Goal: Information Seeking & Learning: Learn about a topic

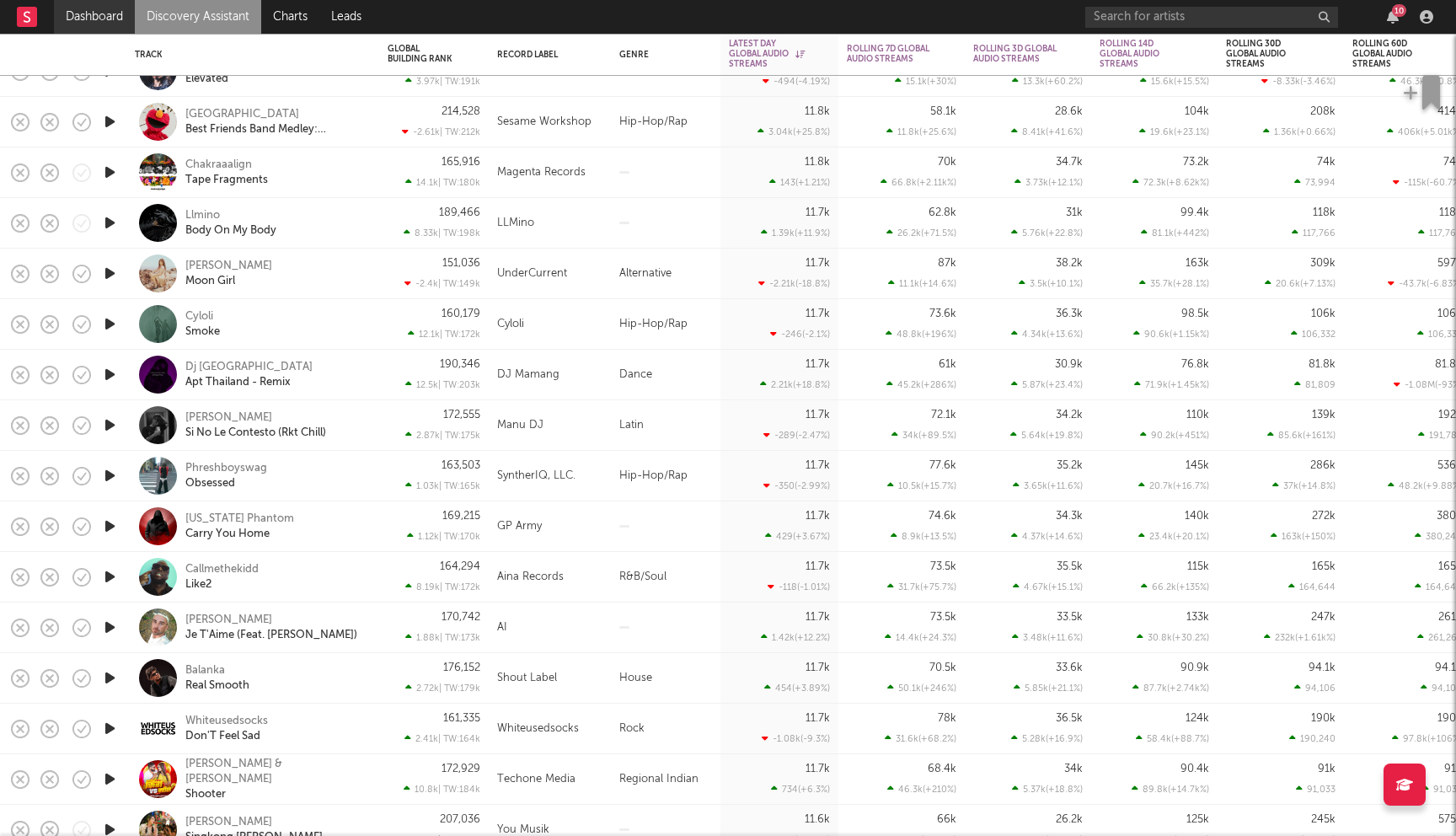
click at [111, 21] on link "Dashboard" at bounding box center [94, 17] width 81 height 34
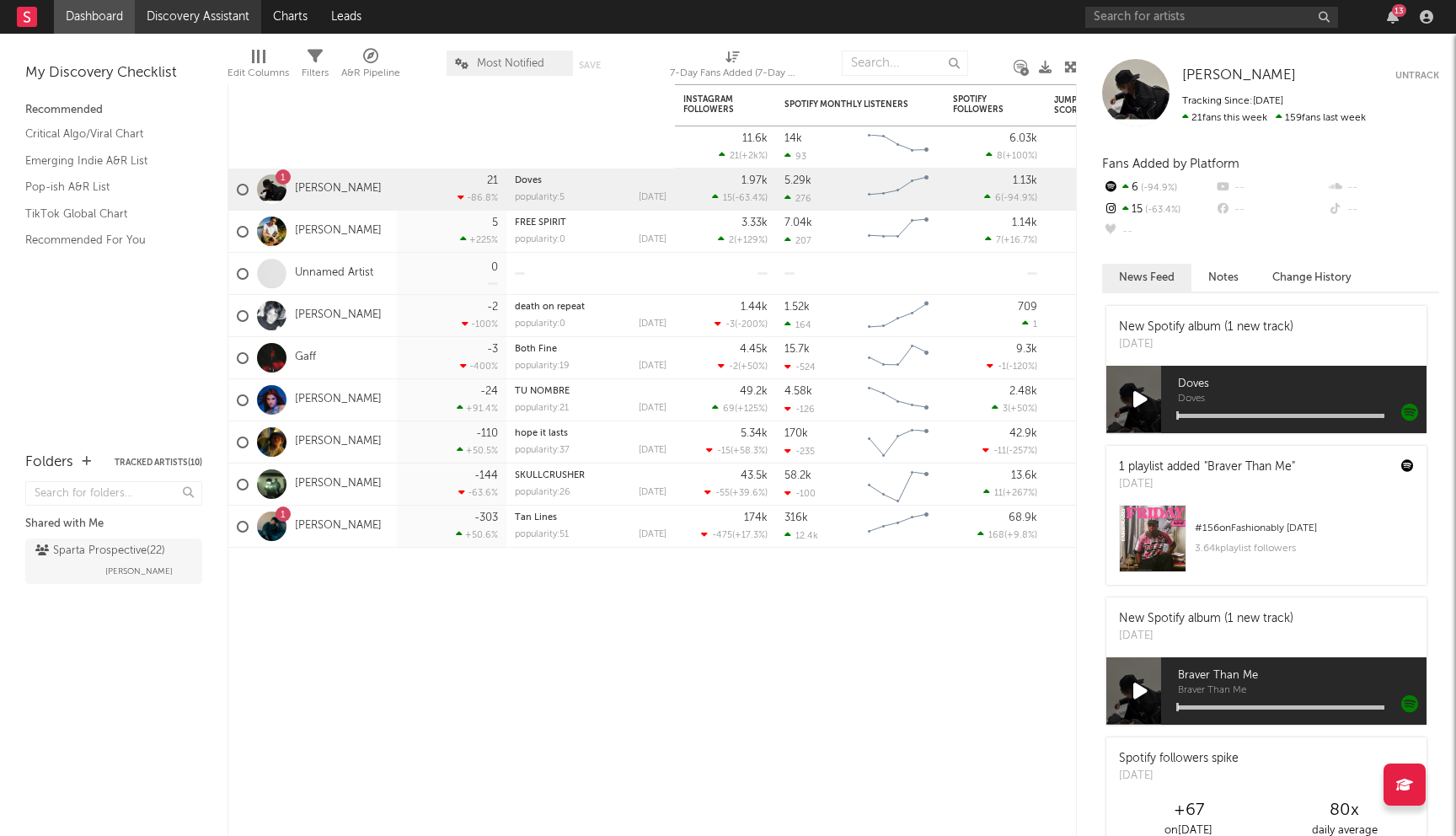
click at [182, 17] on link "Discovery Assistant" at bounding box center [198, 17] width 127 height 34
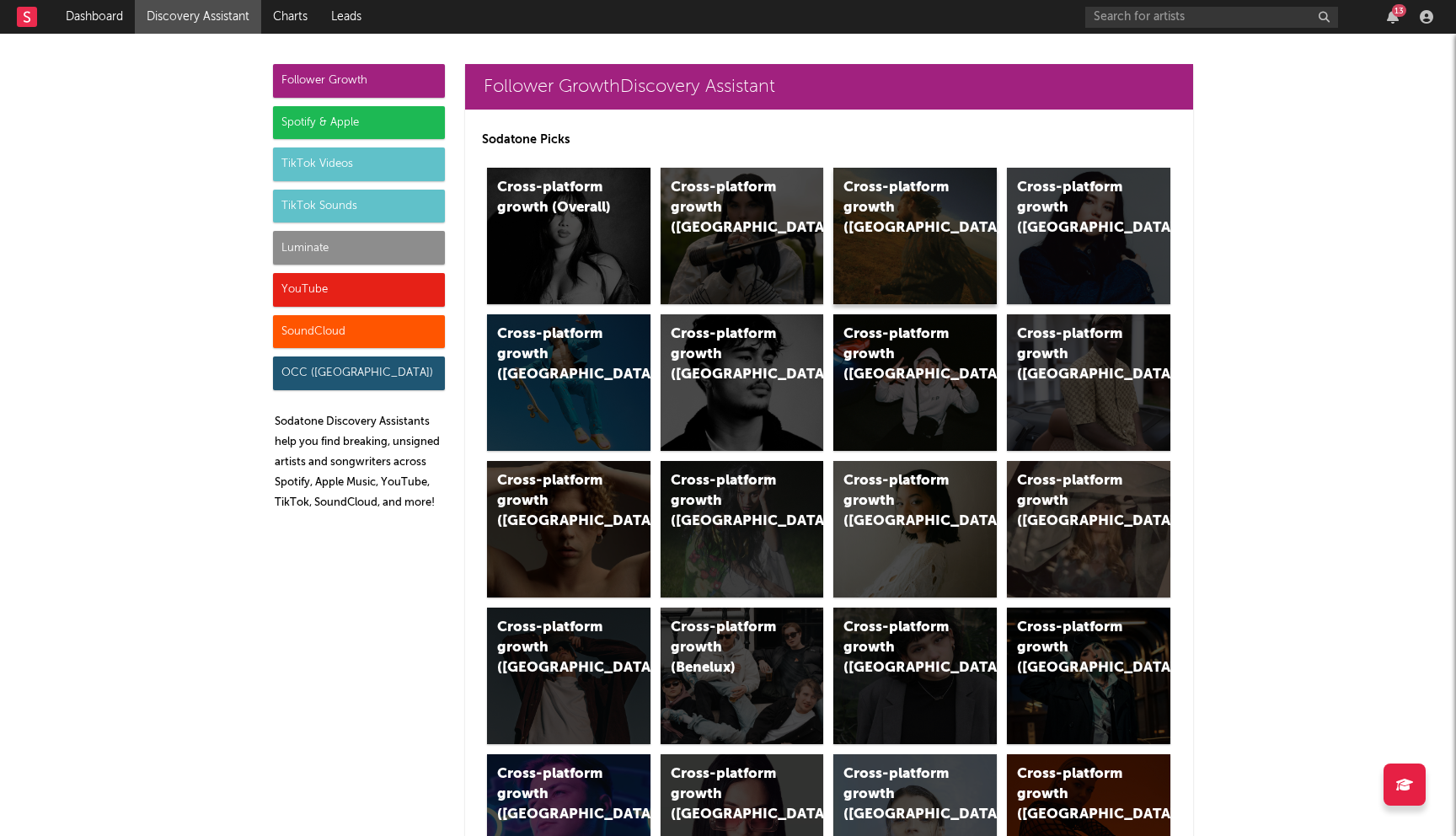
click at [885, 250] on div "Cross-platform growth (US)" at bounding box center [915, 236] width 163 height 136
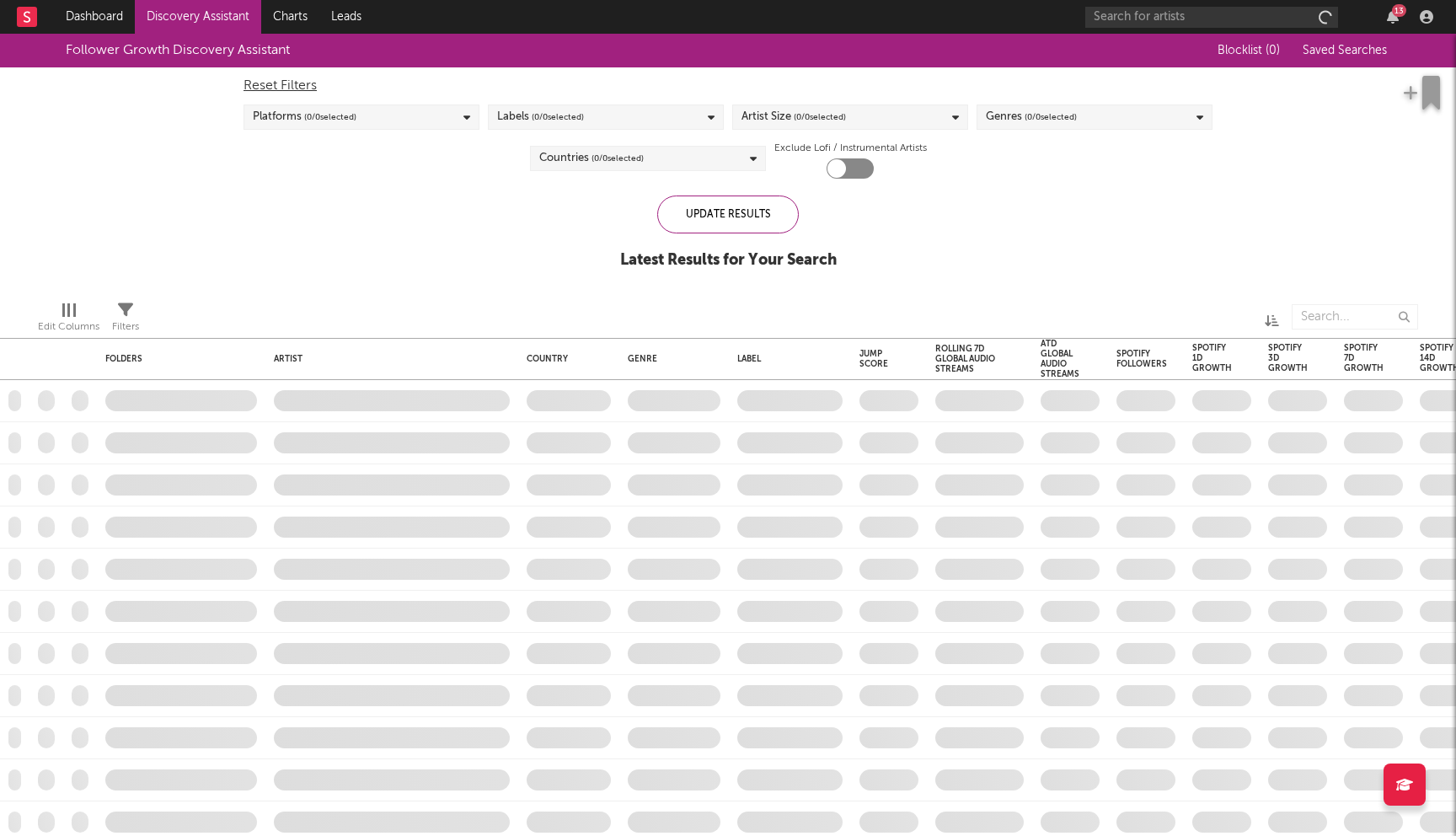
checkbox input "true"
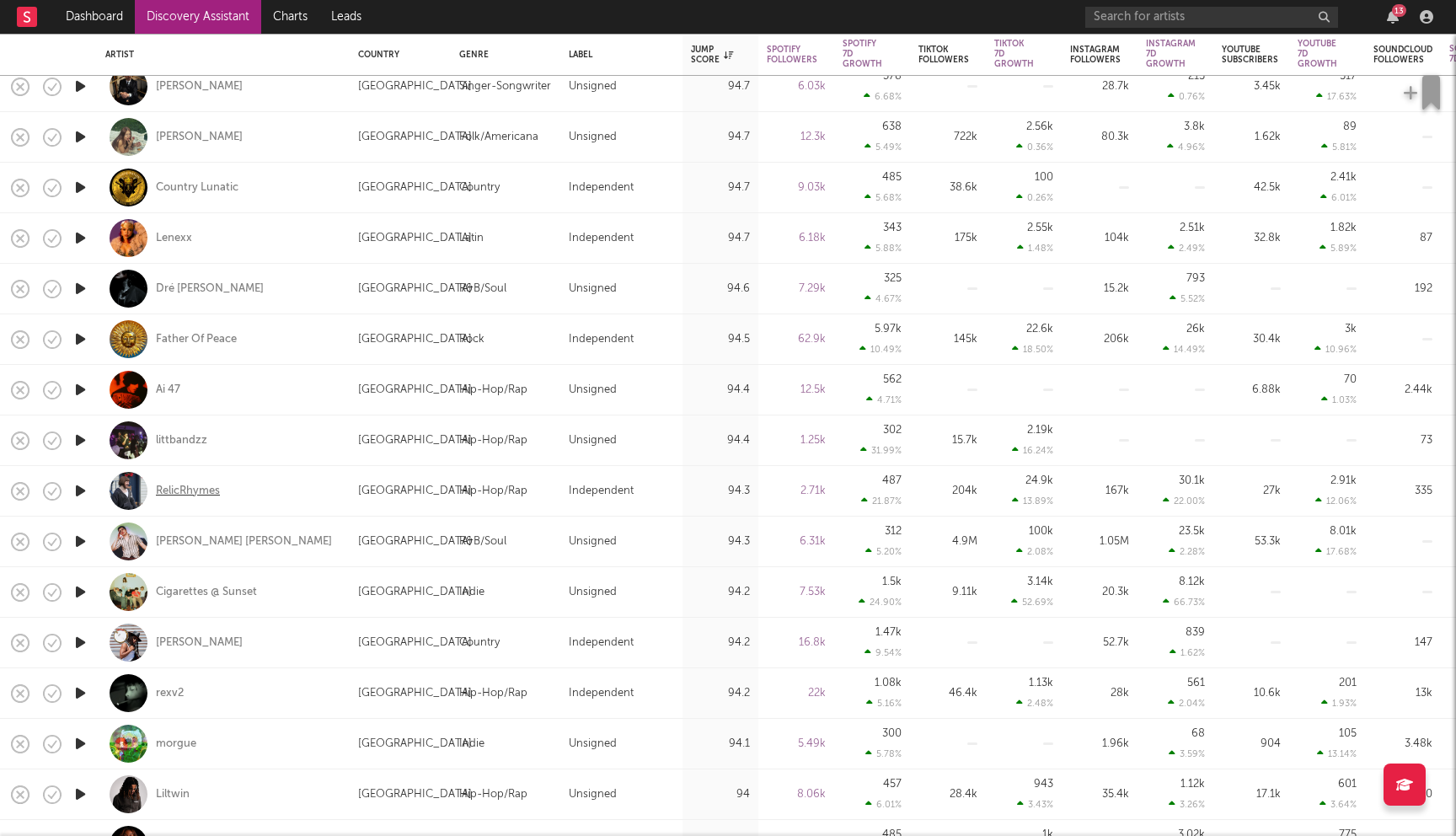
click at [191, 493] on div "RelicRhymes" at bounding box center [188, 491] width 64 height 15
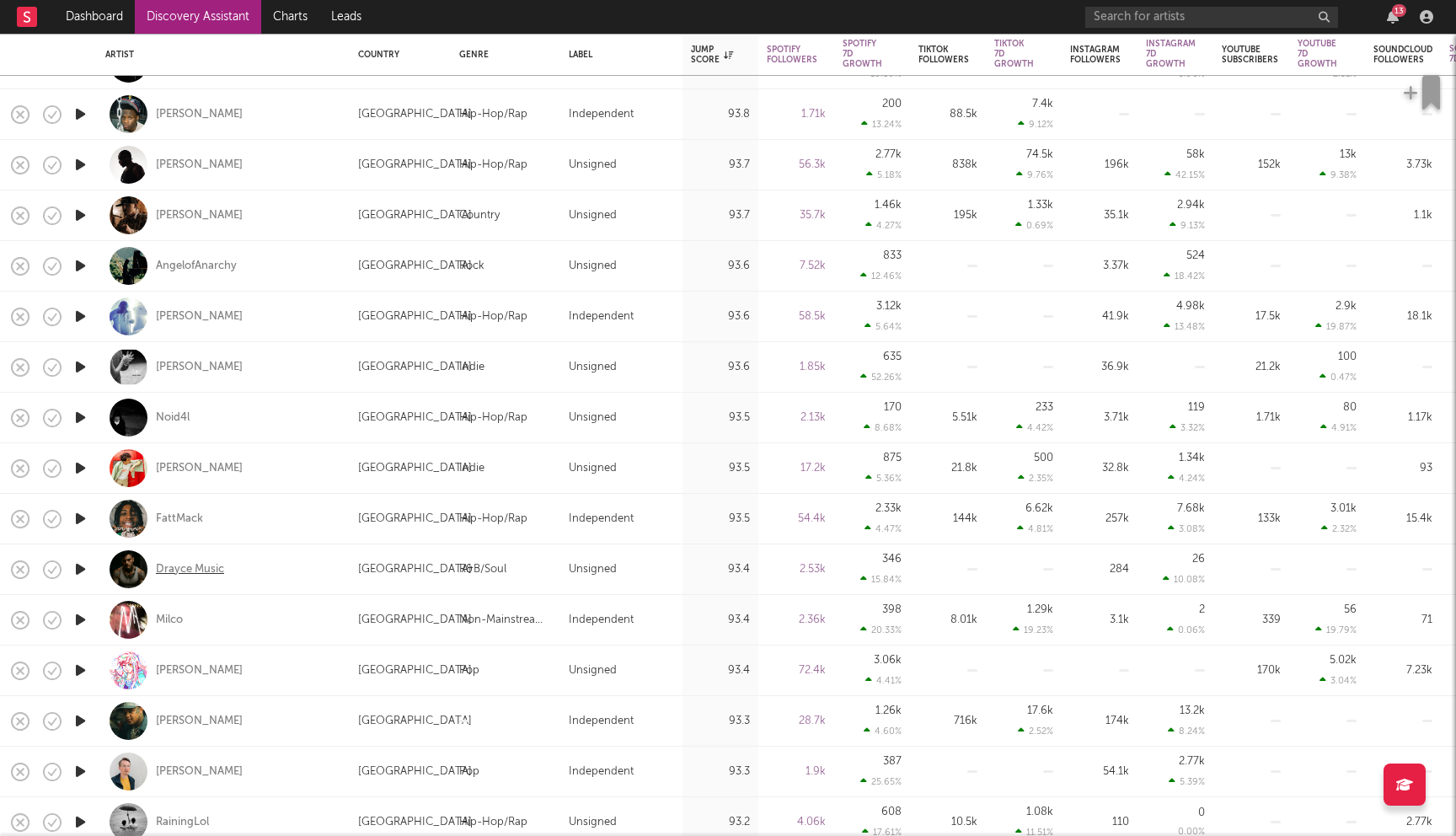
click at [194, 566] on div "Drayce Music" at bounding box center [190, 570] width 68 height 15
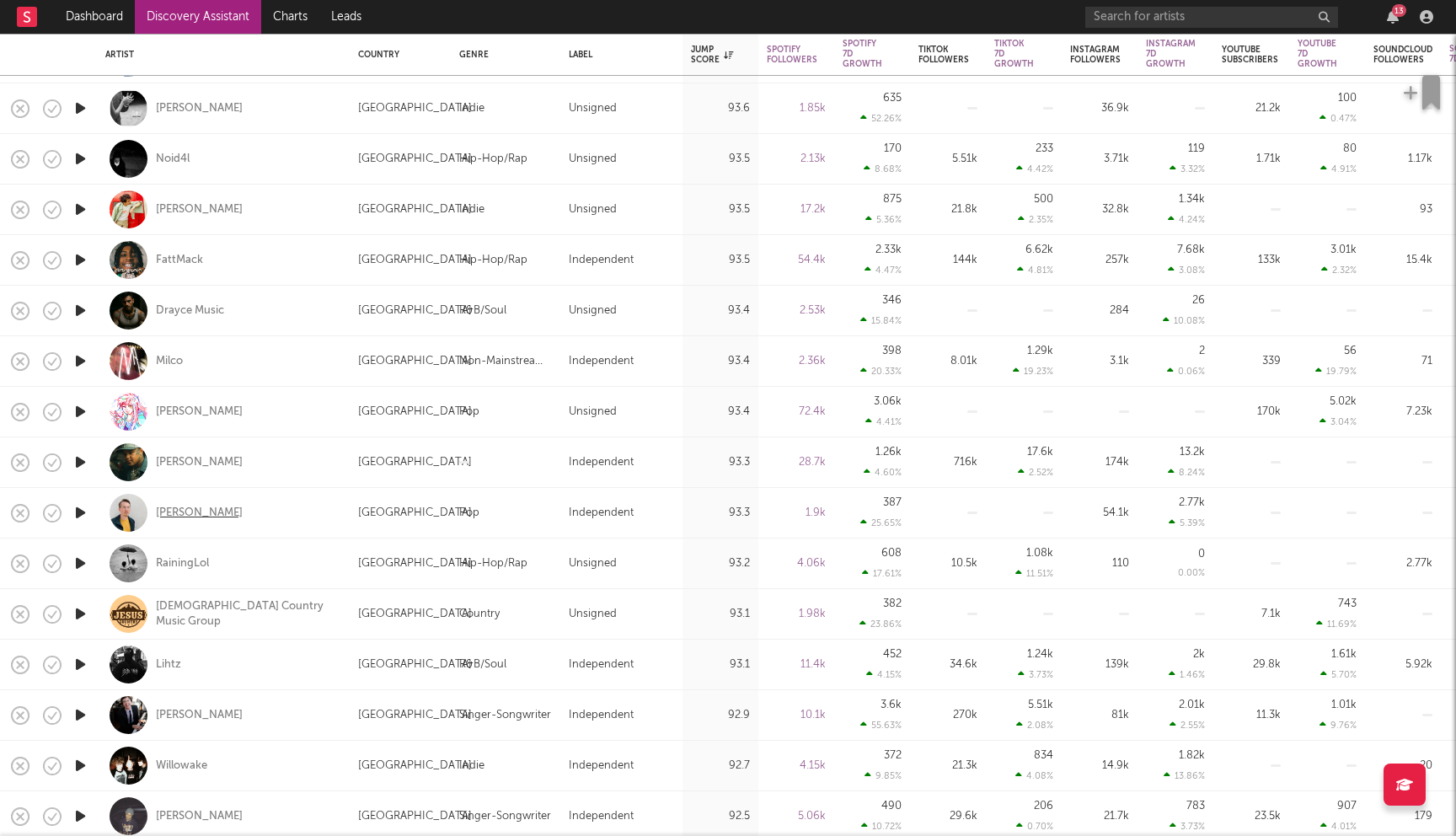
click at [198, 509] on div "Zac McMillan" at bounding box center [199, 513] width 86 height 15
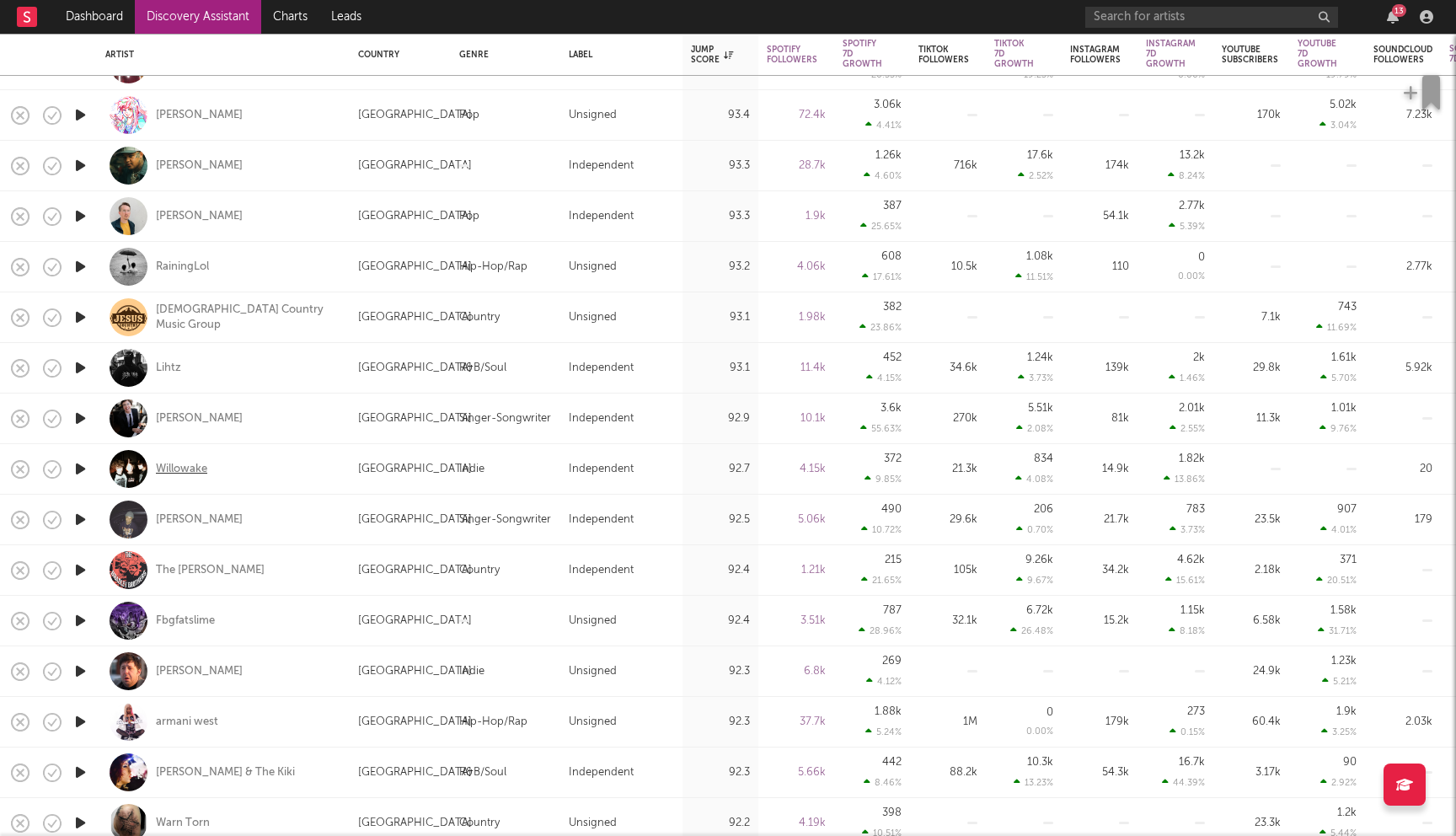
click at [181, 471] on div "Willowake" at bounding box center [181, 469] width 52 height 15
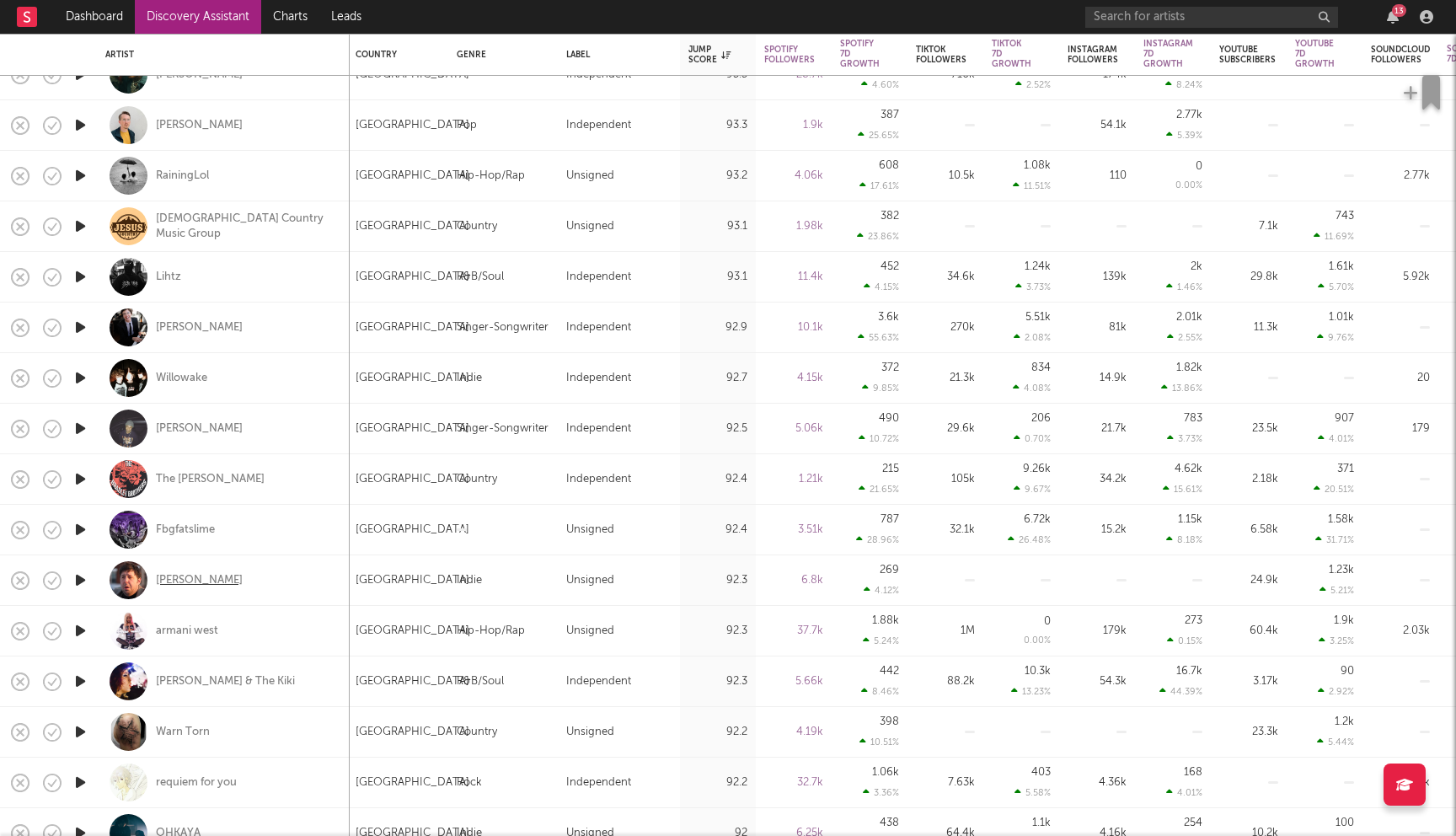
click at [179, 576] on div "Jim E. Brown" at bounding box center [199, 581] width 86 height 15
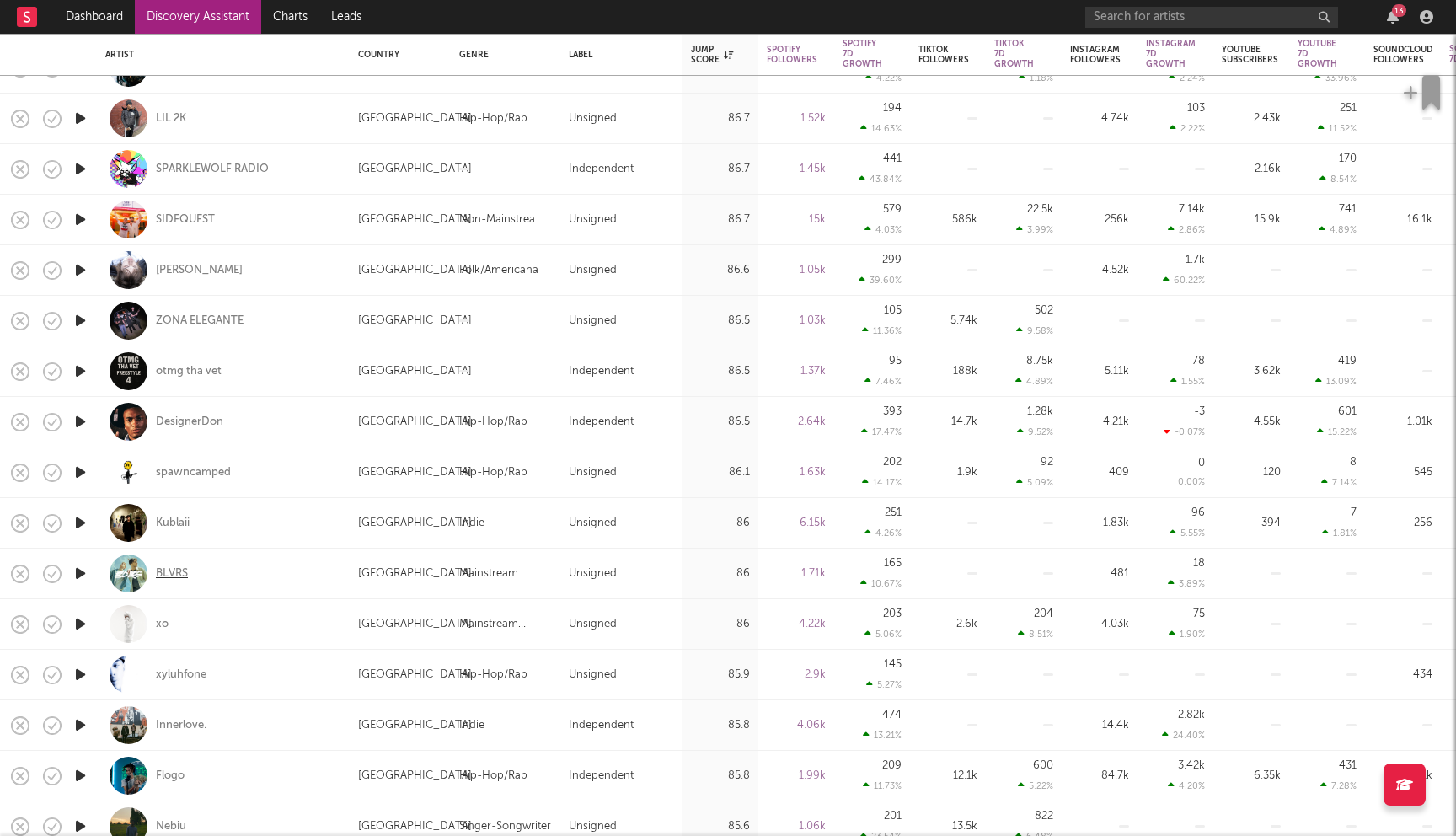
click at [177, 573] on div "BLVRS" at bounding box center [172, 573] width 32 height 15
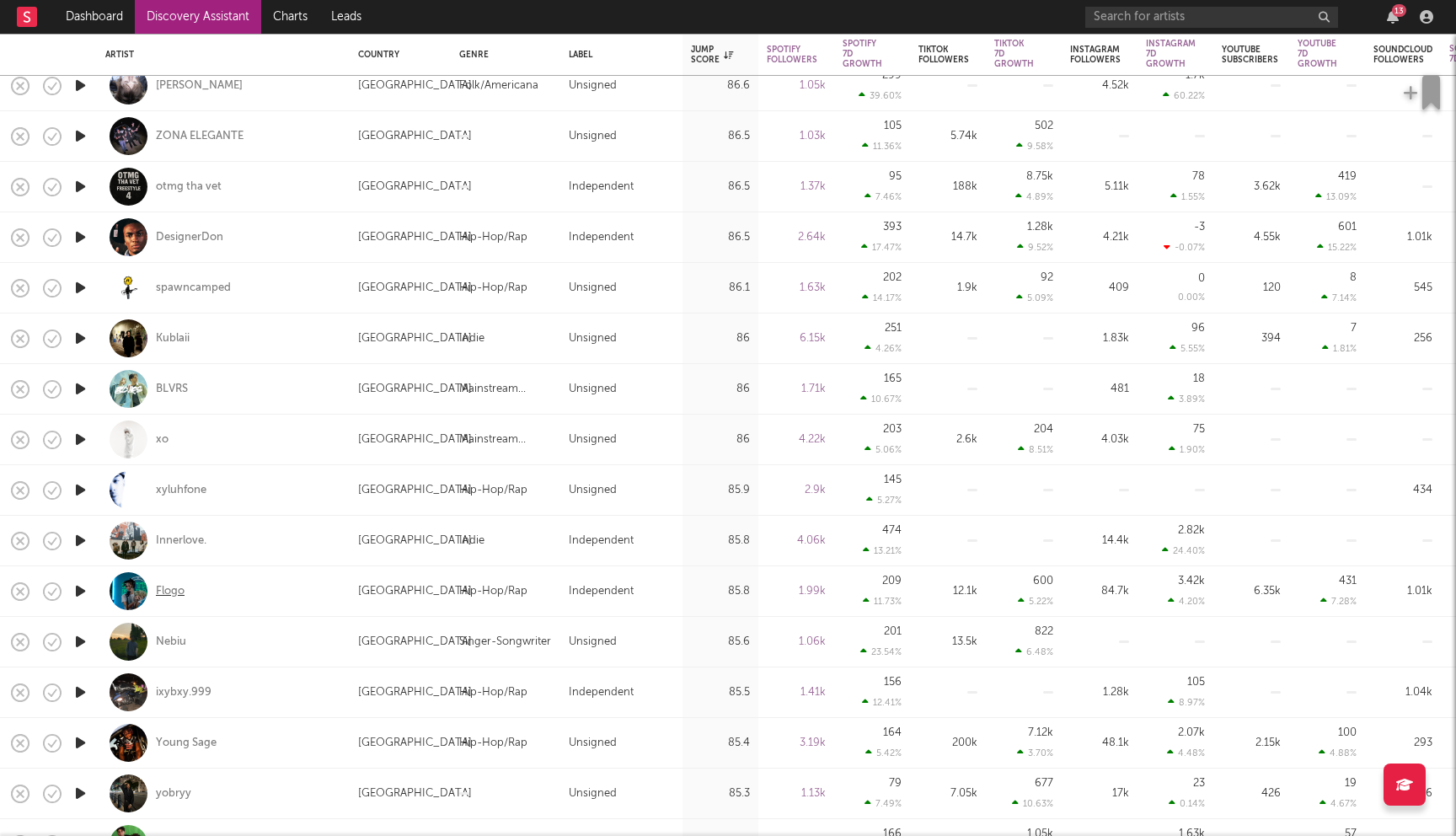
click at [171, 592] on div "Flogo" at bounding box center [170, 591] width 29 height 15
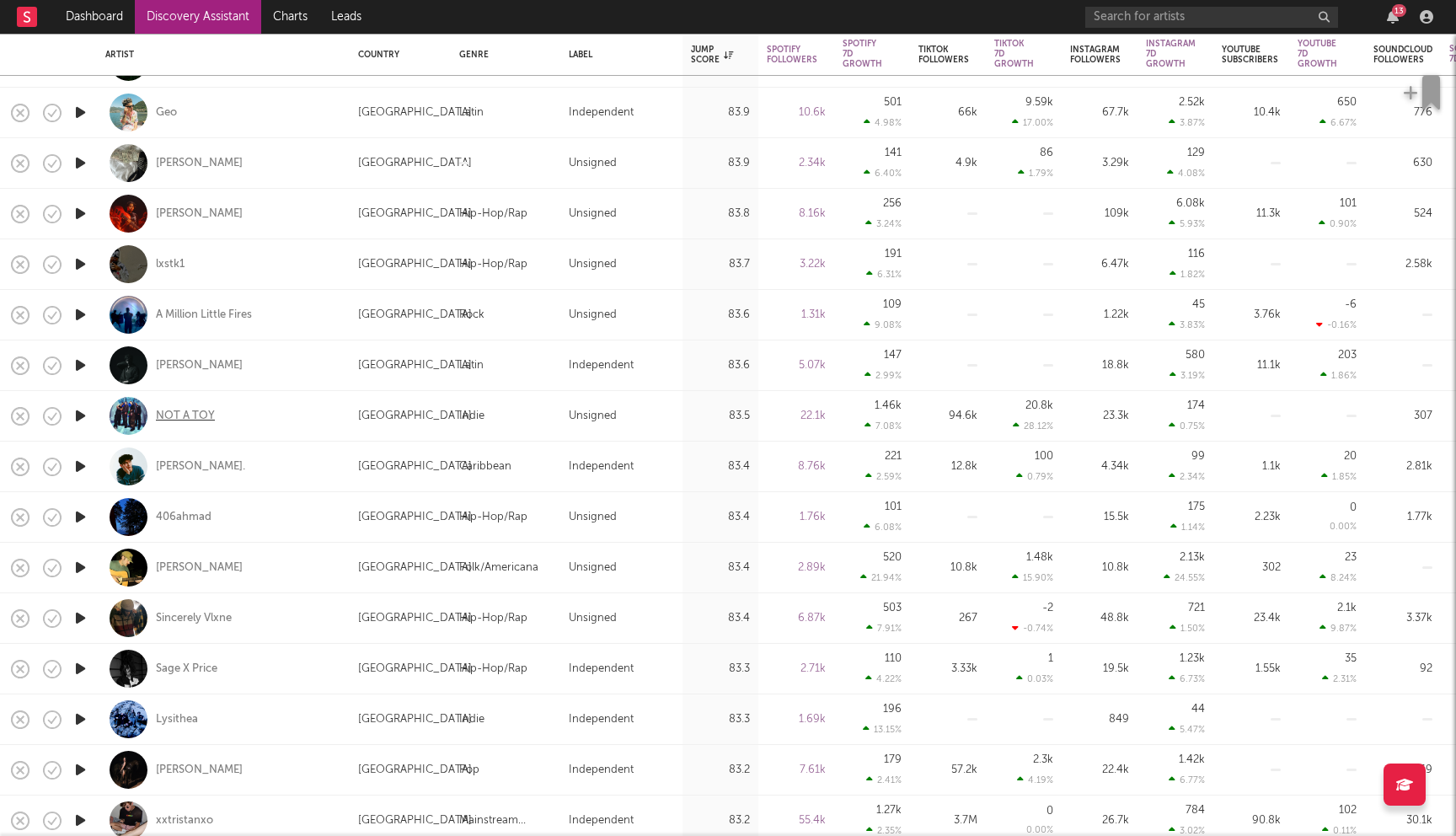
click at [186, 418] on div "NOT A TOY" at bounding box center [185, 416] width 59 height 15
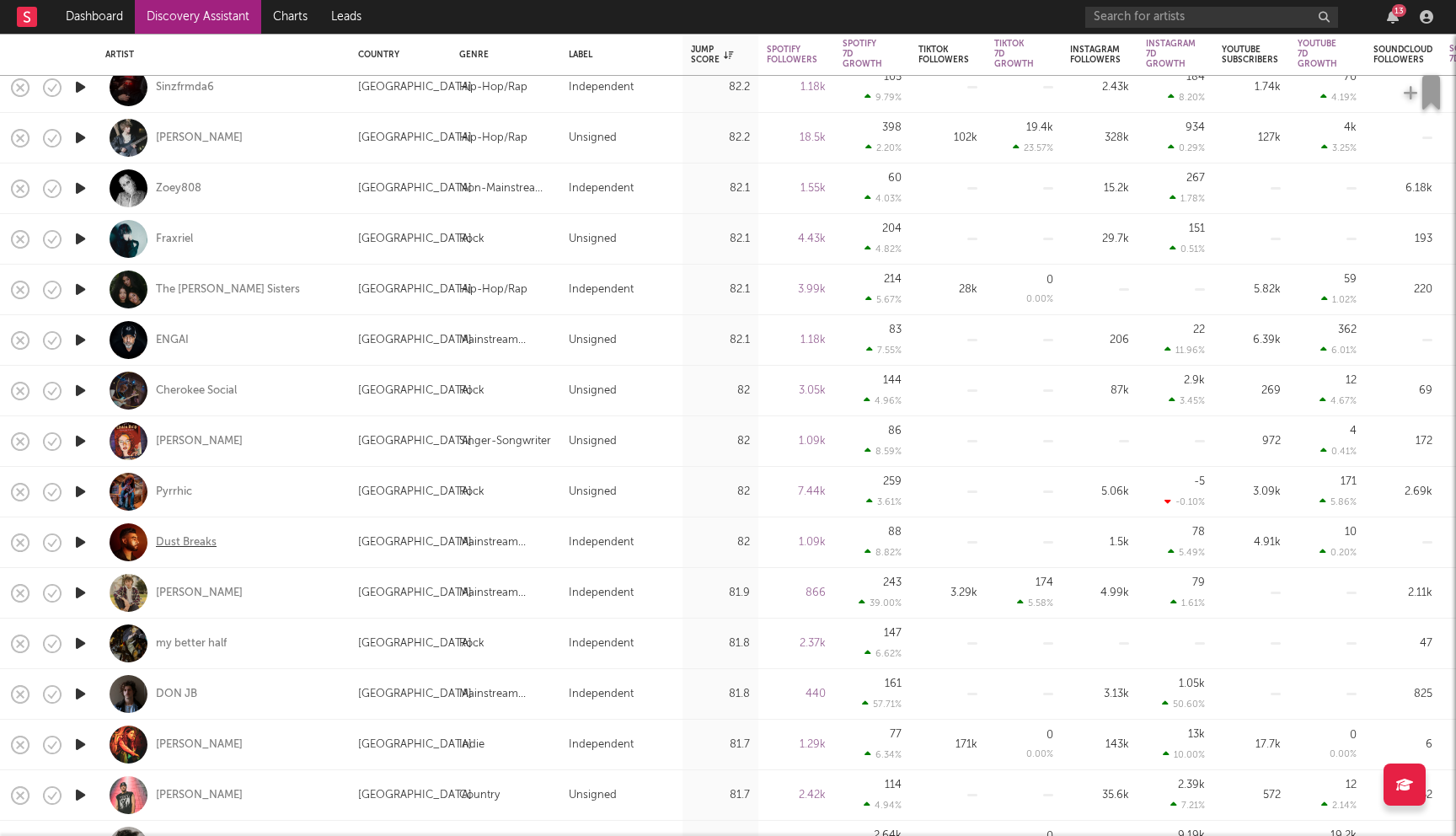
click at [187, 540] on div "Dust Breaks" at bounding box center [186, 542] width 61 height 15
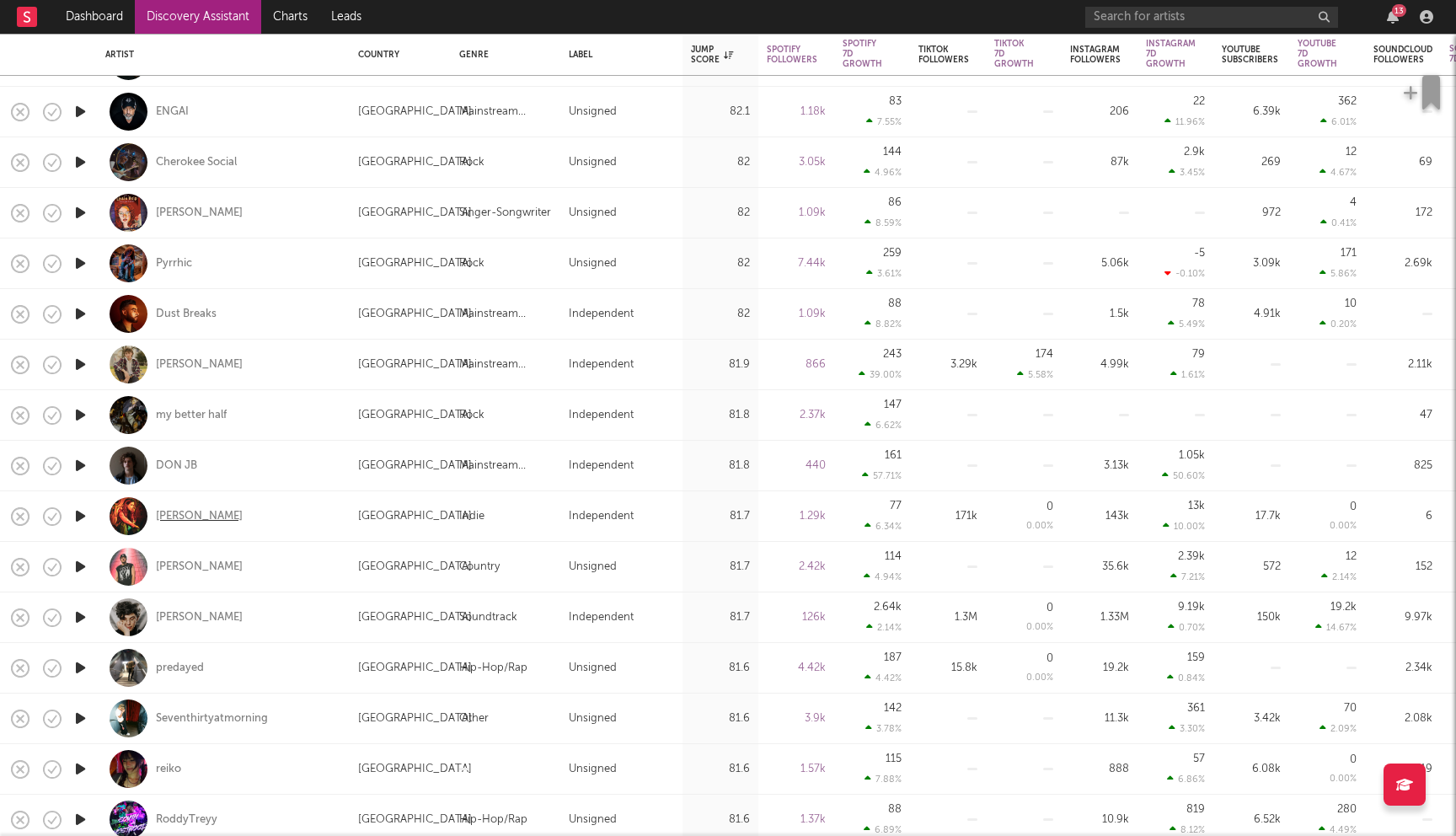
click at [197, 514] on div "Piper Connolly" at bounding box center [199, 516] width 86 height 15
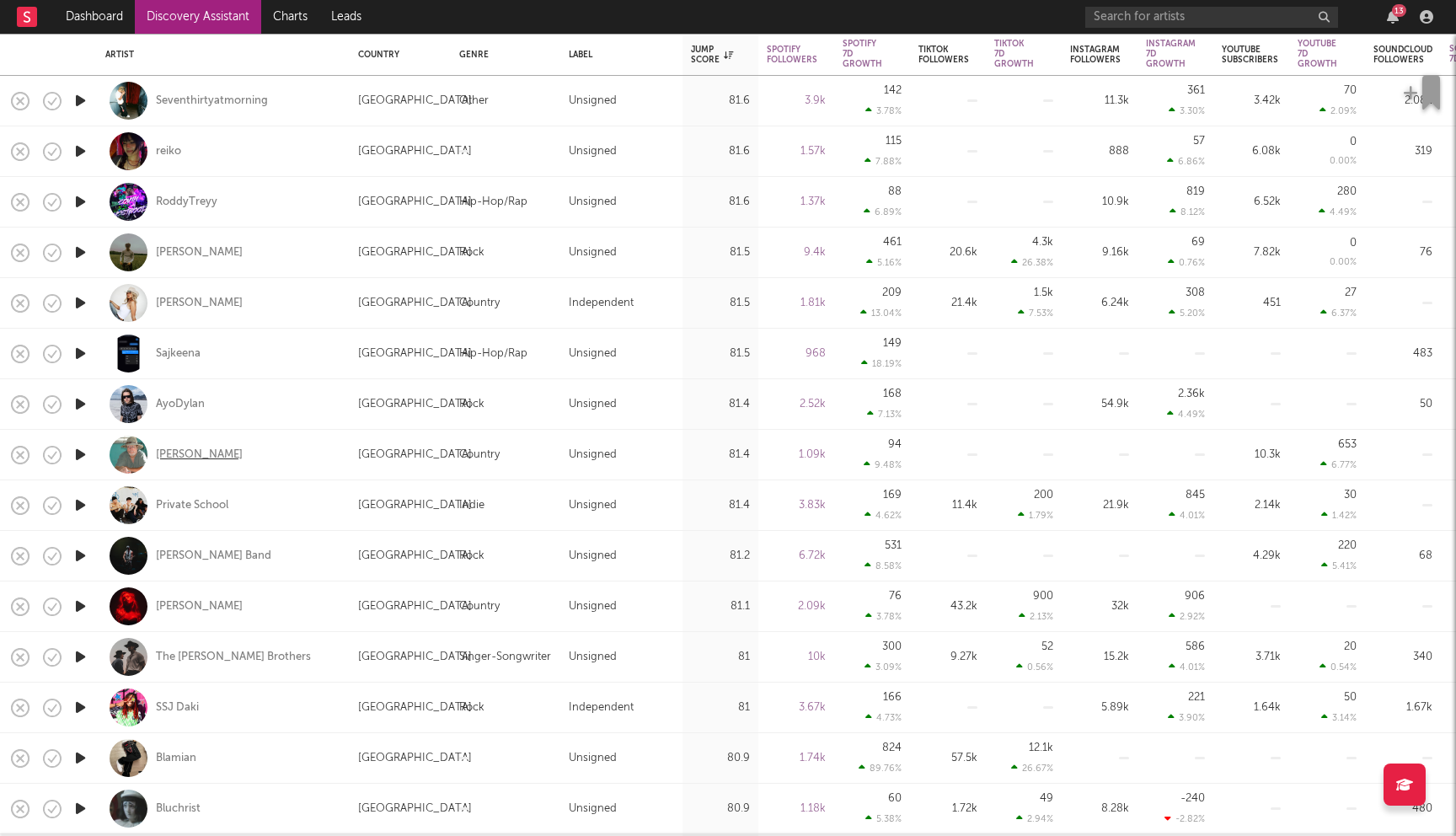
click at [188, 453] on div "Lee Vyborny" at bounding box center [199, 455] width 86 height 15
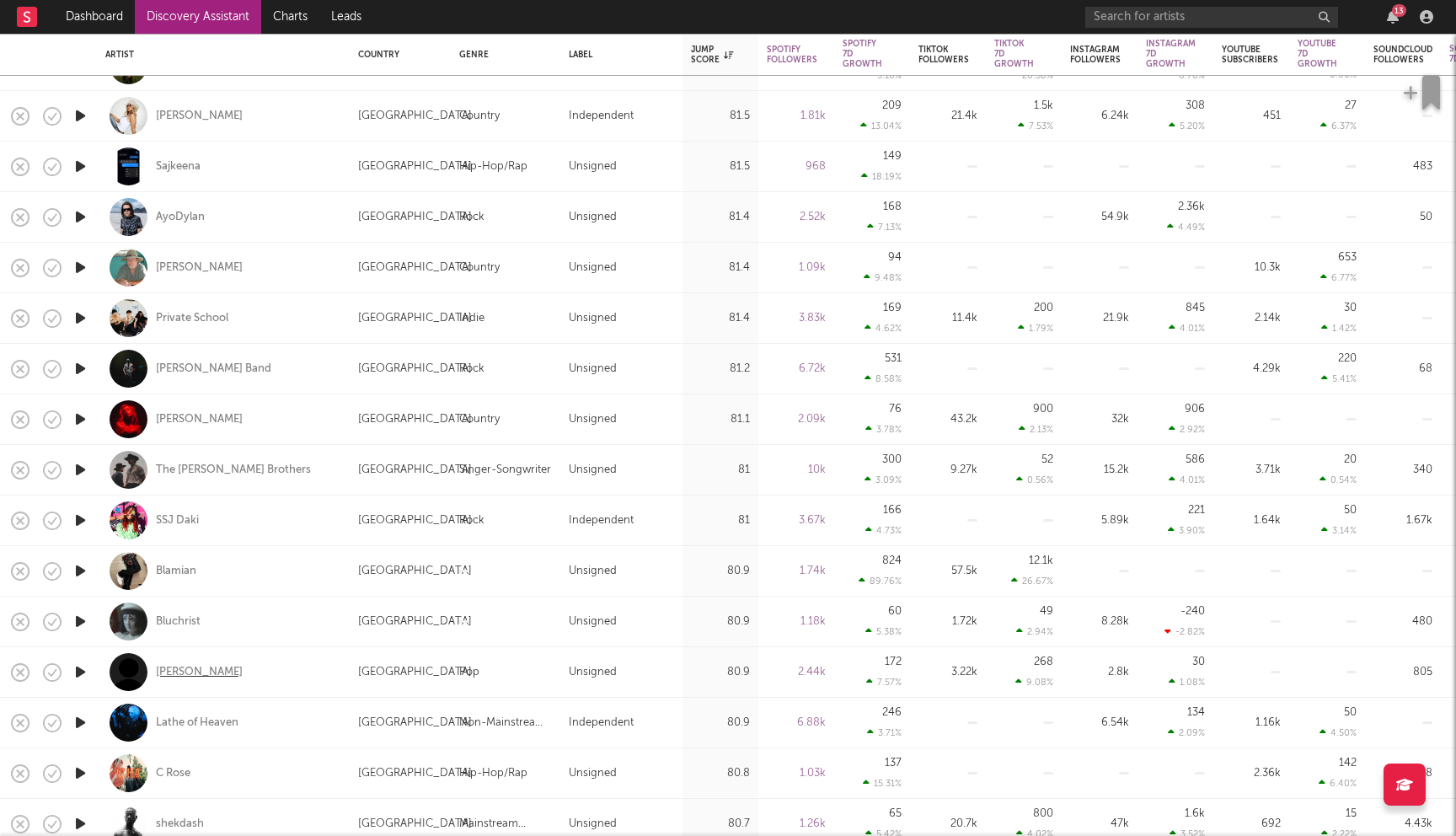
click at [194, 672] on div "Chase Djuan" at bounding box center [199, 672] width 86 height 15
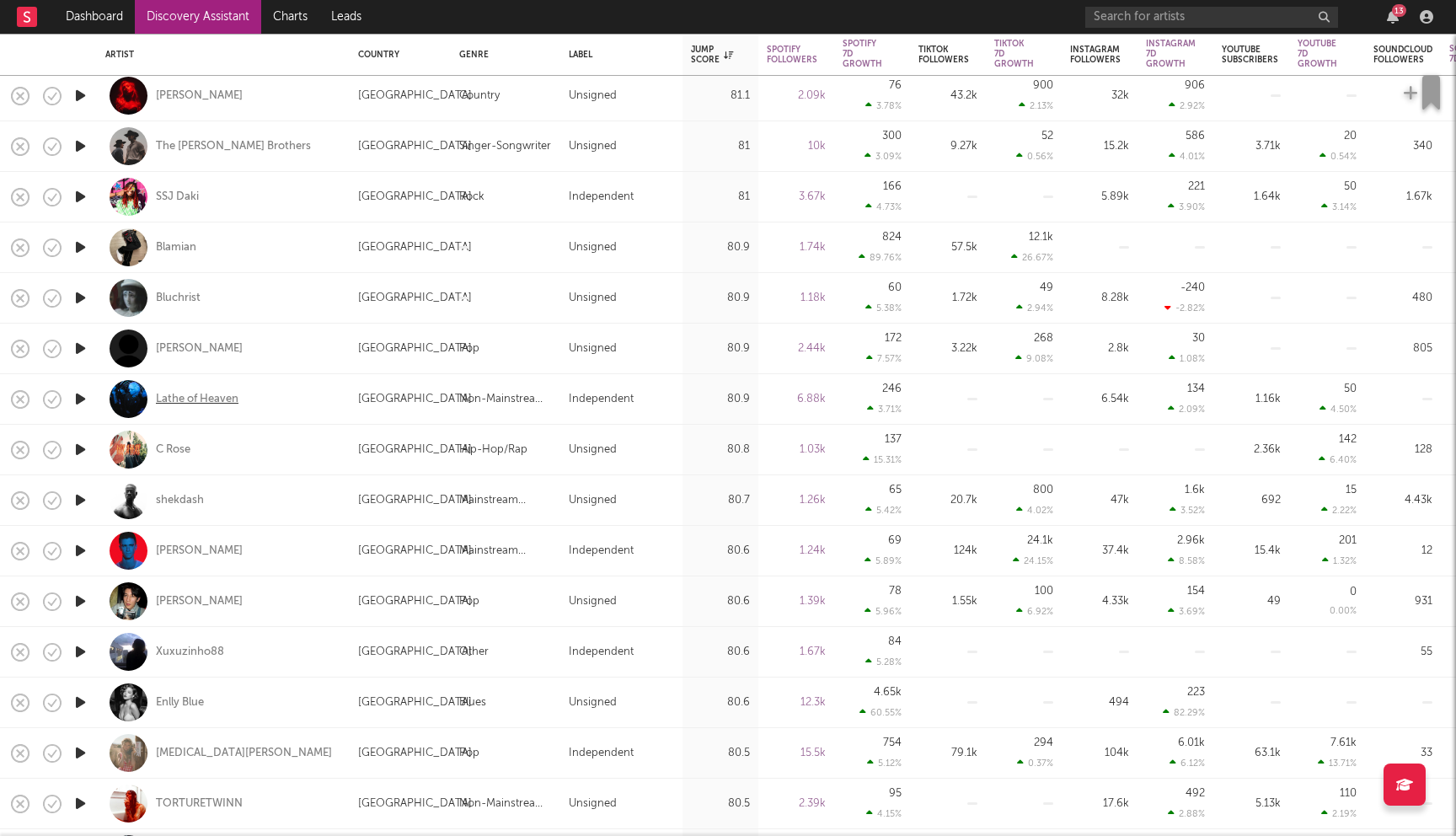
click at [210, 396] on div "Lathe of Heaven" at bounding box center [197, 400] width 83 height 15
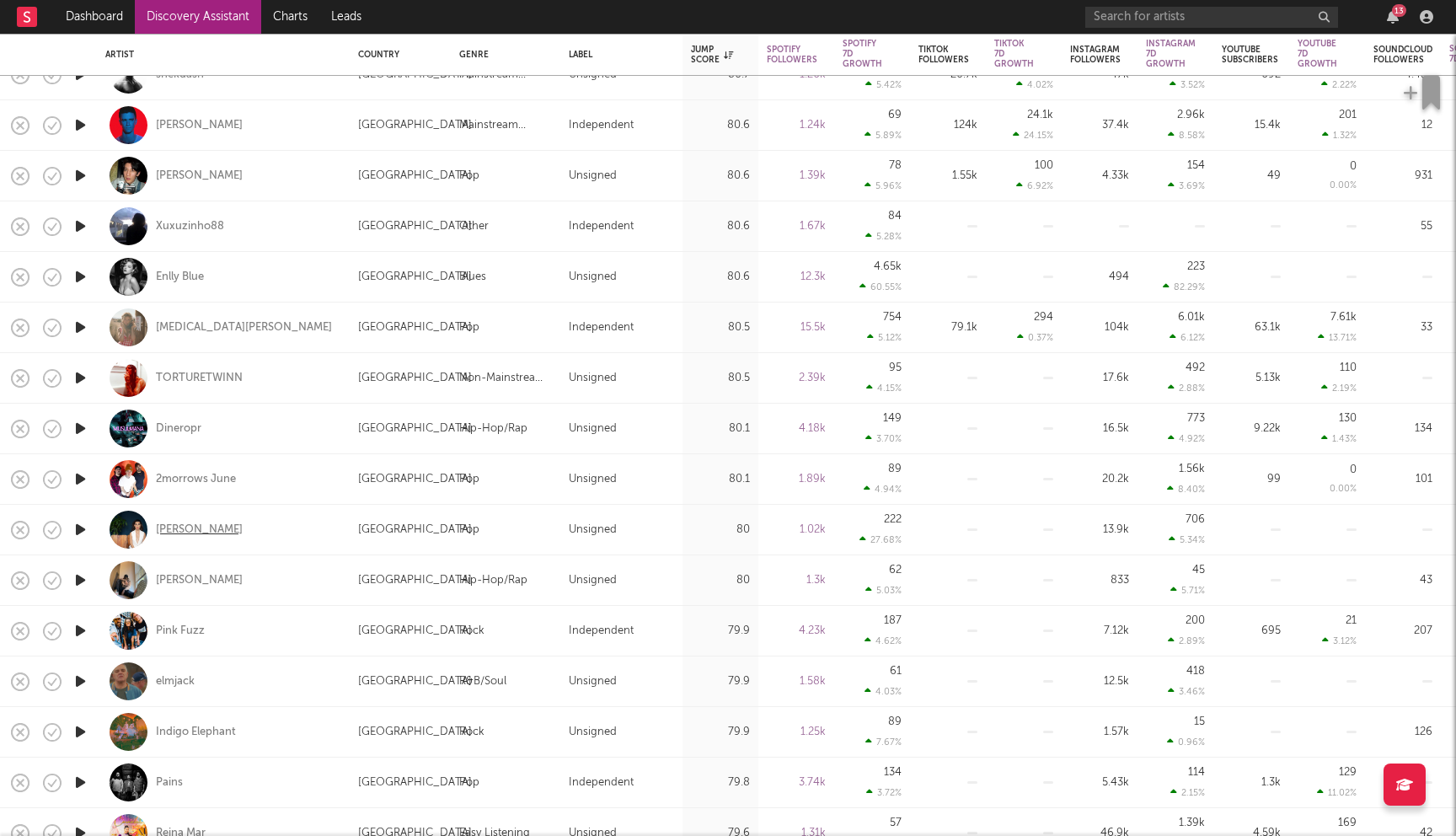
click at [222, 533] on div "Alexiane Broque" at bounding box center [199, 530] width 86 height 15
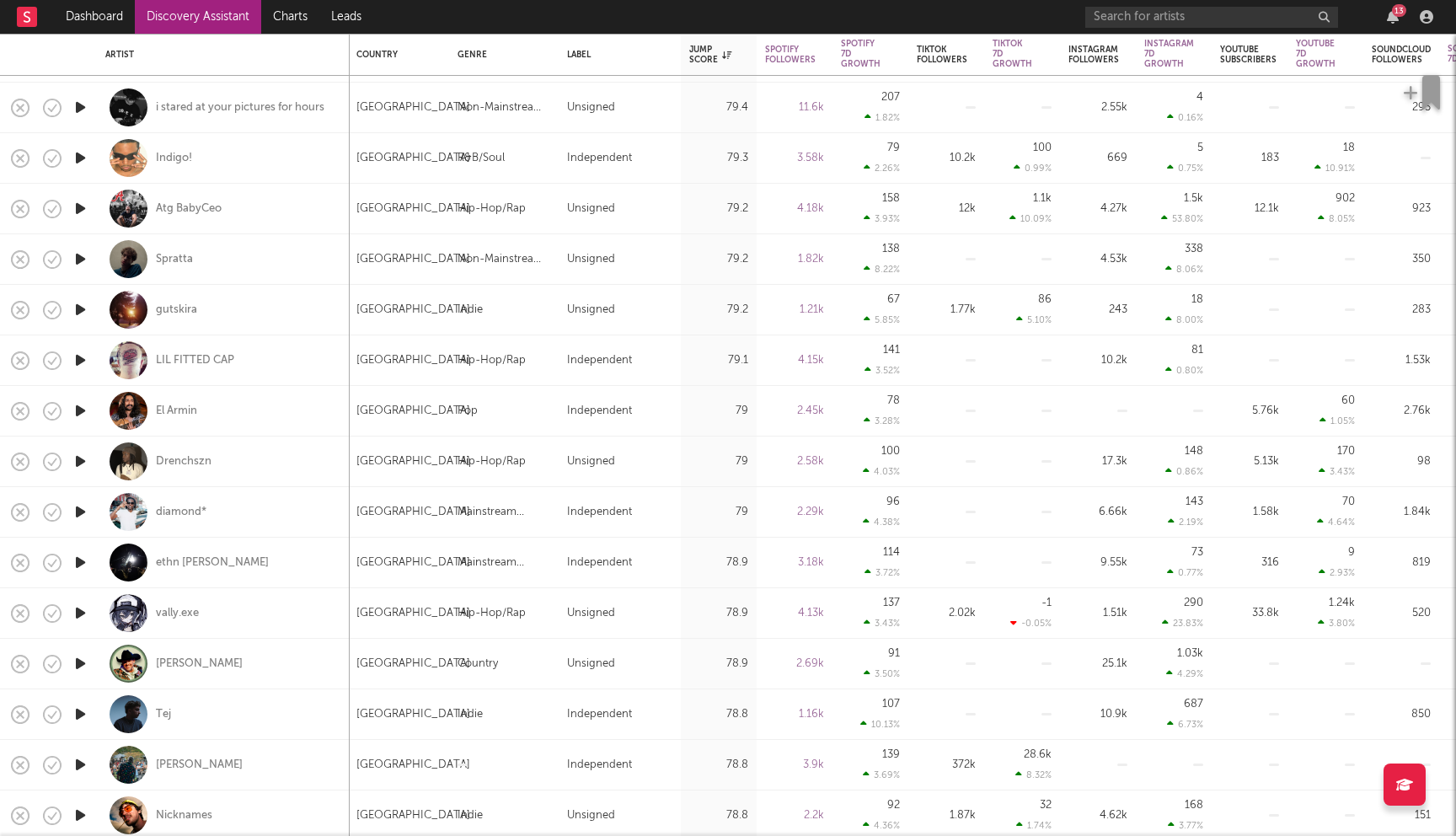
click at [229, 458] on div "Drenchszn" at bounding box center [222, 461] width 235 height 50
select select "1w"
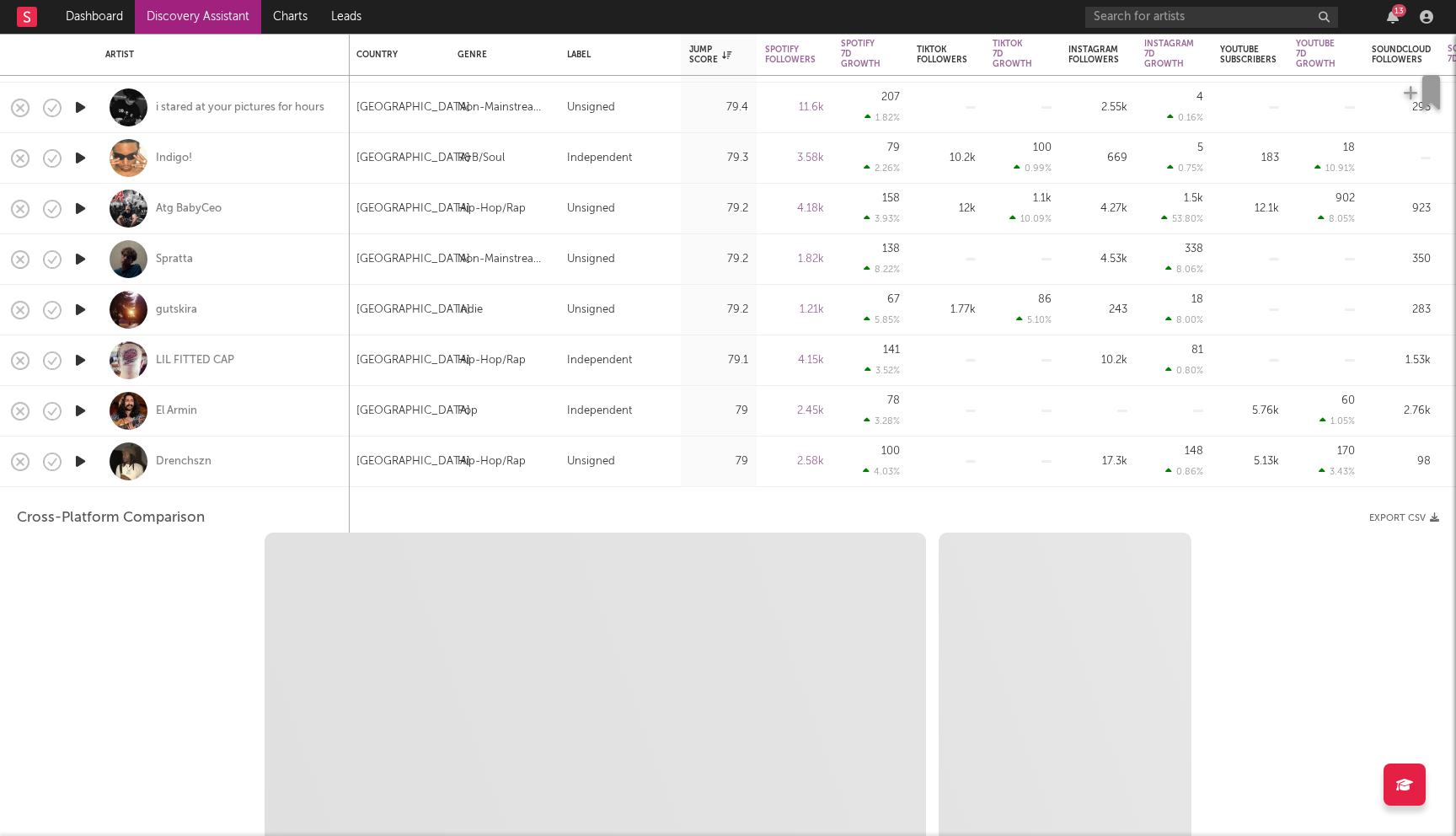
select select "6m"
select select "1m"
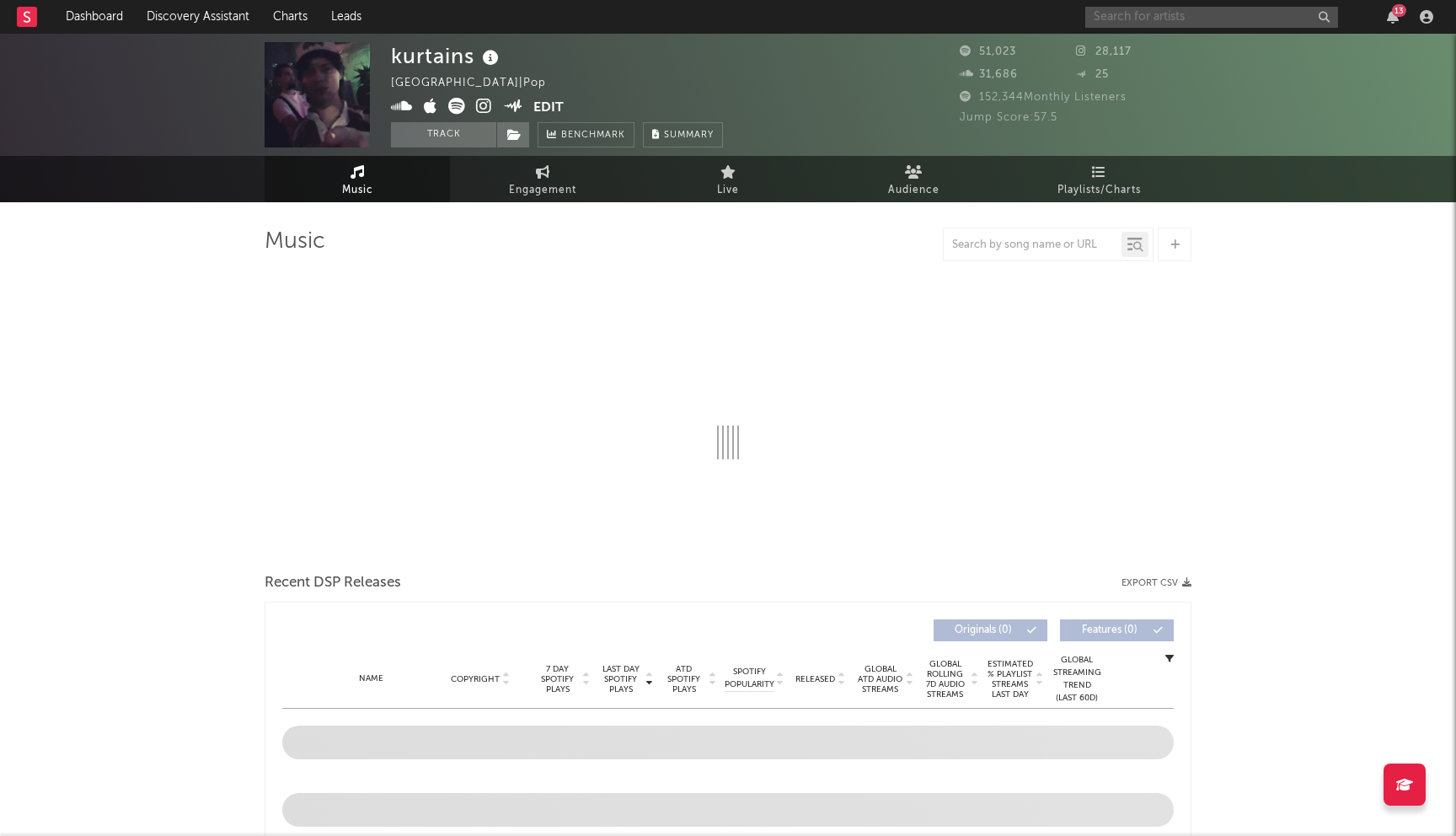
click at [1160, 20] on input "text" at bounding box center [1211, 17] width 252 height 21
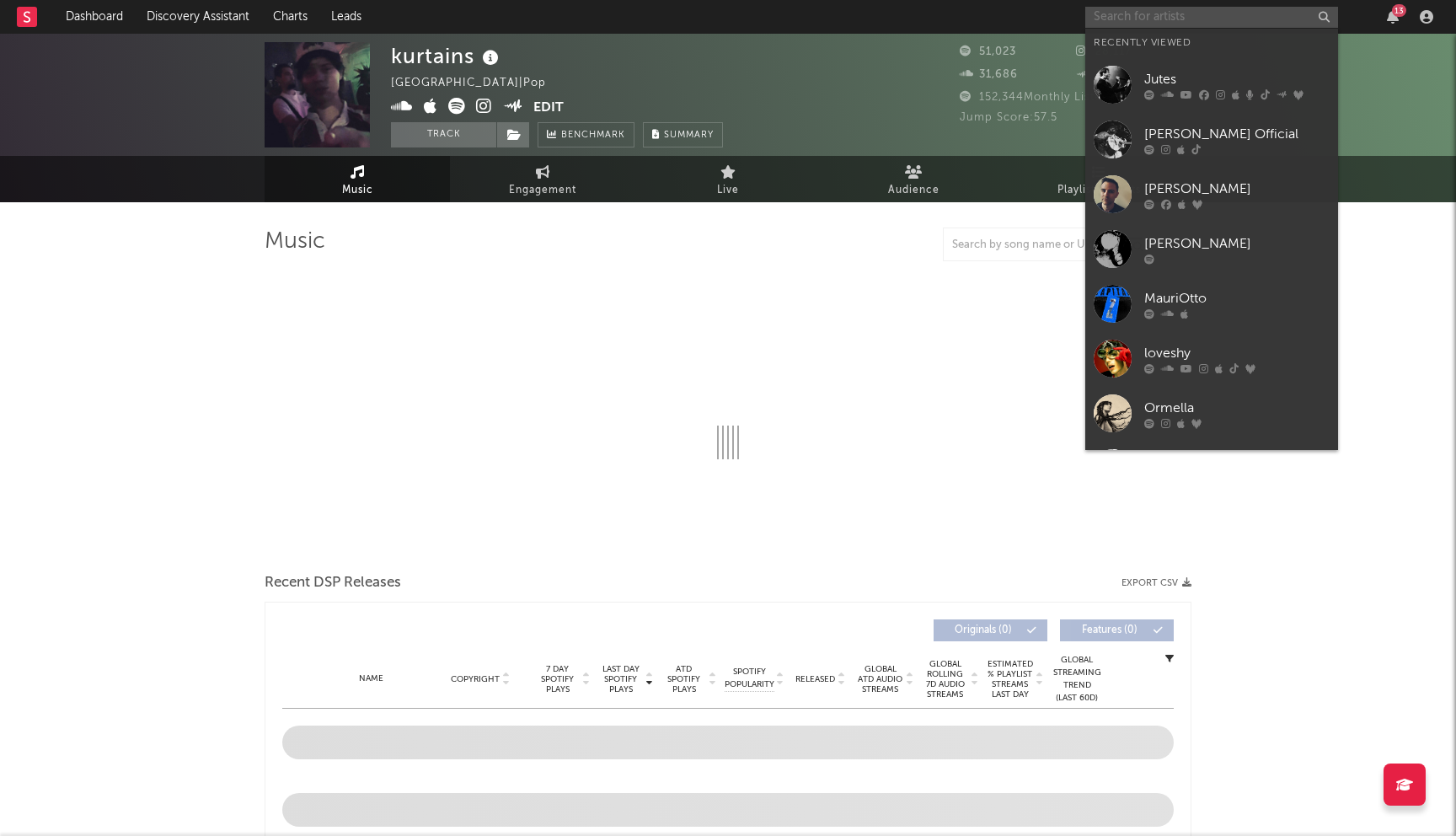
type input "n"
select select "6m"
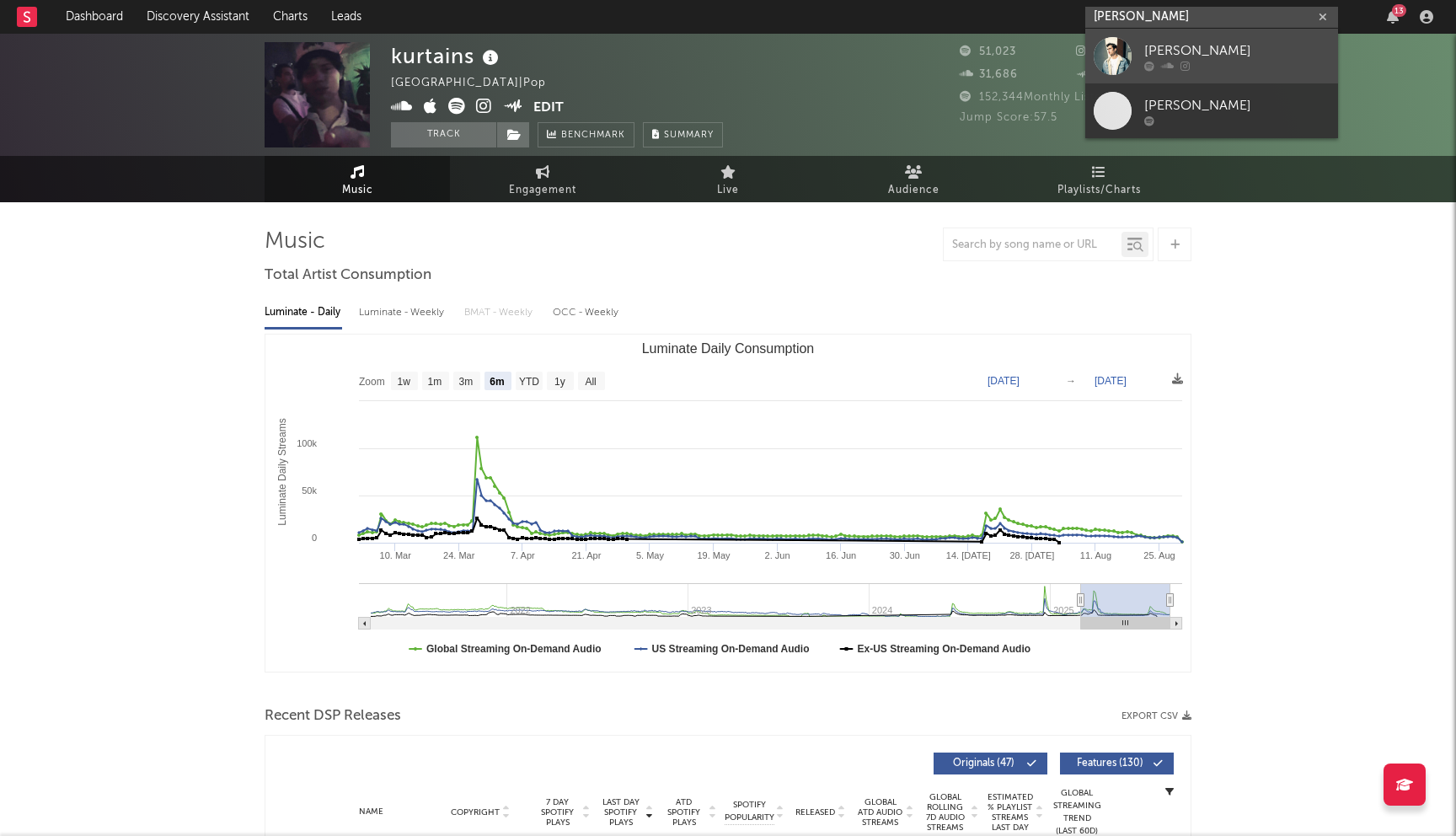
type input "nick gerard"
click at [1155, 49] on div "Nick Gerard" at bounding box center [1236, 51] width 186 height 21
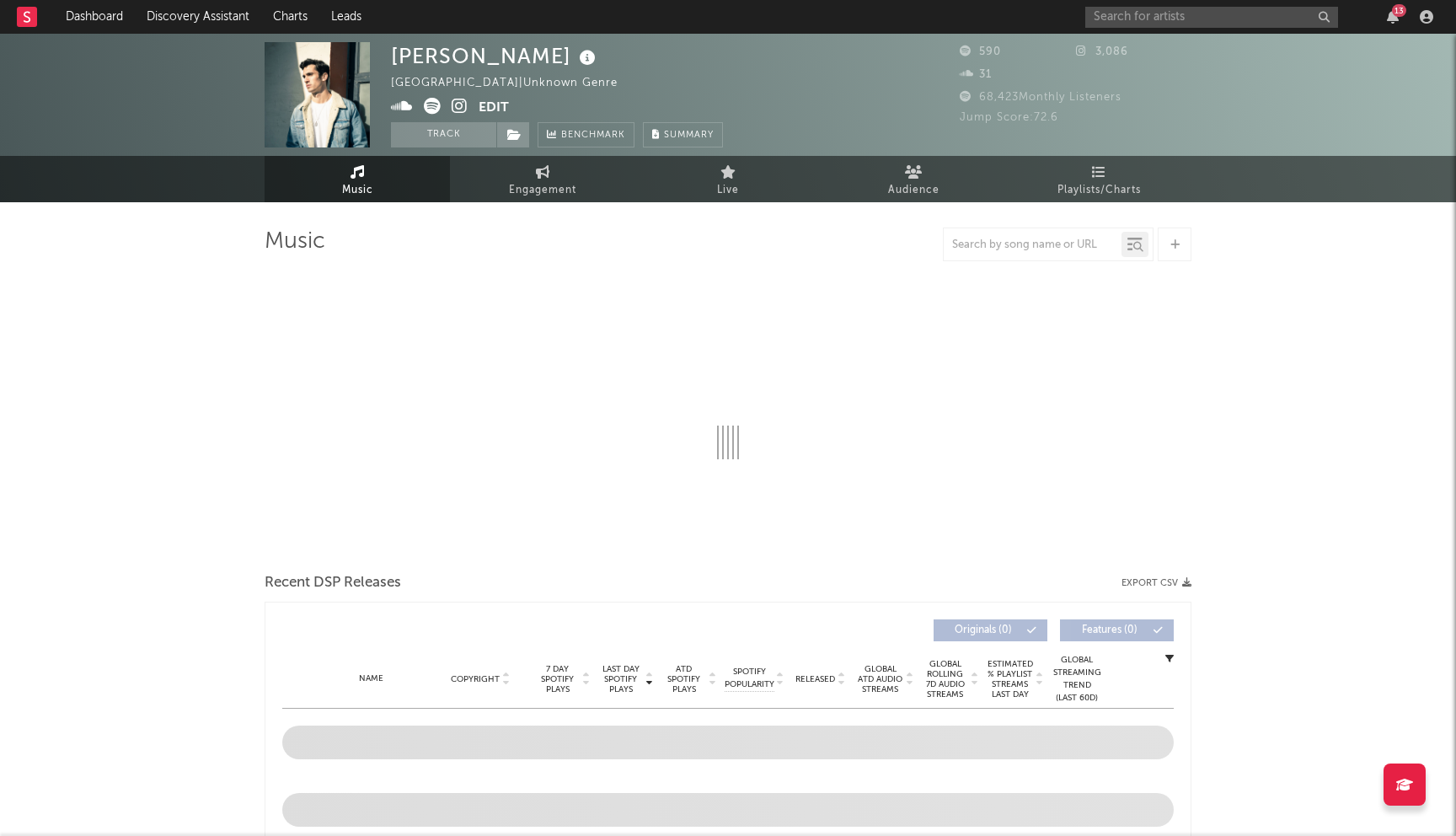
select select "1w"
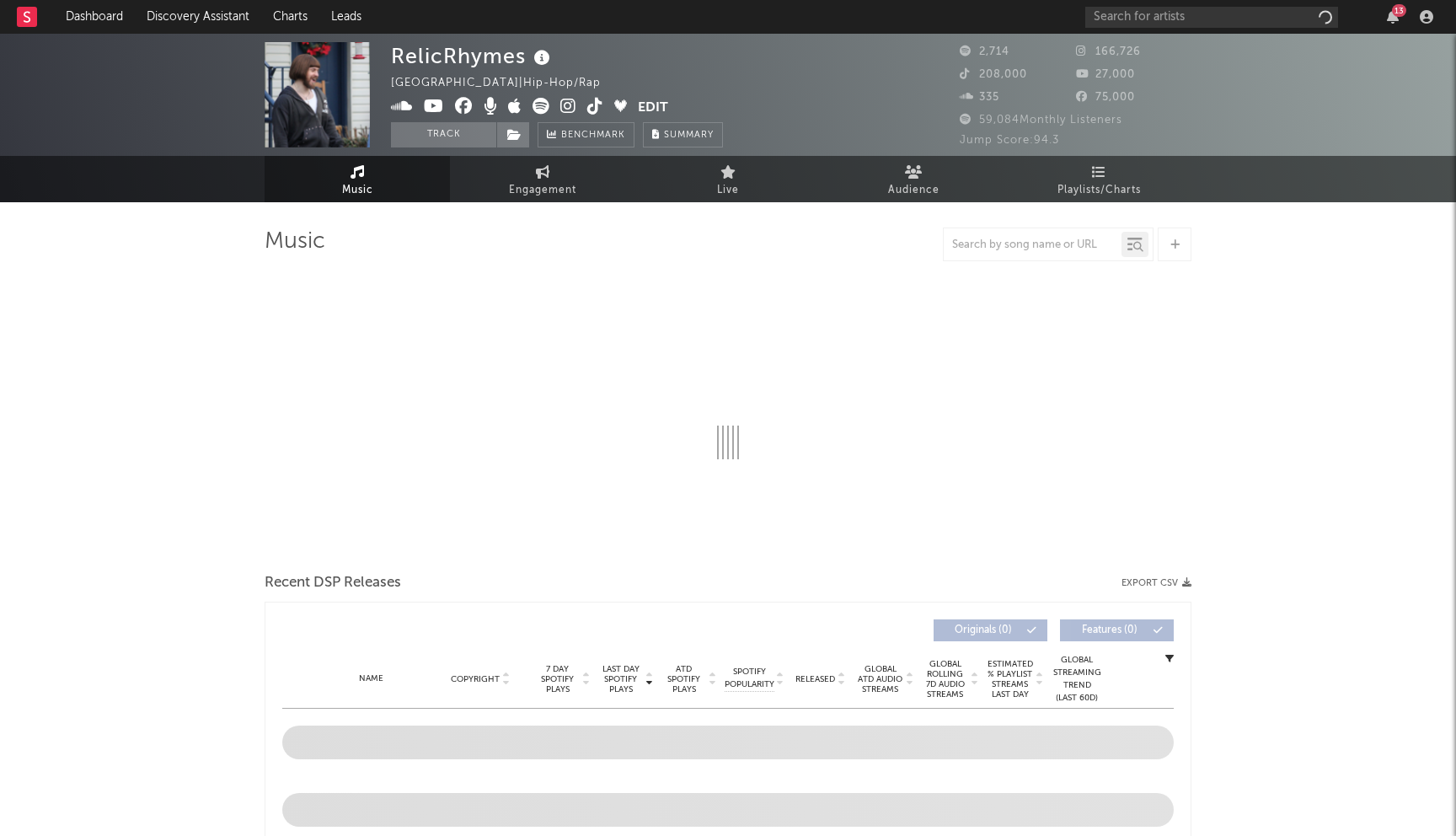
select select "6m"
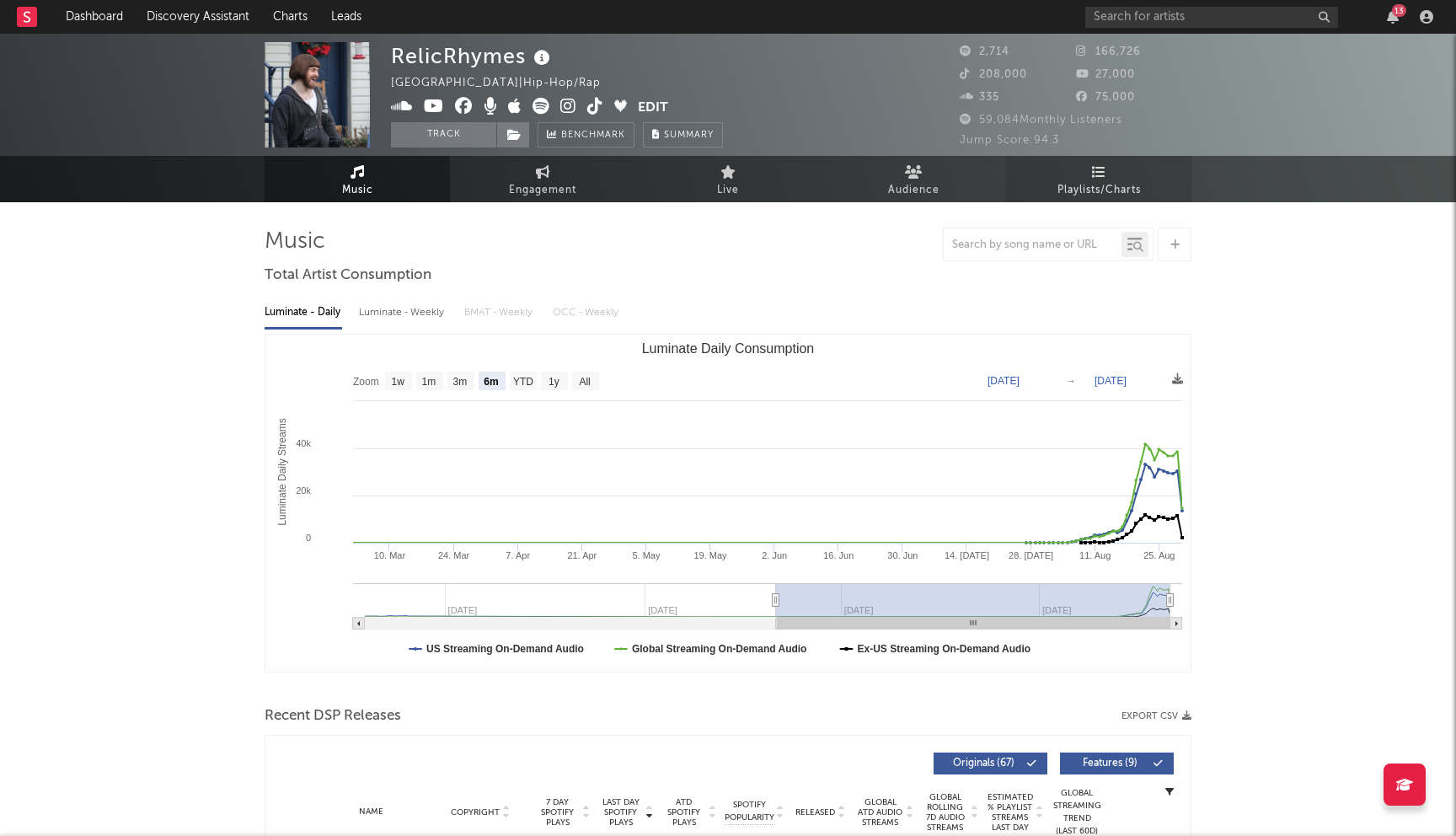
click at [1077, 176] on link "Playlists/Charts" at bounding box center [1099, 178] width 186 height 46
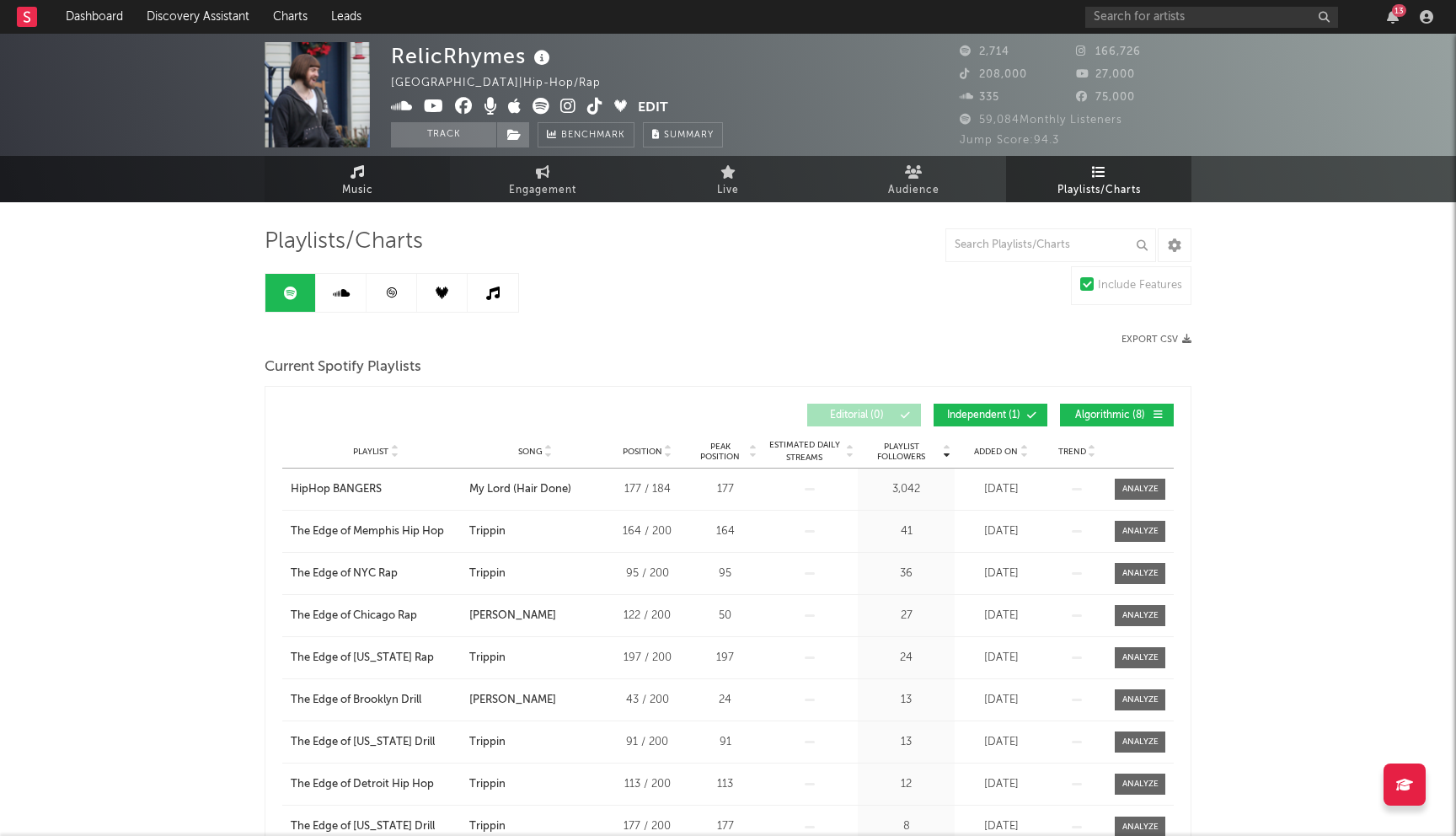
click at [375, 180] on link "Music" at bounding box center [357, 178] width 186 height 46
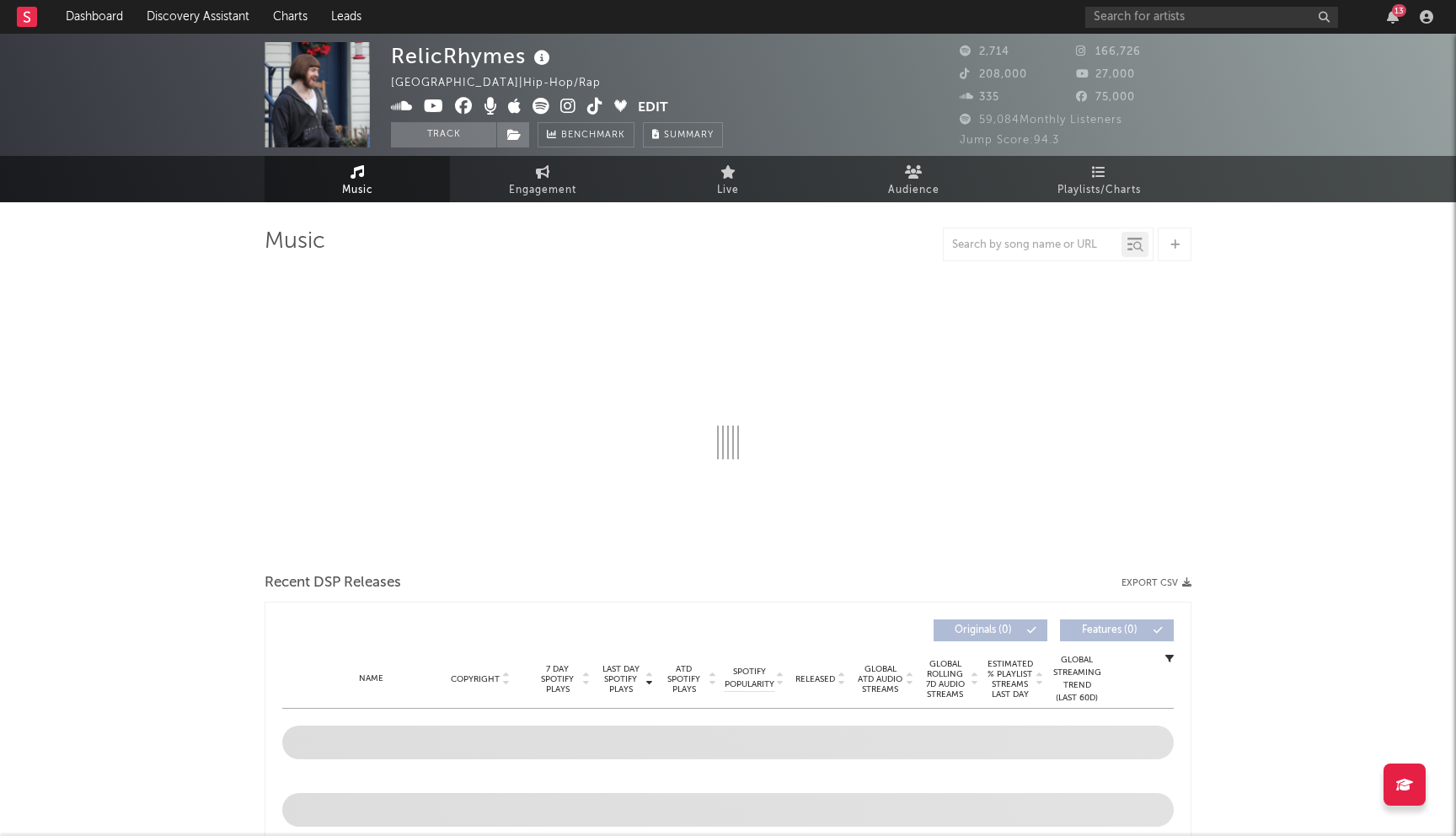
select select "6m"
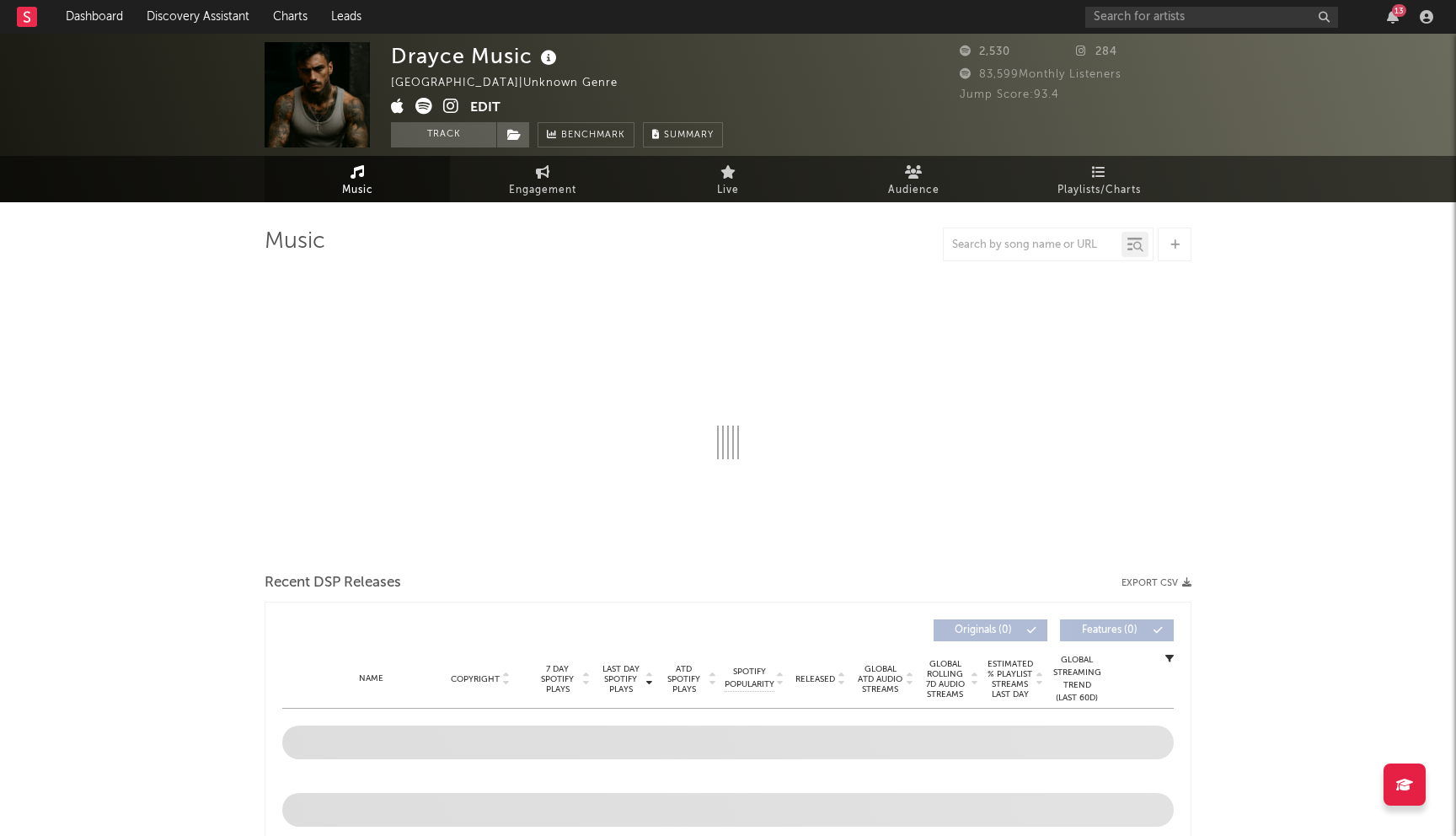
select select "1w"
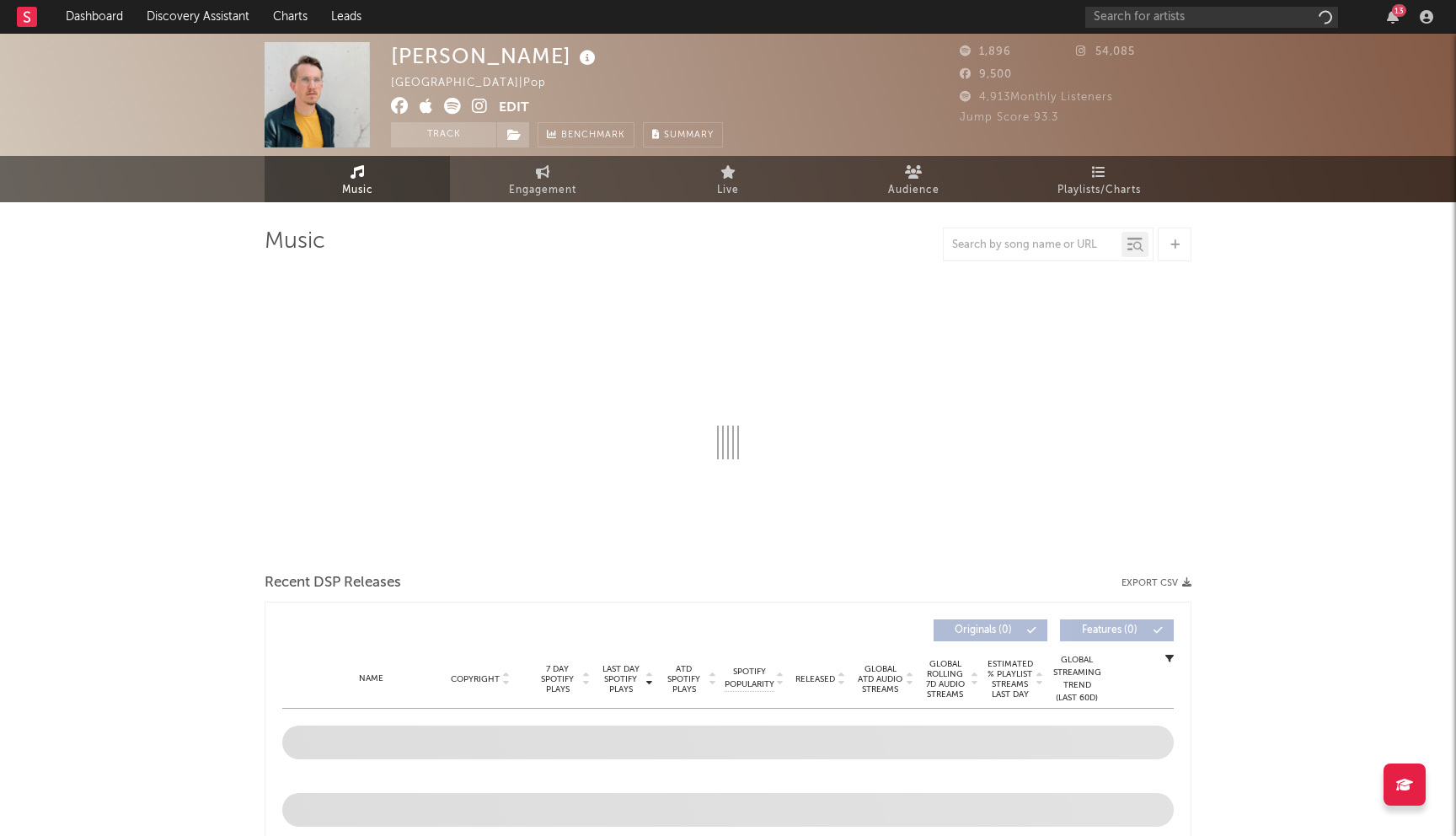
select select "1w"
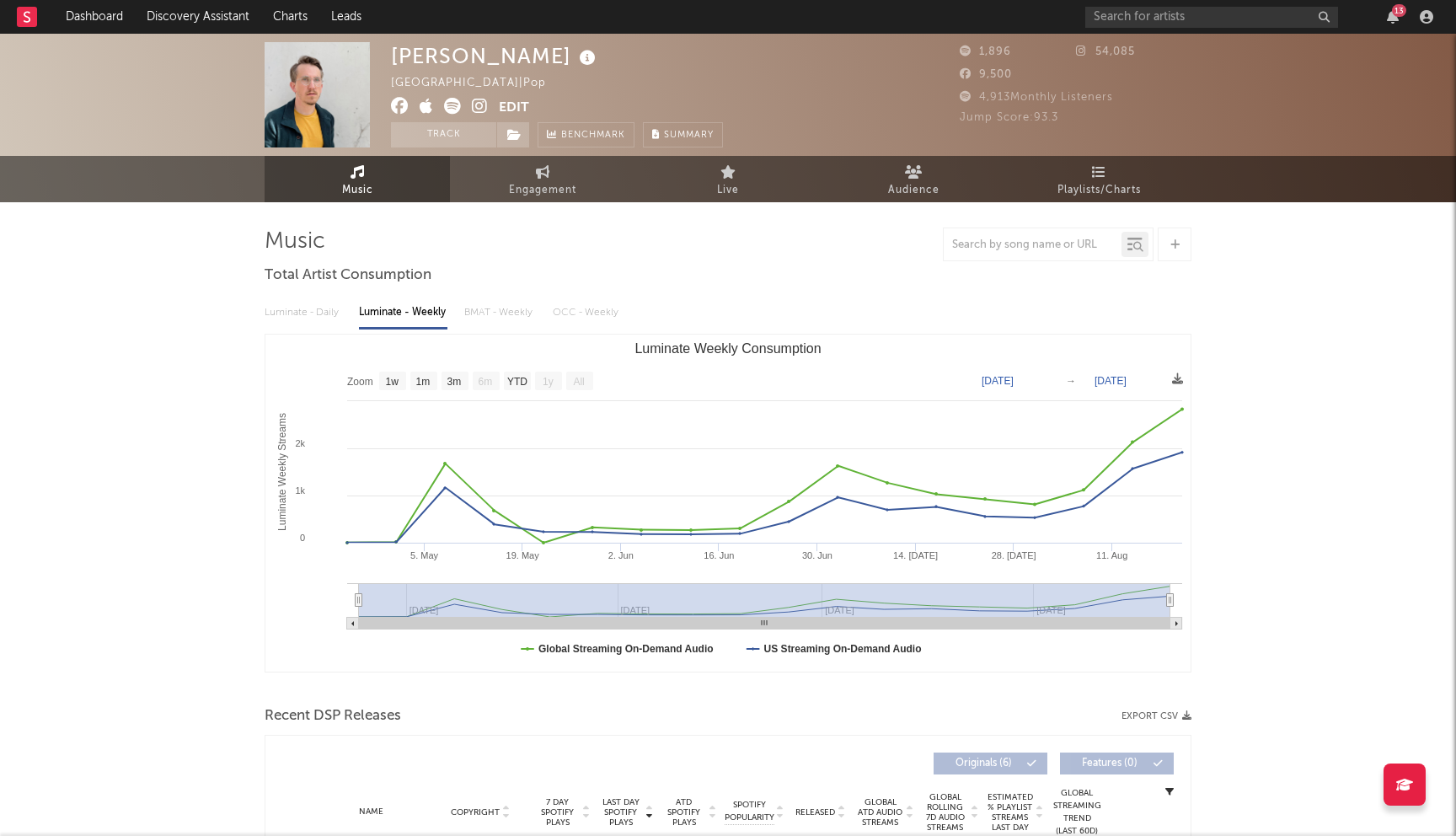
click at [481, 111] on icon at bounding box center [479, 106] width 16 height 17
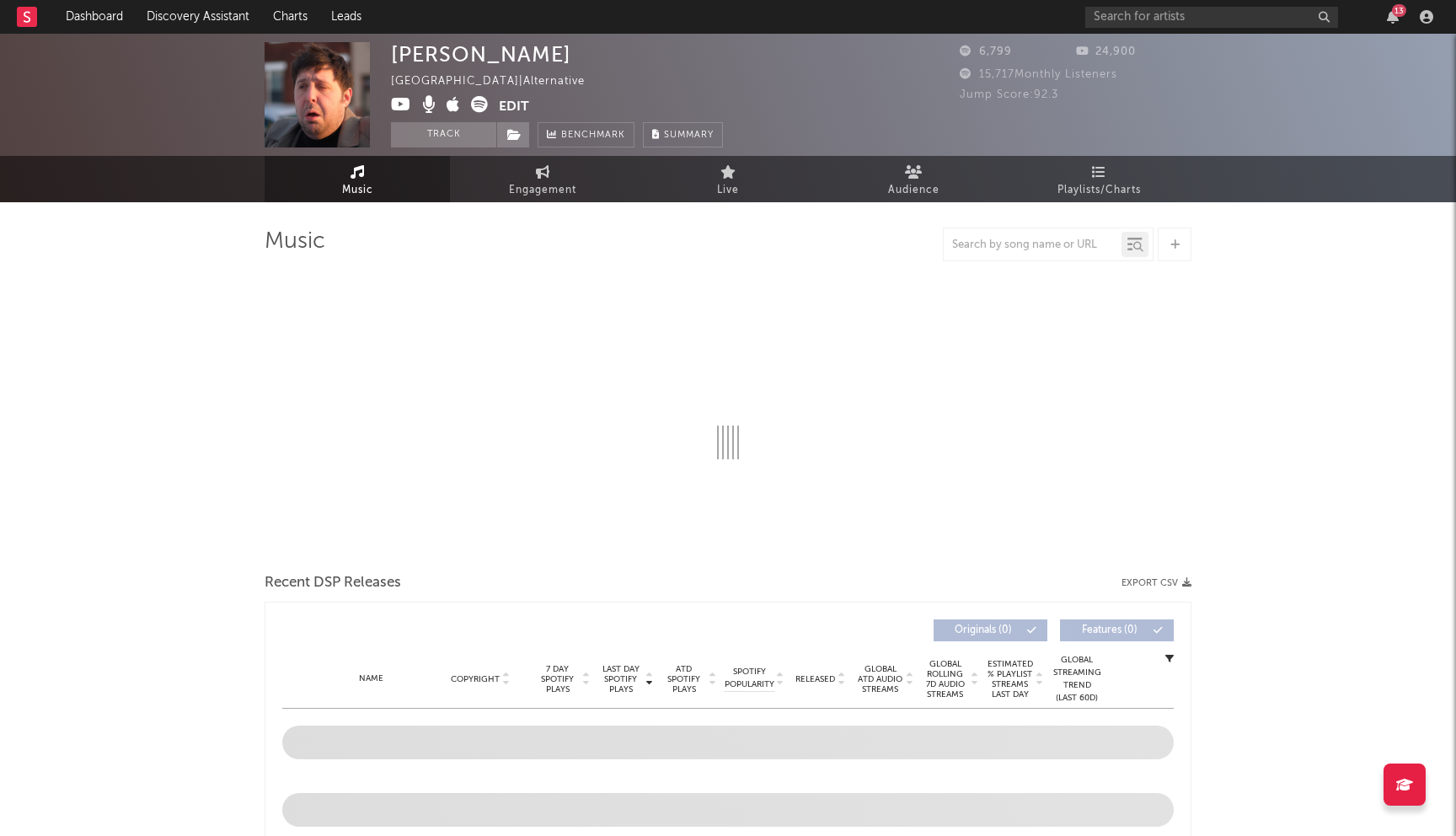
select select "1w"
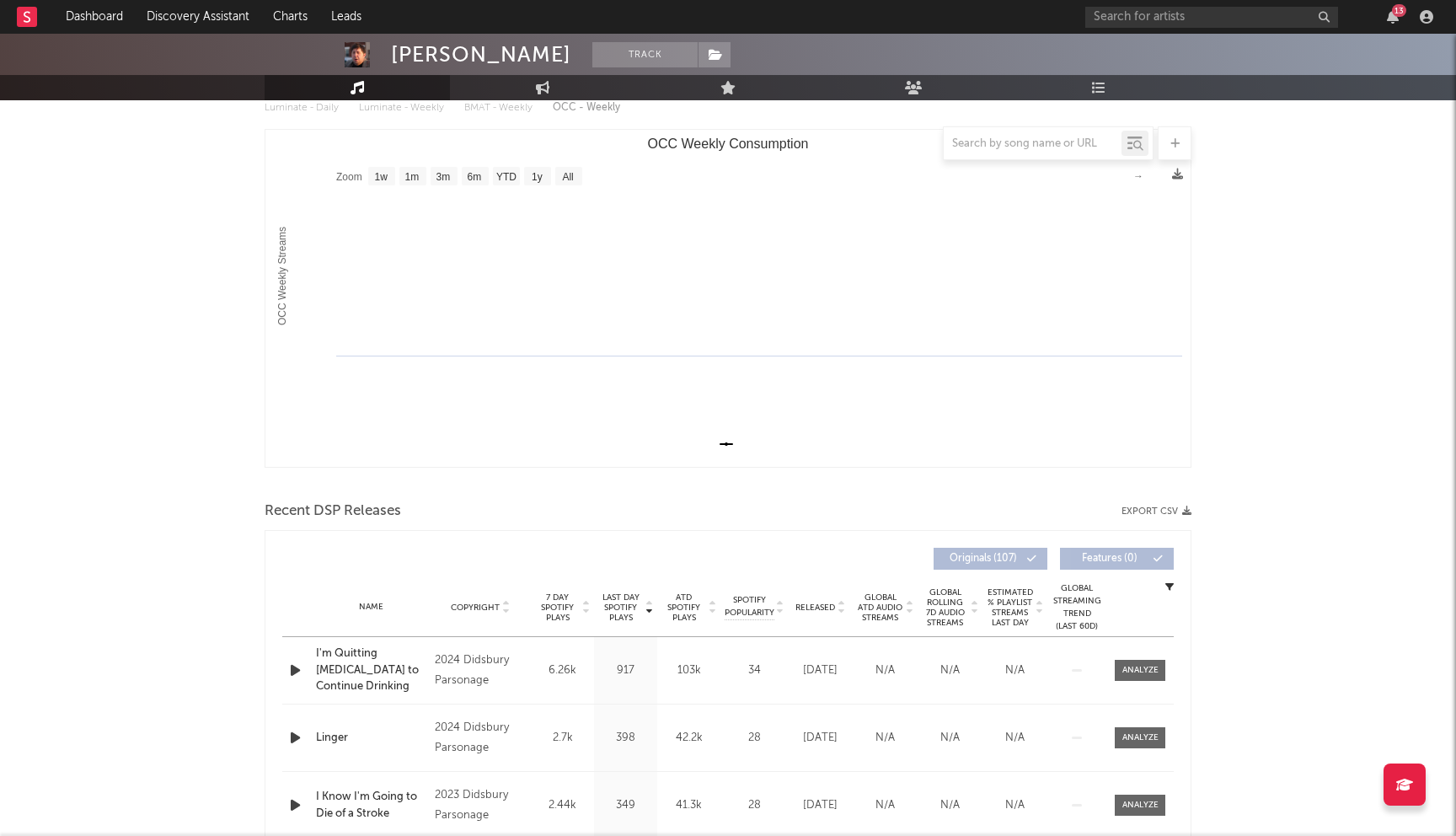
scroll to position [404, 0]
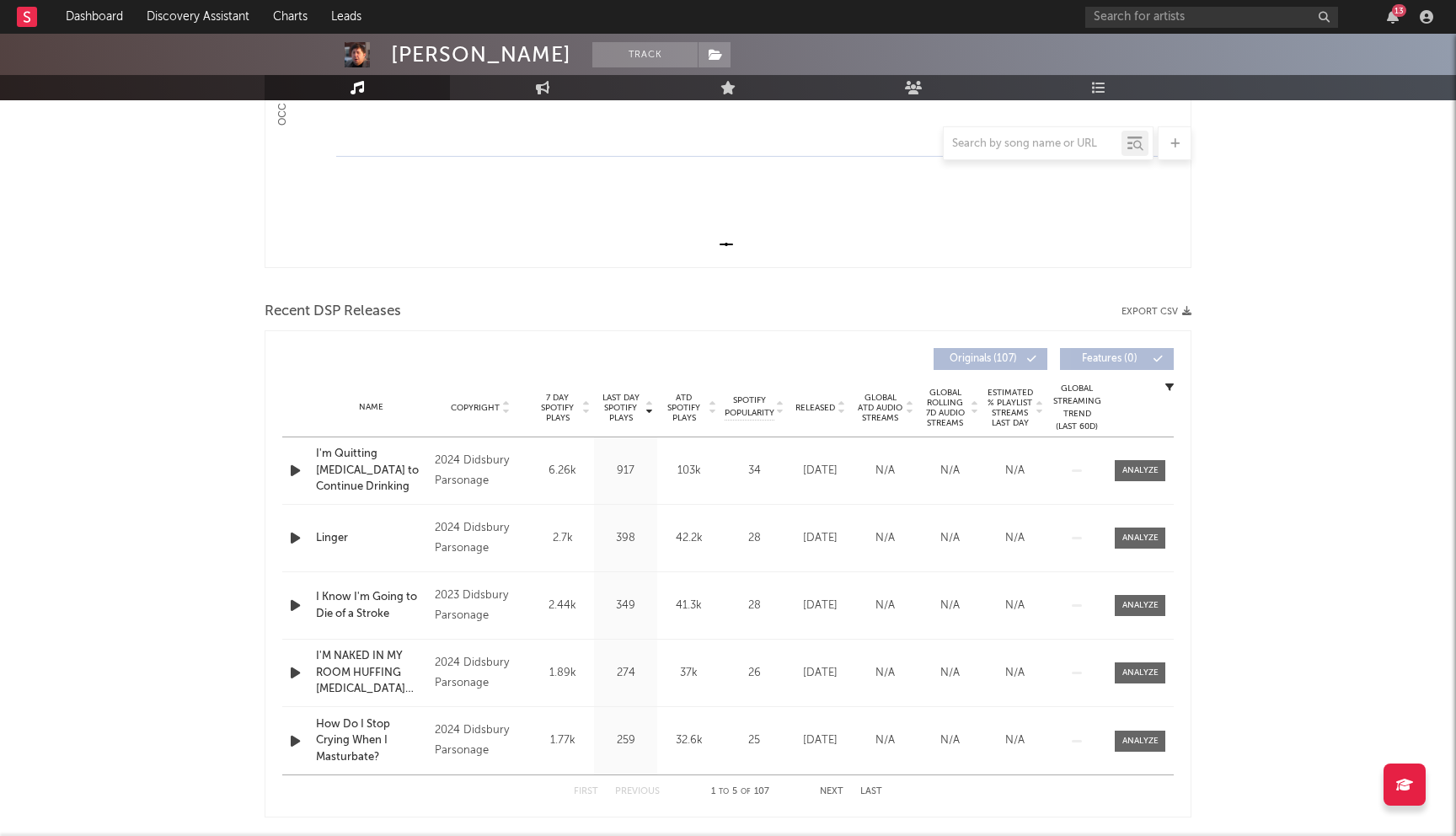
click at [293, 535] on icon "button" at bounding box center [295, 538] width 18 height 21
click at [630, 409] on span "Last Day Spotify Plays" at bounding box center [621, 407] width 45 height 30
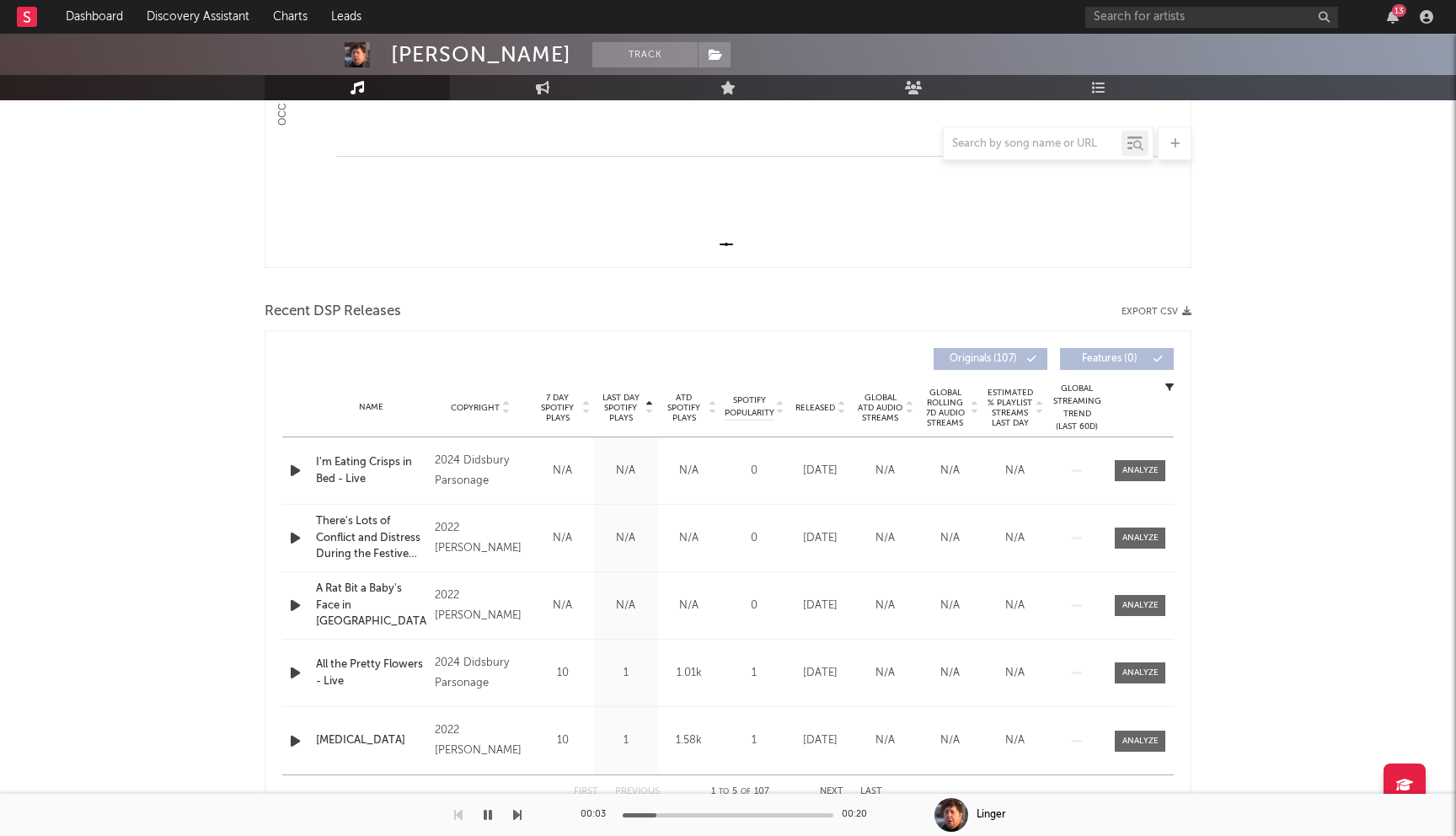
click at [630, 409] on span "Last Day Spotify Plays" at bounding box center [621, 407] width 45 height 30
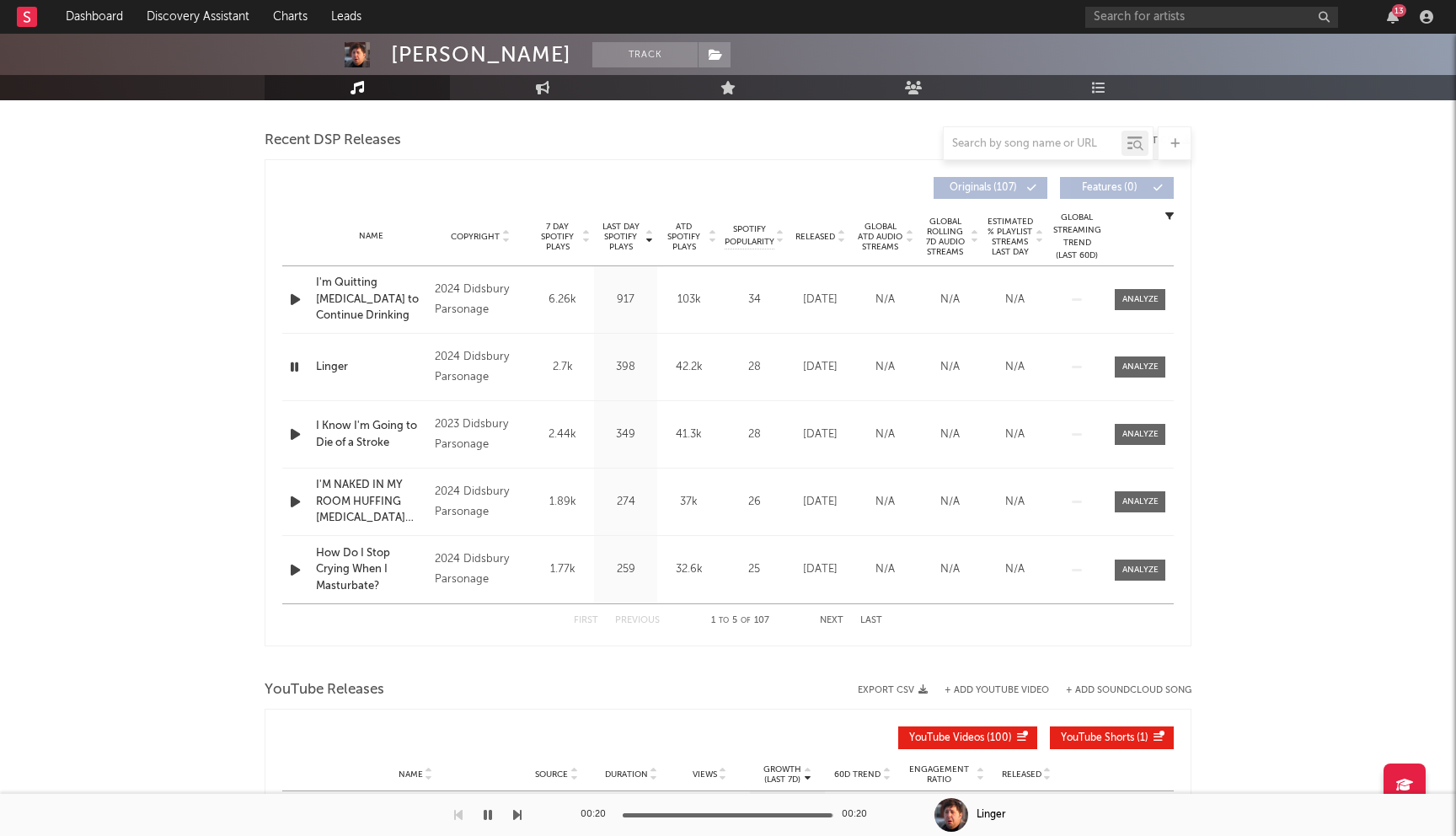
scroll to position [250, 0]
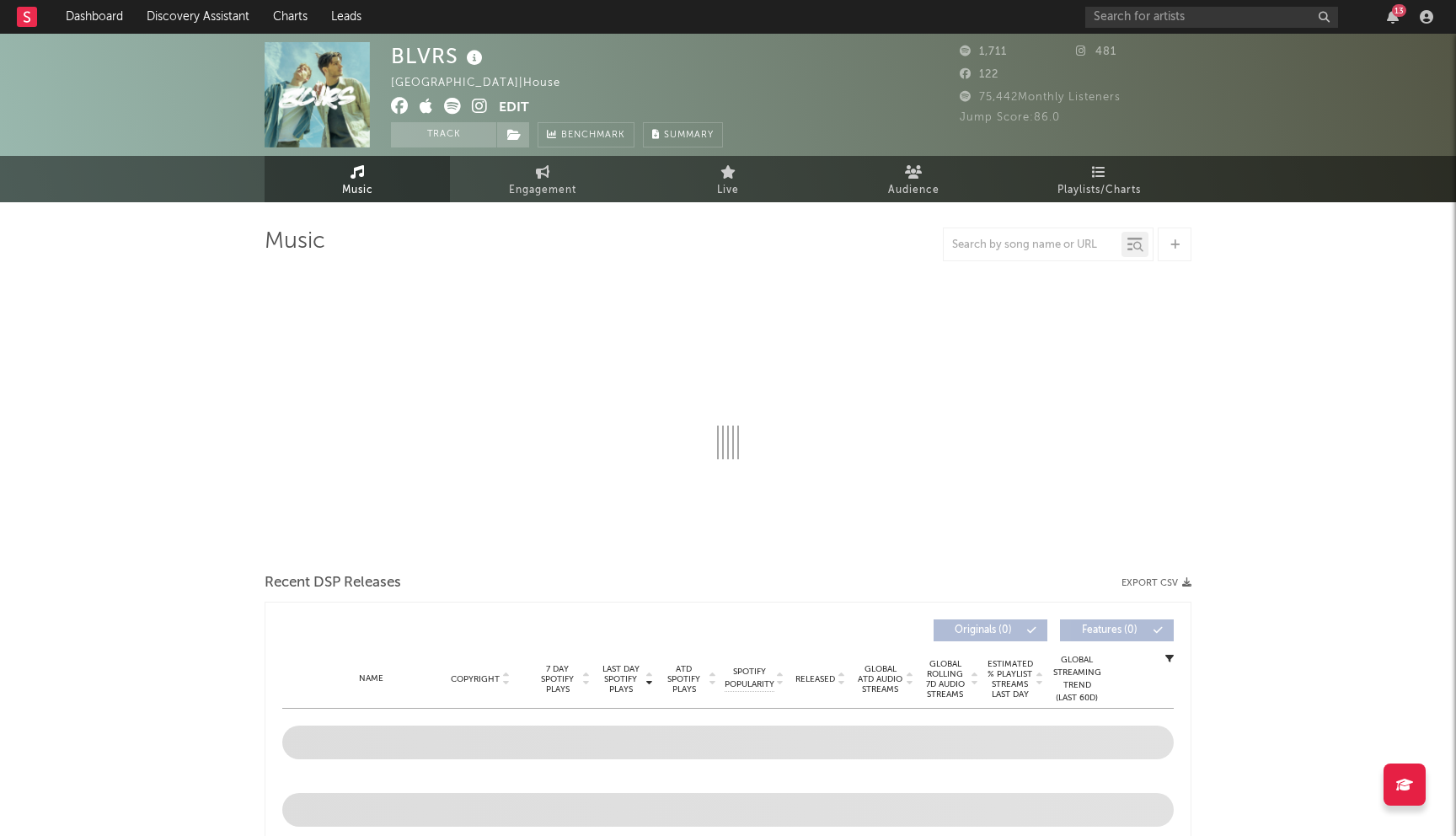
select select "1w"
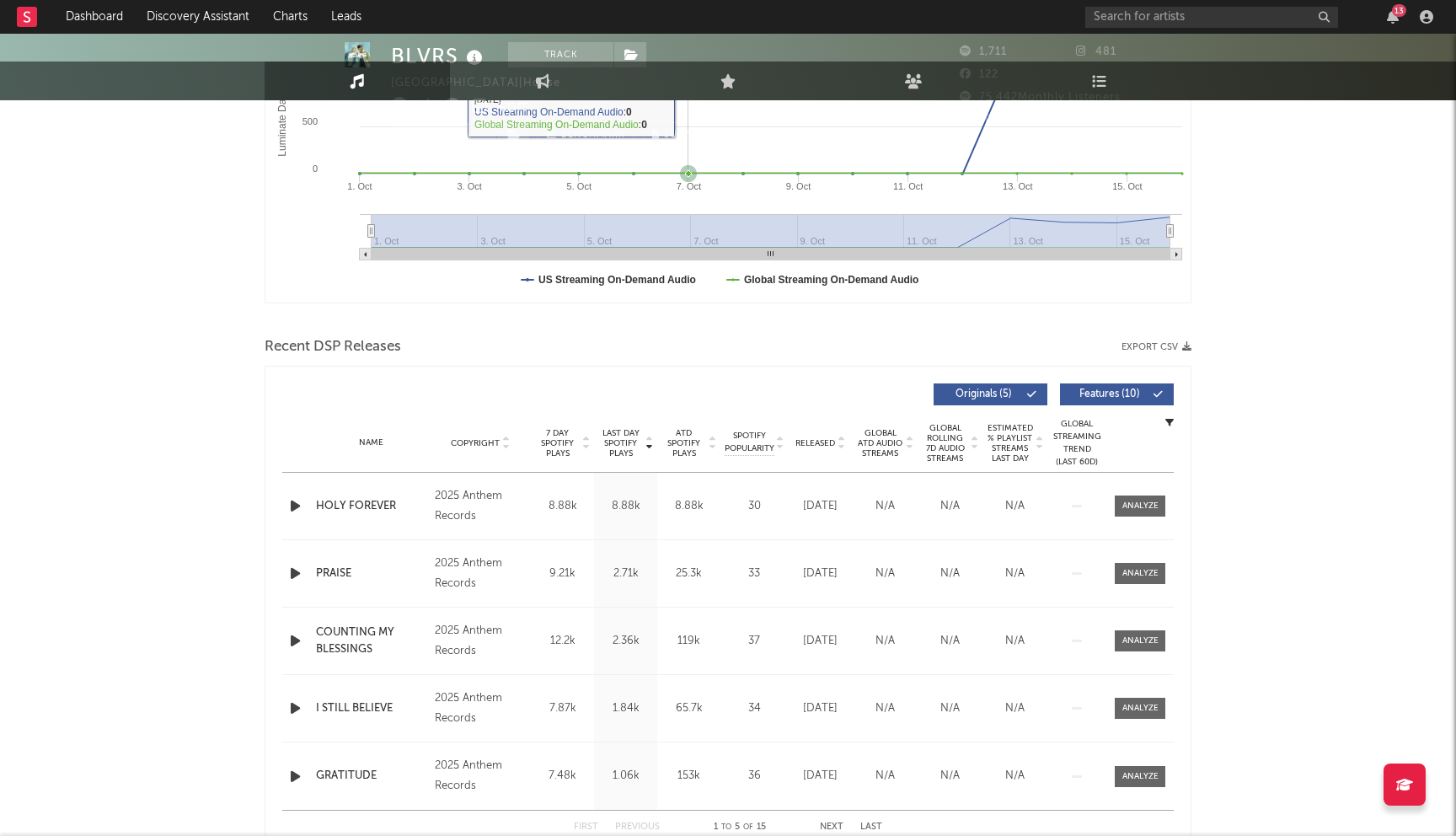
scroll to position [502, 0]
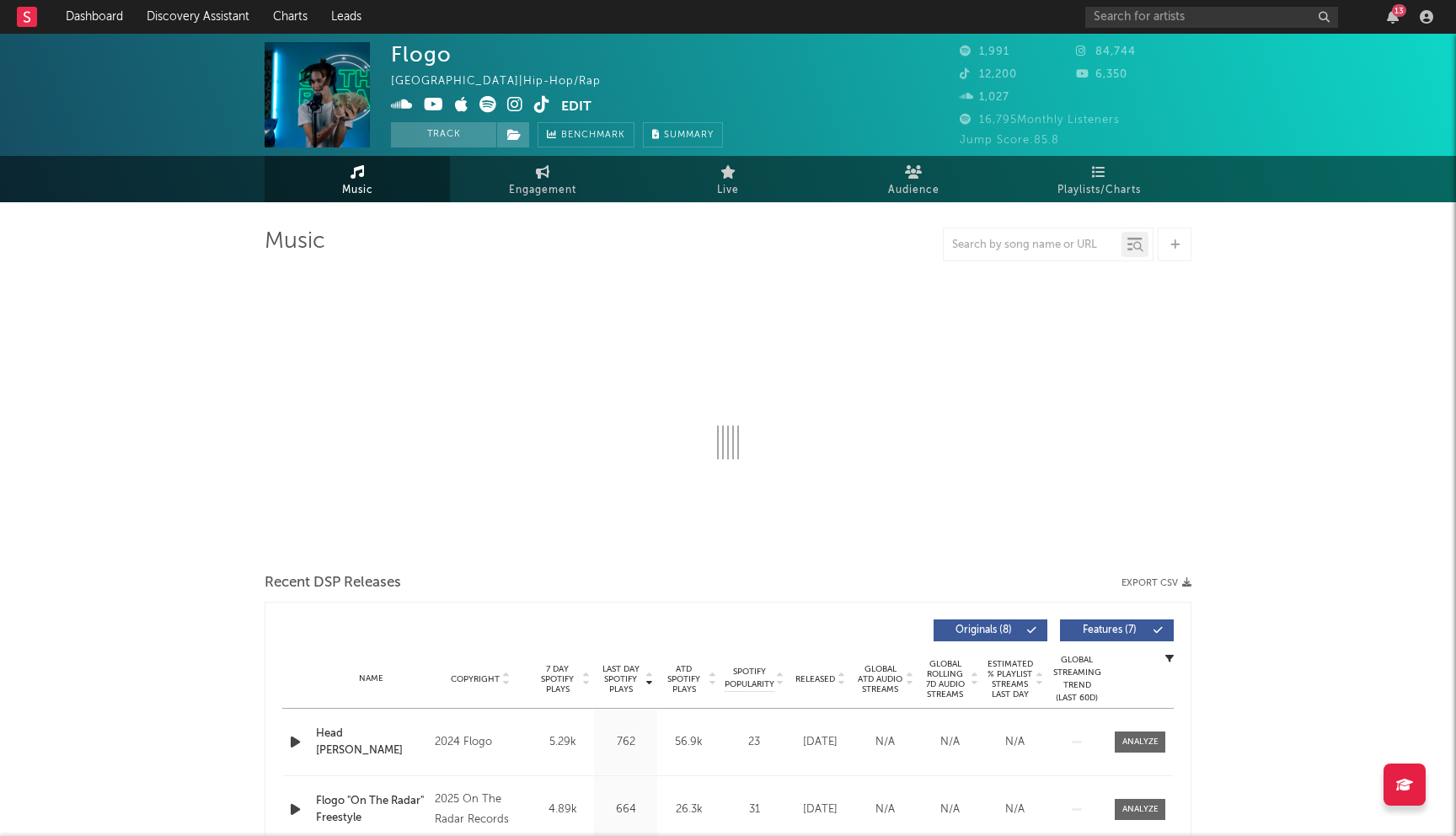
select select "1w"
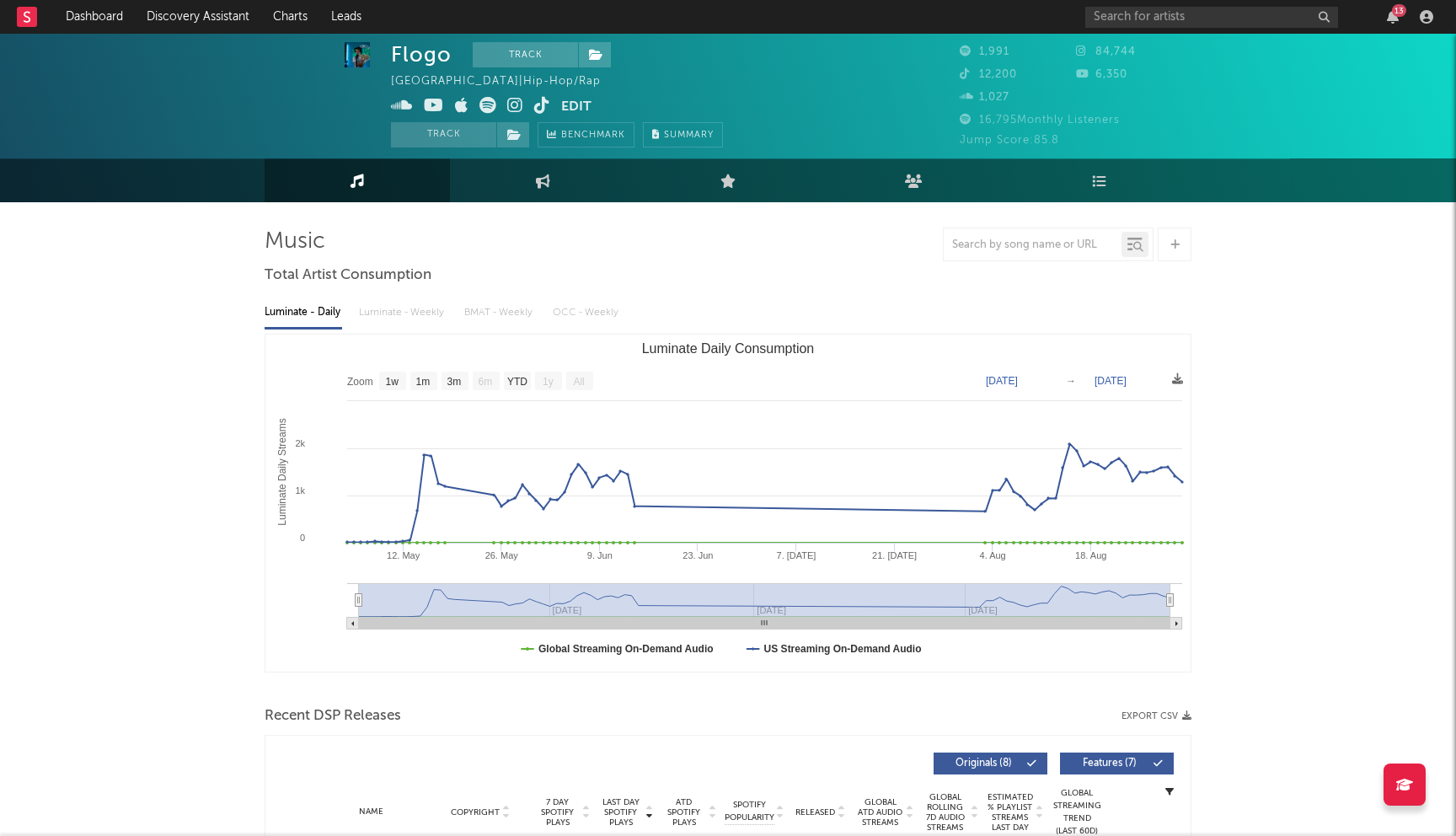
scroll to position [27, 0]
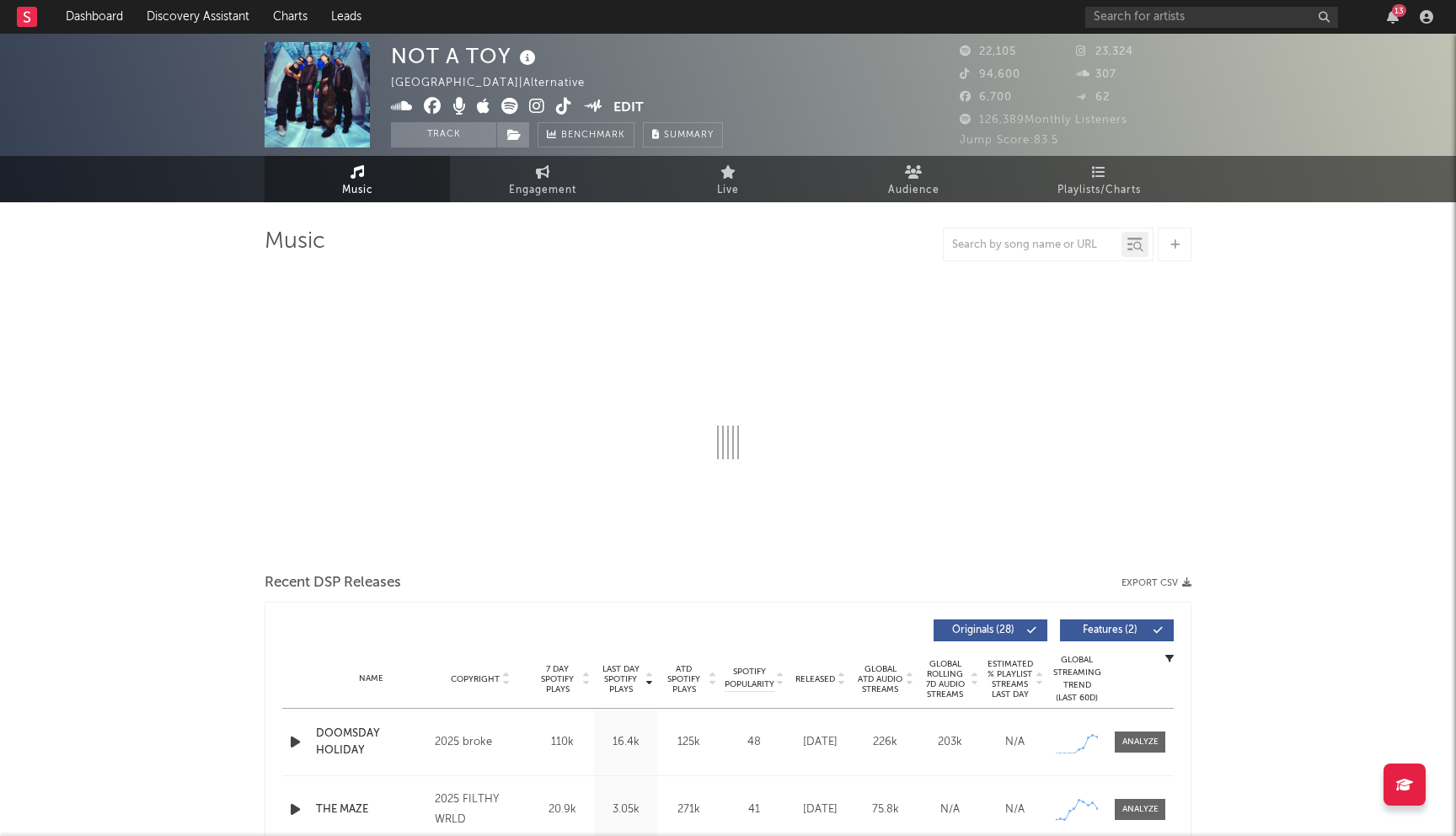
select select "6m"
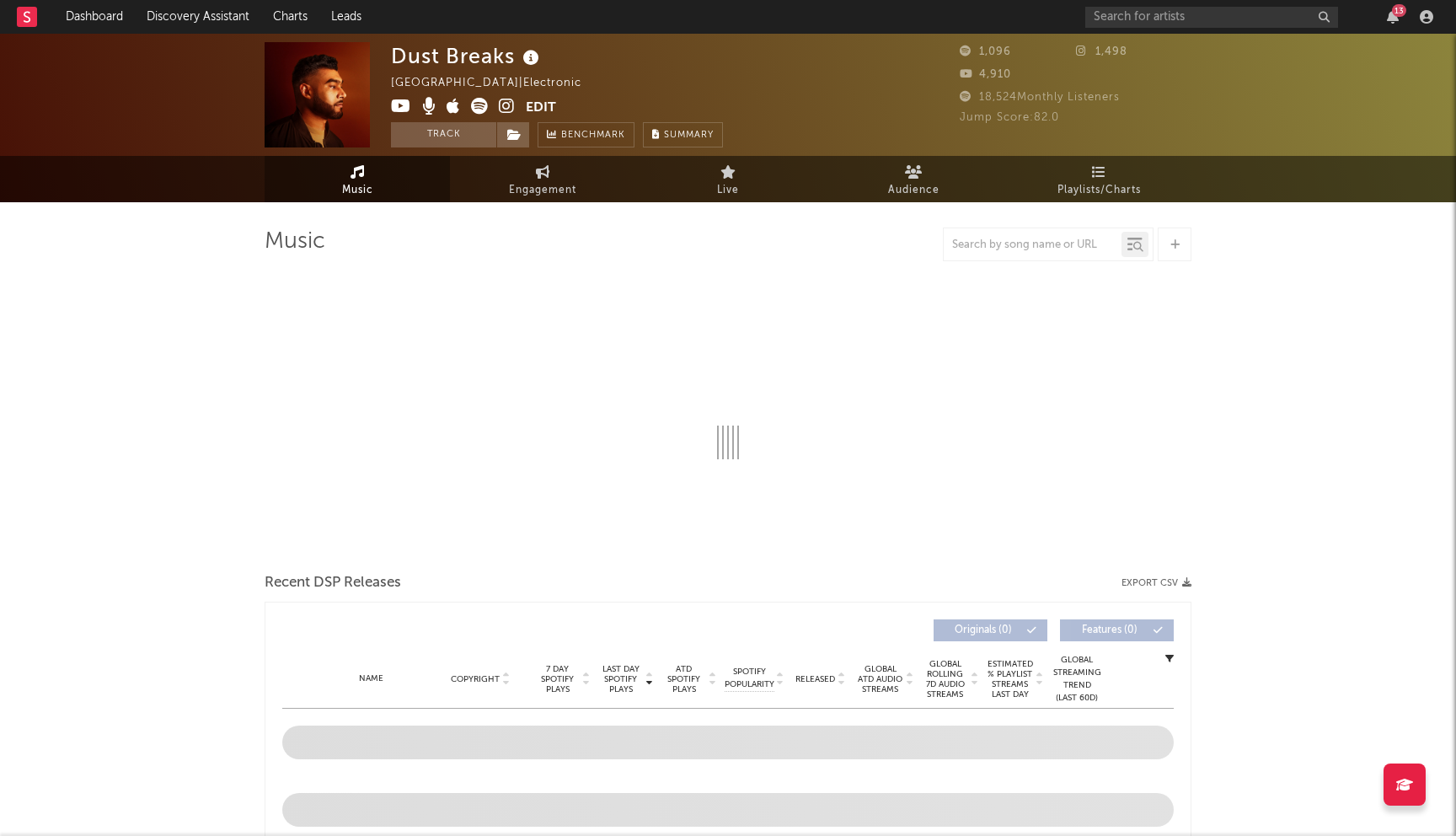
select select "1w"
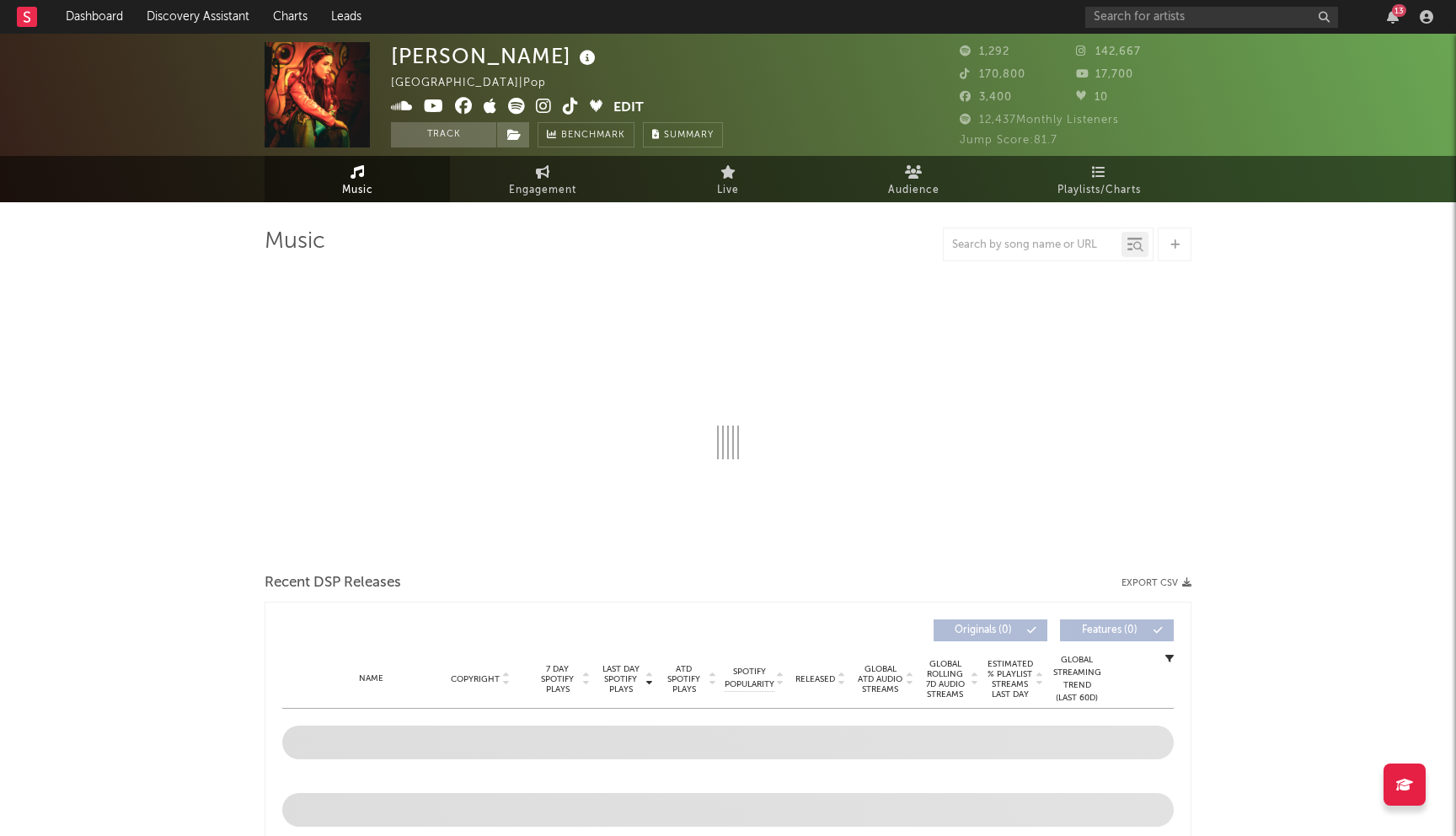
select select "1w"
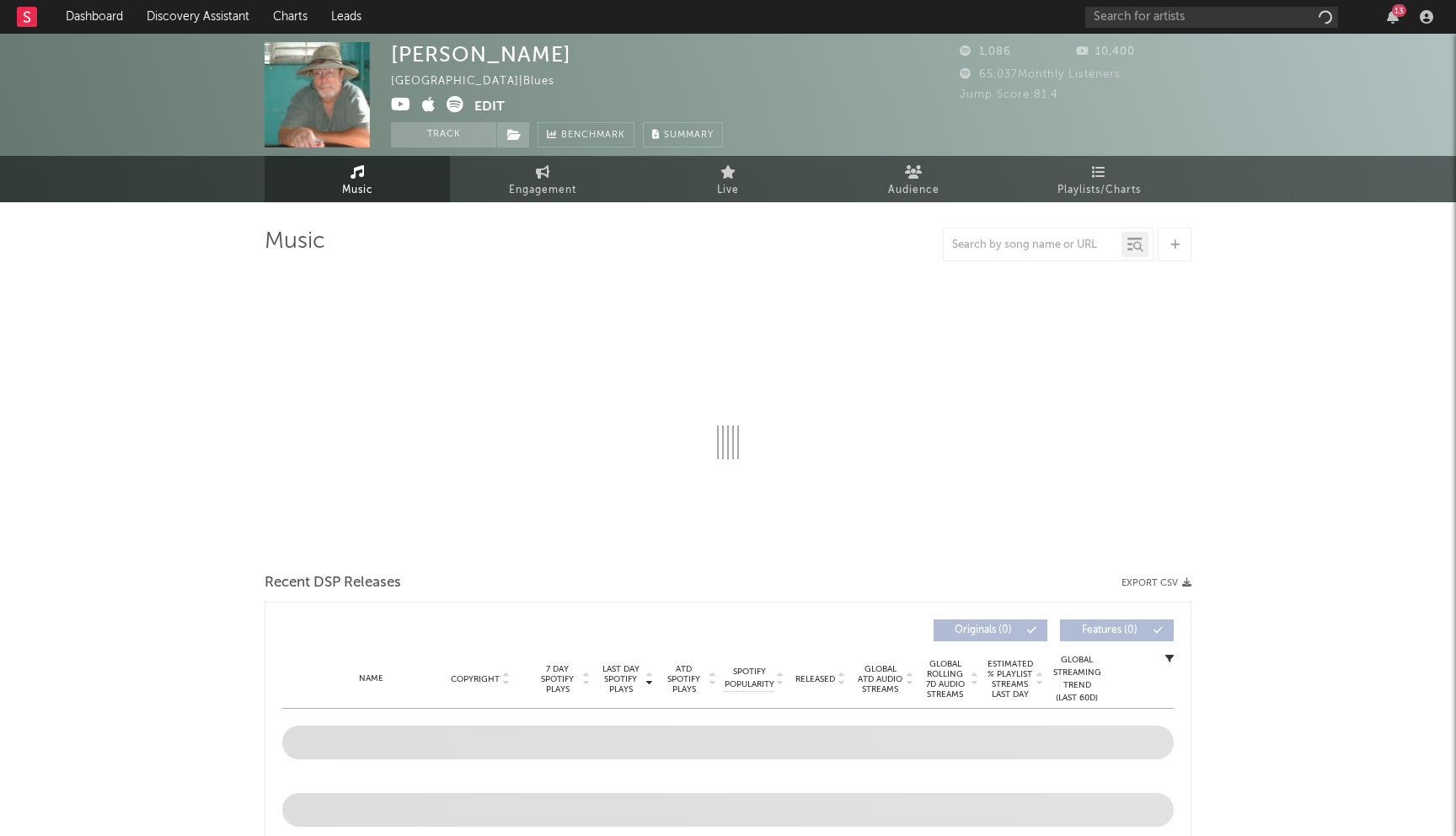
select select "1w"
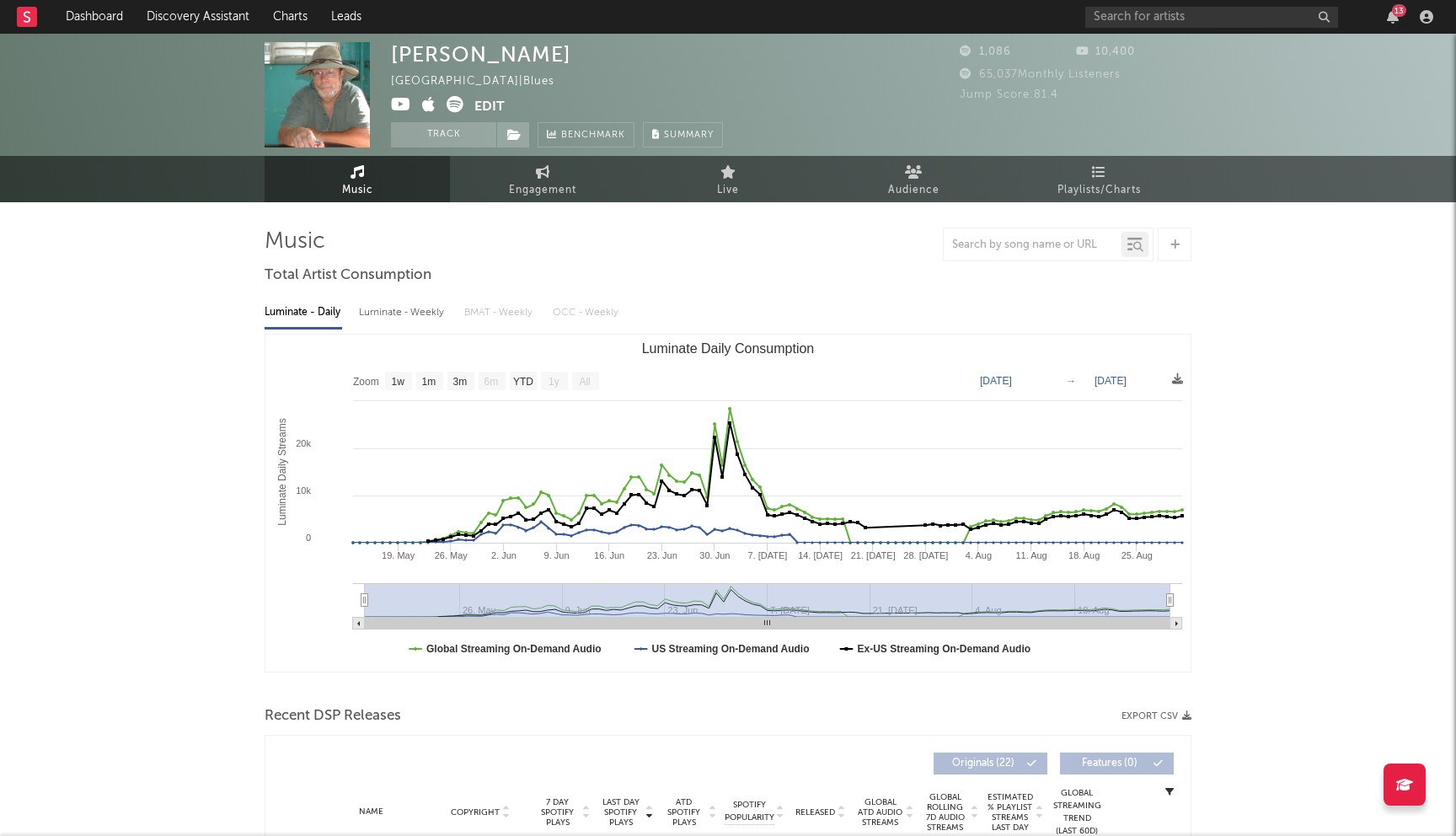
click at [396, 104] on icon at bounding box center [402, 104] width 21 height 17
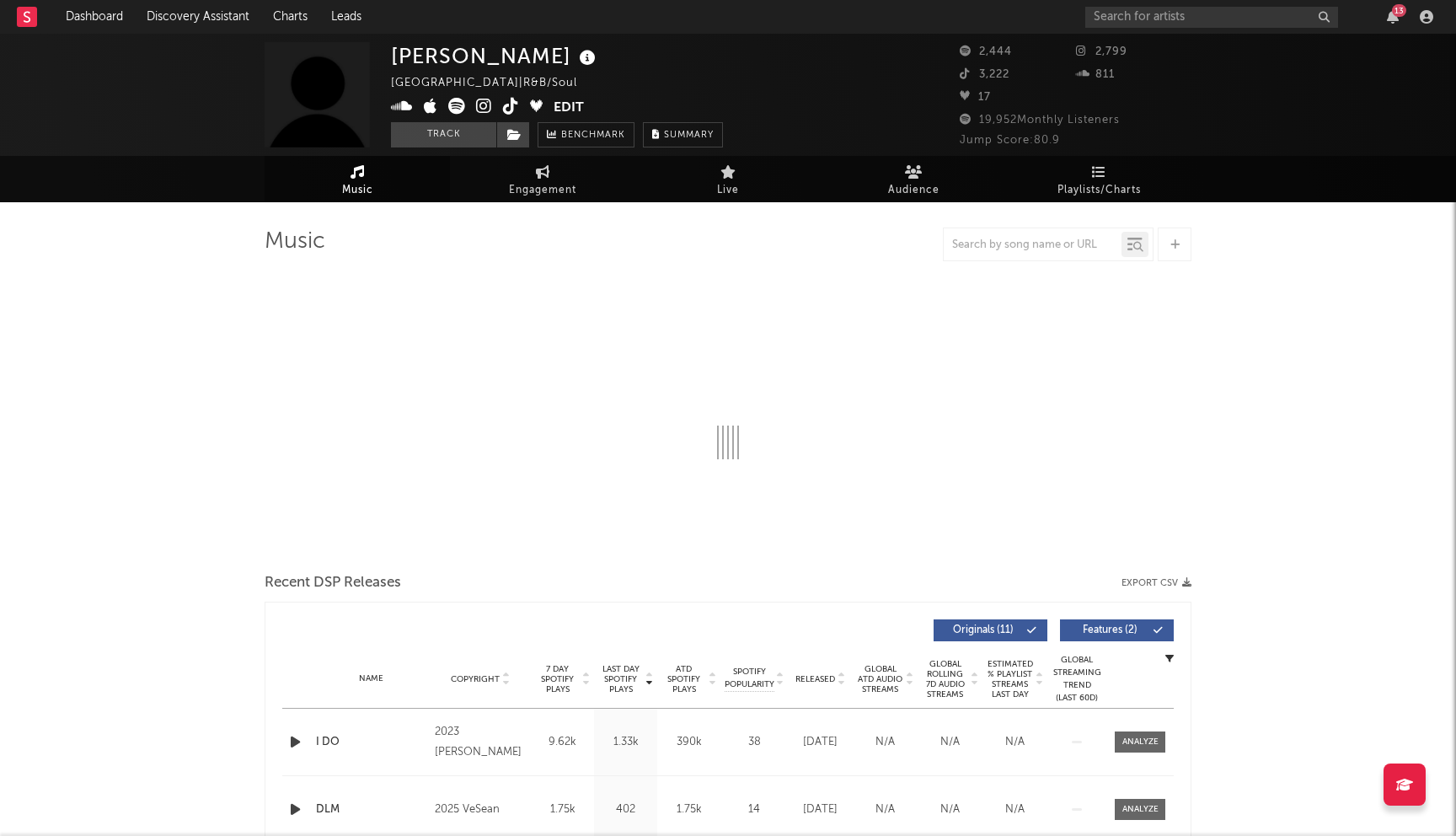
select select "1w"
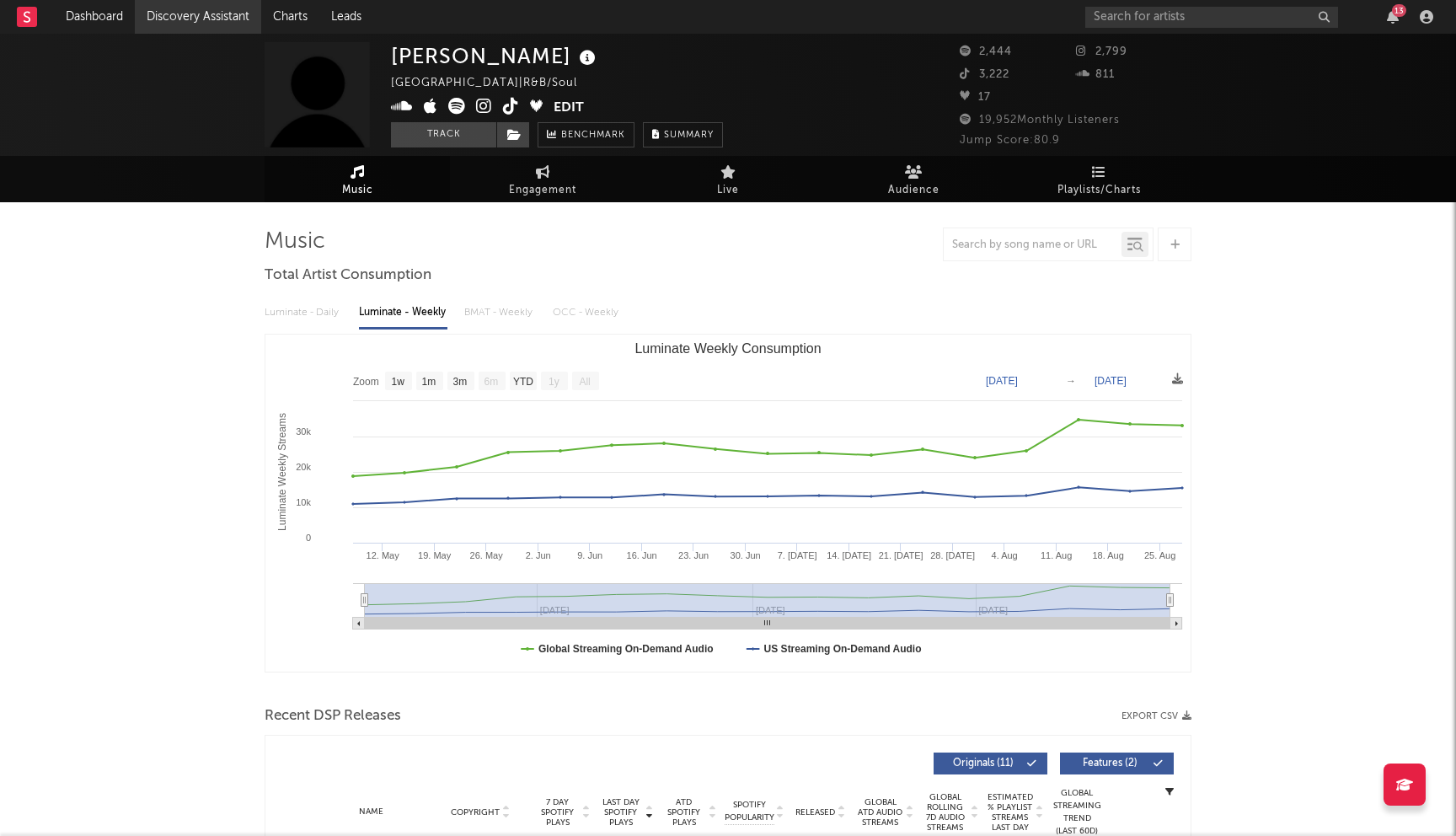
click at [154, 18] on link "Discovery Assistant" at bounding box center [198, 17] width 127 height 34
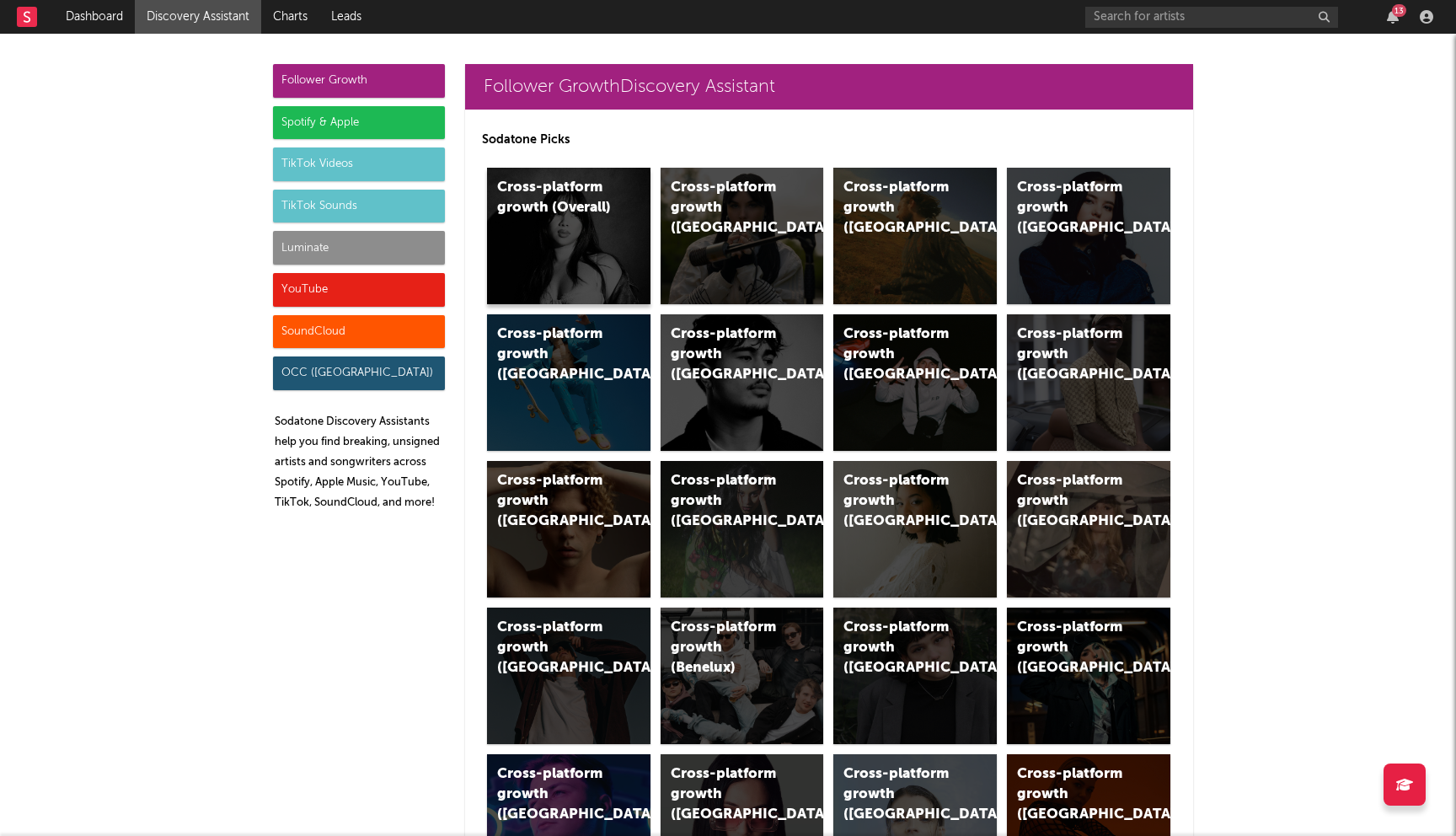
click at [568, 218] on div "Cross-platform growth (Overall)" at bounding box center [554, 197] width 114 height 40
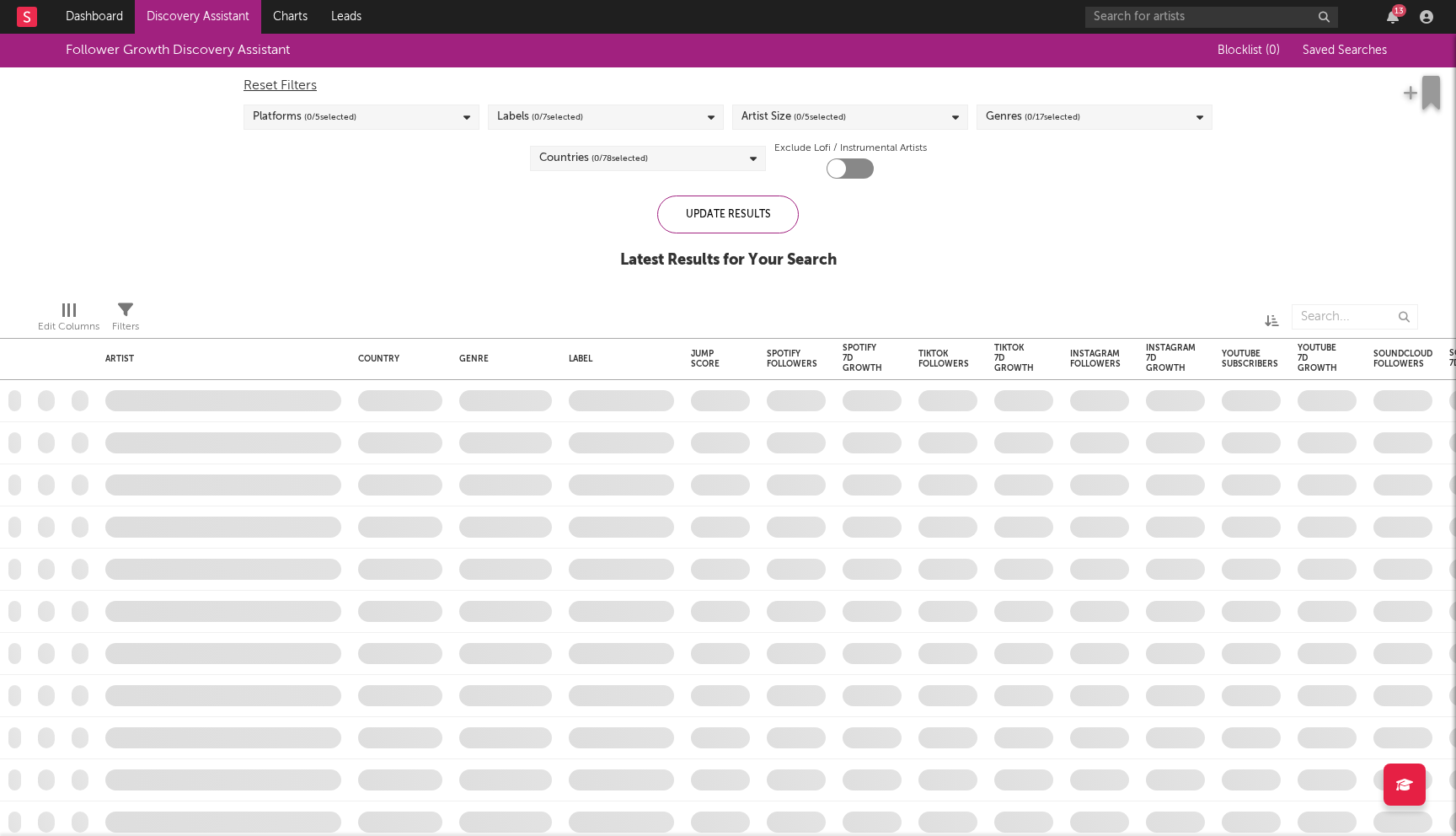
checkbox input "true"
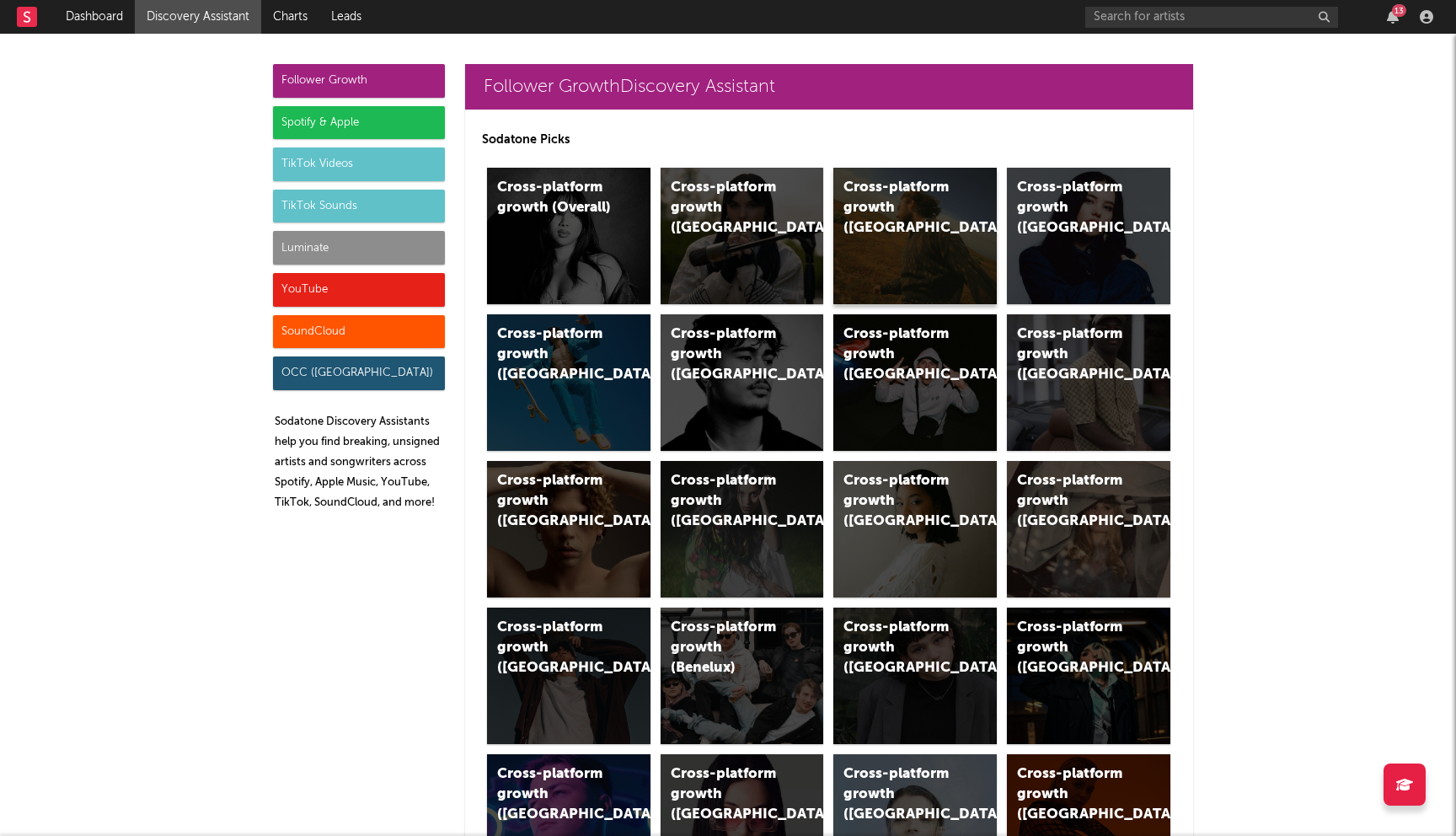
click at [940, 237] on div "Cross-platform growth (US)" at bounding box center [915, 236] width 163 height 136
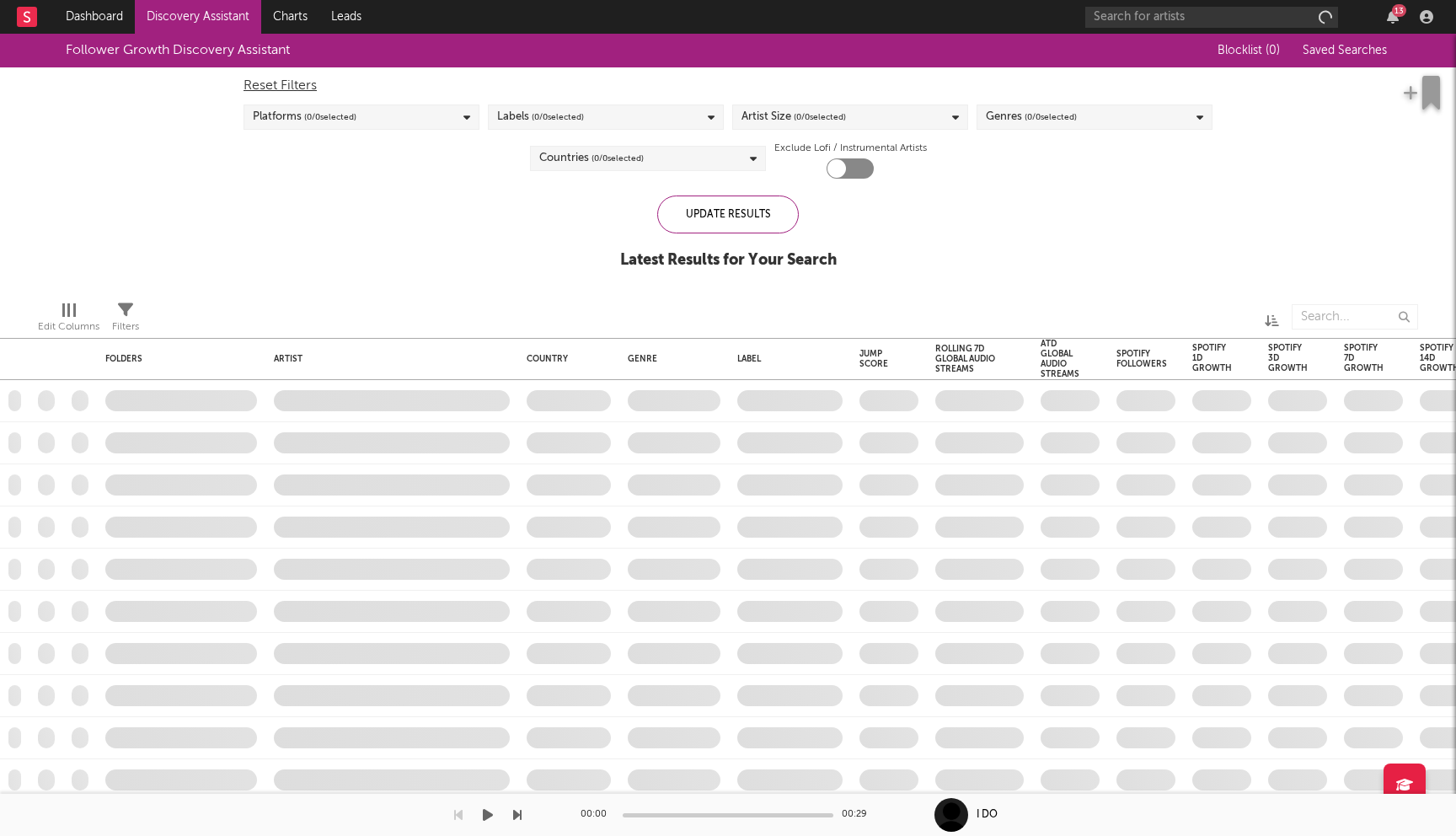
checkbox input "true"
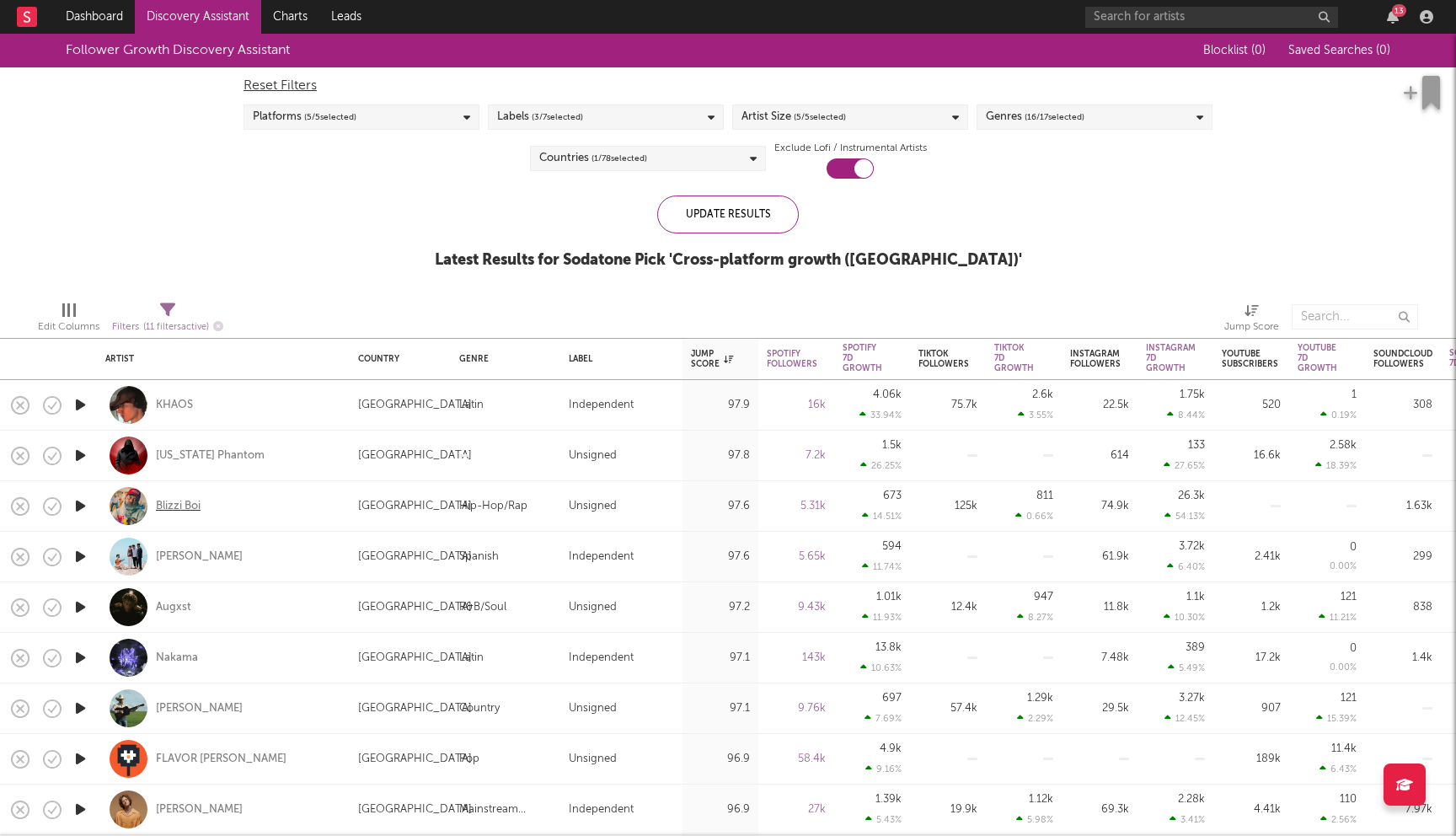
click at [177, 506] on div "Blizzi Boi" at bounding box center [178, 507] width 45 height 15
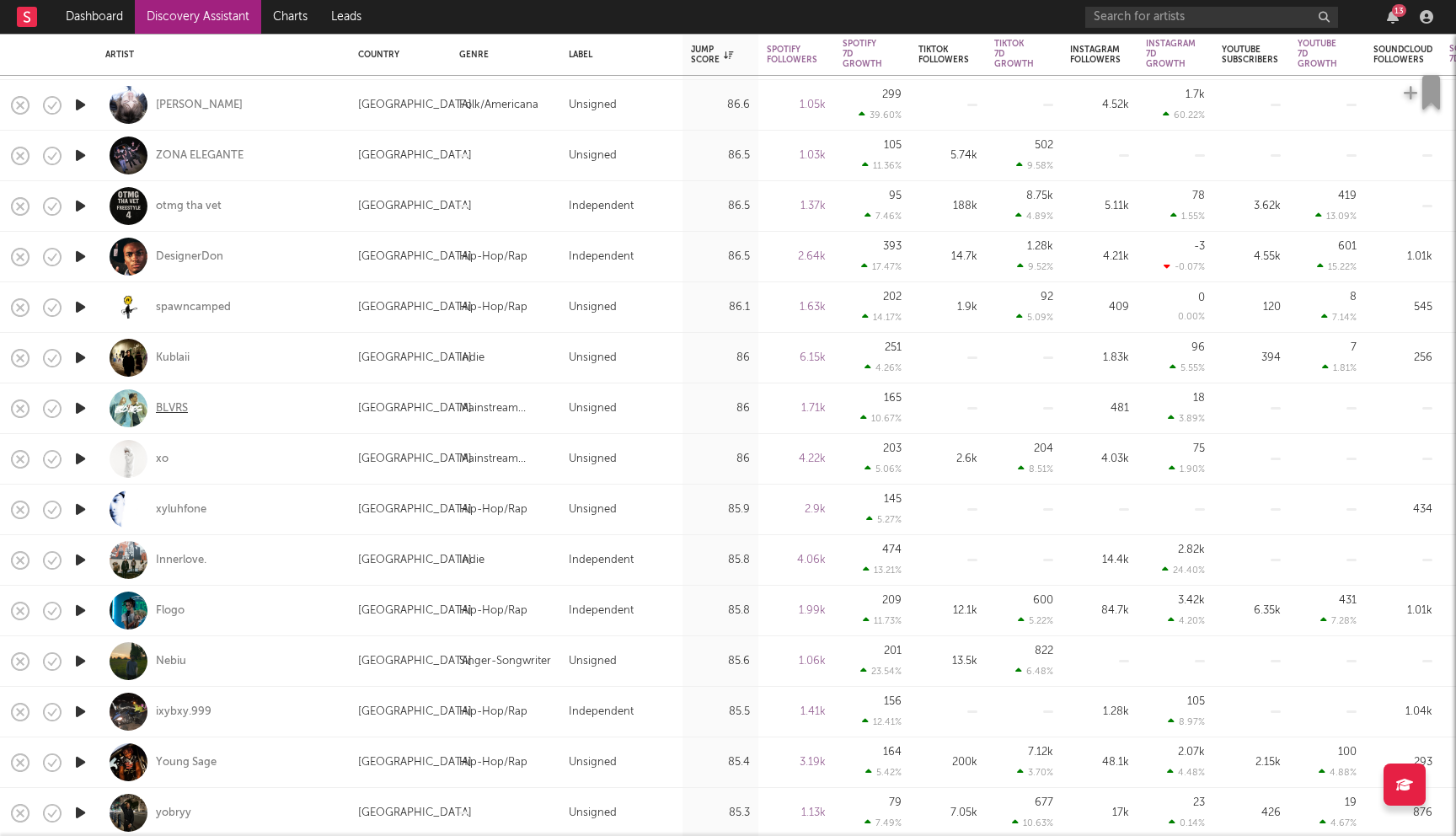
click at [169, 410] on div "BLVRS" at bounding box center [172, 408] width 32 height 15
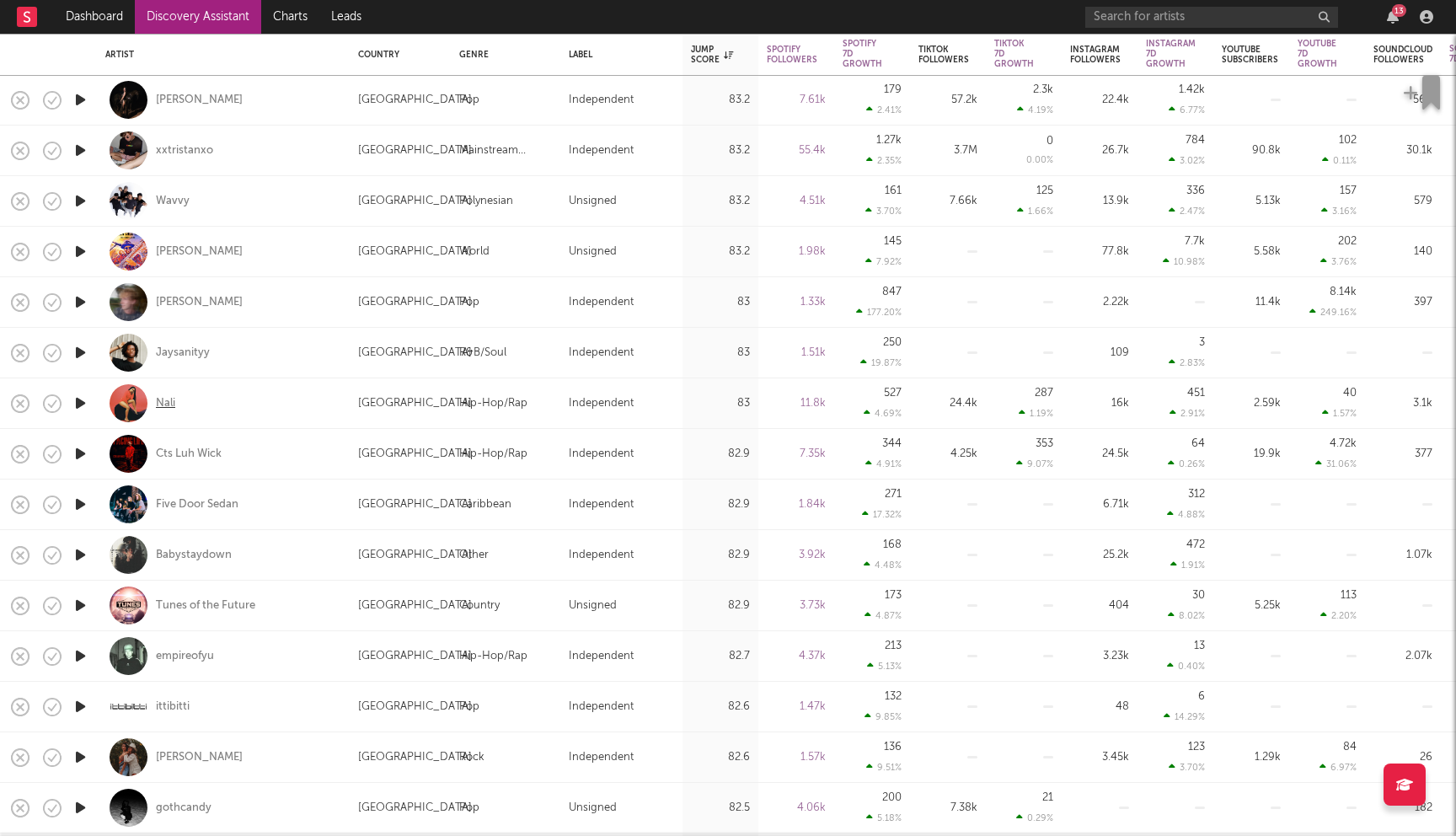
click at [172, 404] on div "Nali" at bounding box center [165, 403] width 20 height 15
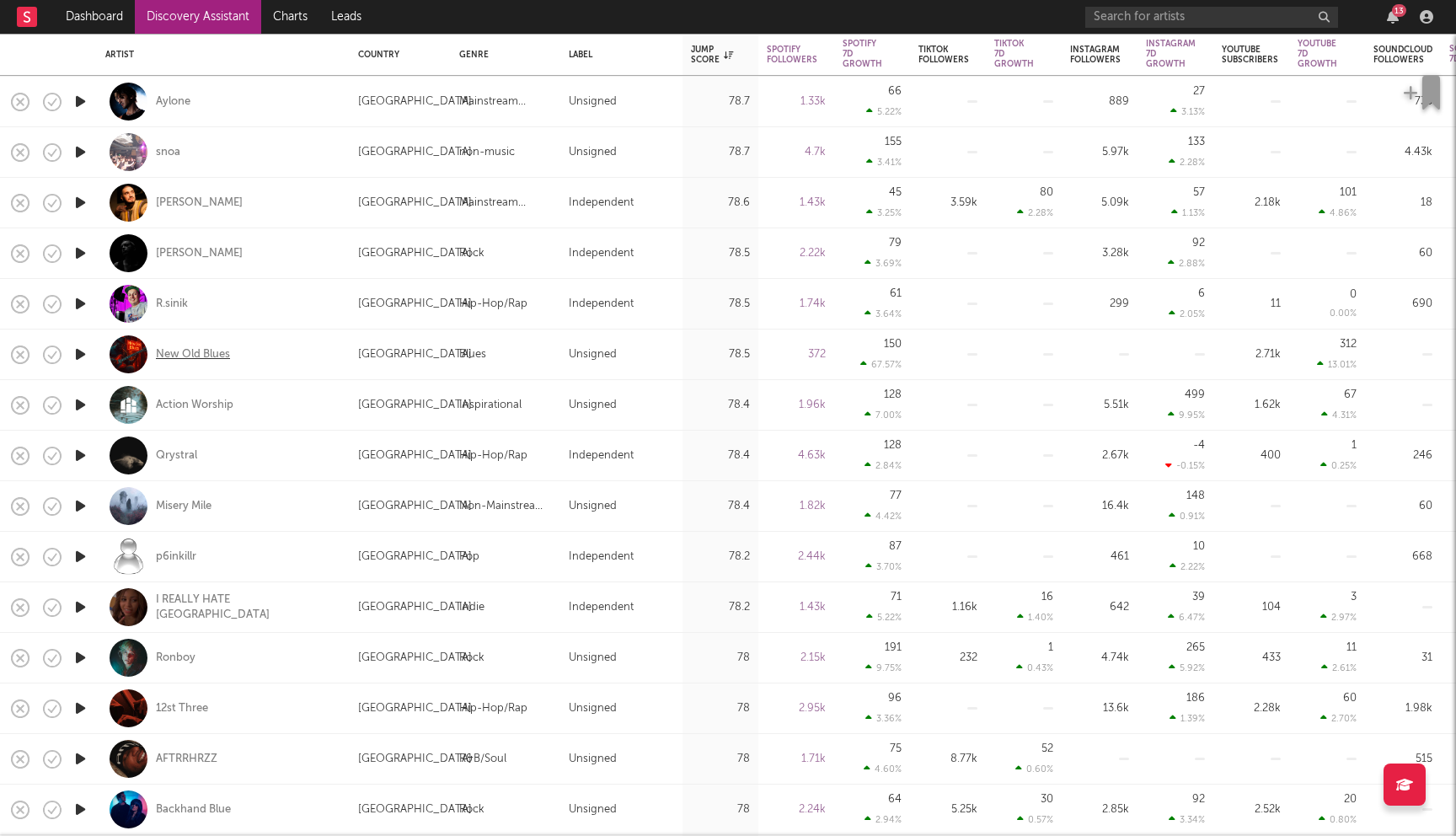
click at [217, 354] on div "New Old Blues" at bounding box center [192, 355] width 74 height 15
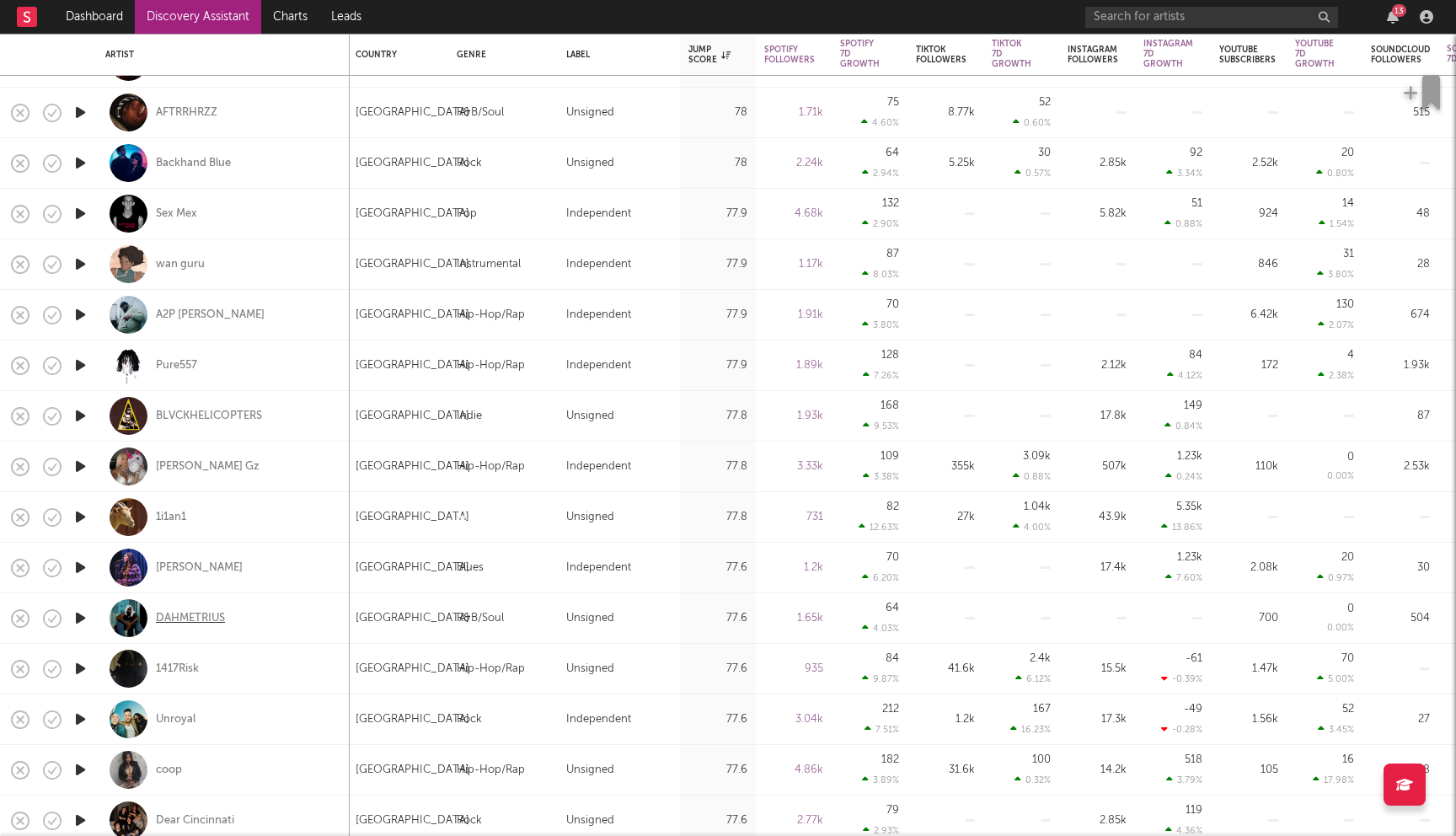
click at [205, 614] on div "DAHMETRIUS" at bounding box center [190, 618] width 69 height 15
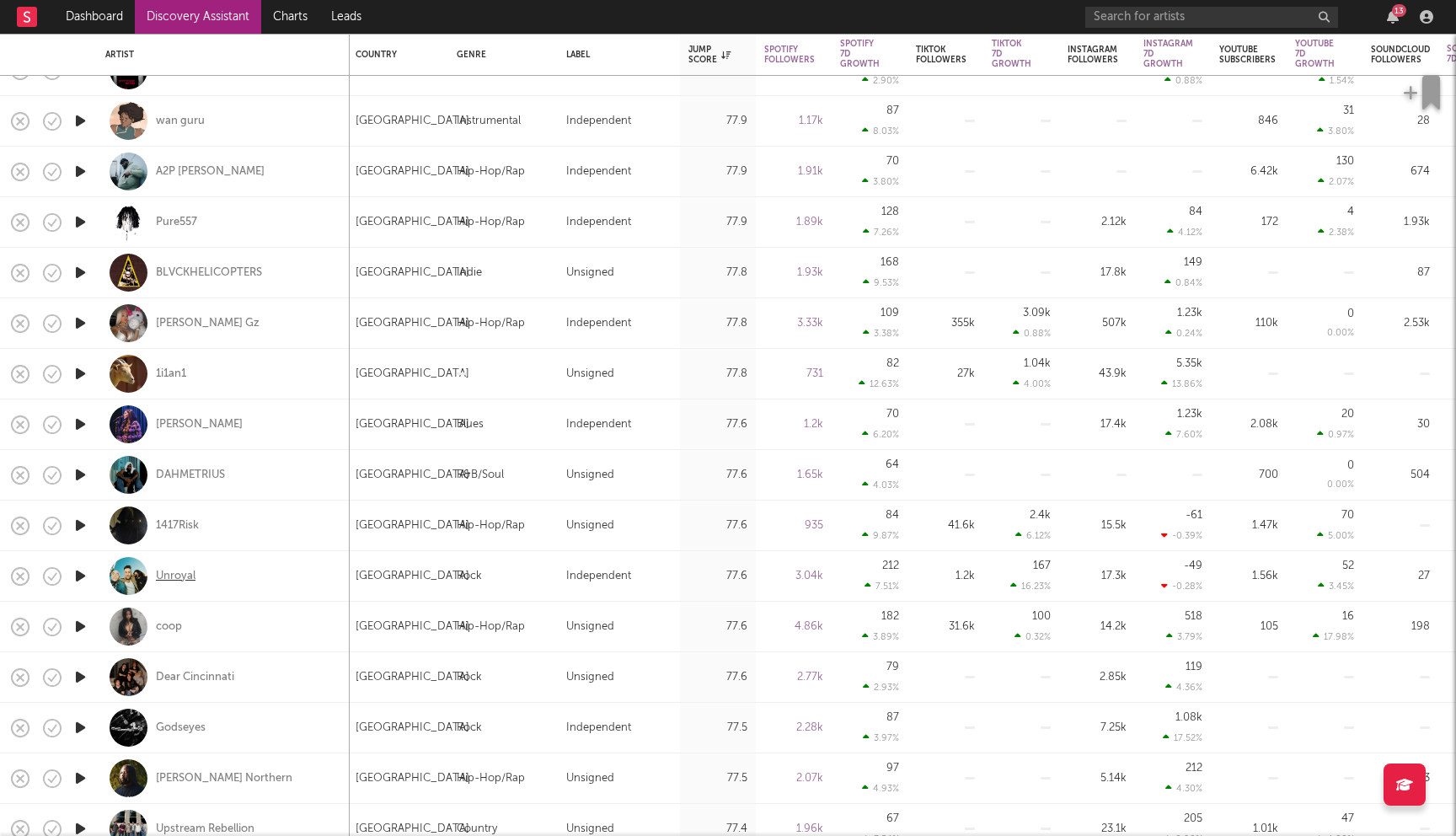
click at [174, 573] on div "Unroyal" at bounding box center [175, 576] width 39 height 15
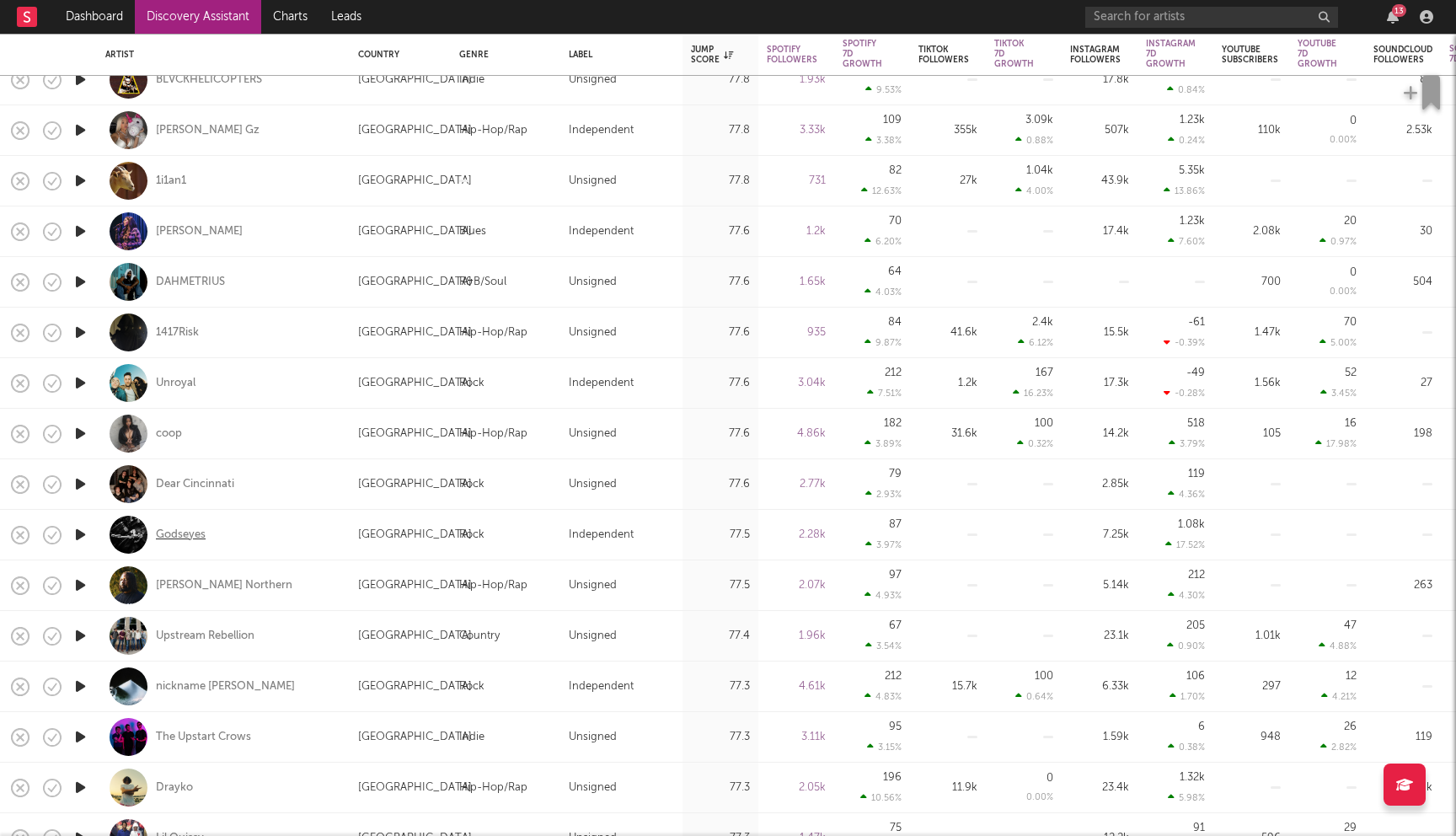
click at [187, 541] on div "Godseyes" at bounding box center [180, 535] width 50 height 15
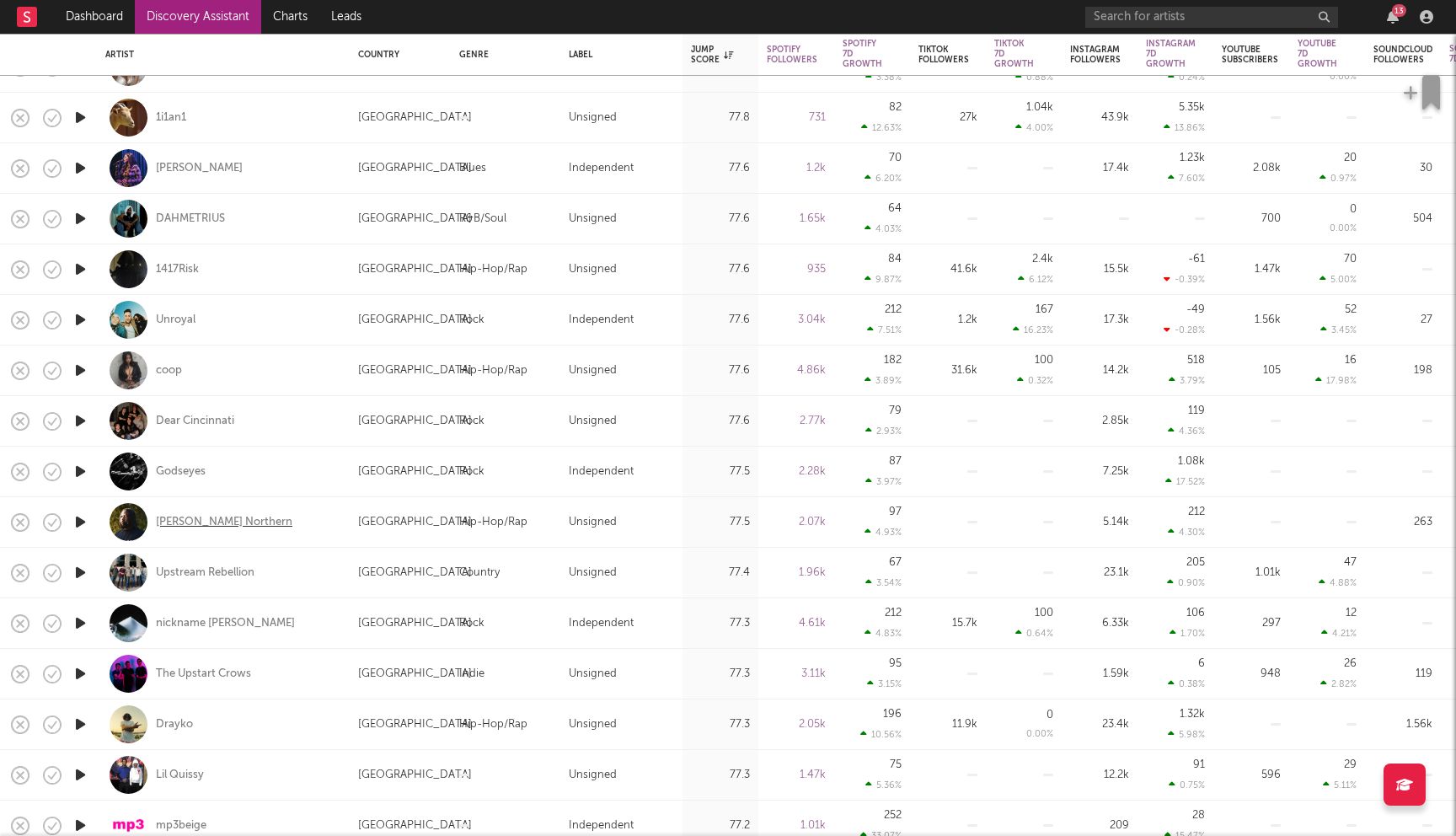
click at [218, 524] on div "Luey Northern" at bounding box center [223, 523] width 136 height 15
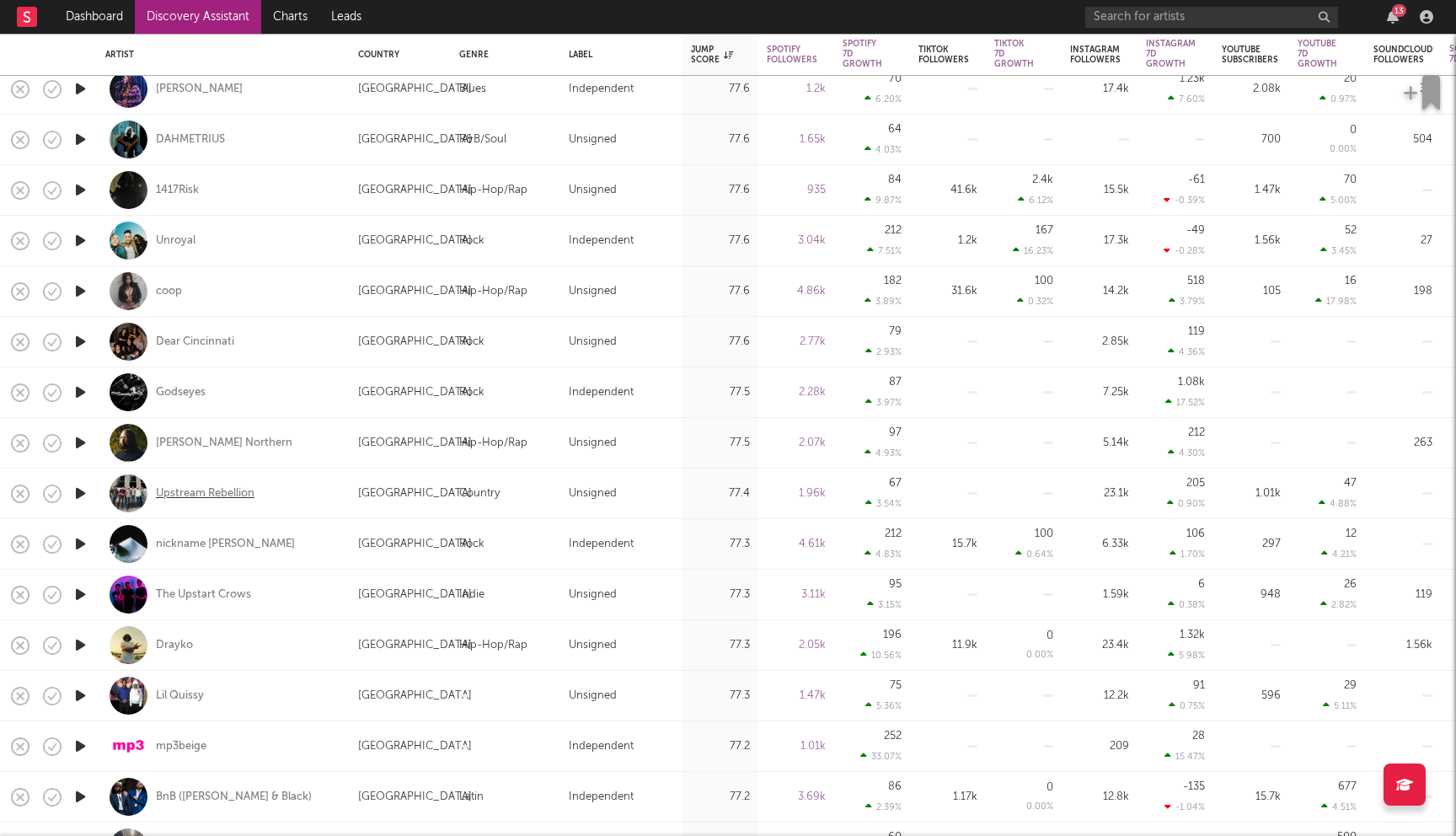
click at [203, 497] on div "Upstream Rebellion" at bounding box center [205, 494] width 99 height 15
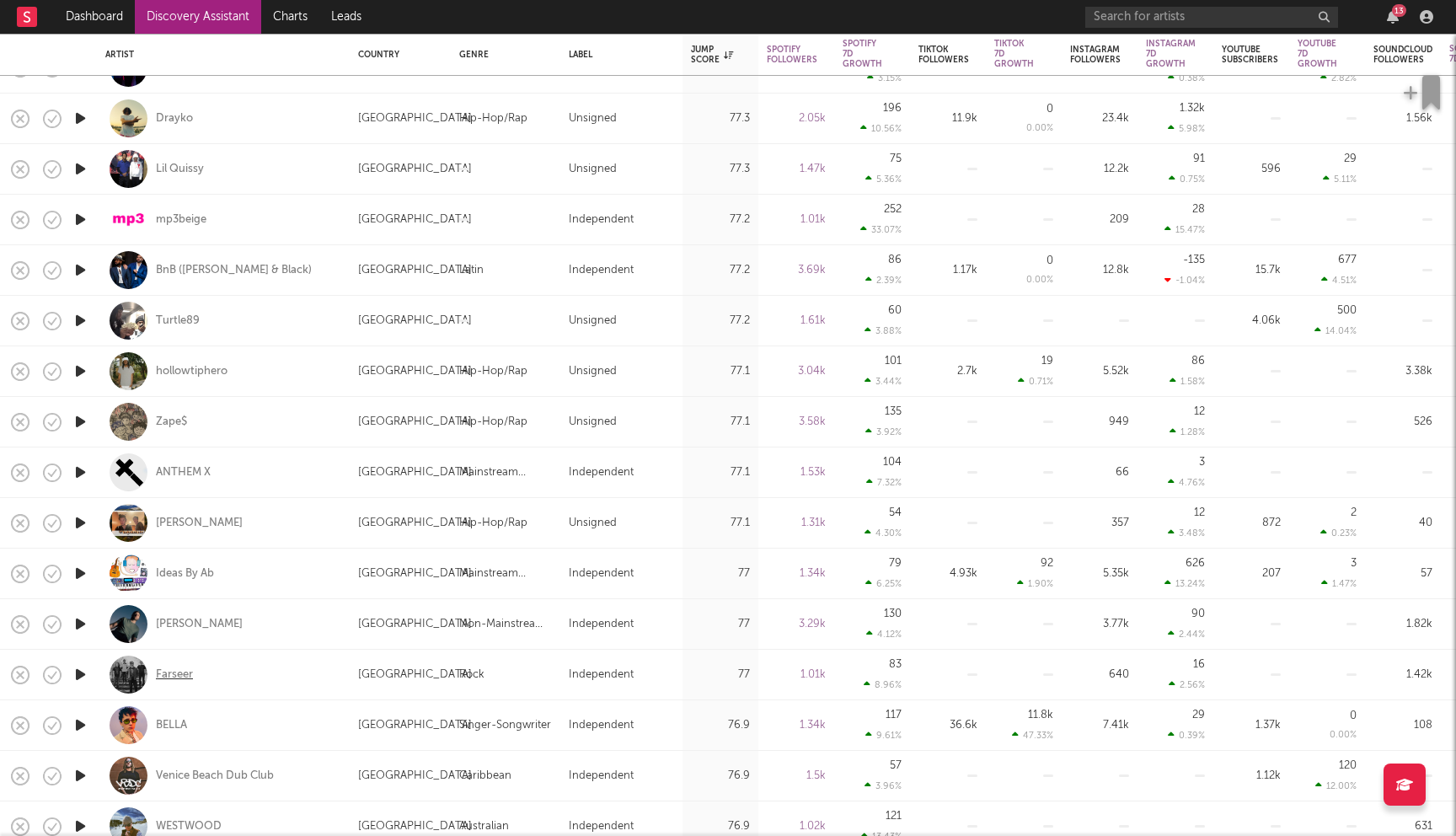
click at [180, 679] on div "Farseer" at bounding box center [174, 675] width 38 height 15
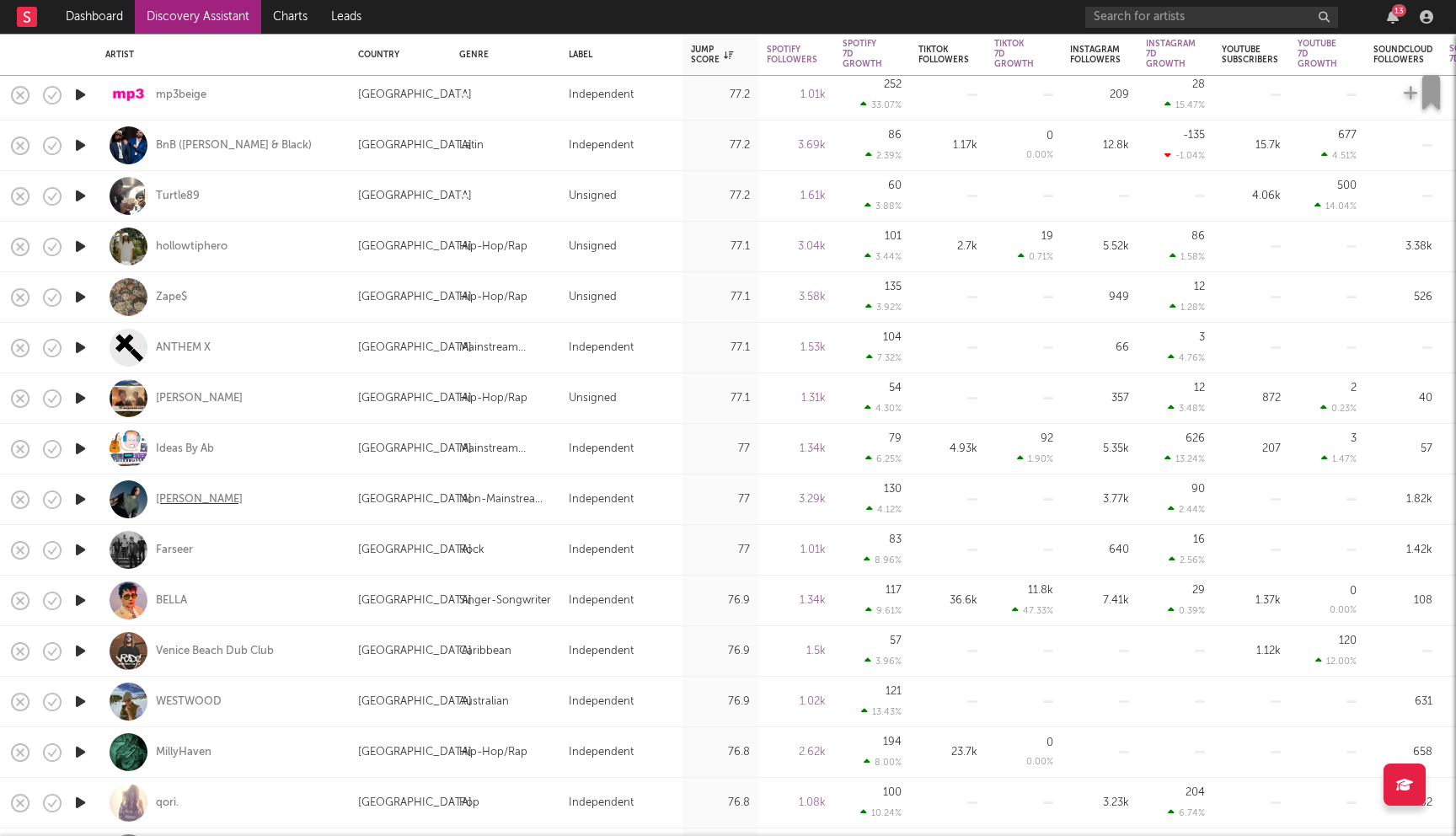
click at [196, 494] on div "Siggy Freud" at bounding box center [199, 499] width 86 height 15
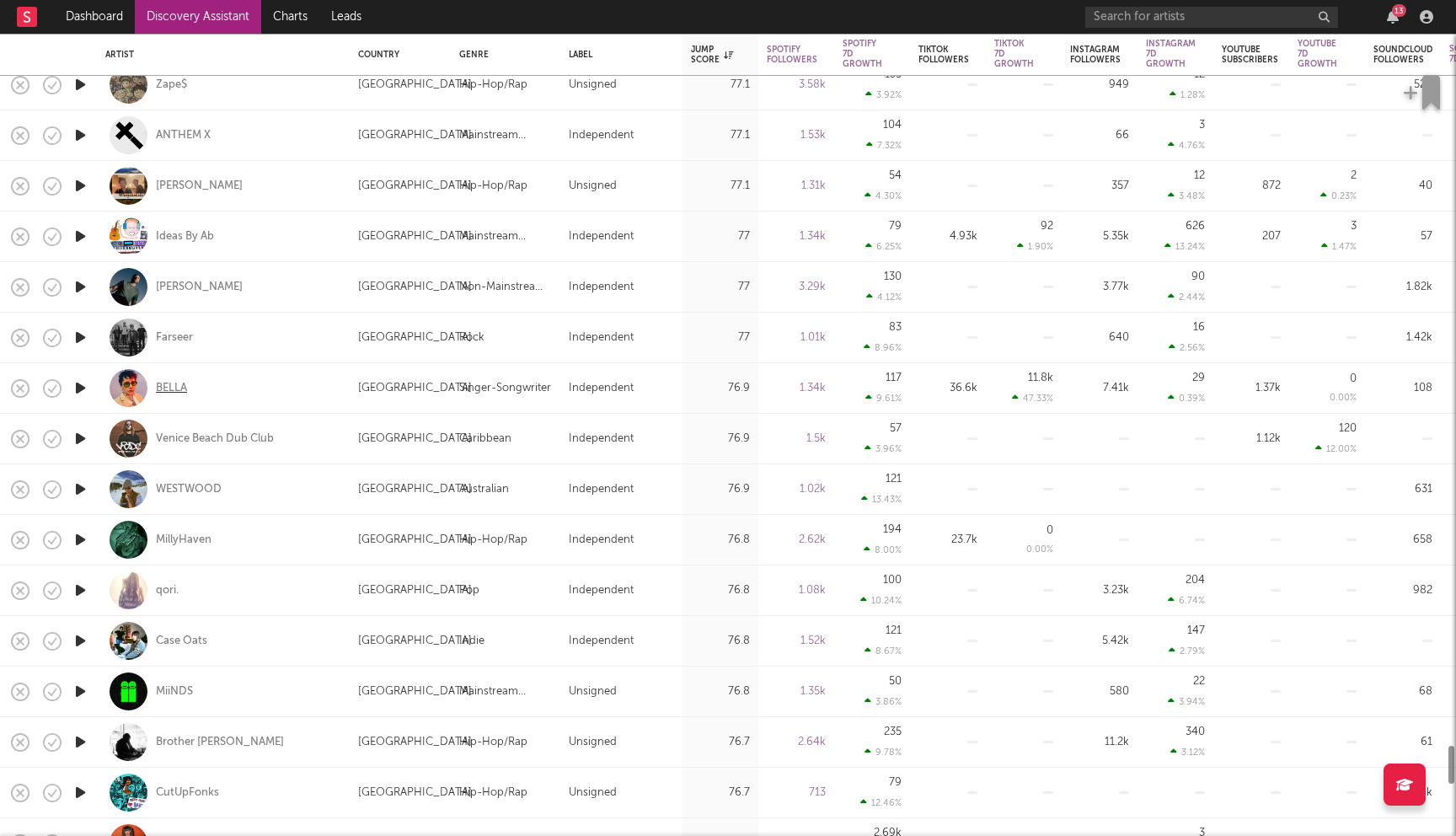
click at [180, 394] on div "BELLA" at bounding box center [171, 388] width 31 height 15
click at [210, 482] on div "WESTWOOD" at bounding box center [189, 490] width 66 height 15
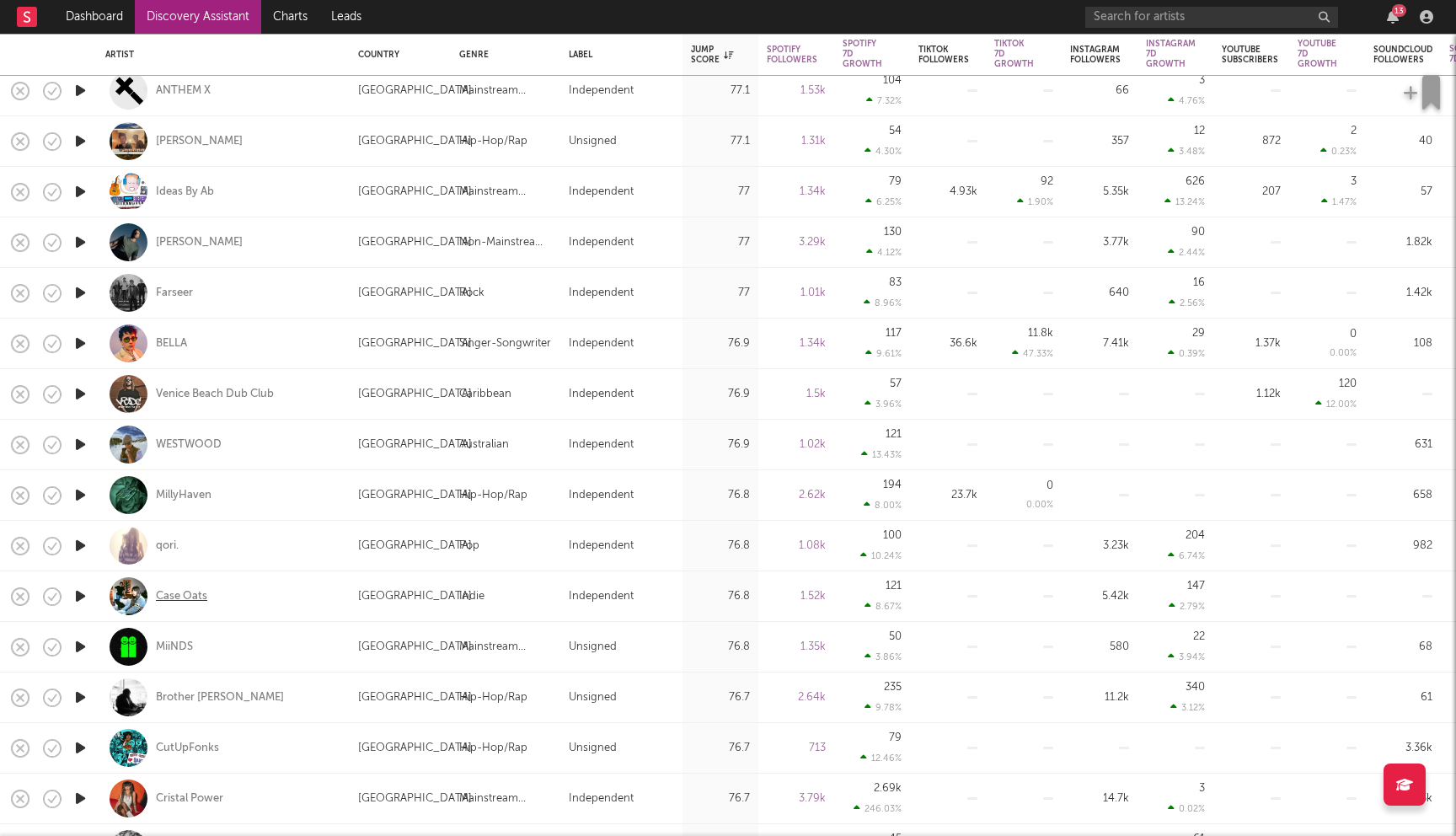
click at [192, 594] on div "Case Oats" at bounding box center [181, 597] width 52 height 15
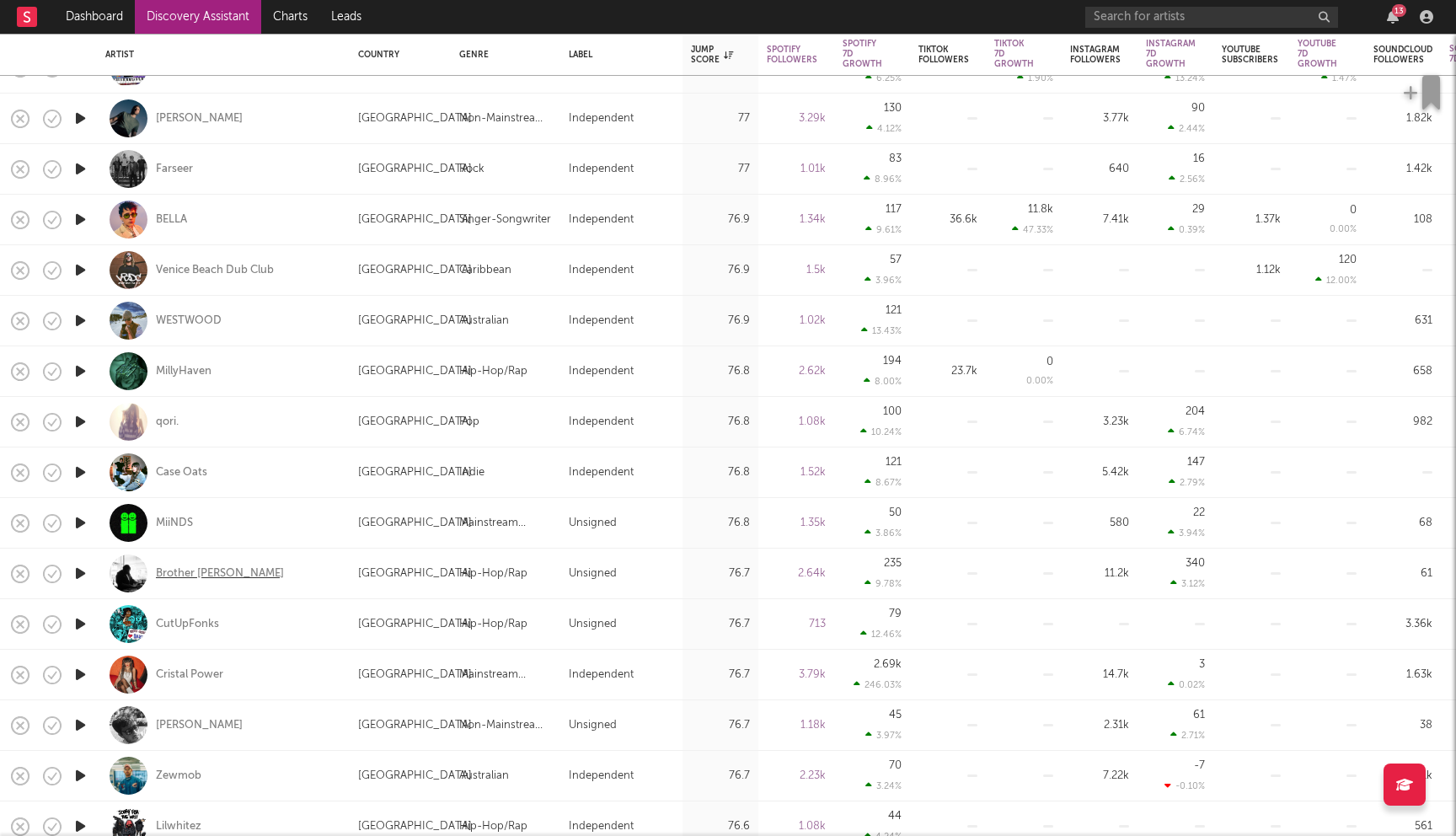
click at [220, 566] on div "Brother Tom Sos" at bounding box center [220, 573] width 128 height 15
click at [205, 673] on div "Cristal Power" at bounding box center [190, 675] width 68 height 15
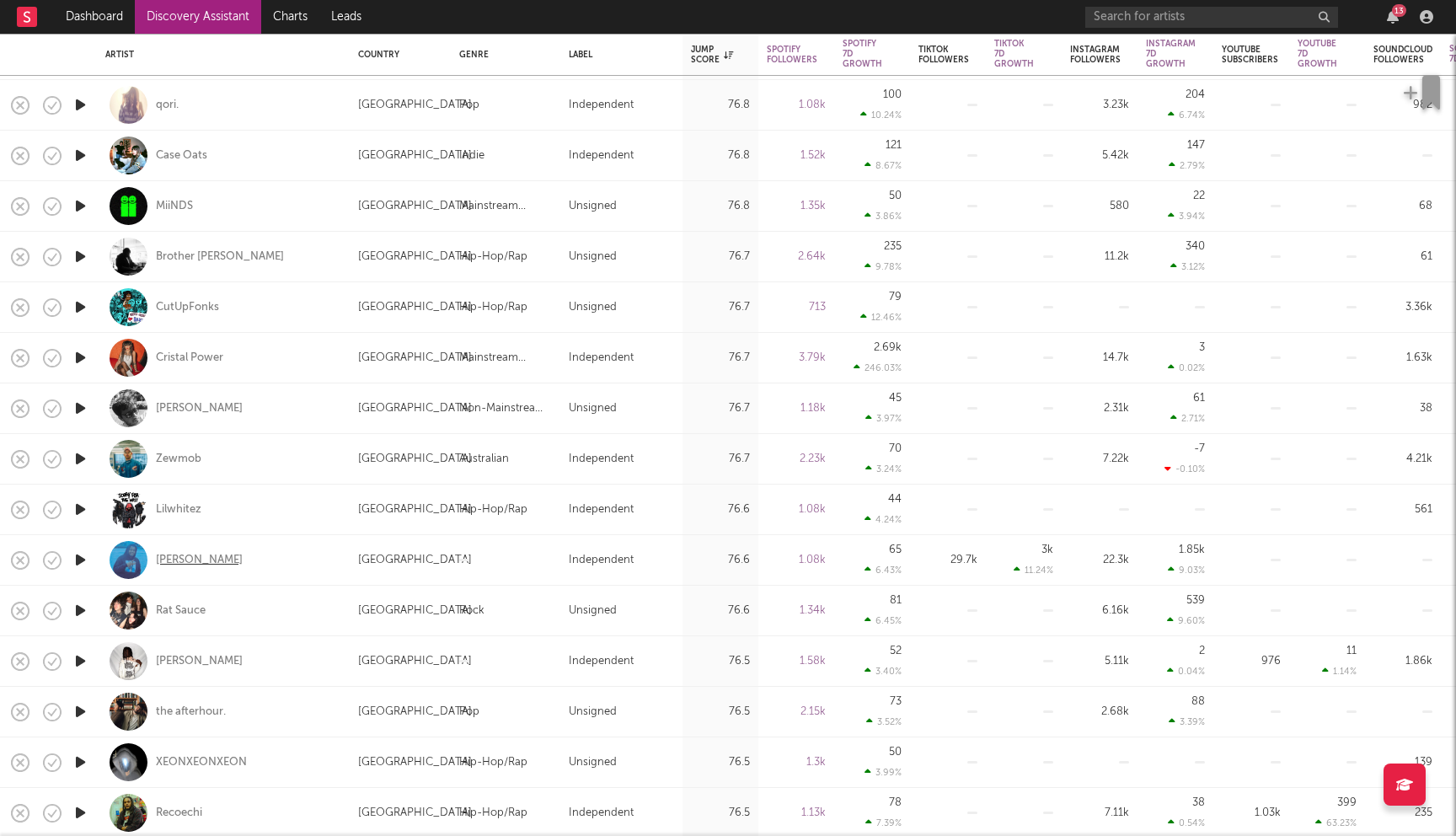
click at [195, 554] on div "Kyle Bethel" at bounding box center [199, 560] width 86 height 15
click at [182, 608] on div "Rat Sauce" at bounding box center [180, 611] width 50 height 15
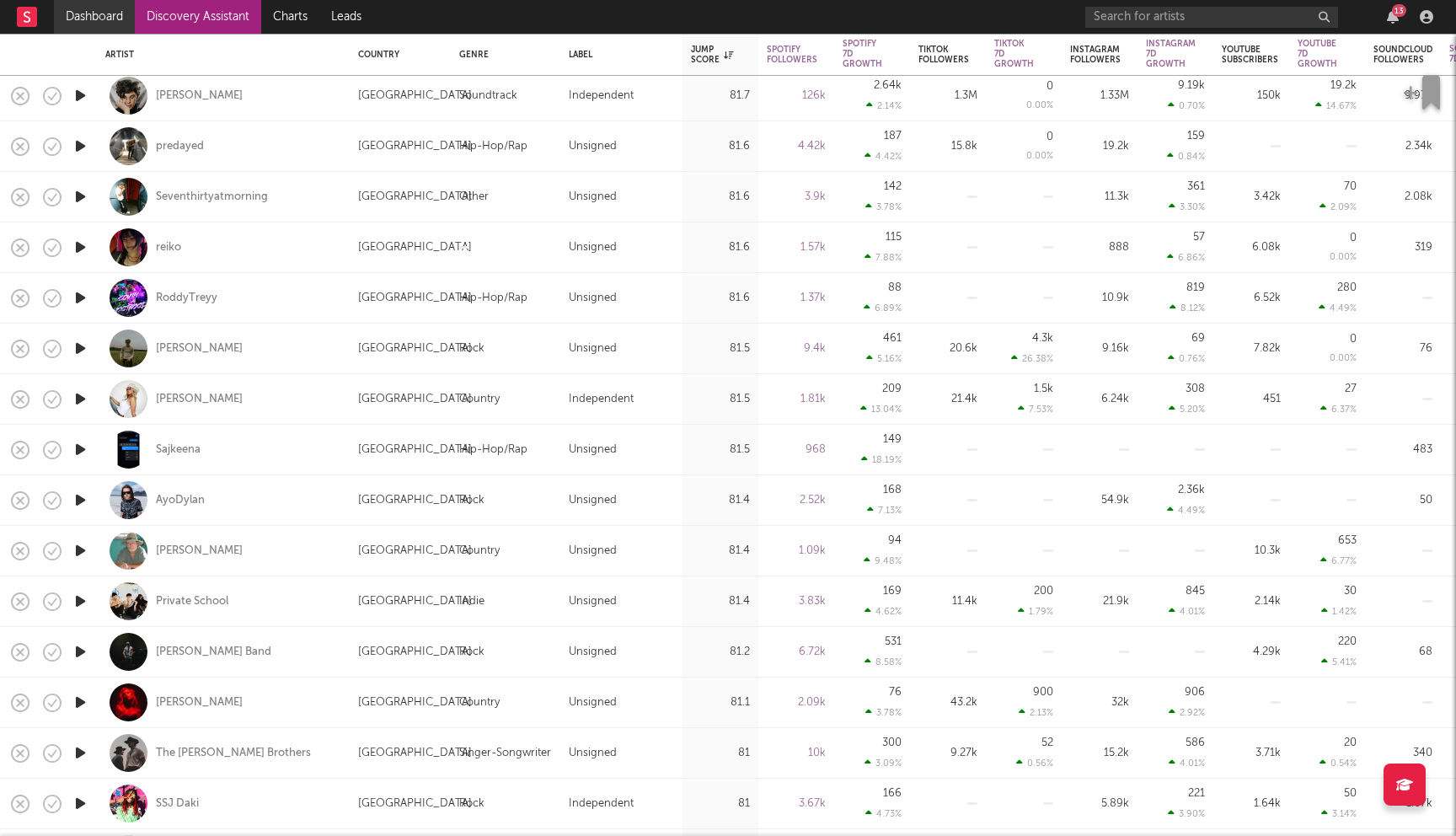
click at [93, 11] on link "Dashboard" at bounding box center [94, 17] width 81 height 34
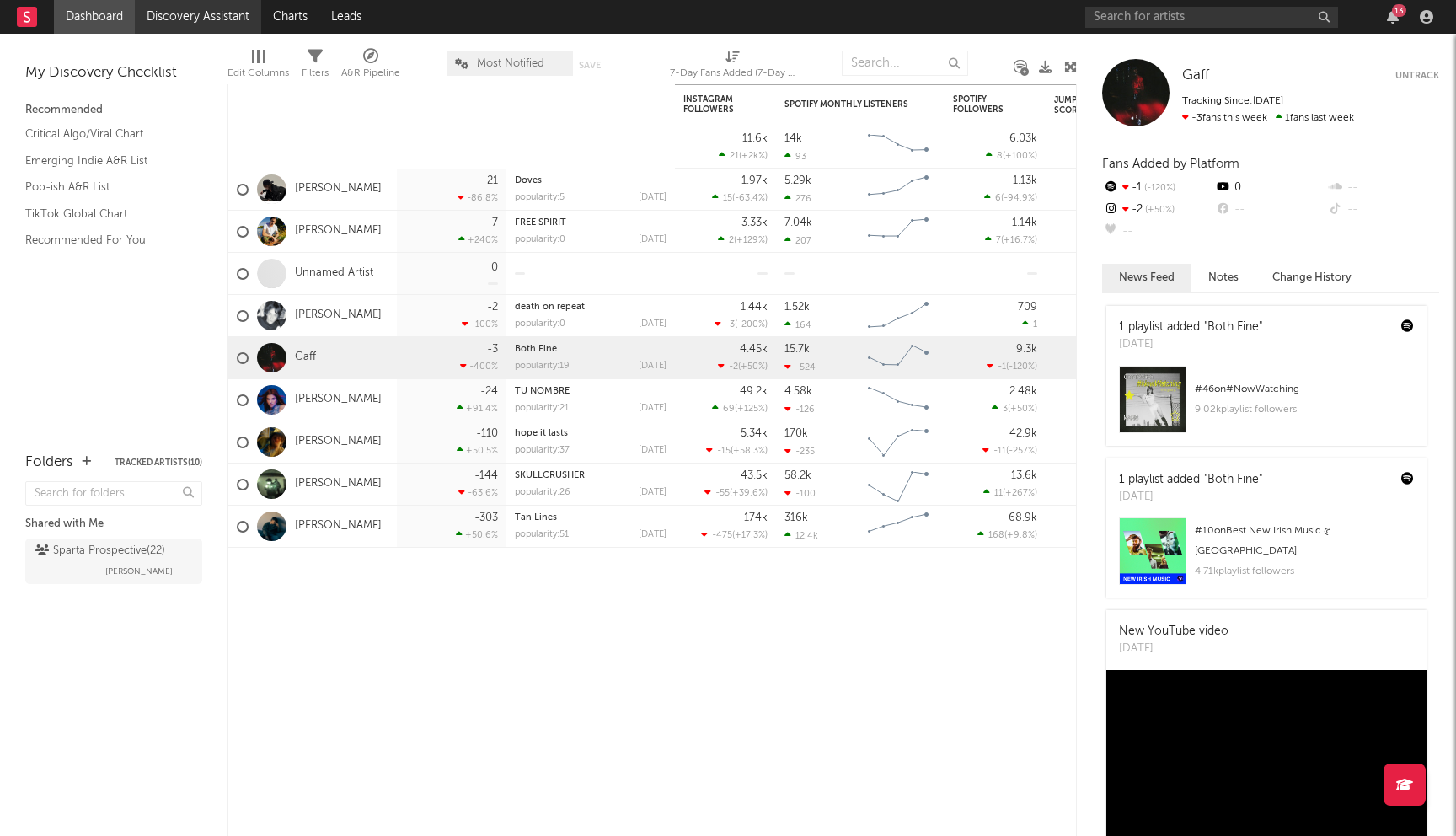
click at [231, 21] on link "Discovery Assistant" at bounding box center [198, 17] width 127 height 34
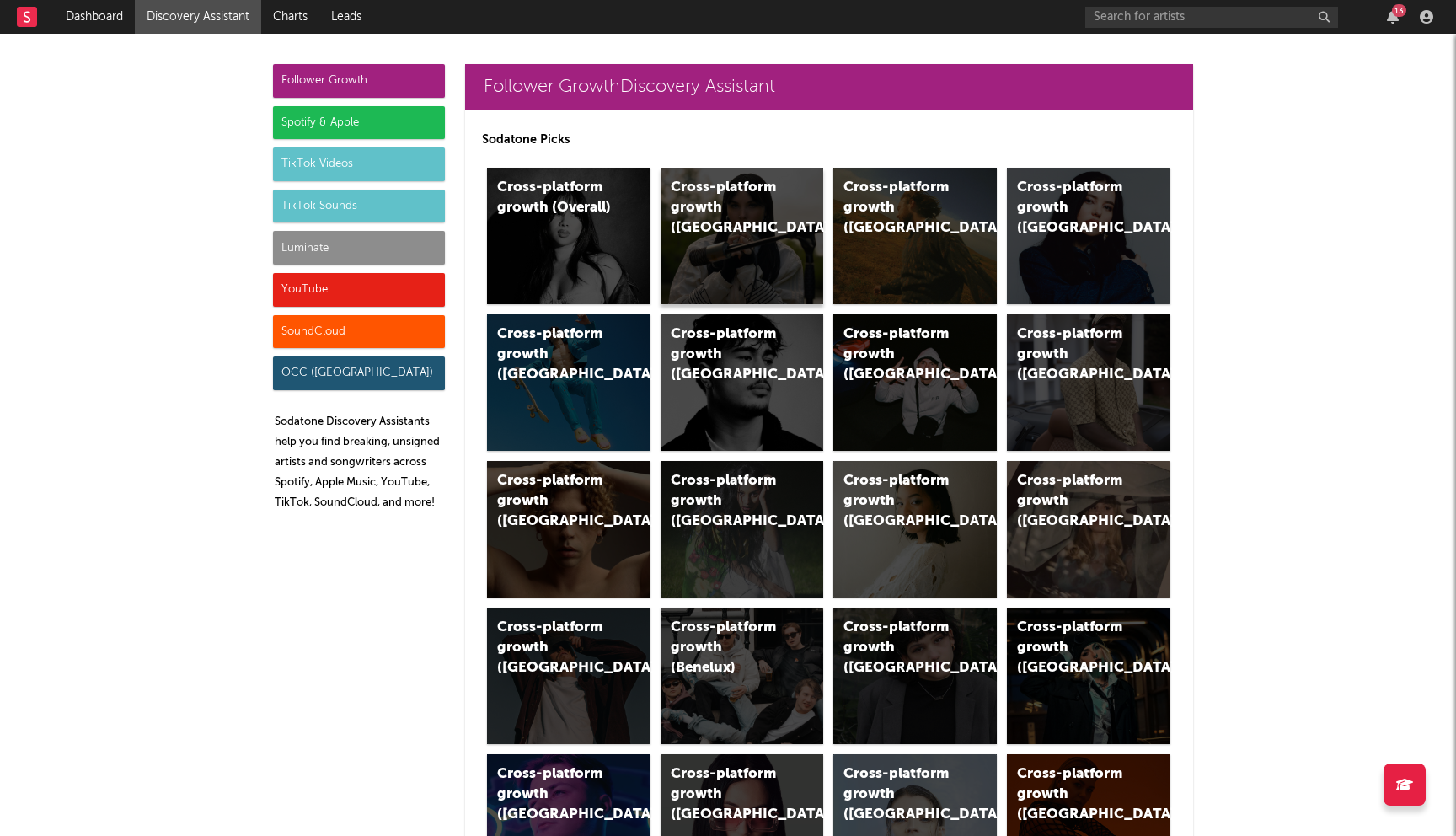
click at [737, 248] on div "Cross-platform growth ([GEOGRAPHIC_DATA])" at bounding box center [742, 236] width 163 height 136
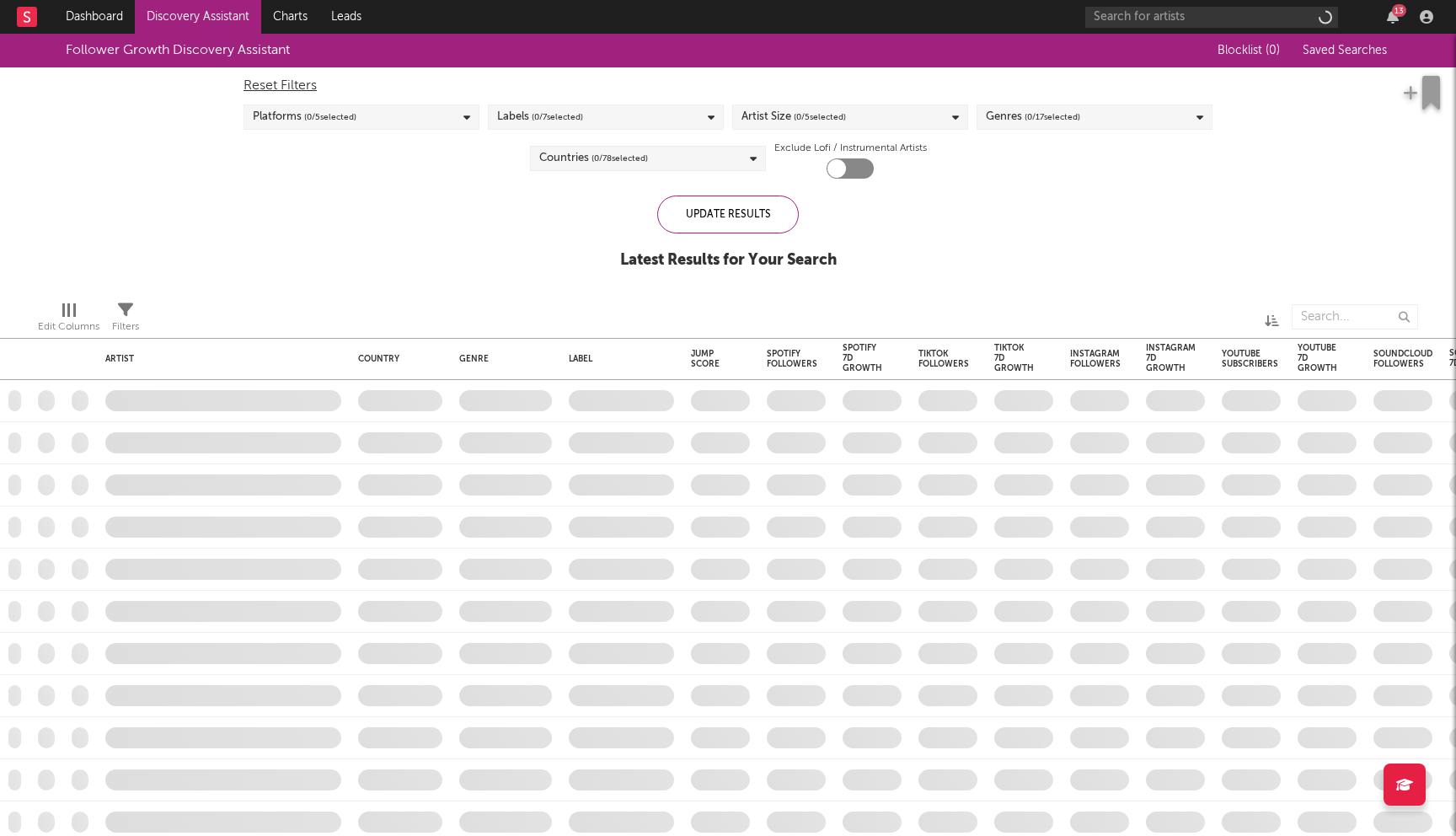
checkbox input "true"
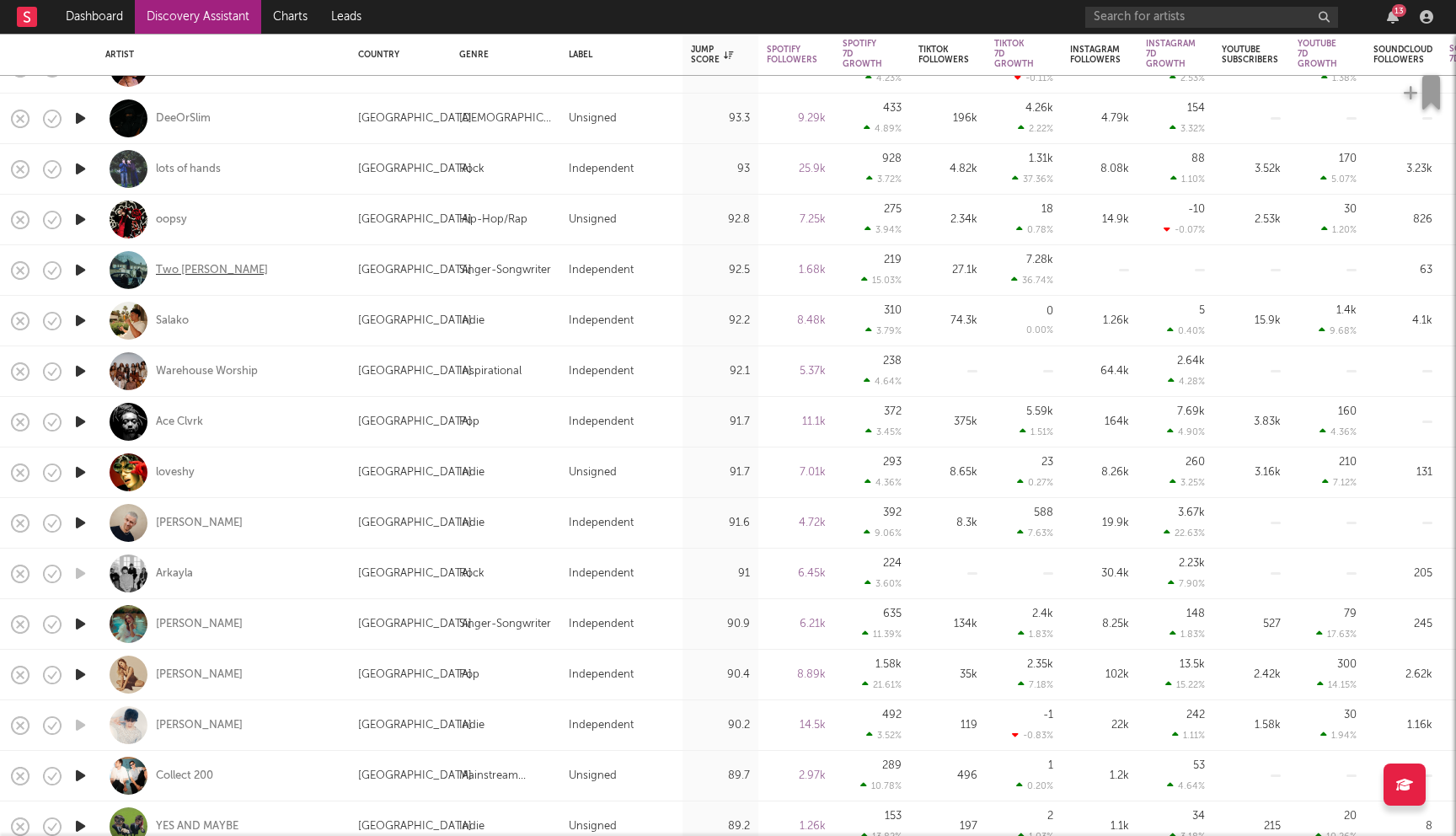
click at [214, 270] on div "Two Connors" at bounding box center [211, 270] width 112 height 15
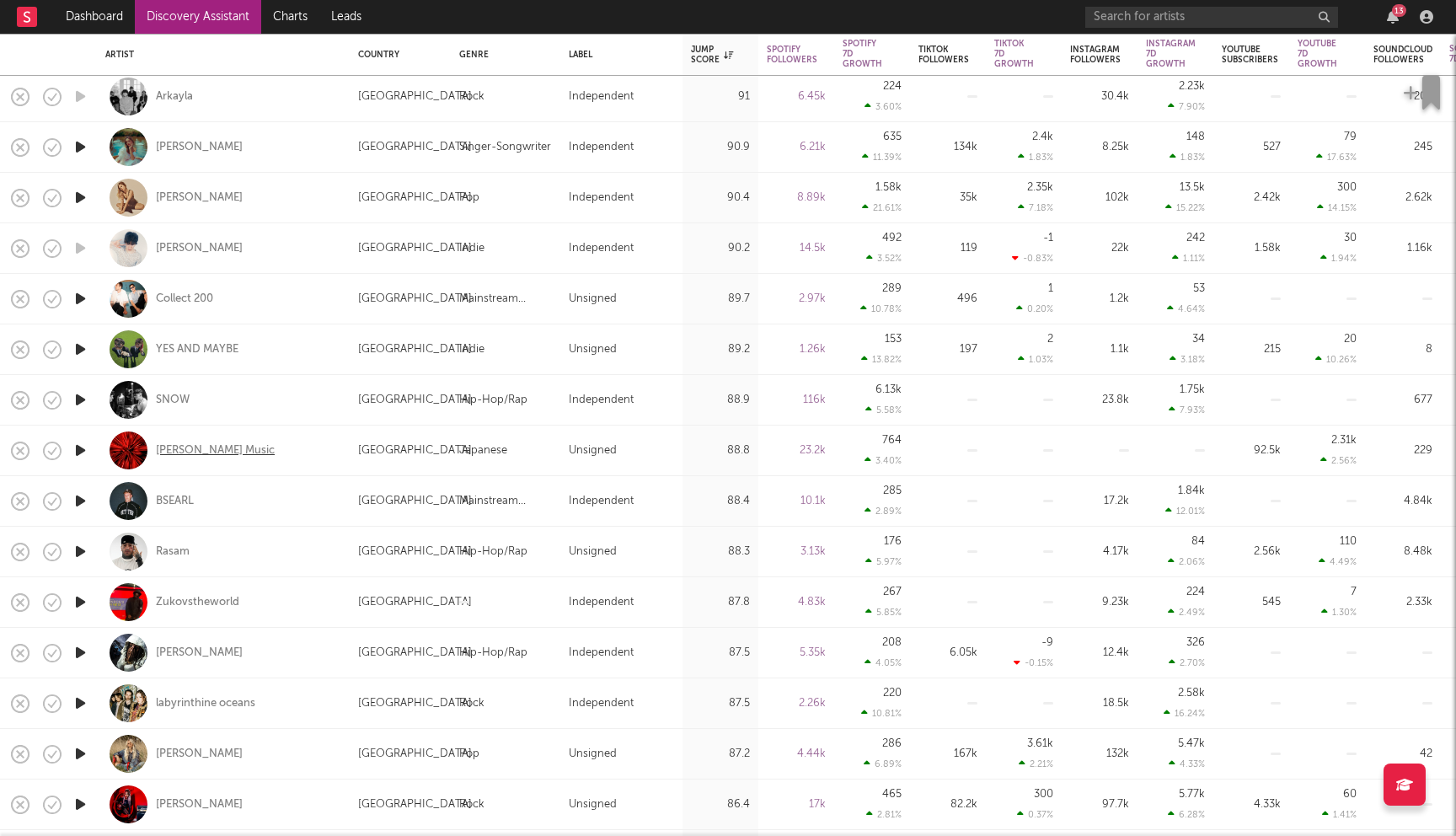
click at [227, 449] on div "Paul Owen Music" at bounding box center [215, 450] width 119 height 15
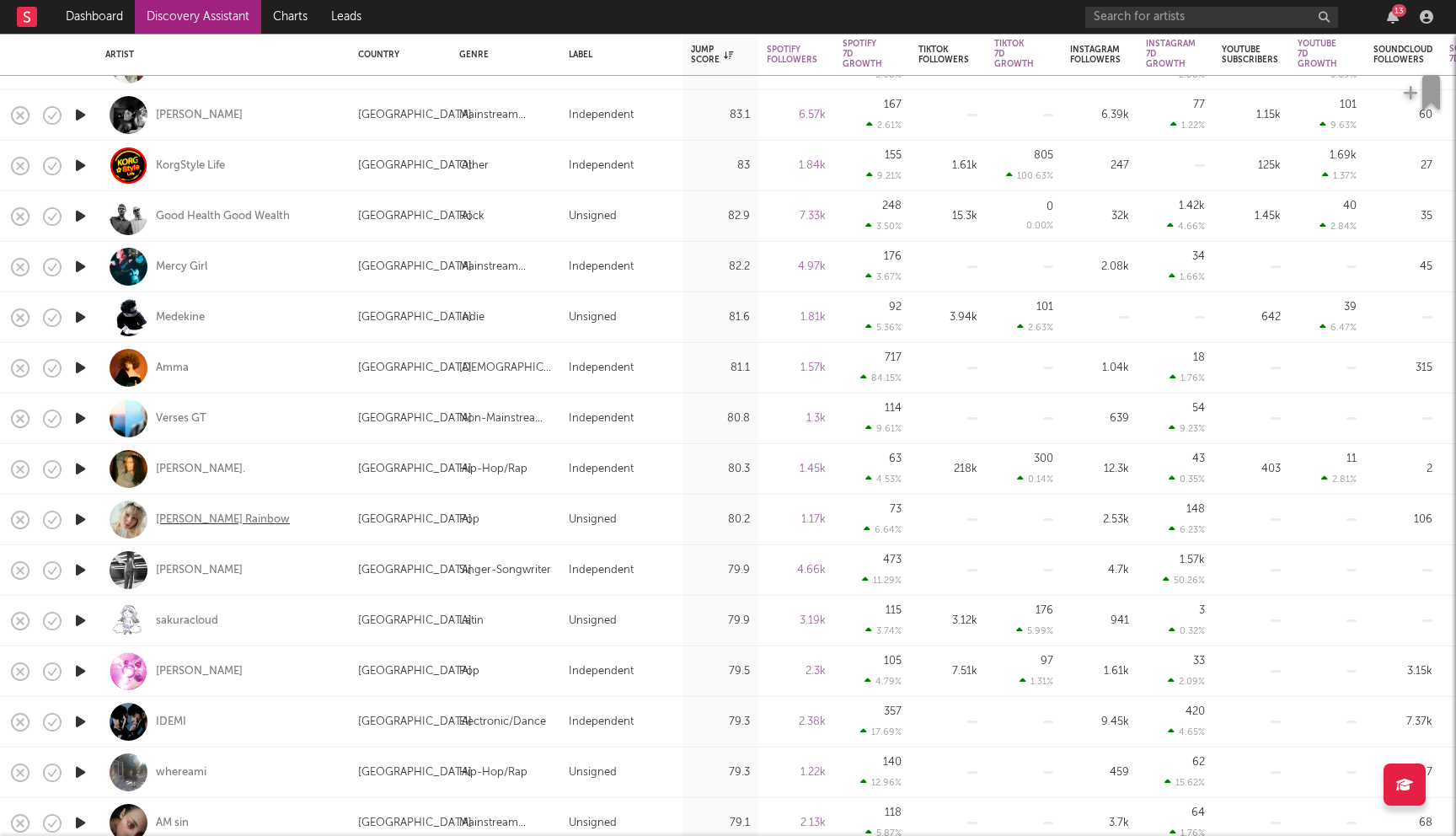
click at [204, 521] on div "Clark Rainbow" at bounding box center [222, 520] width 134 height 15
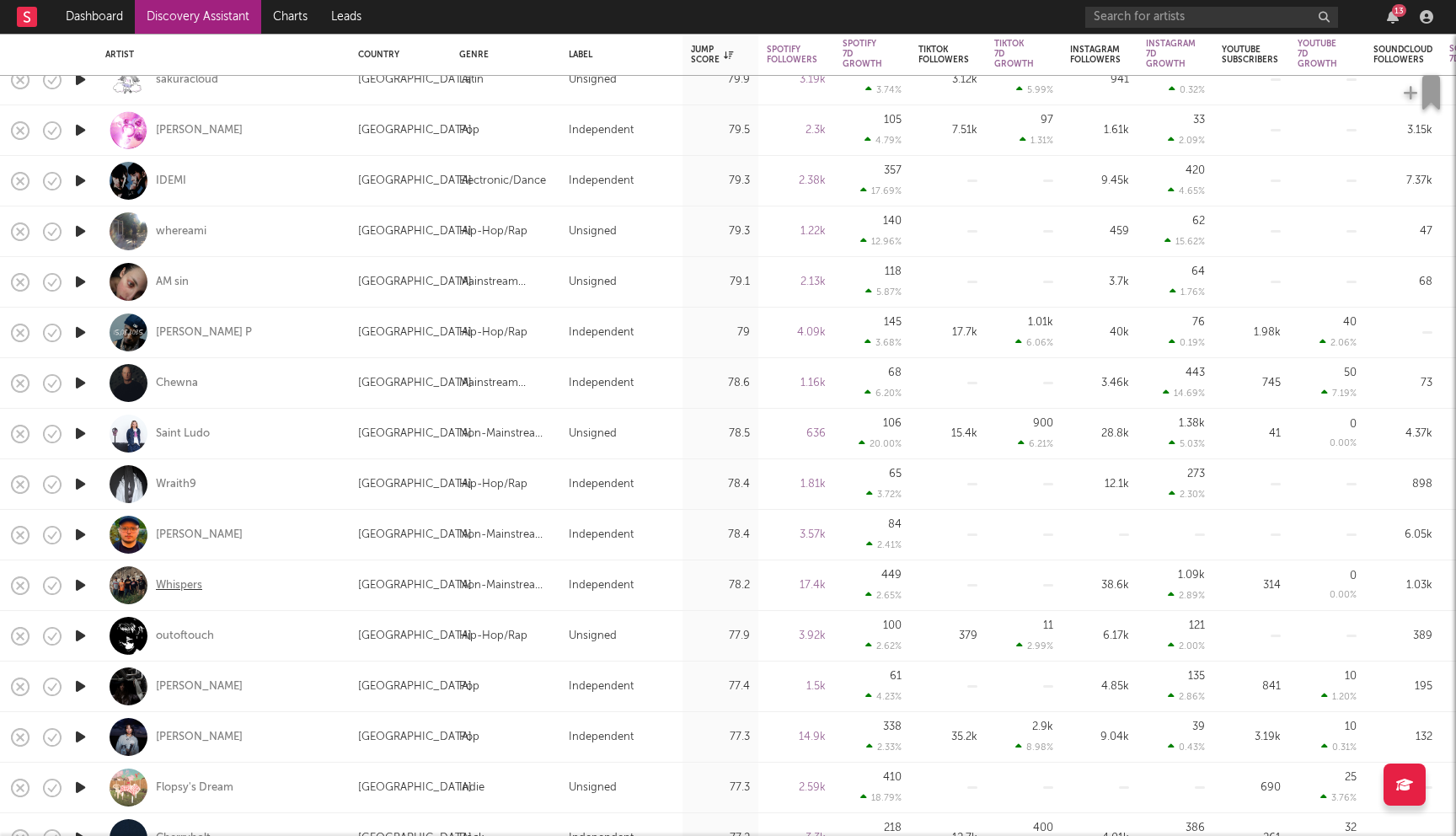
click at [183, 587] on div "Whispers" at bounding box center [178, 585] width 46 height 15
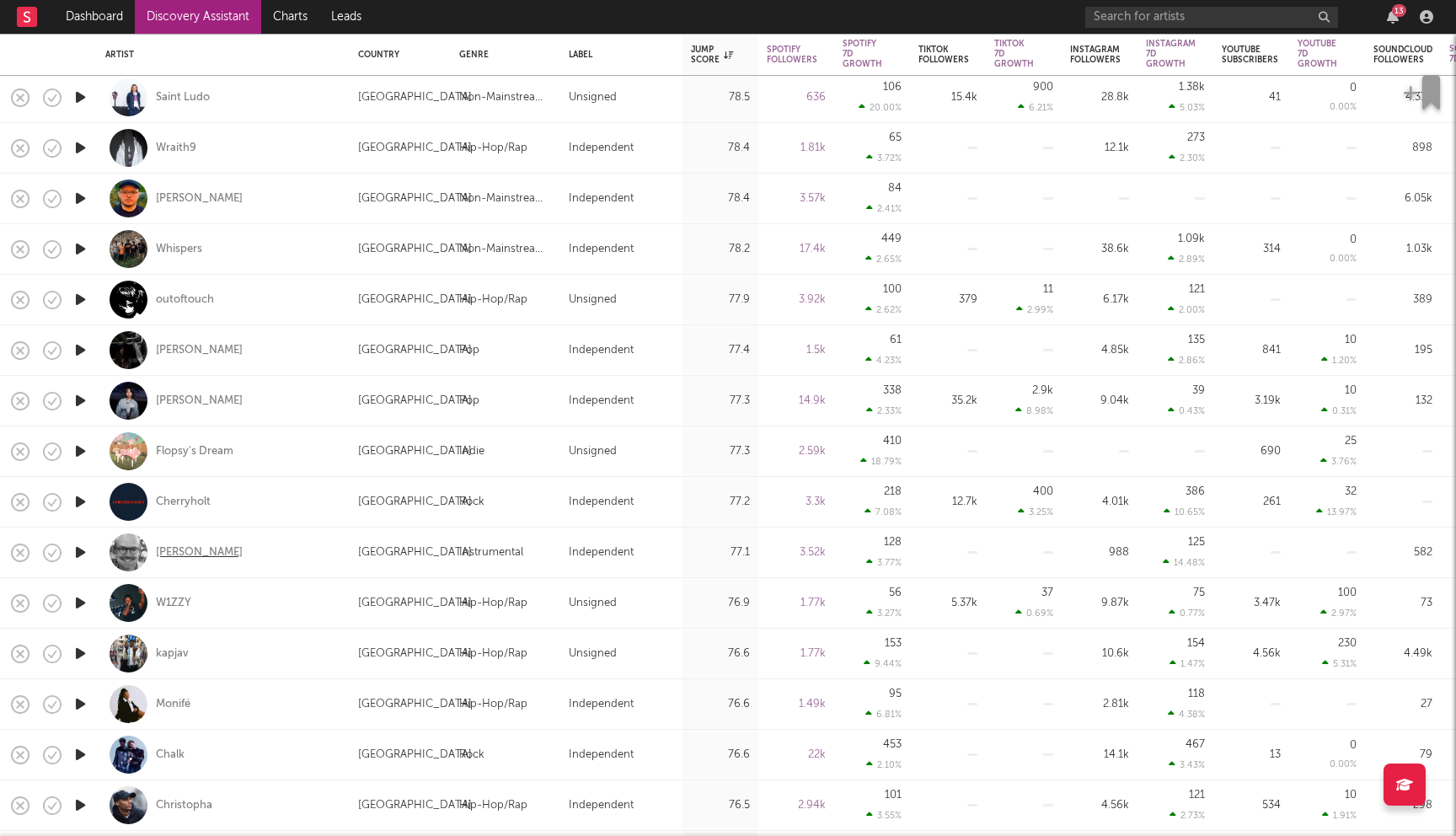
click at [202, 553] on div "Paul Reeves" at bounding box center [199, 553] width 86 height 15
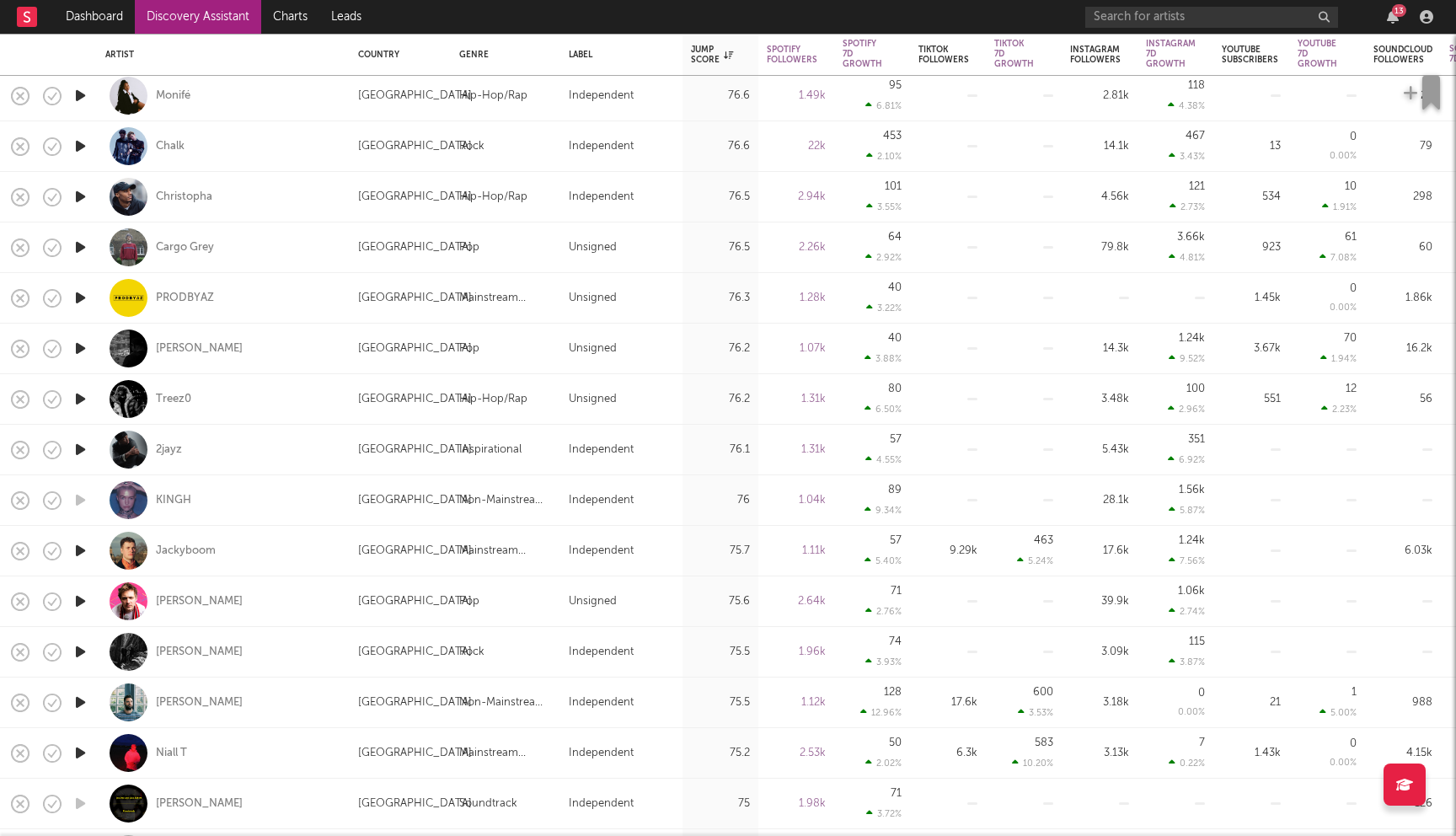
click at [194, 541] on div "Jackyboom" at bounding box center [222, 550] width 235 height 50
select select "1w"
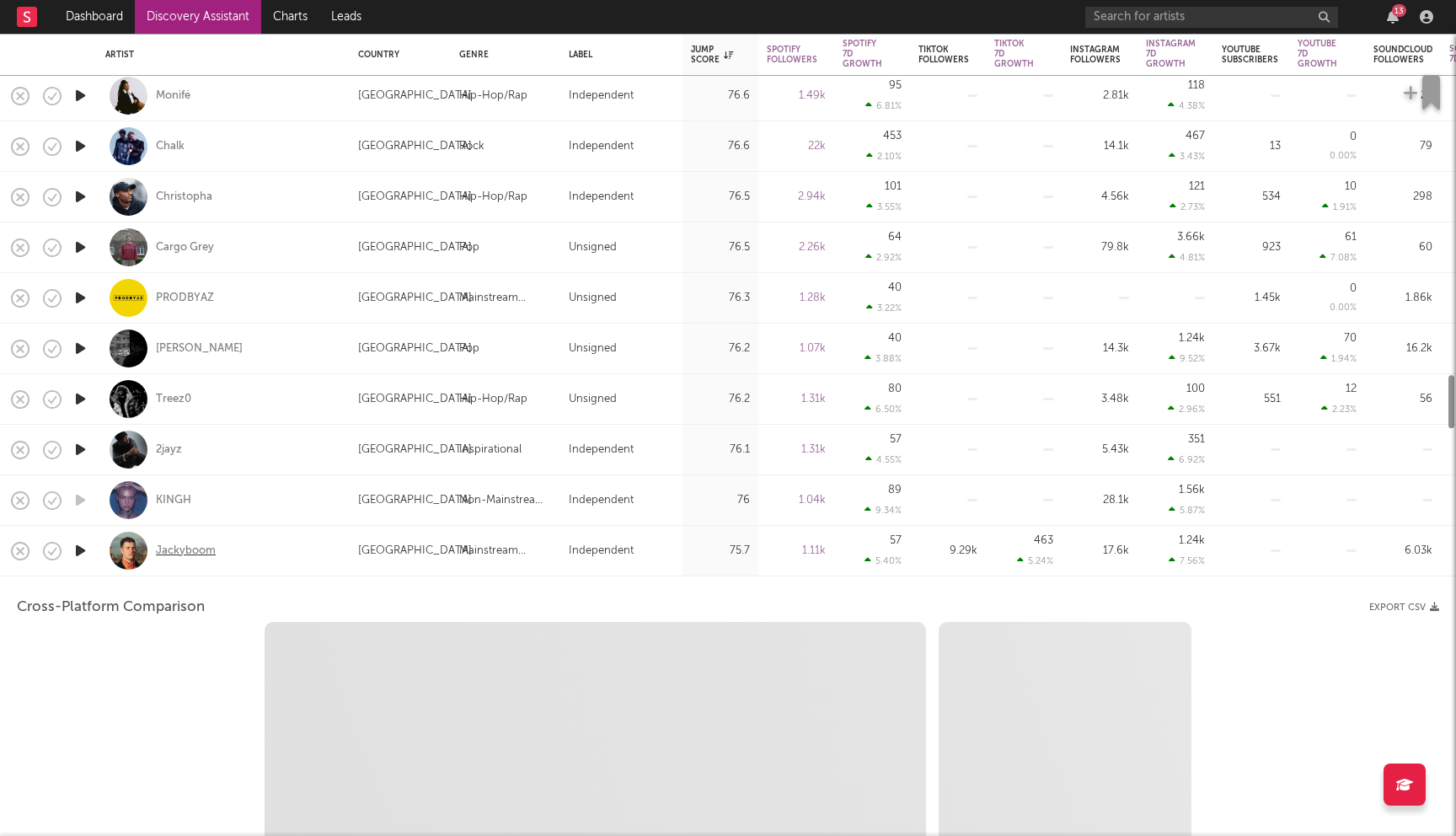
select select "1w"
click at [266, 555] on div "Jackyboom" at bounding box center [222, 550] width 235 height 50
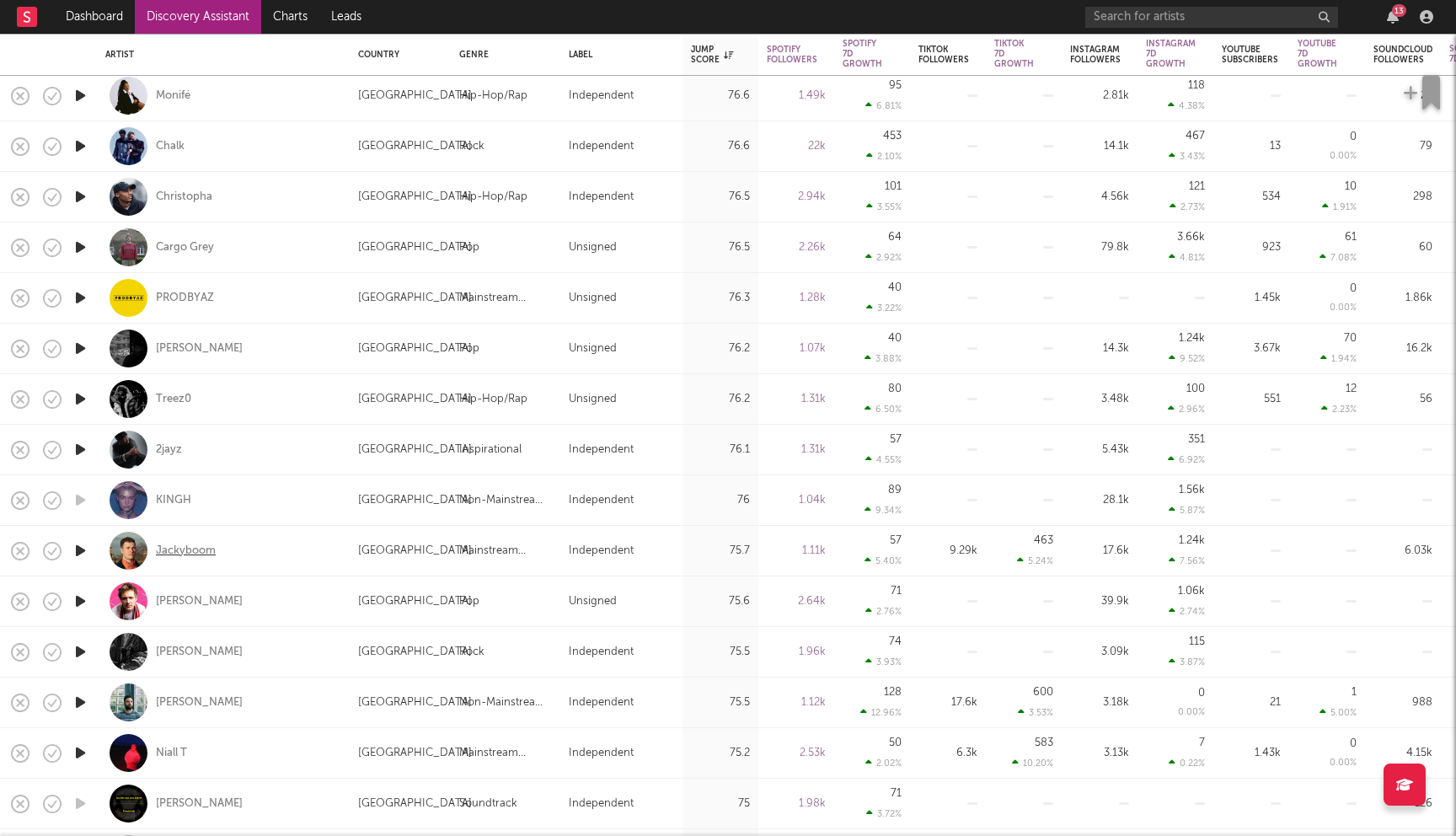
click at [204, 552] on div "Jackyboom" at bounding box center [186, 551] width 60 height 15
click at [177, 698] on div "Sean Den" at bounding box center [199, 703] width 86 height 15
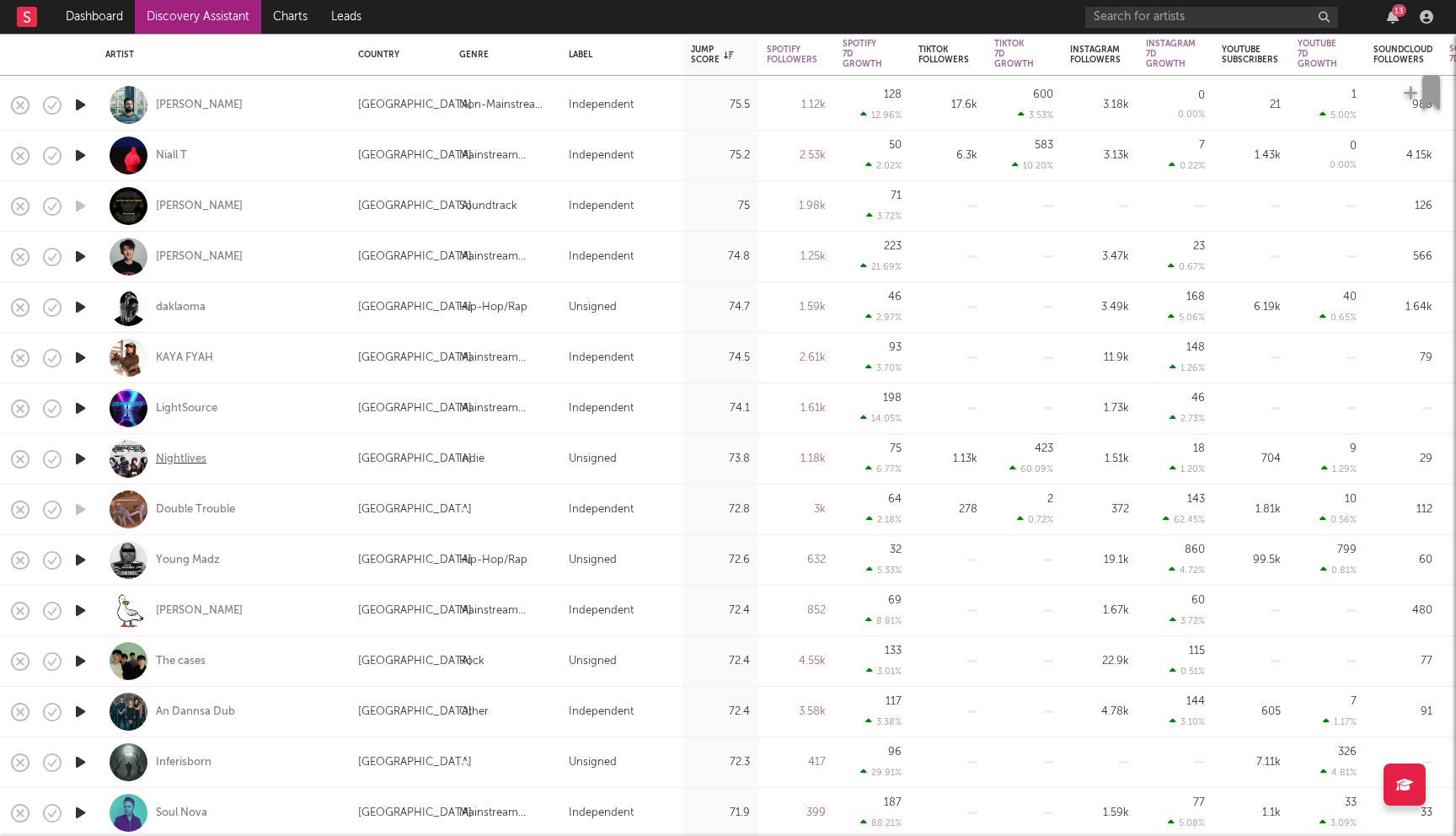
click at [181, 457] on div "Nightlives" at bounding box center [181, 459] width 51 height 15
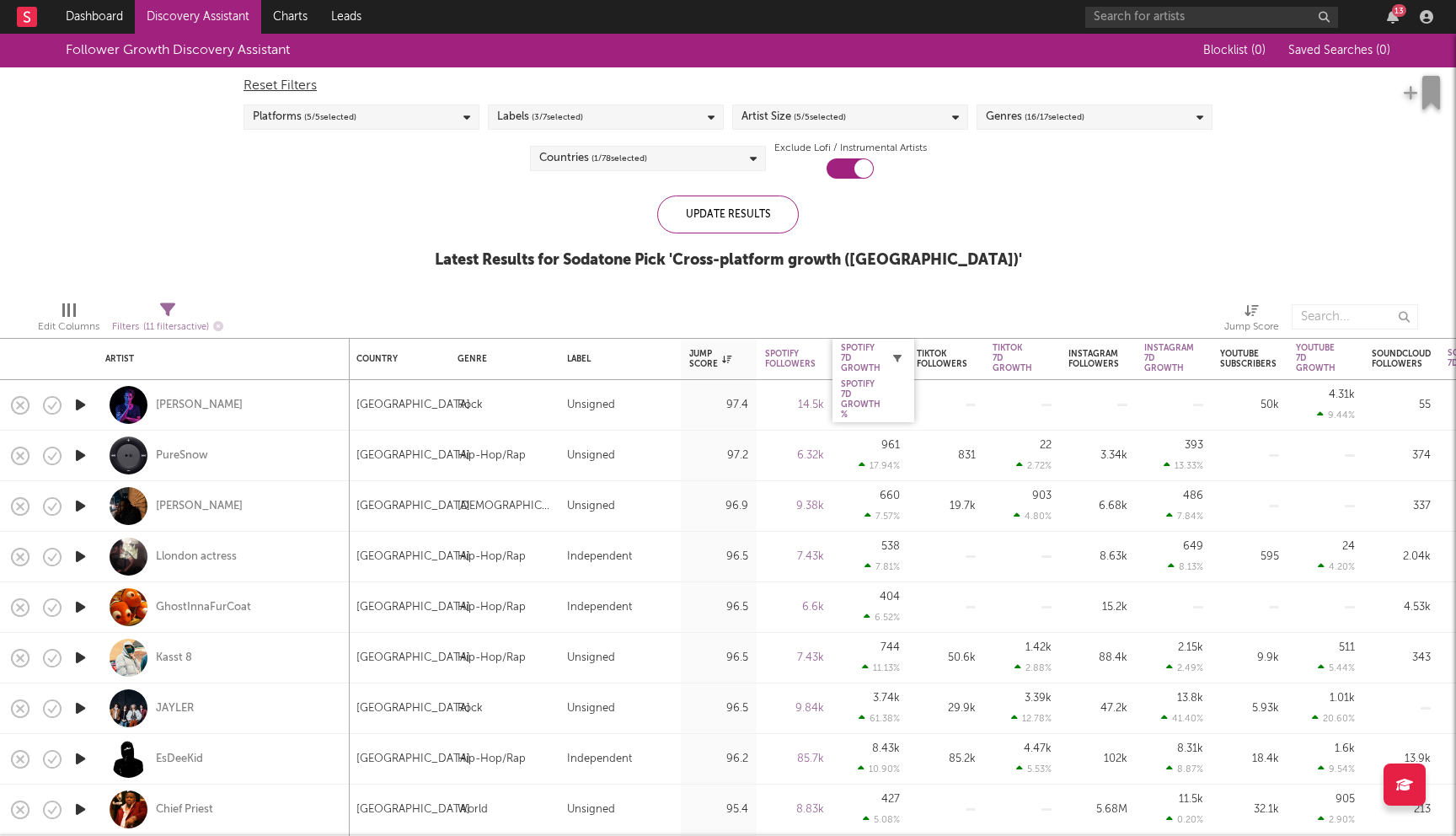
click at [888, 359] on button "button" at bounding box center [897, 358] width 17 height 17
select select "or"
select select "between"
click at [1110, 249] on div "Follower Growth Discovery Assistant Blocklist ( 0 ) Saved Searches ( 0 ) Reset …" at bounding box center [728, 160] width 1456 height 253
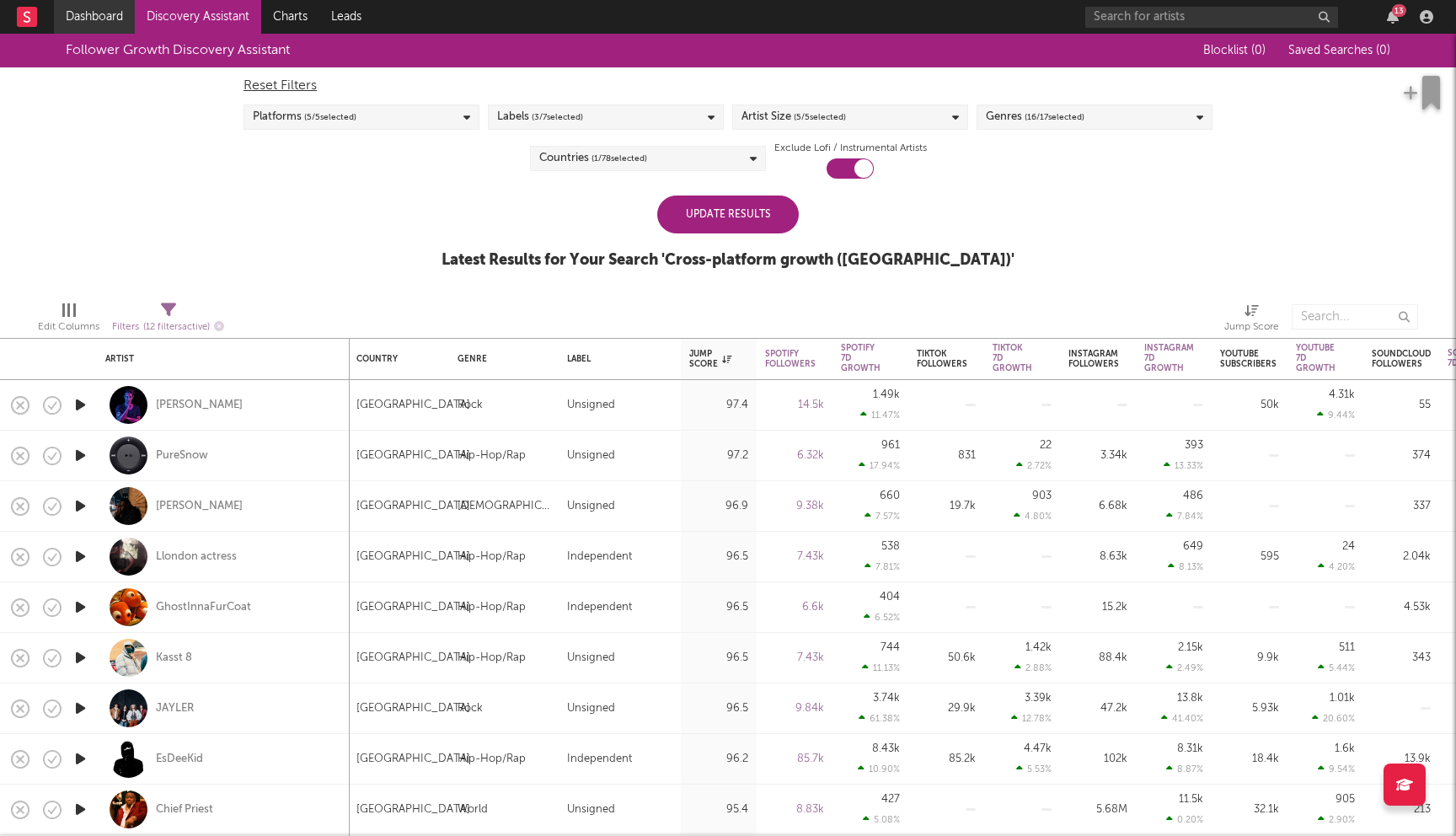
click at [105, 16] on link "Dashboard" at bounding box center [94, 17] width 81 height 34
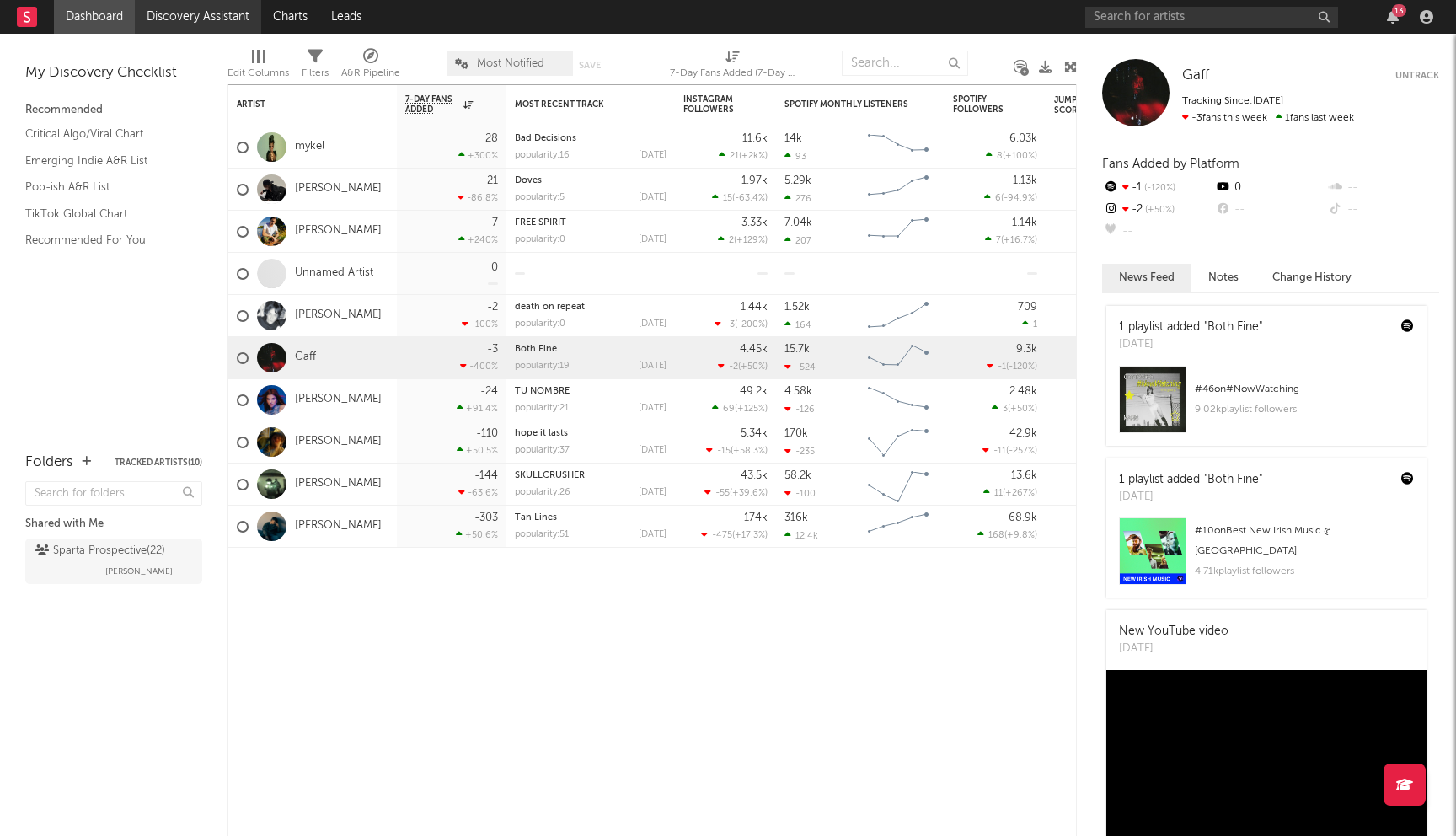
click at [165, 21] on link "Discovery Assistant" at bounding box center [198, 17] width 127 height 34
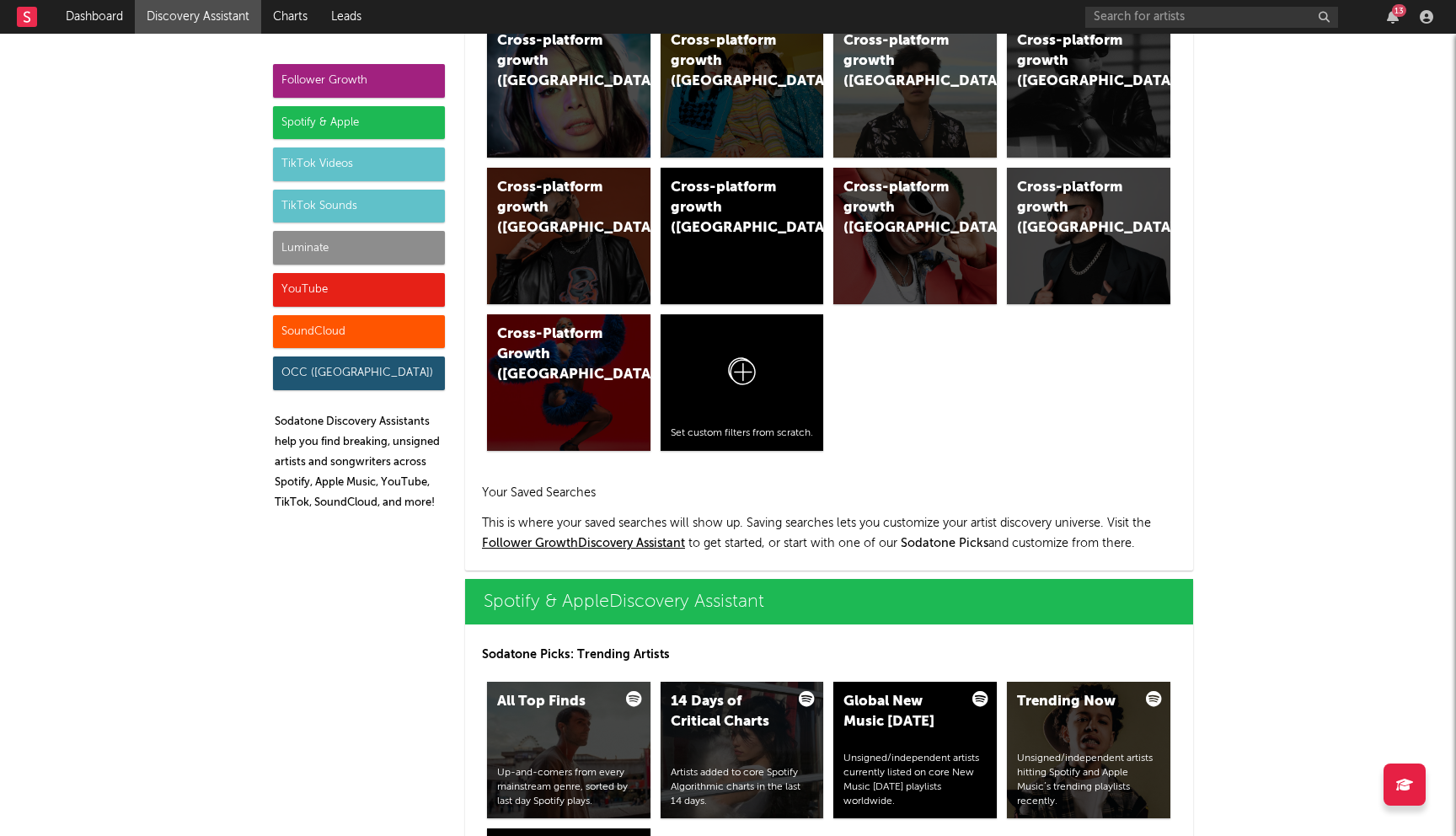
scroll to position [1558, 0]
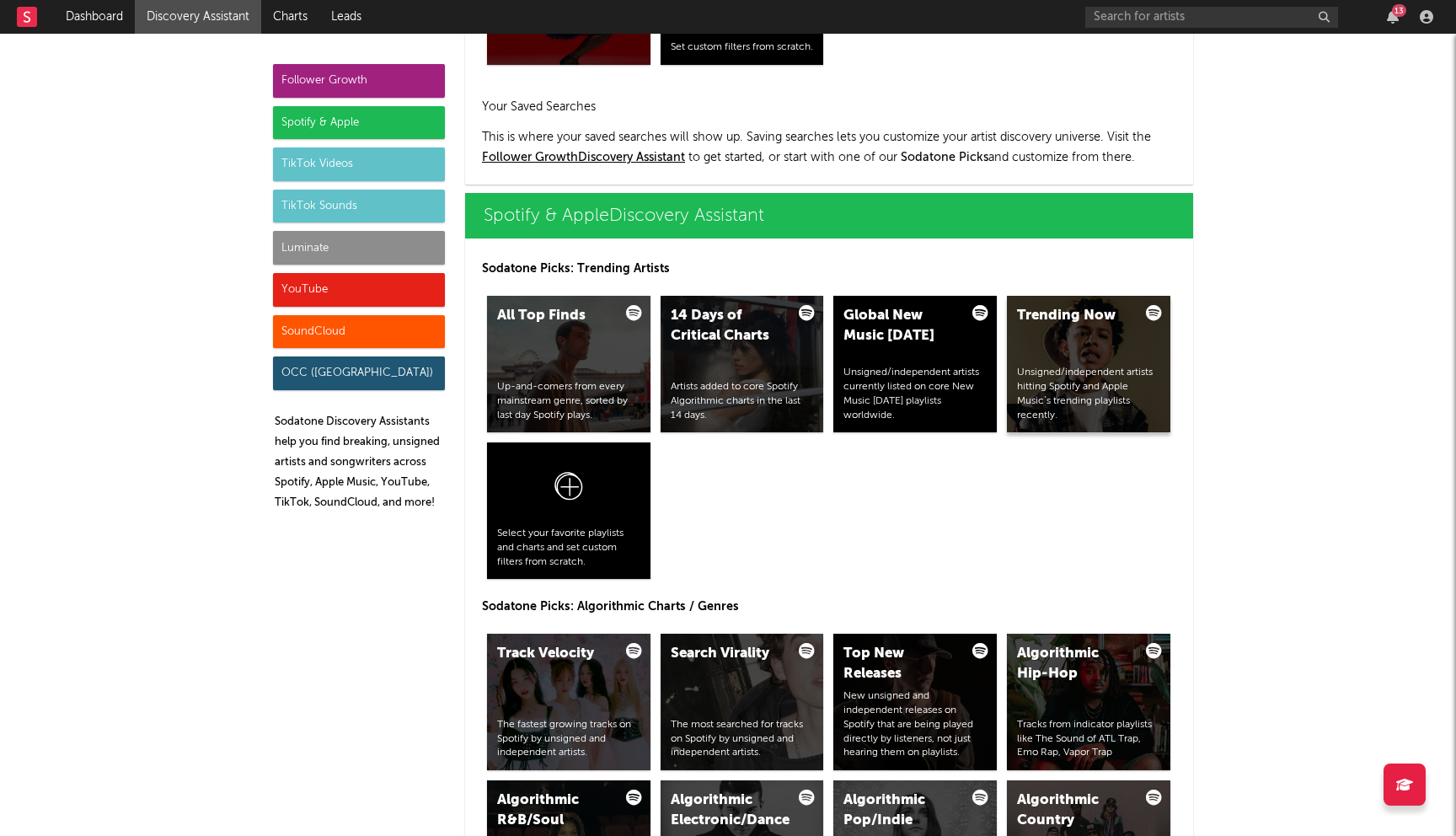
click at [1061, 384] on div "Unsigned/independent artists hitting Spotify and Apple Music’s trending playlis…" at bounding box center [1088, 394] width 144 height 56
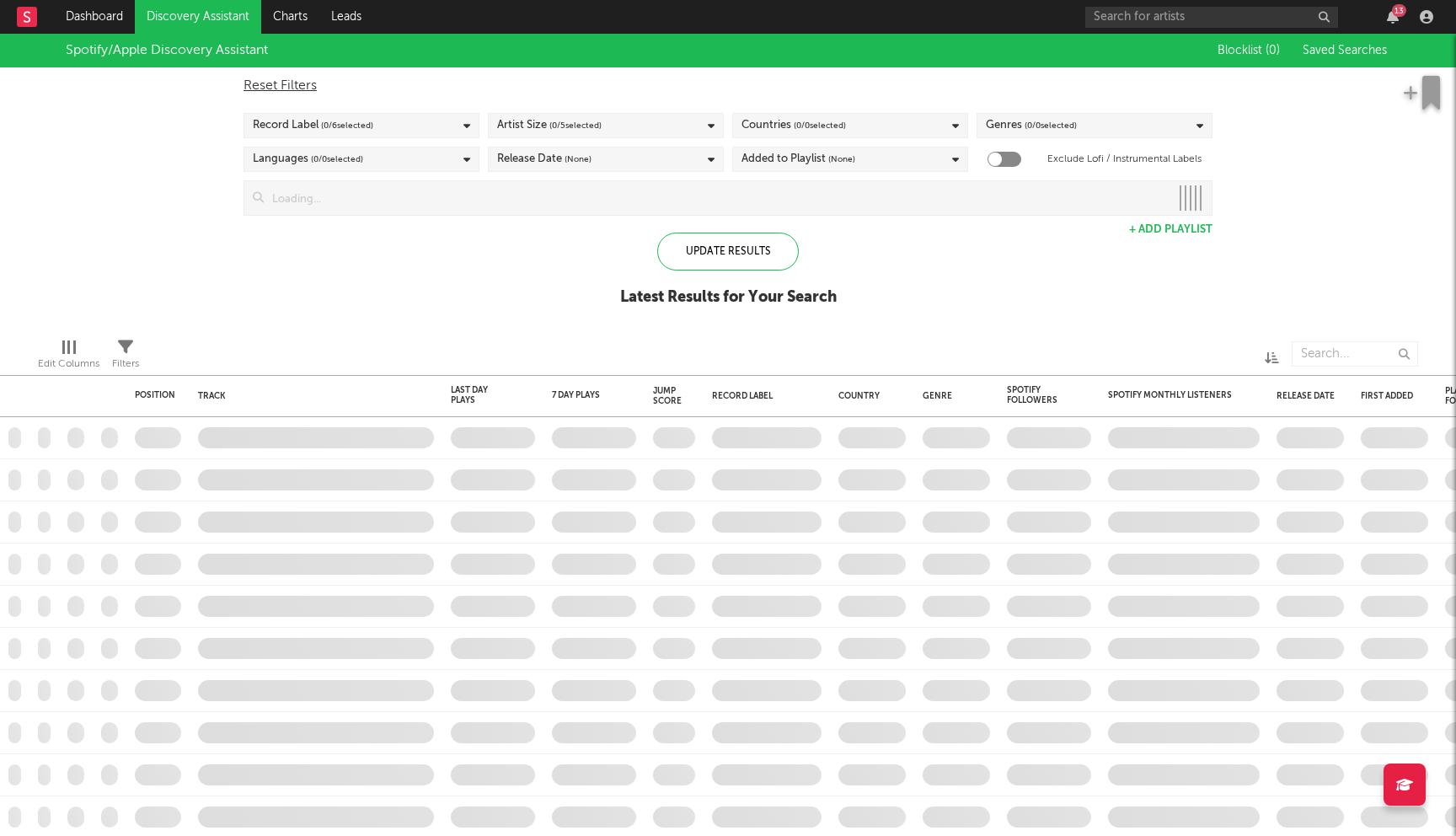
checkbox input "true"
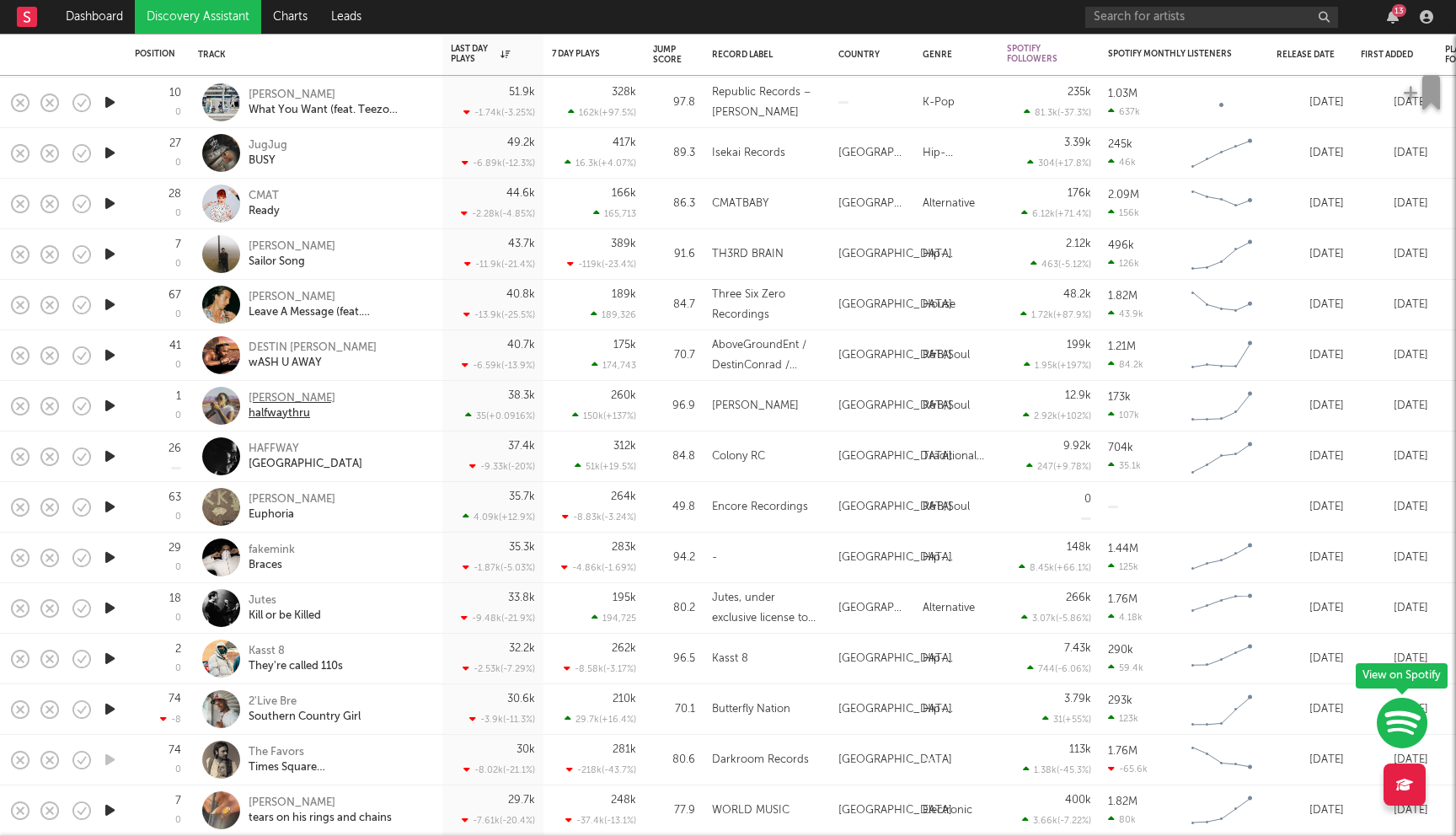
click at [307, 398] on div "Chelsea Jordan" at bounding box center [292, 399] width 86 height 15
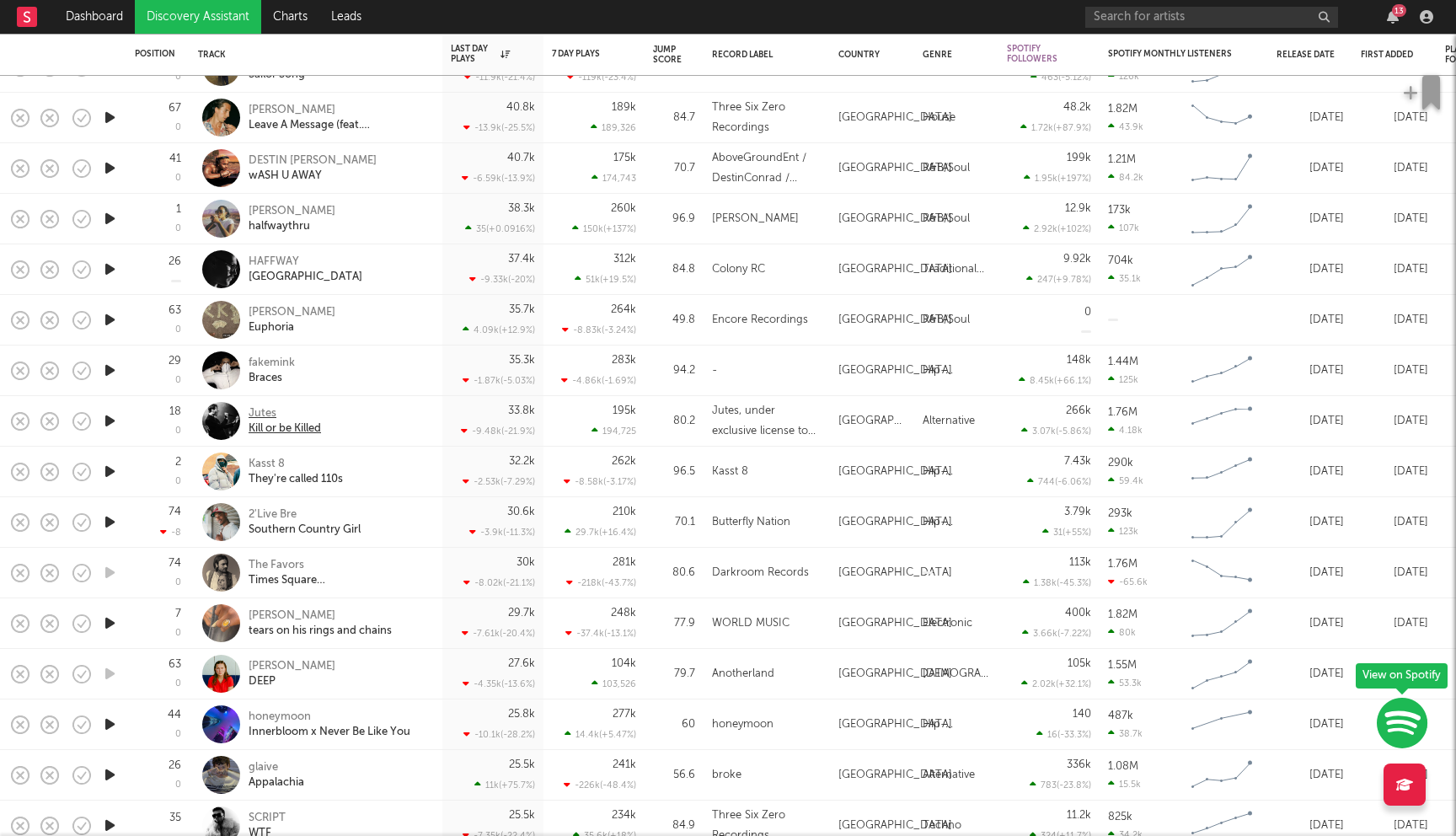
click at [265, 411] on div "Jutes" at bounding box center [284, 414] width 72 height 15
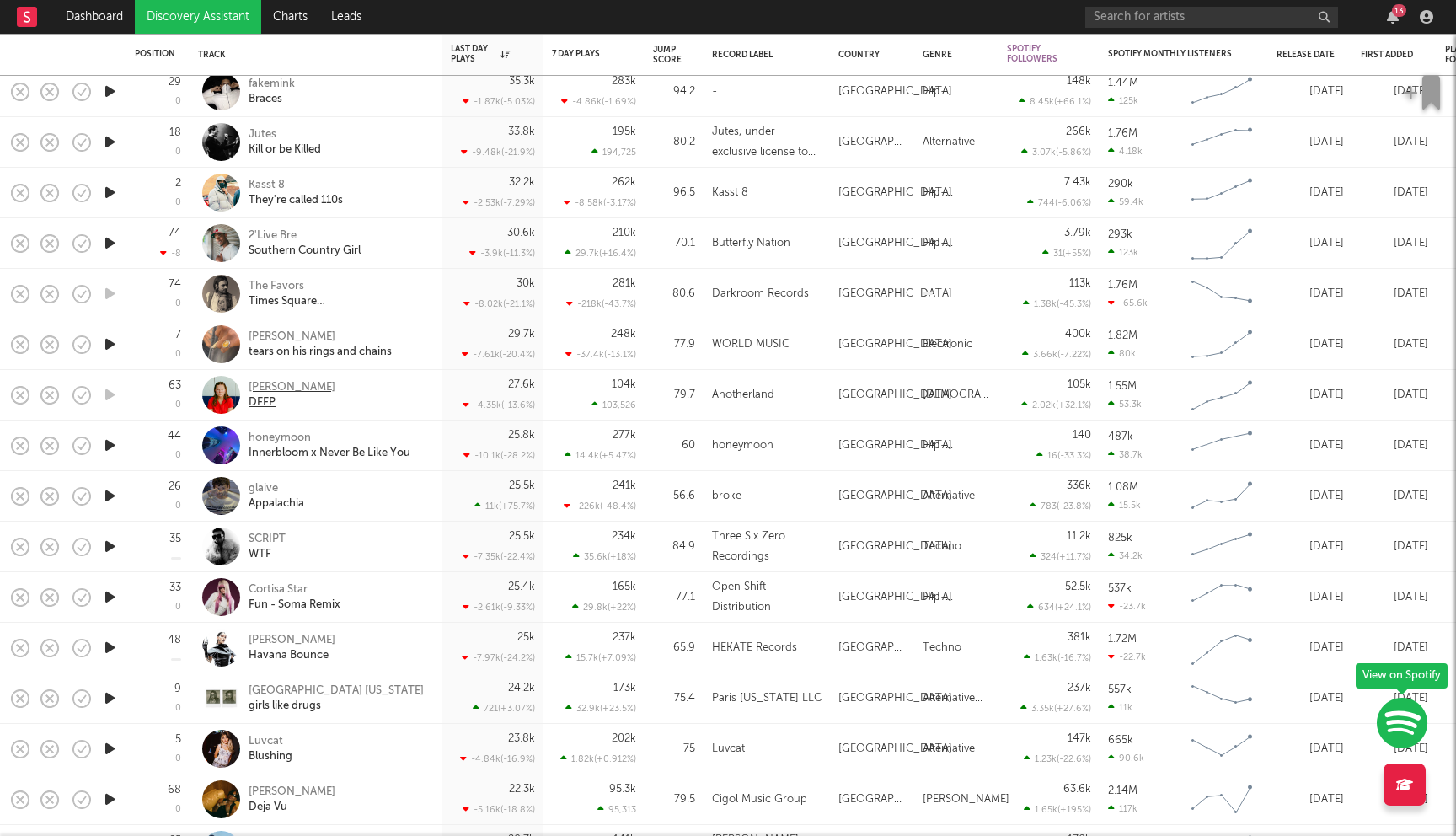
click at [284, 384] on div "Abbie Gamboa" at bounding box center [292, 388] width 86 height 15
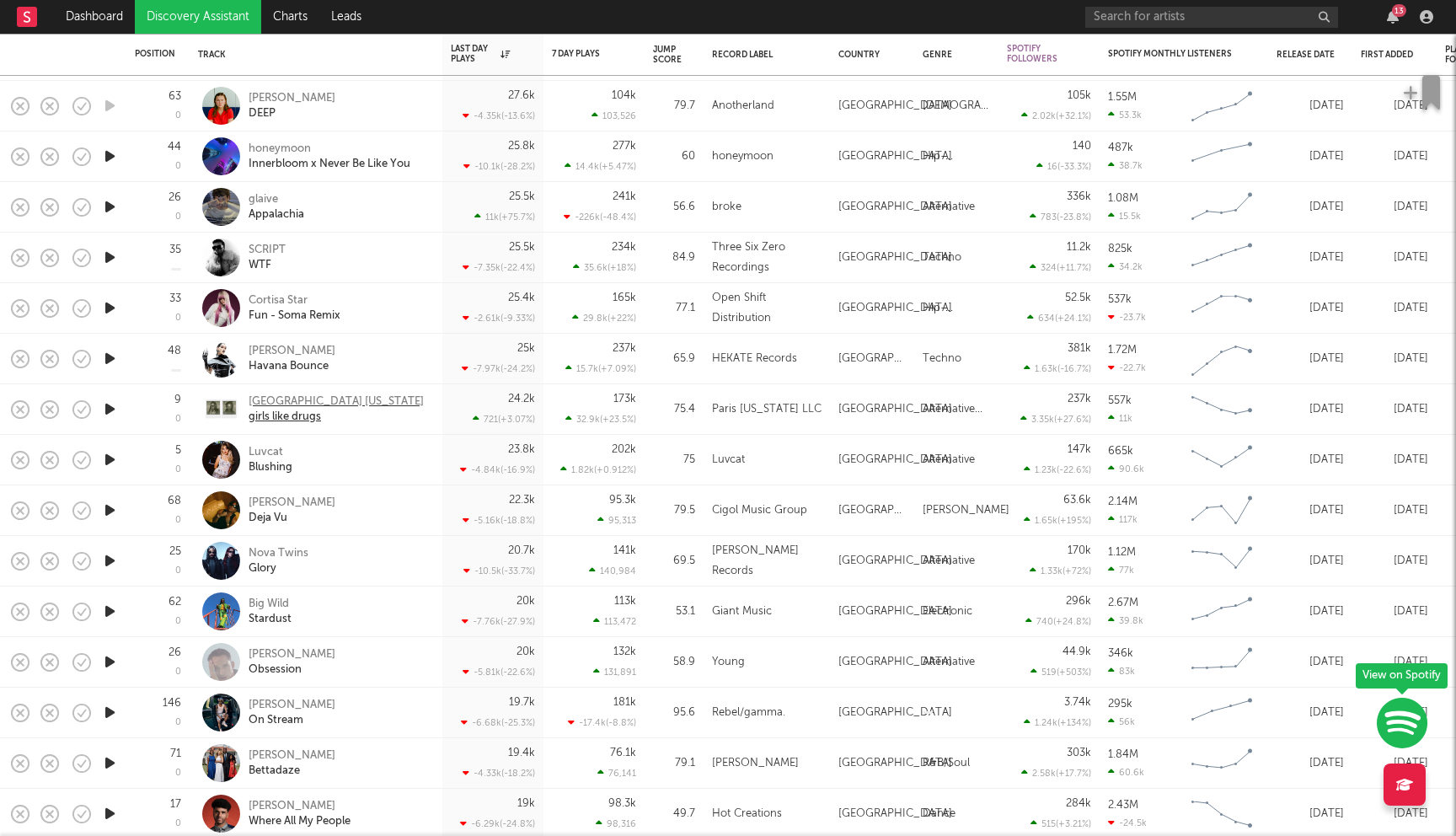
click at [277, 403] on div "Paris Texas" at bounding box center [336, 402] width 175 height 15
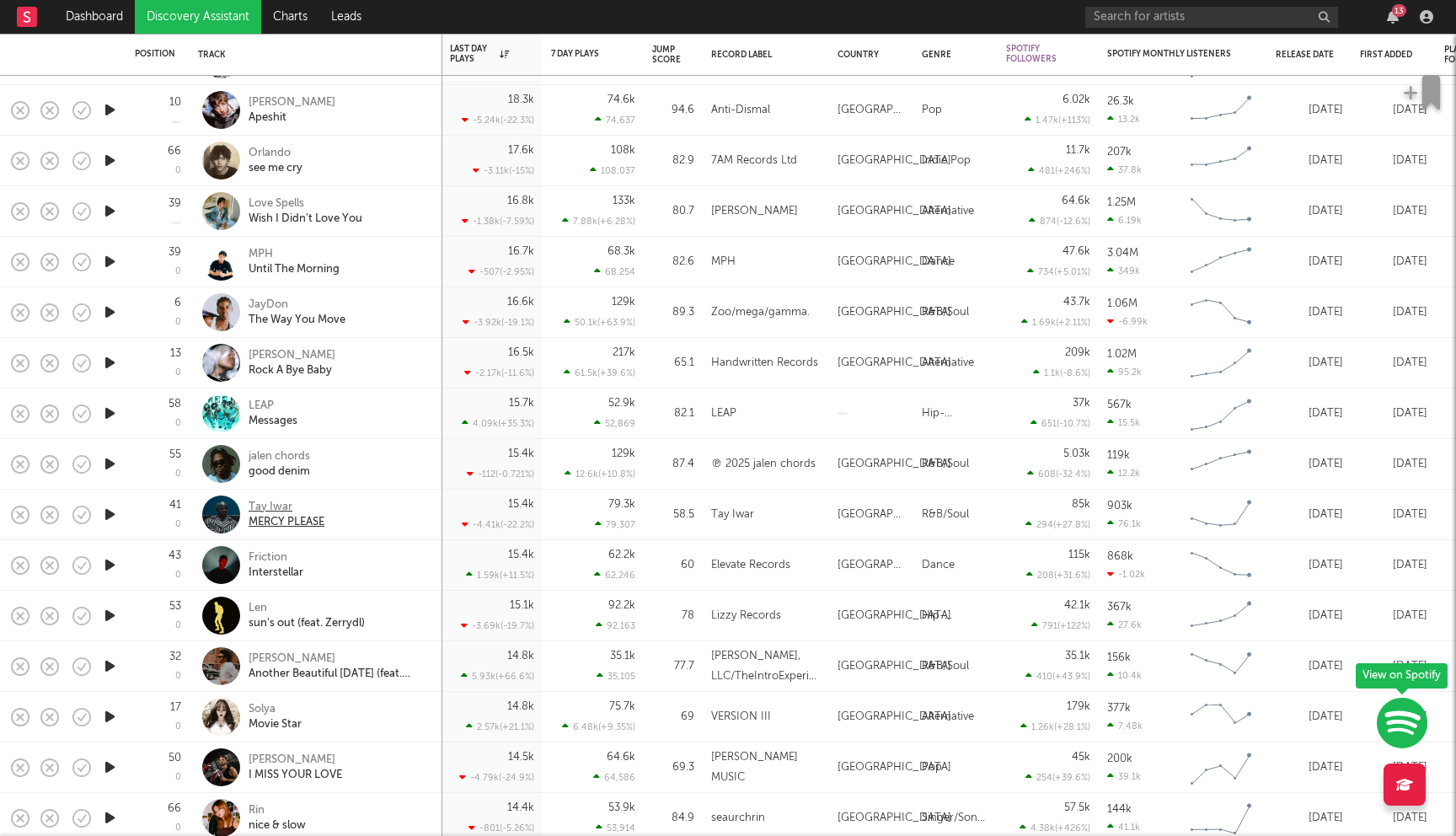
click at [263, 511] on div "Tay Iwar" at bounding box center [286, 507] width 76 height 15
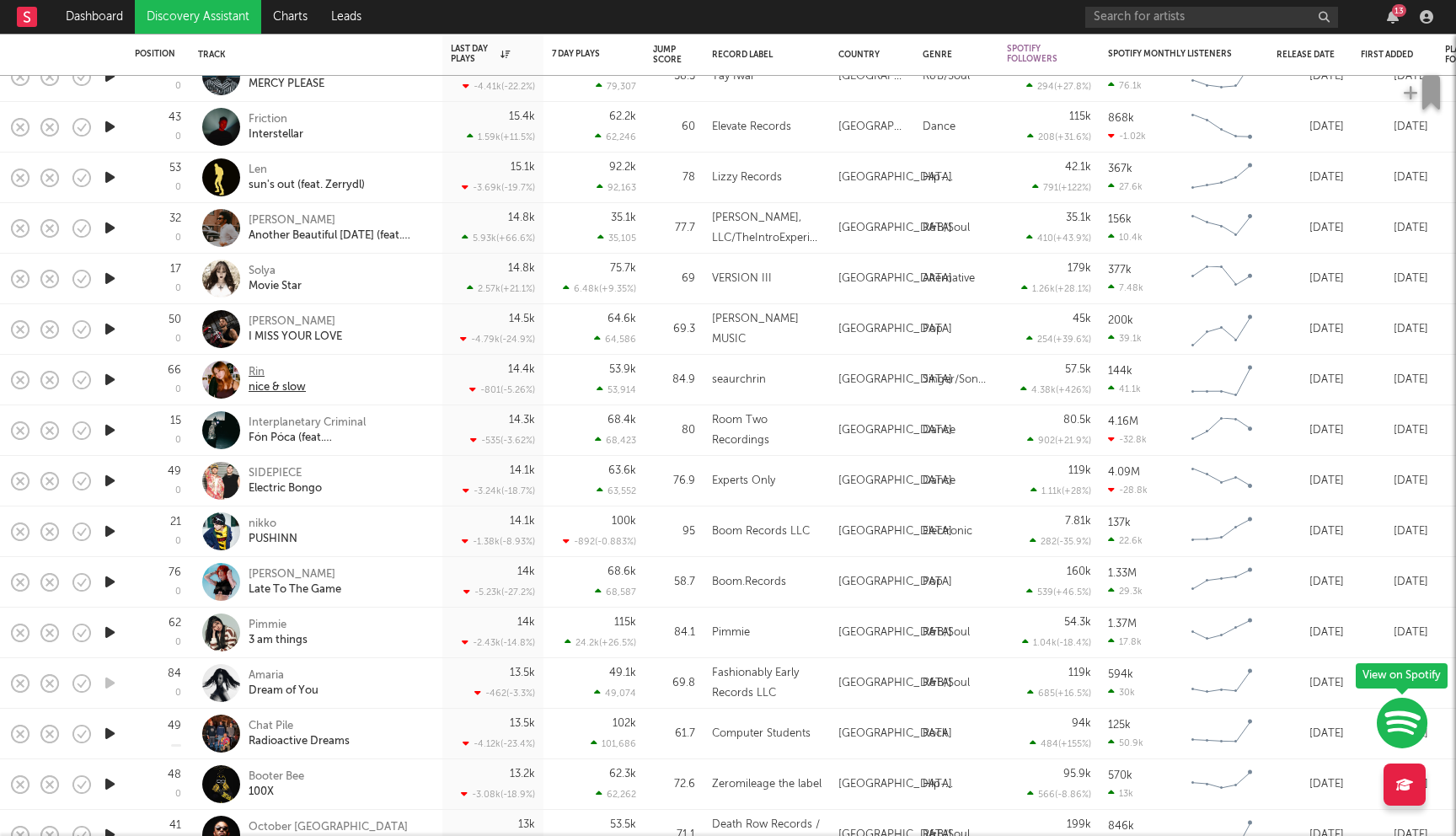
click at [264, 370] on div "Rin" at bounding box center [277, 372] width 57 height 15
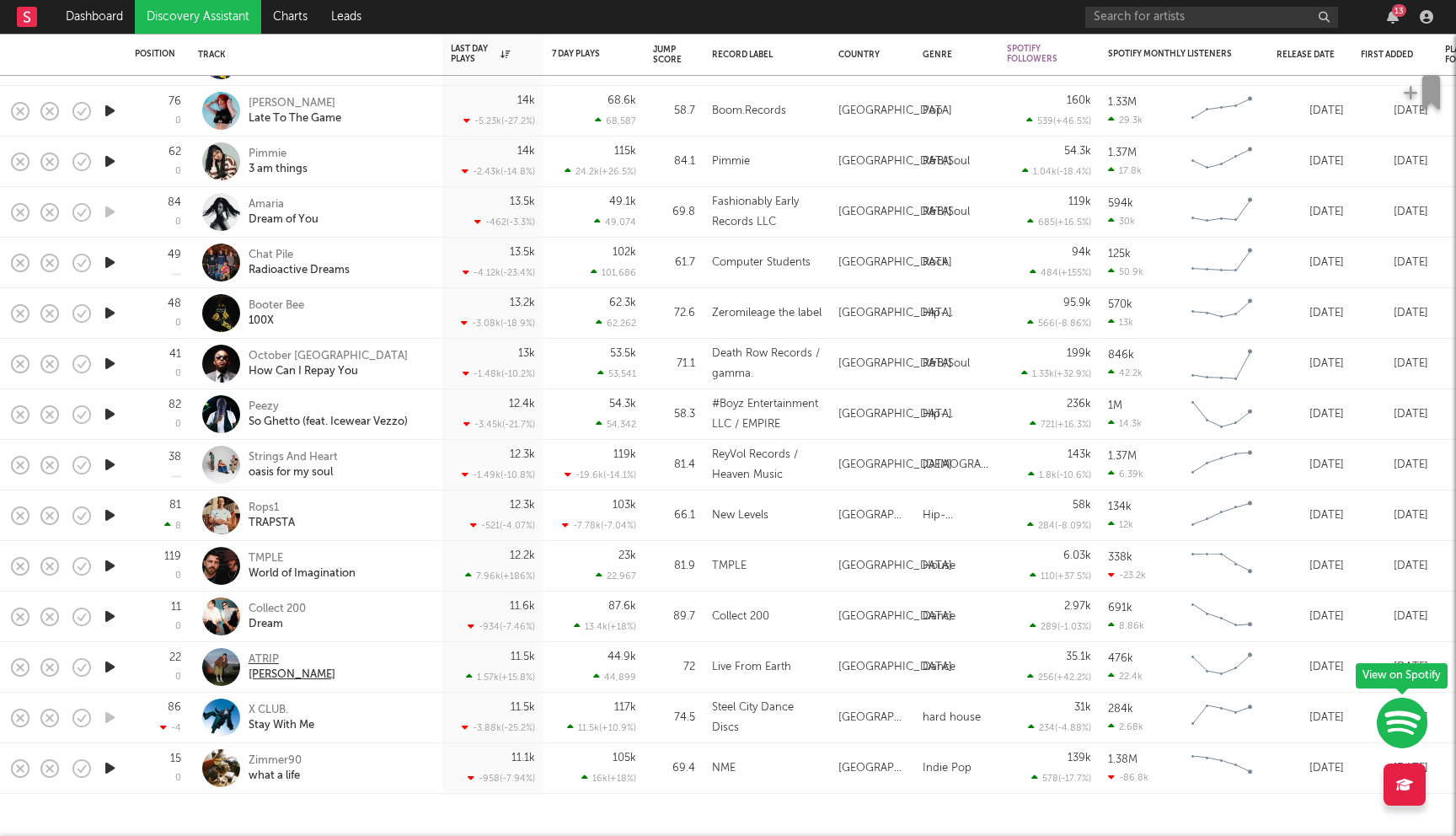
click at [261, 657] on div "ATRIP" at bounding box center [292, 660] width 86 height 15
click at [277, 255] on div "Chat Pile" at bounding box center [299, 255] width 101 height 15
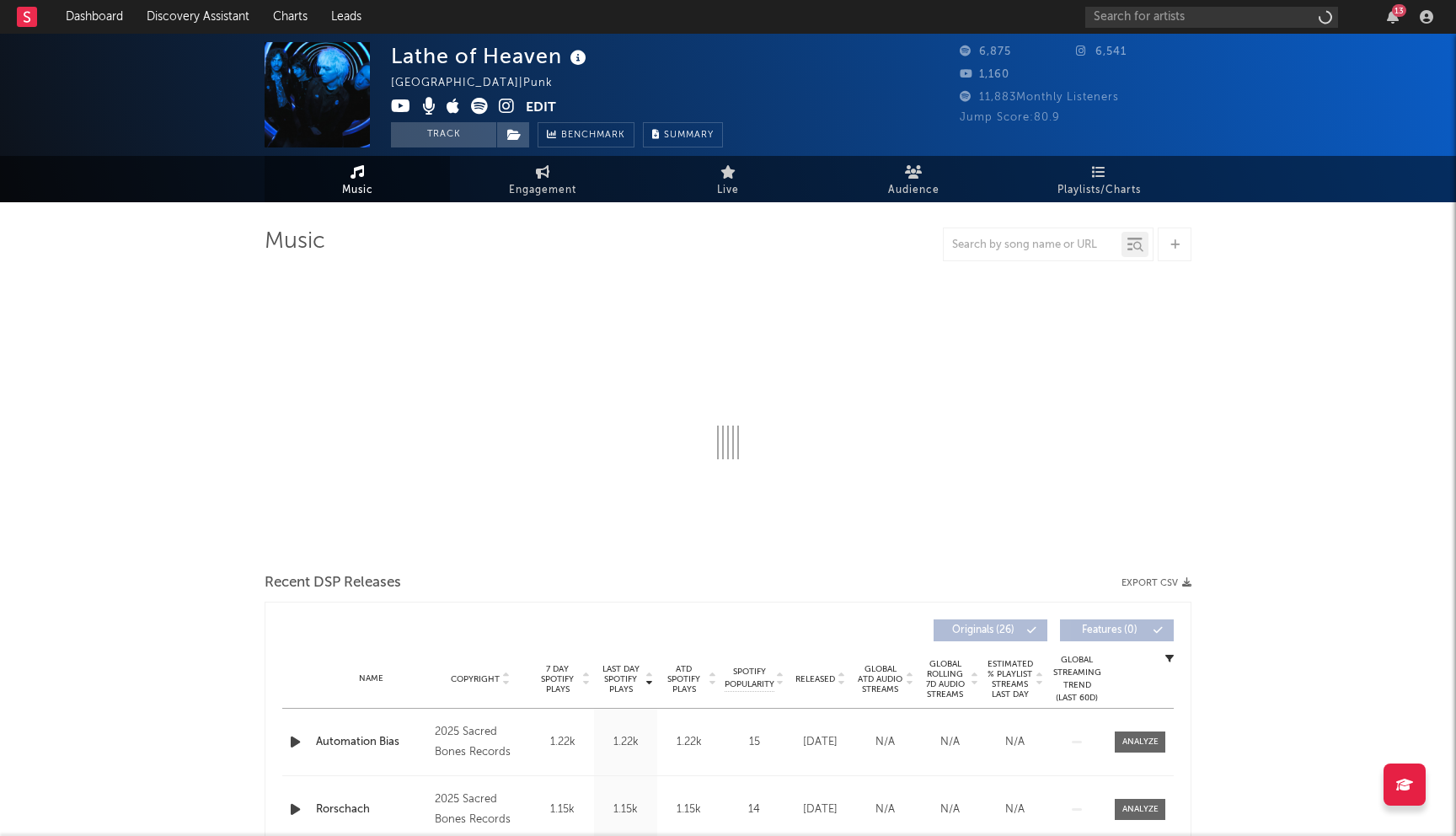
select select "6m"
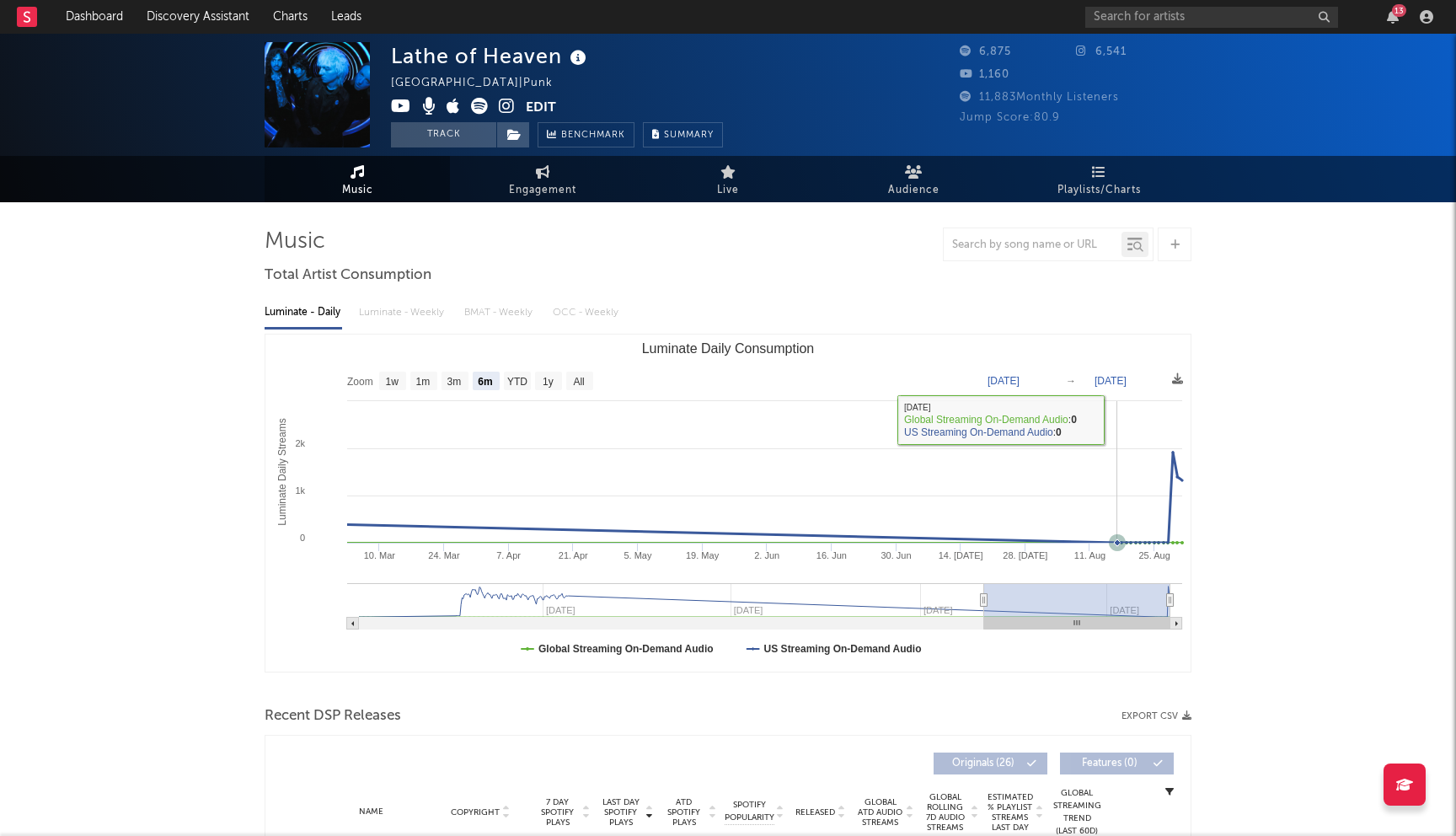
scroll to position [513, 0]
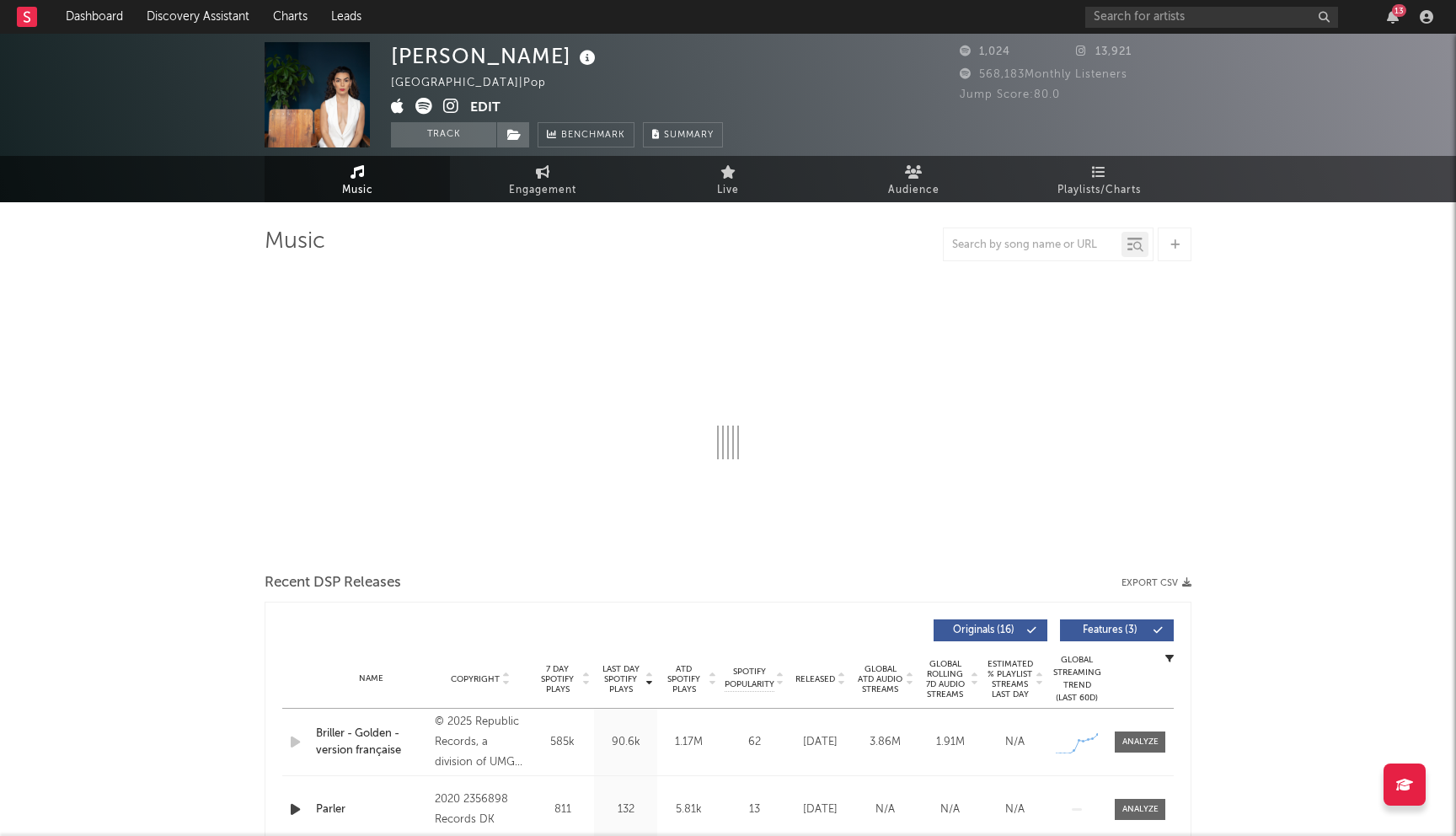
select select "1w"
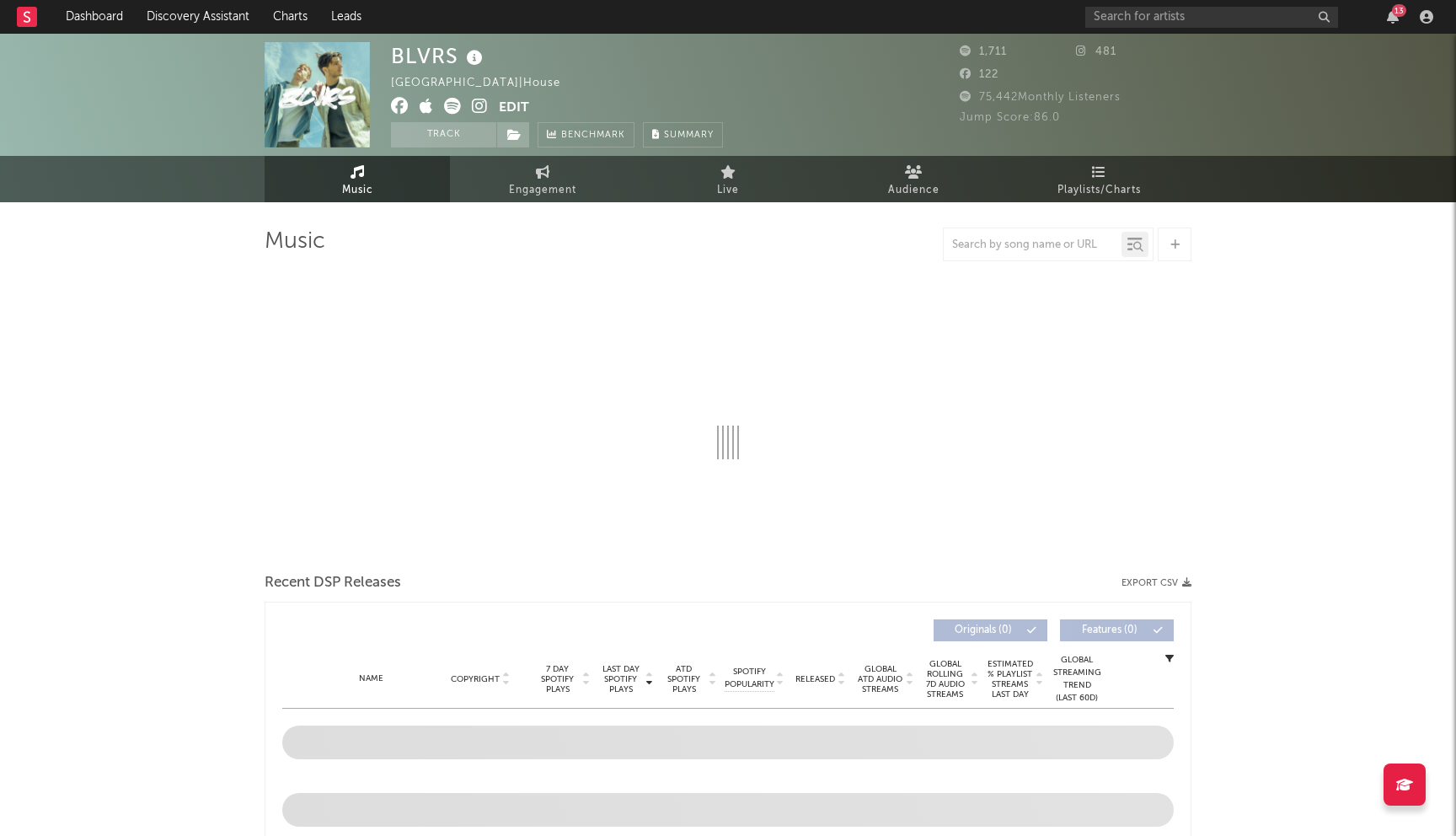
select select "1w"
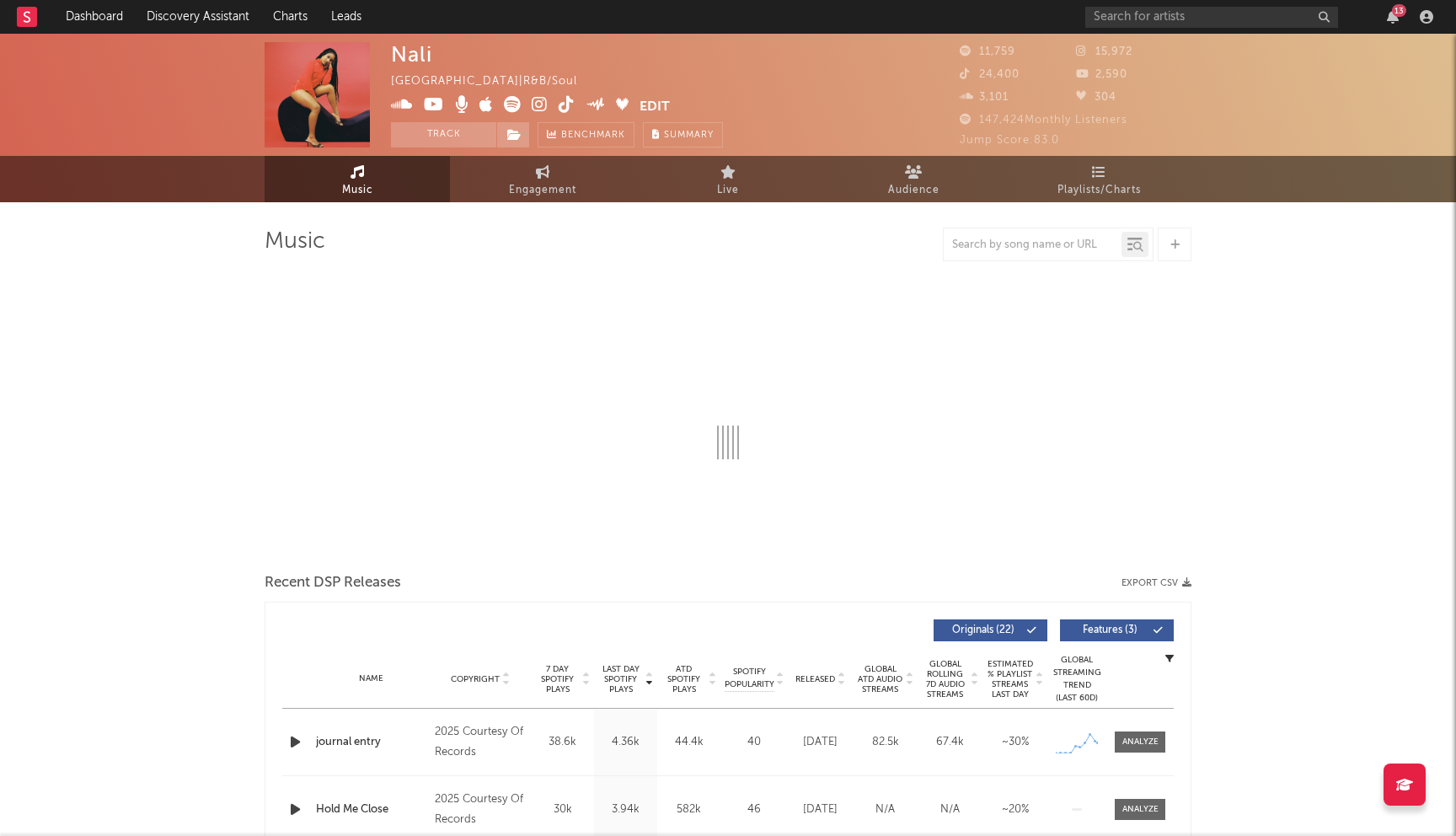
select select "6m"
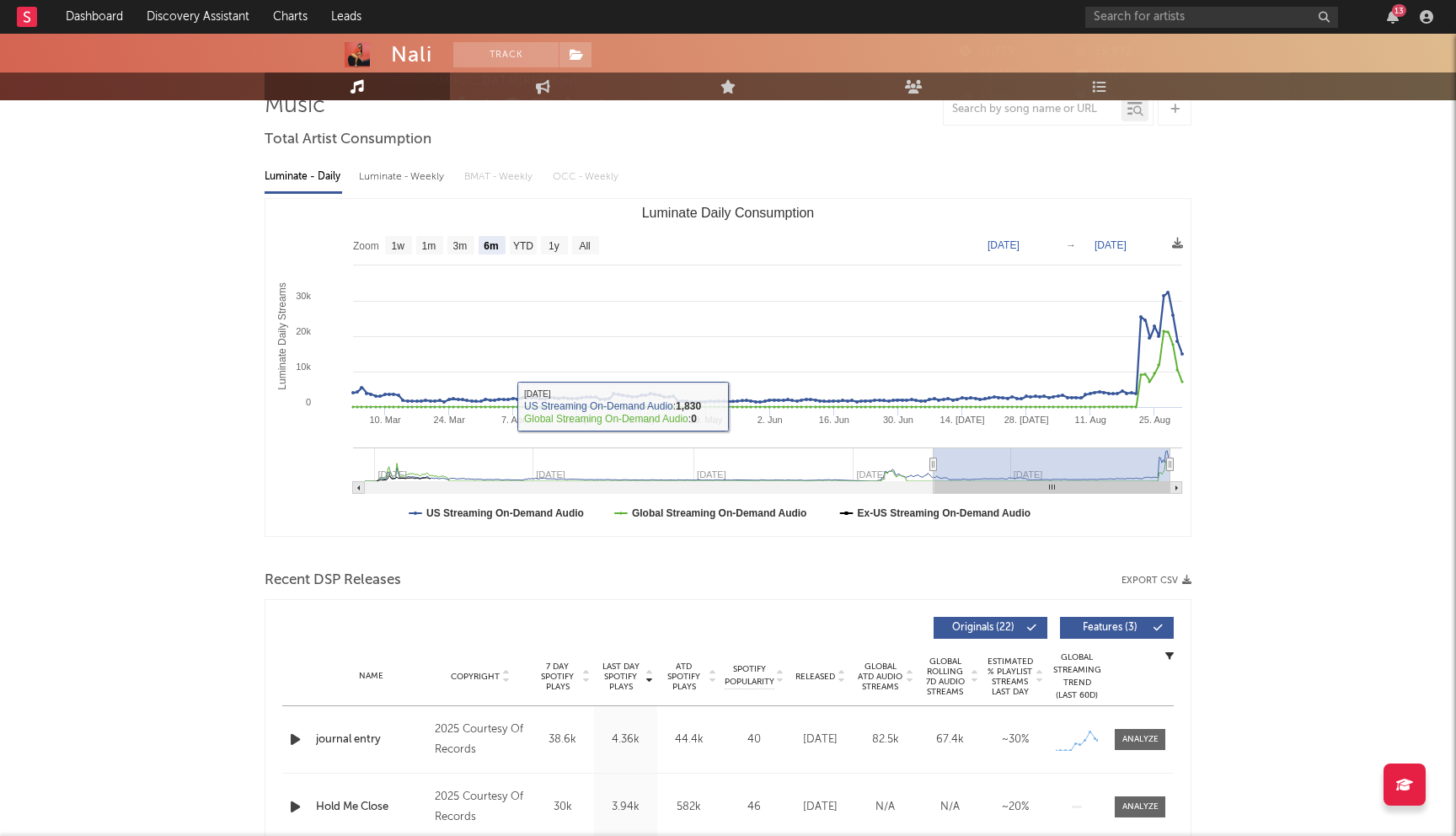
scroll to position [356, 0]
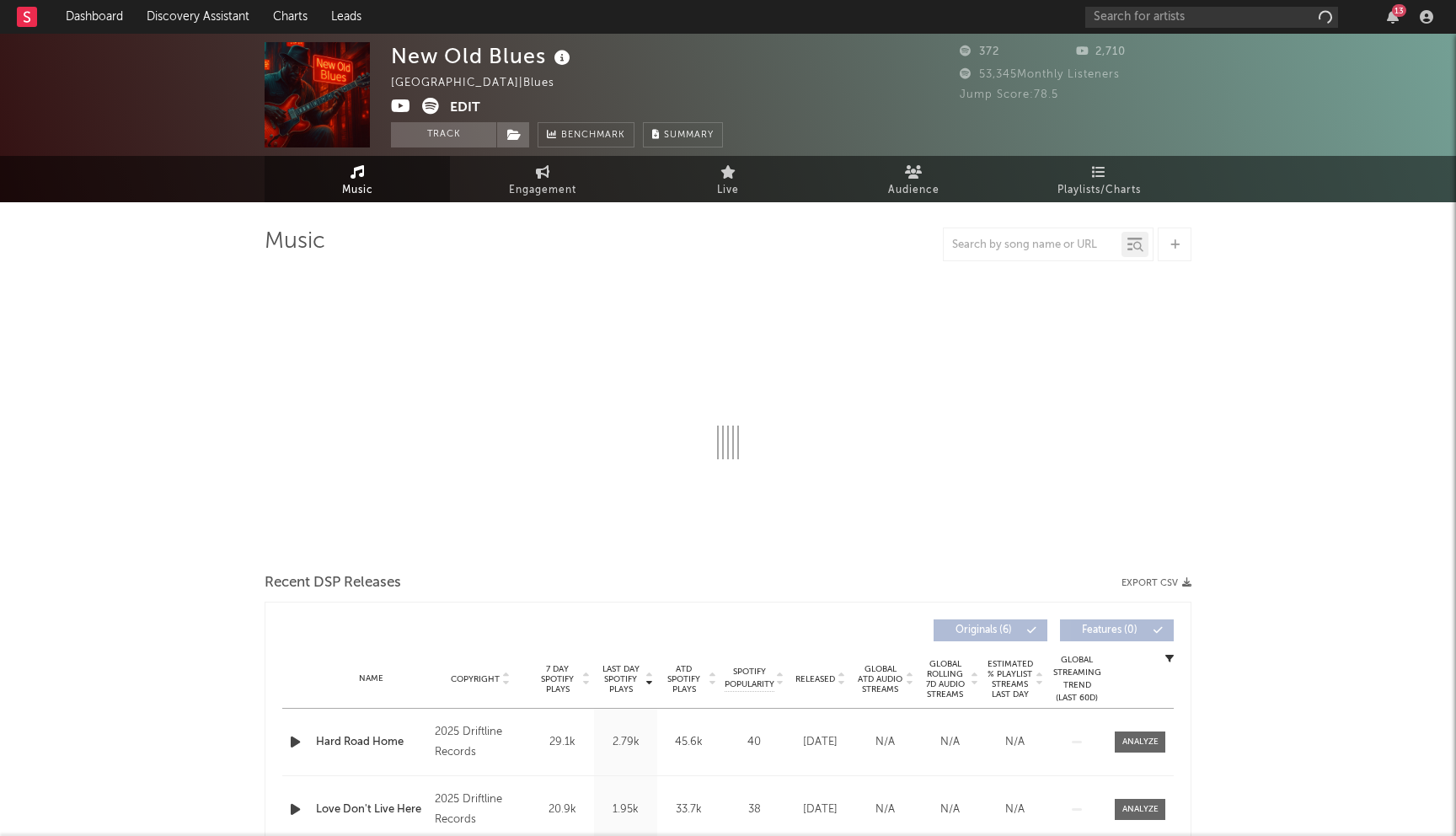
select select "1w"
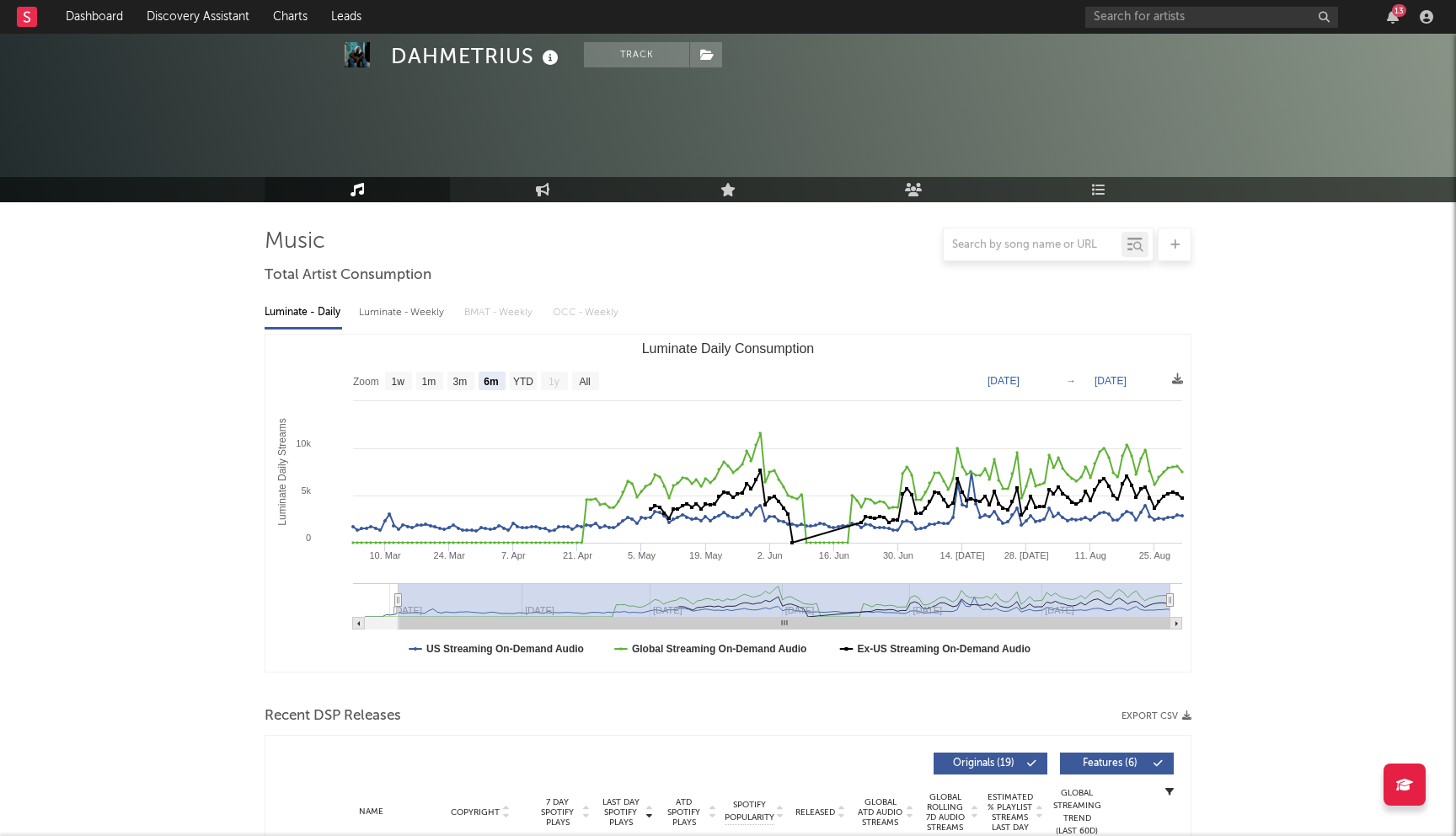
select select "6m"
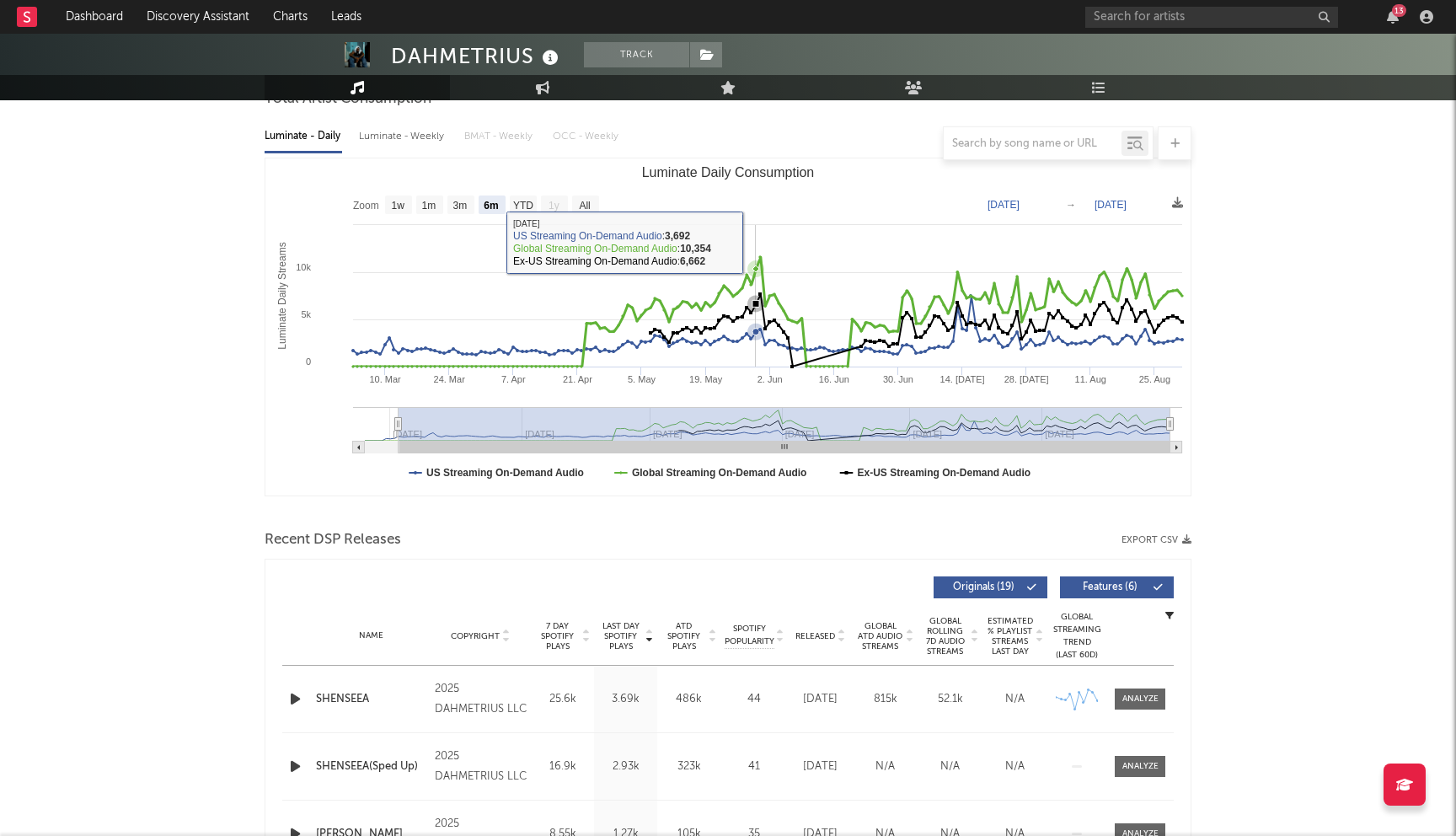
scroll to position [566, 0]
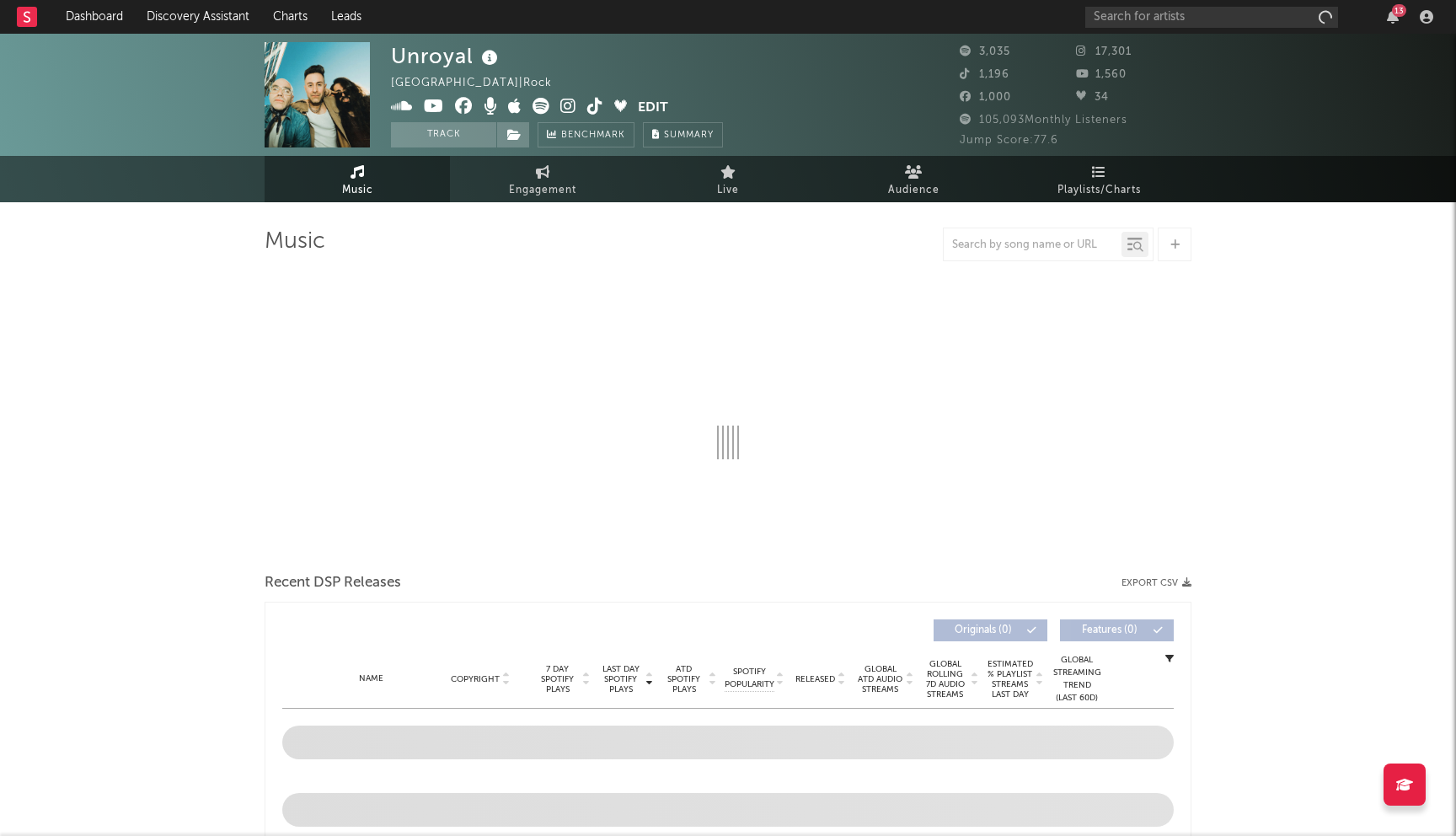
select select "1w"
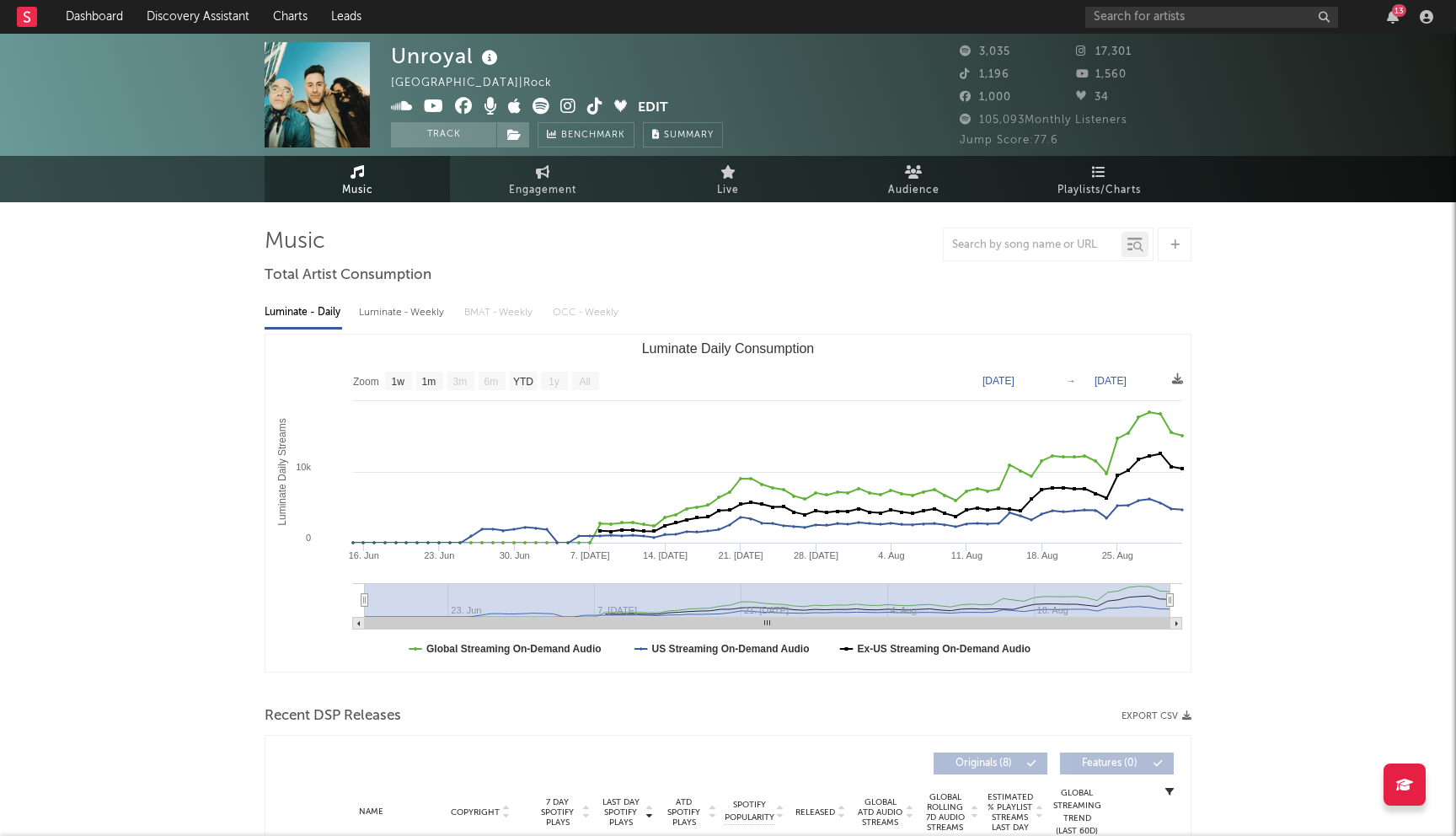
click at [460, 108] on icon at bounding box center [463, 106] width 18 height 17
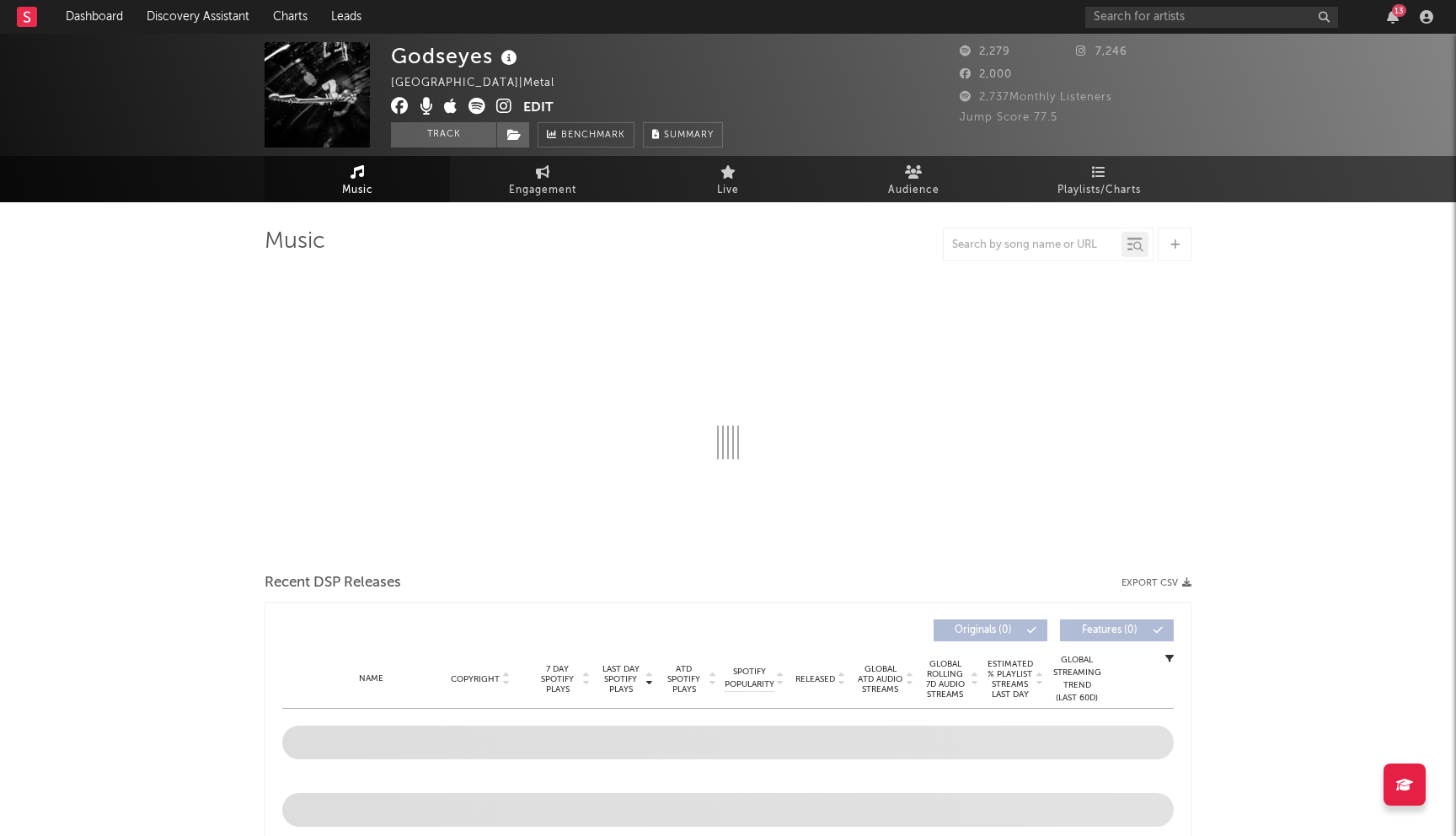
select select "1w"
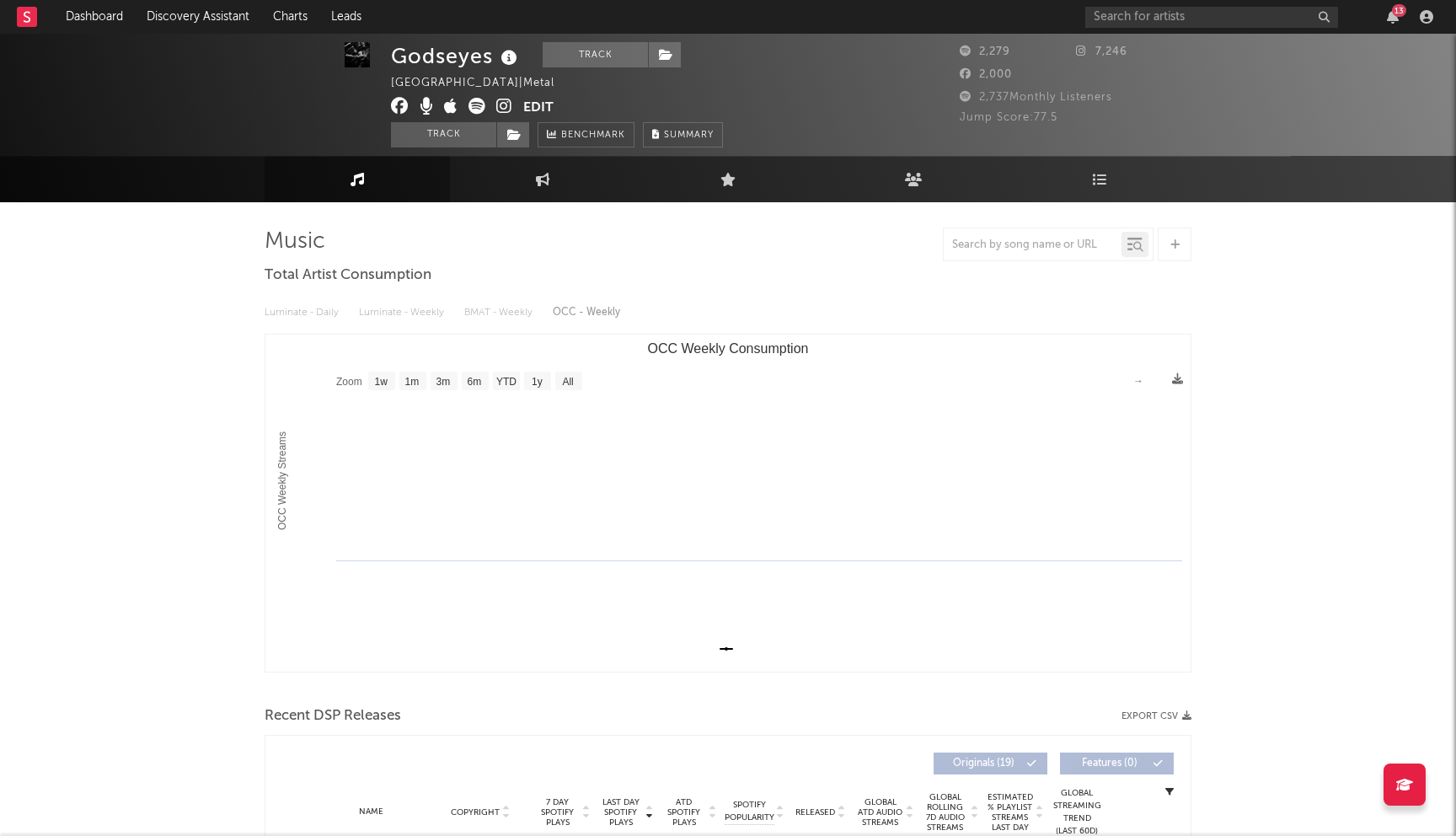
scroll to position [1, 0]
click at [399, 106] on icon at bounding box center [400, 106] width 18 height 17
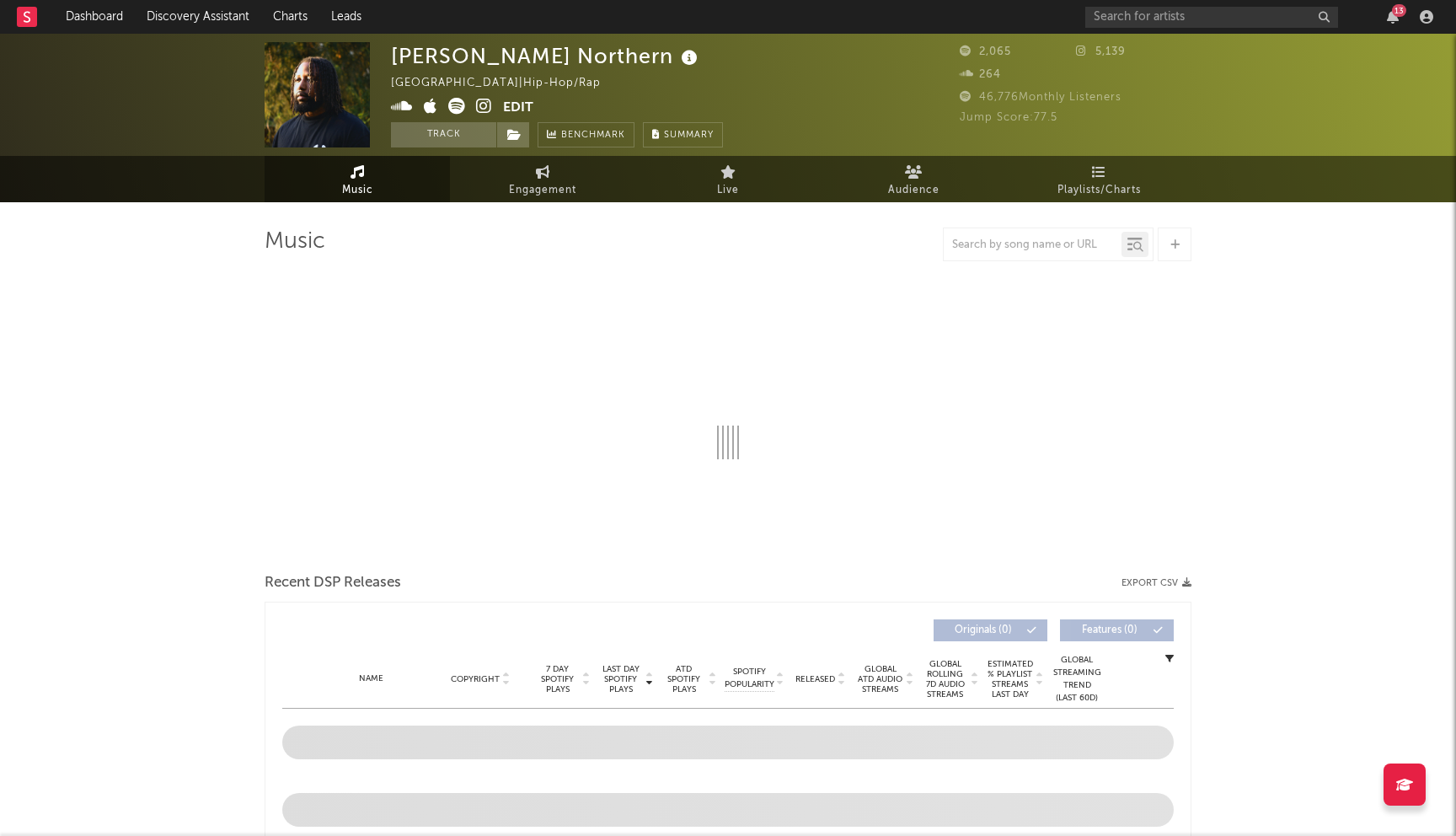
select select "6m"
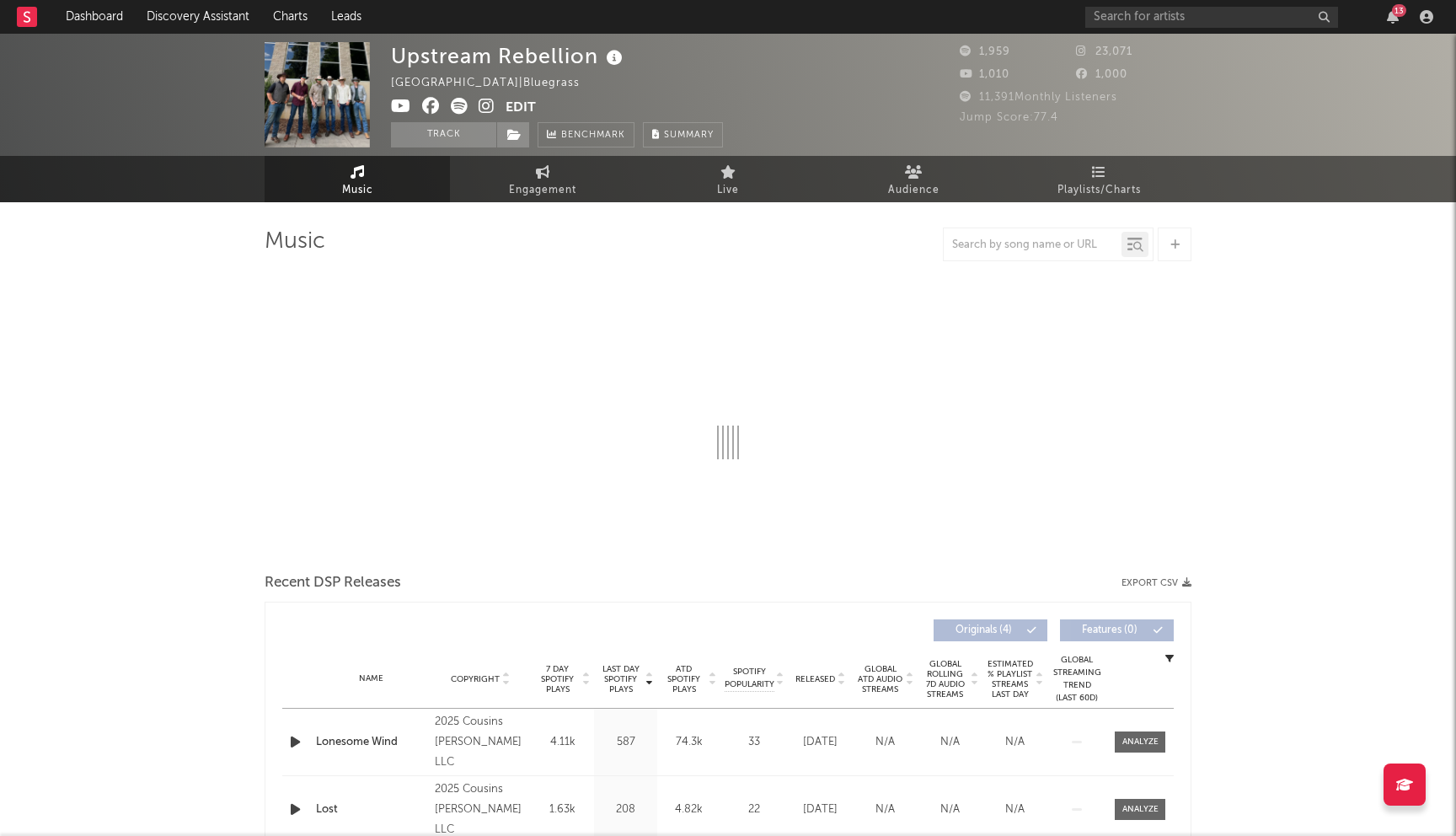
select select "1w"
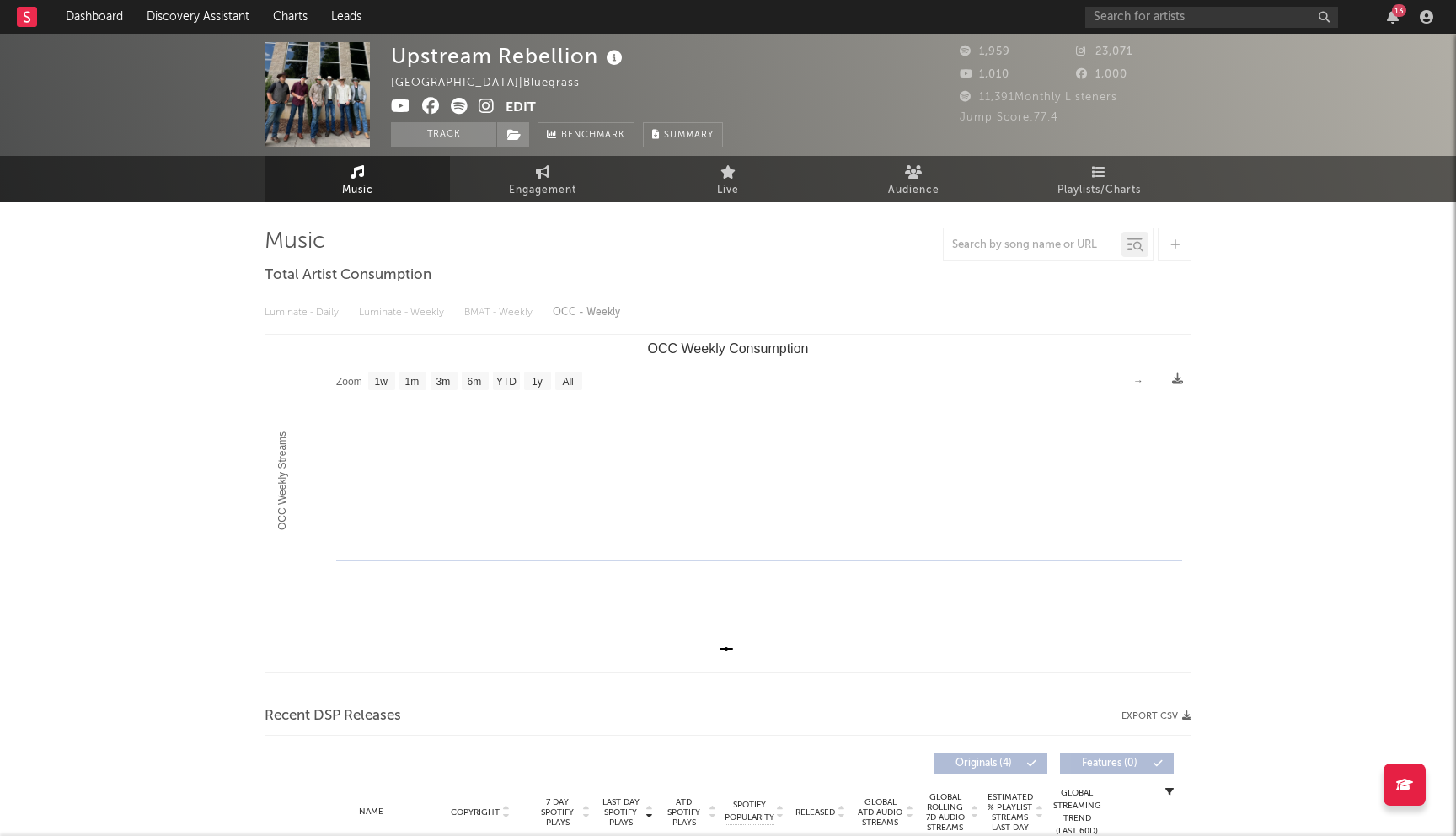
click at [428, 101] on icon at bounding box center [431, 106] width 18 height 17
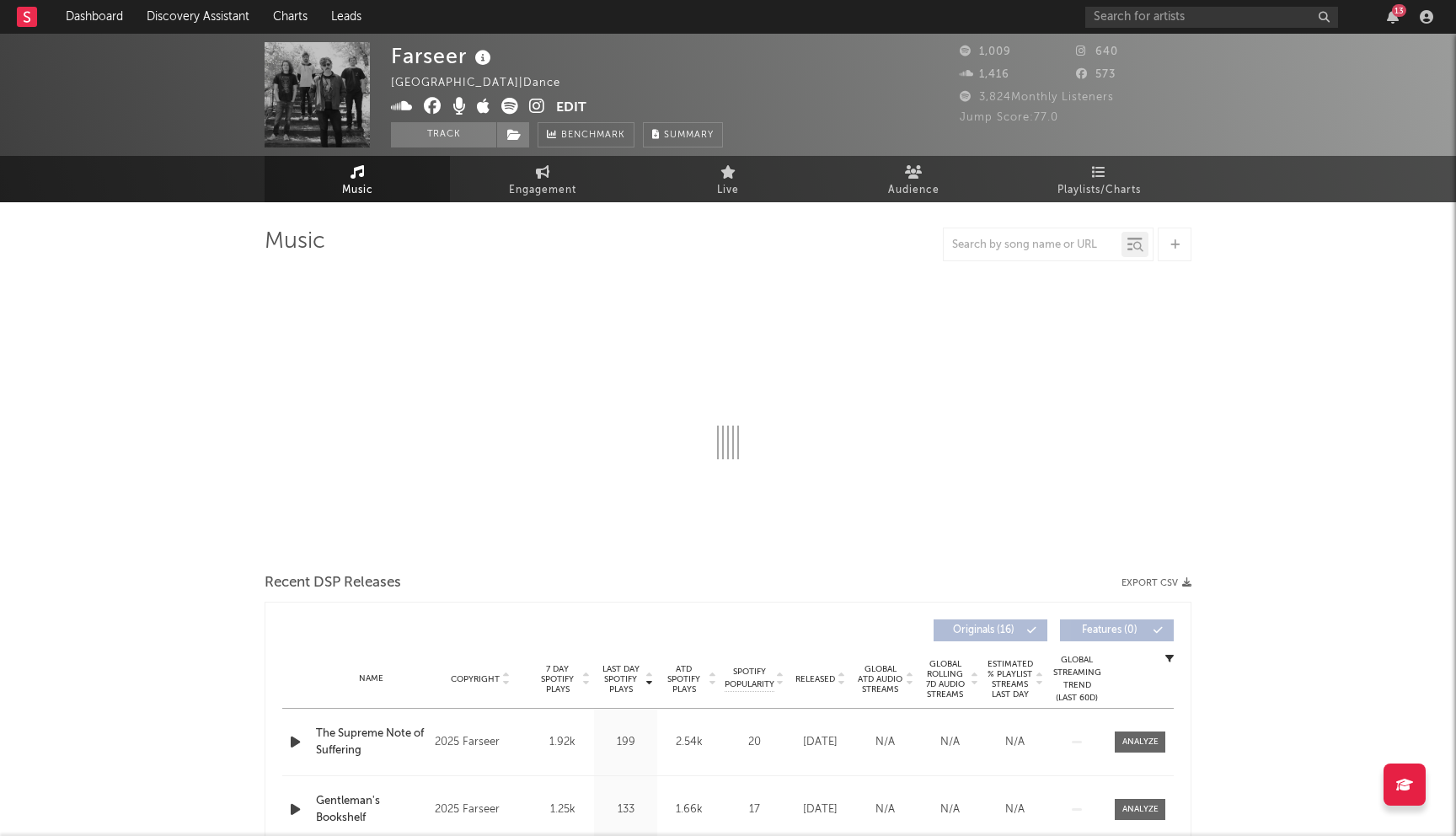
select select "1w"
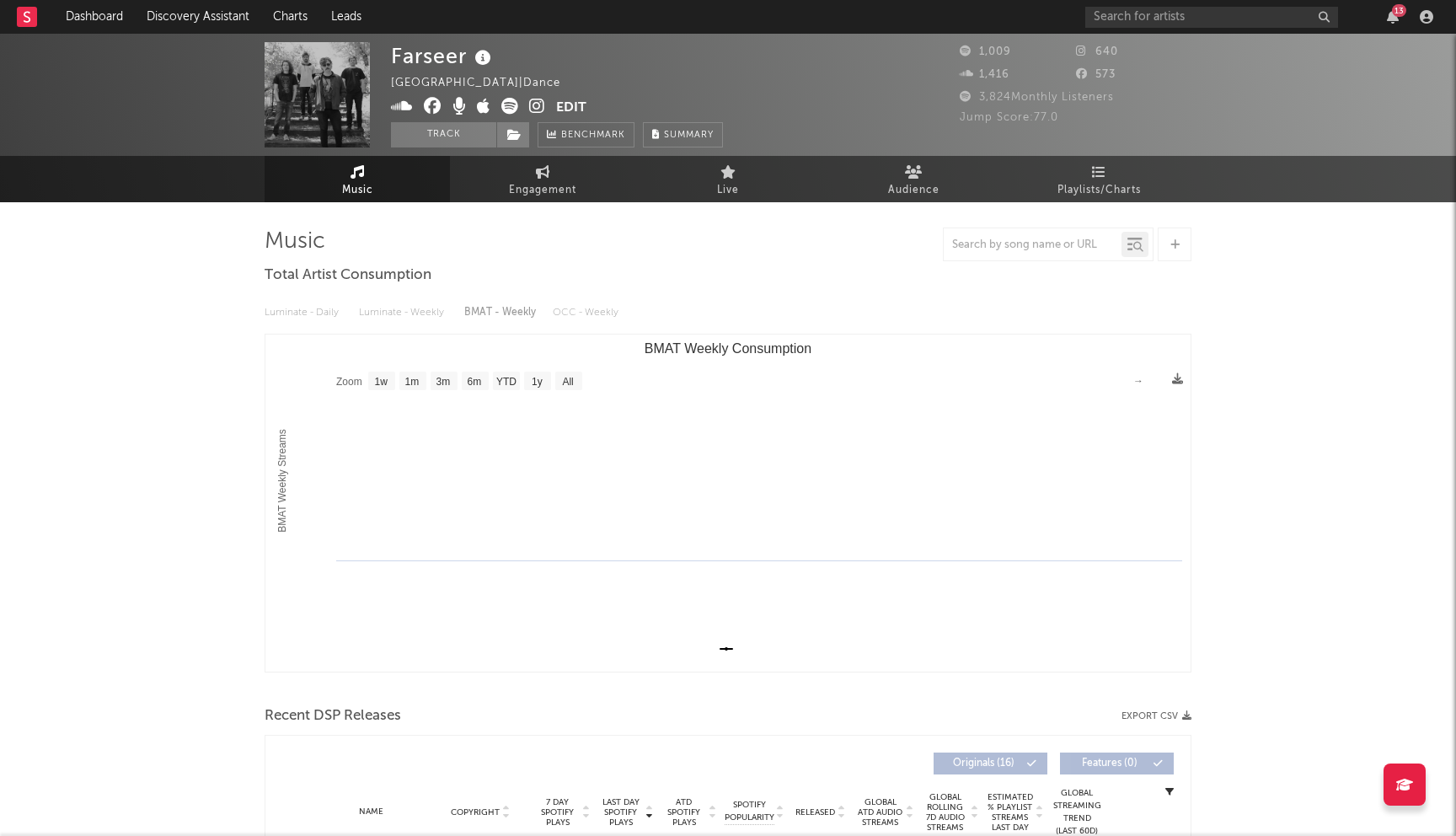
click at [435, 103] on icon at bounding box center [432, 106] width 18 height 17
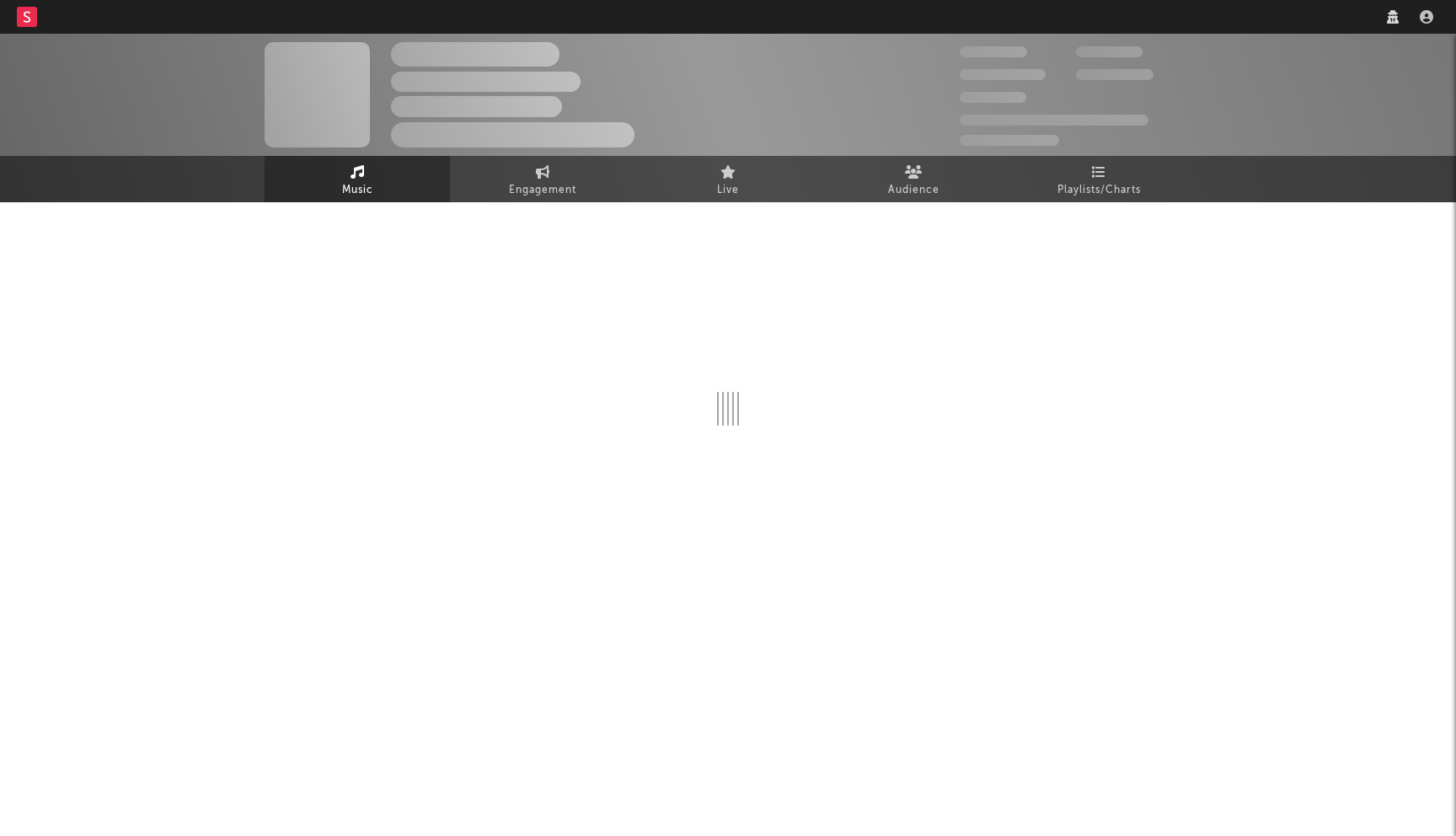
select select "6m"
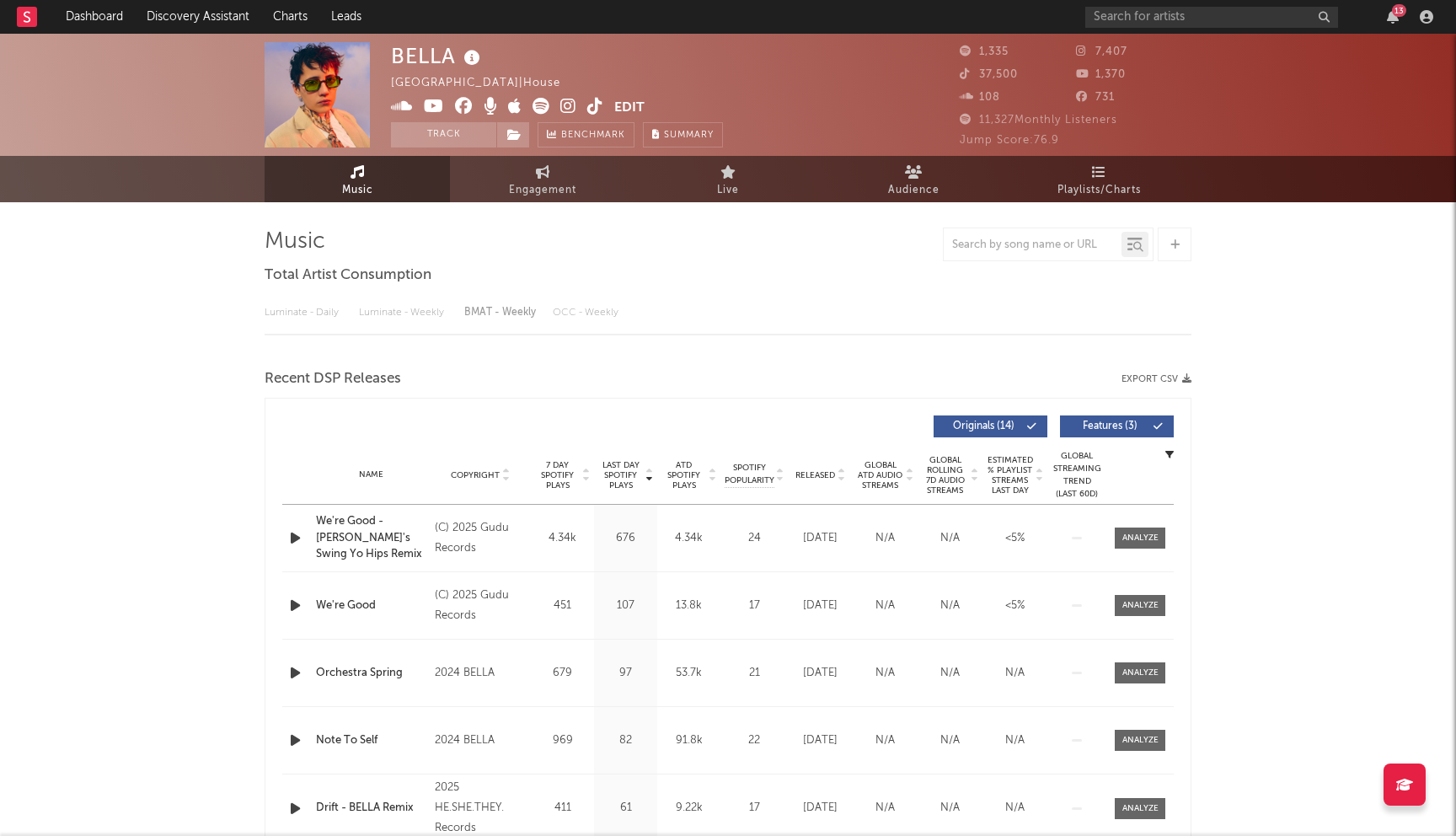
select select "1w"
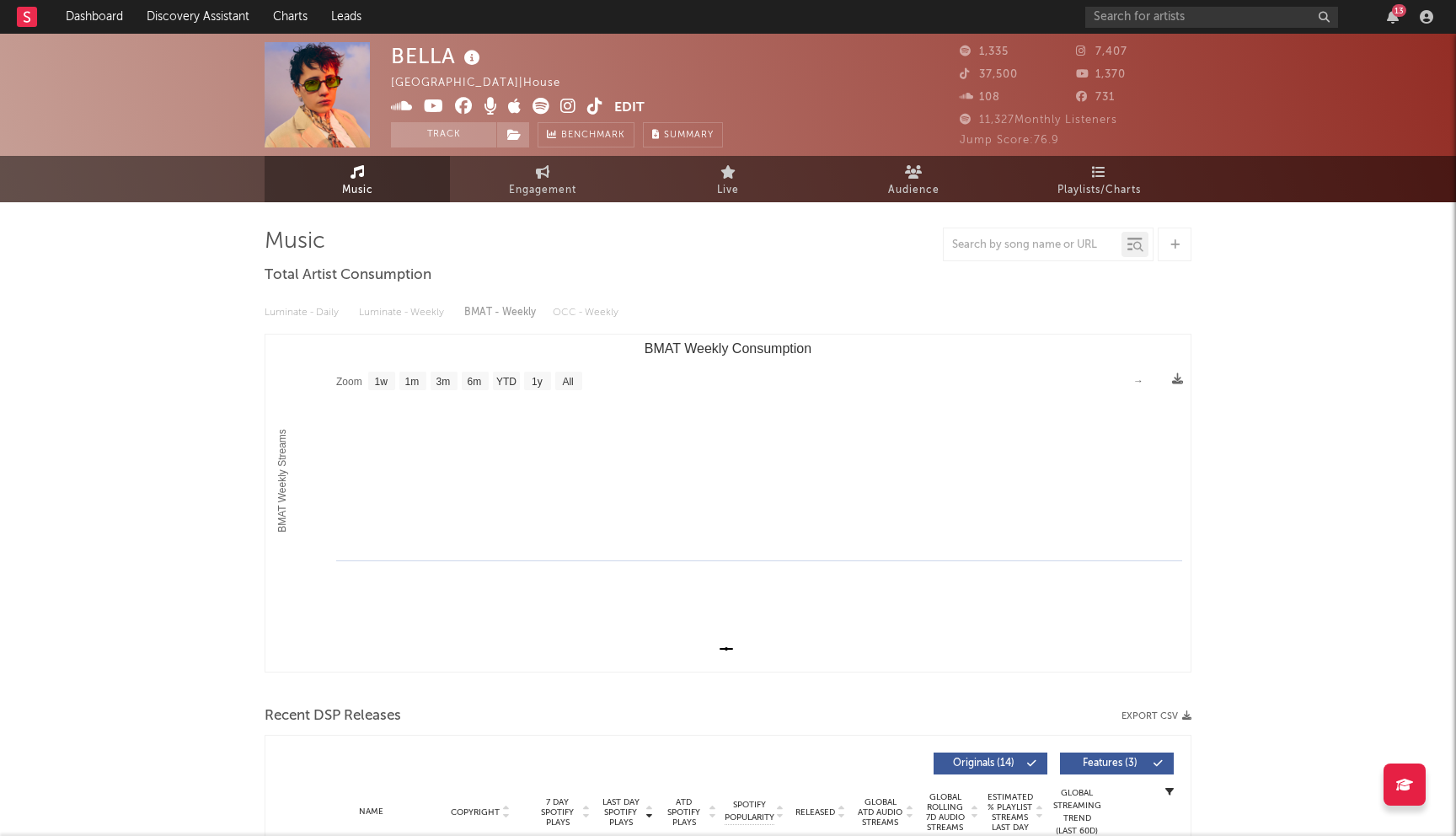
click at [467, 109] on icon at bounding box center [463, 106] width 18 height 17
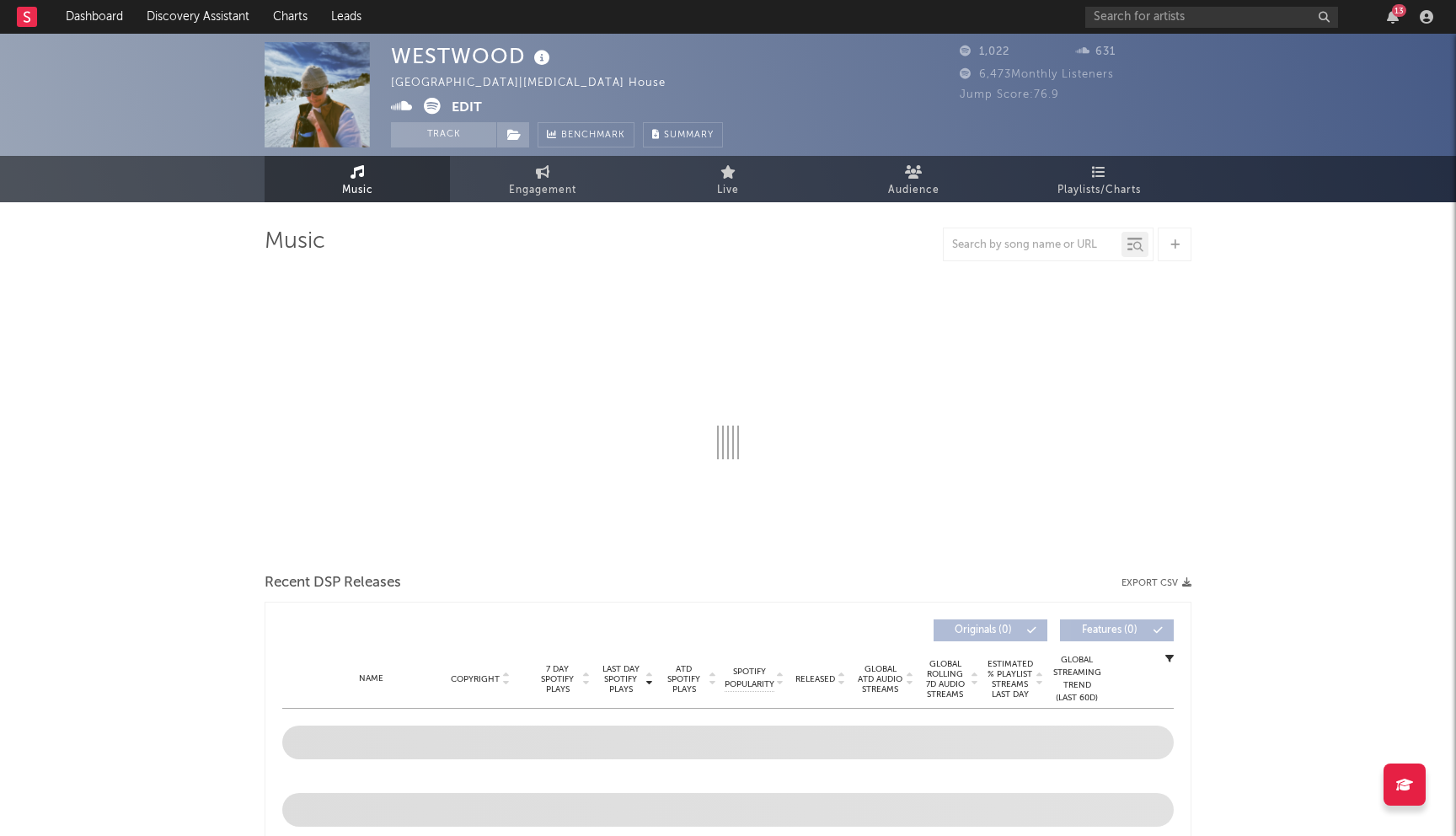
select select "1w"
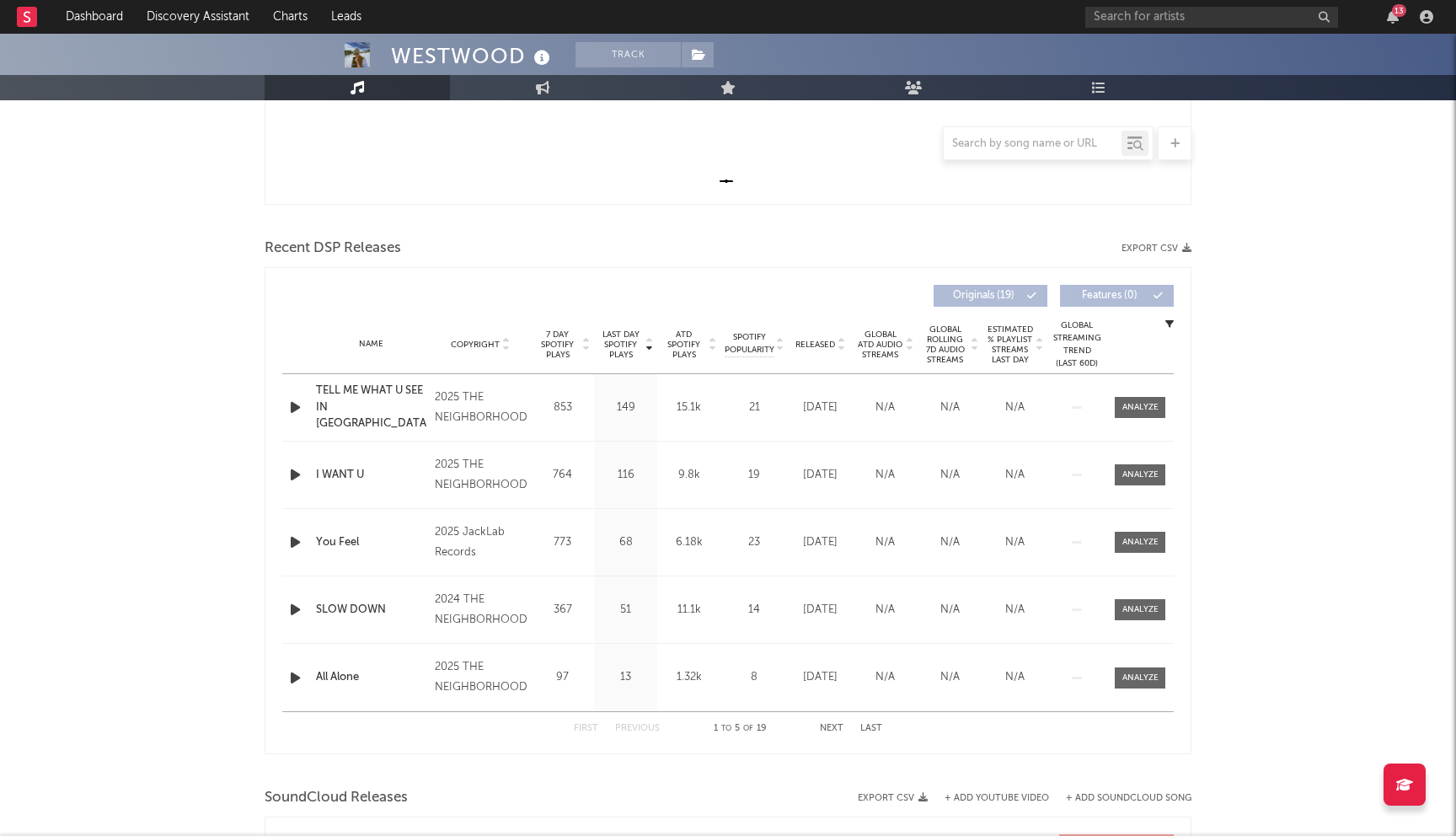
scroll to position [144, 0]
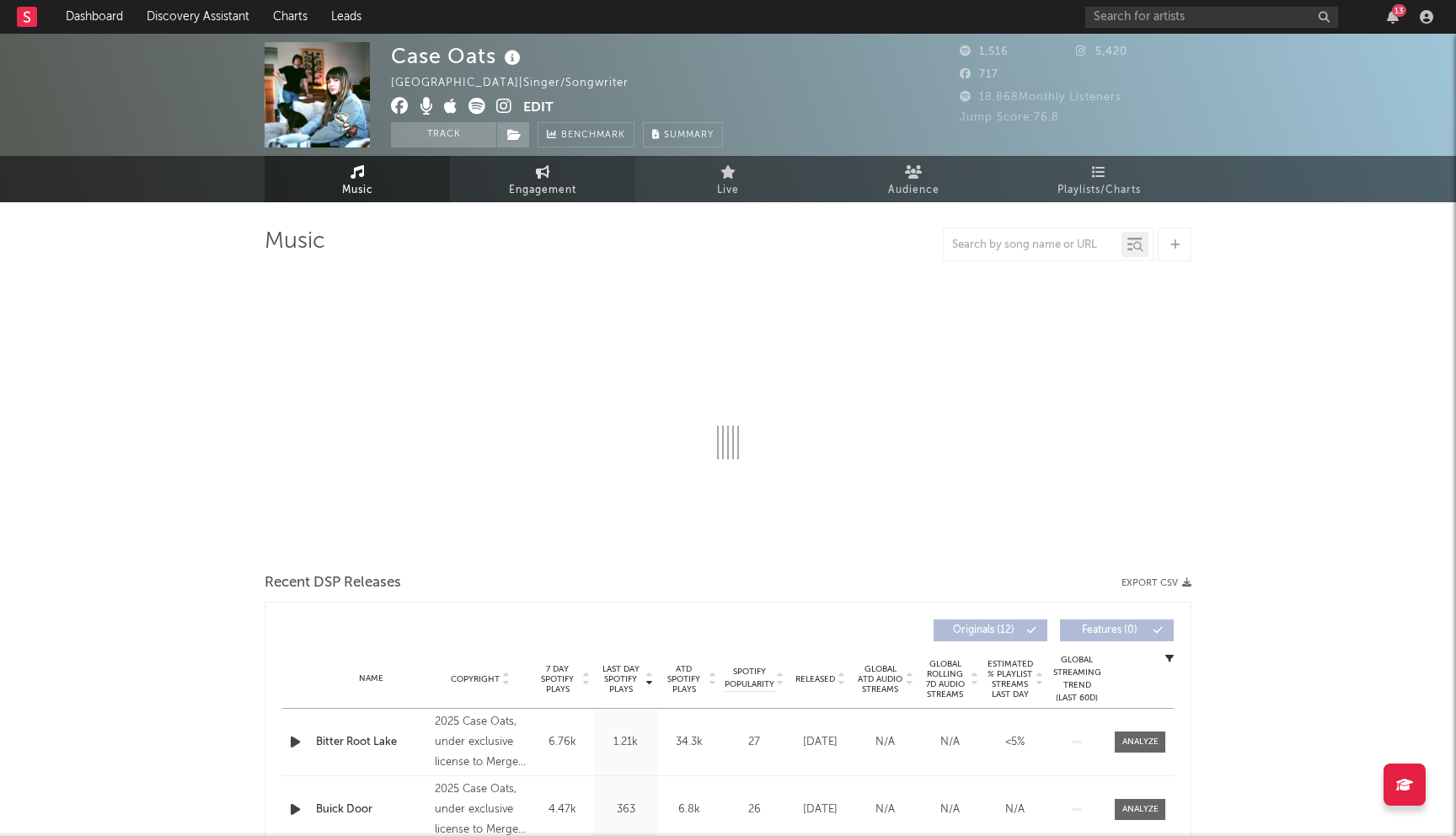
select select "1w"
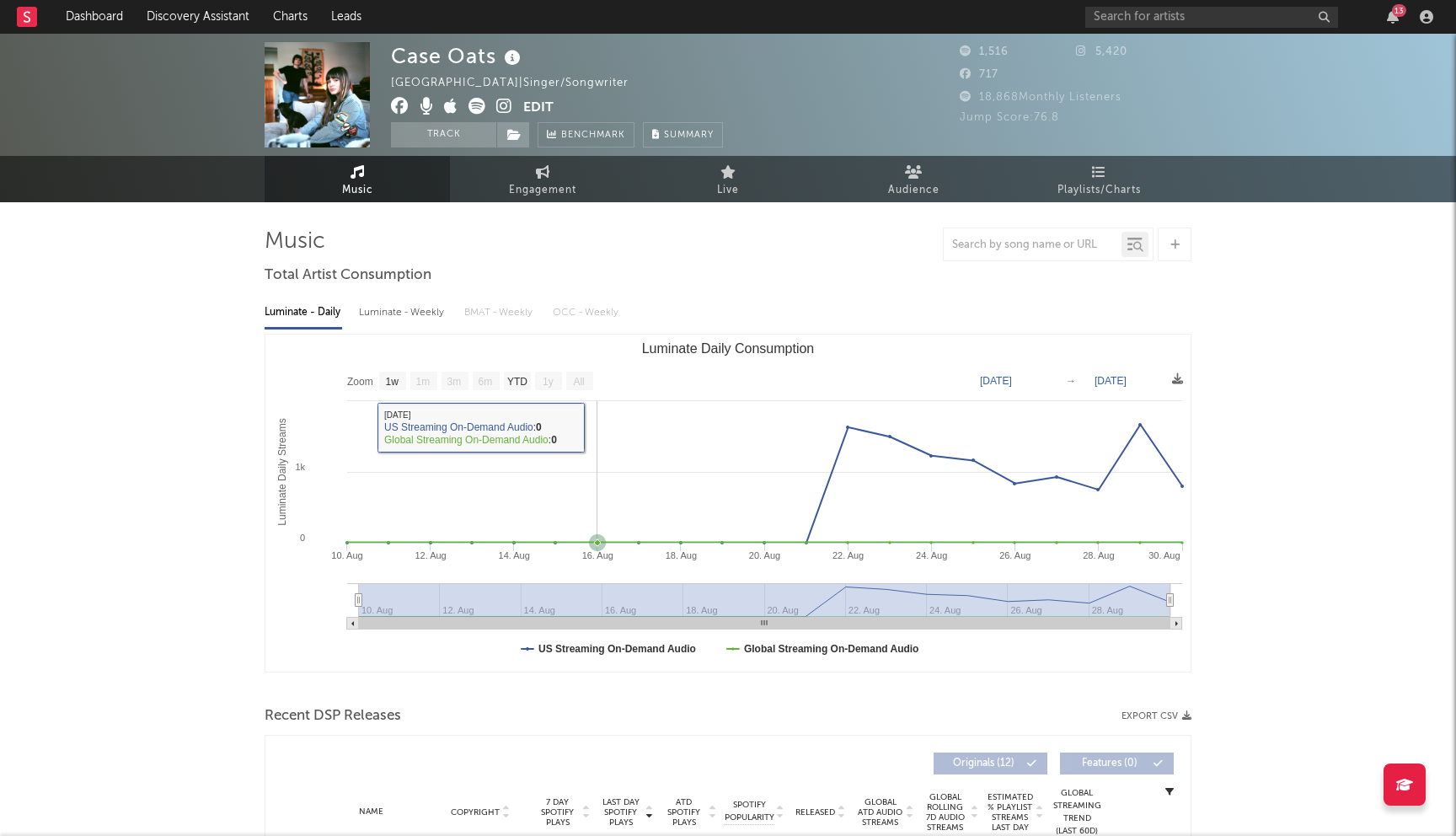
scroll to position [351, 0]
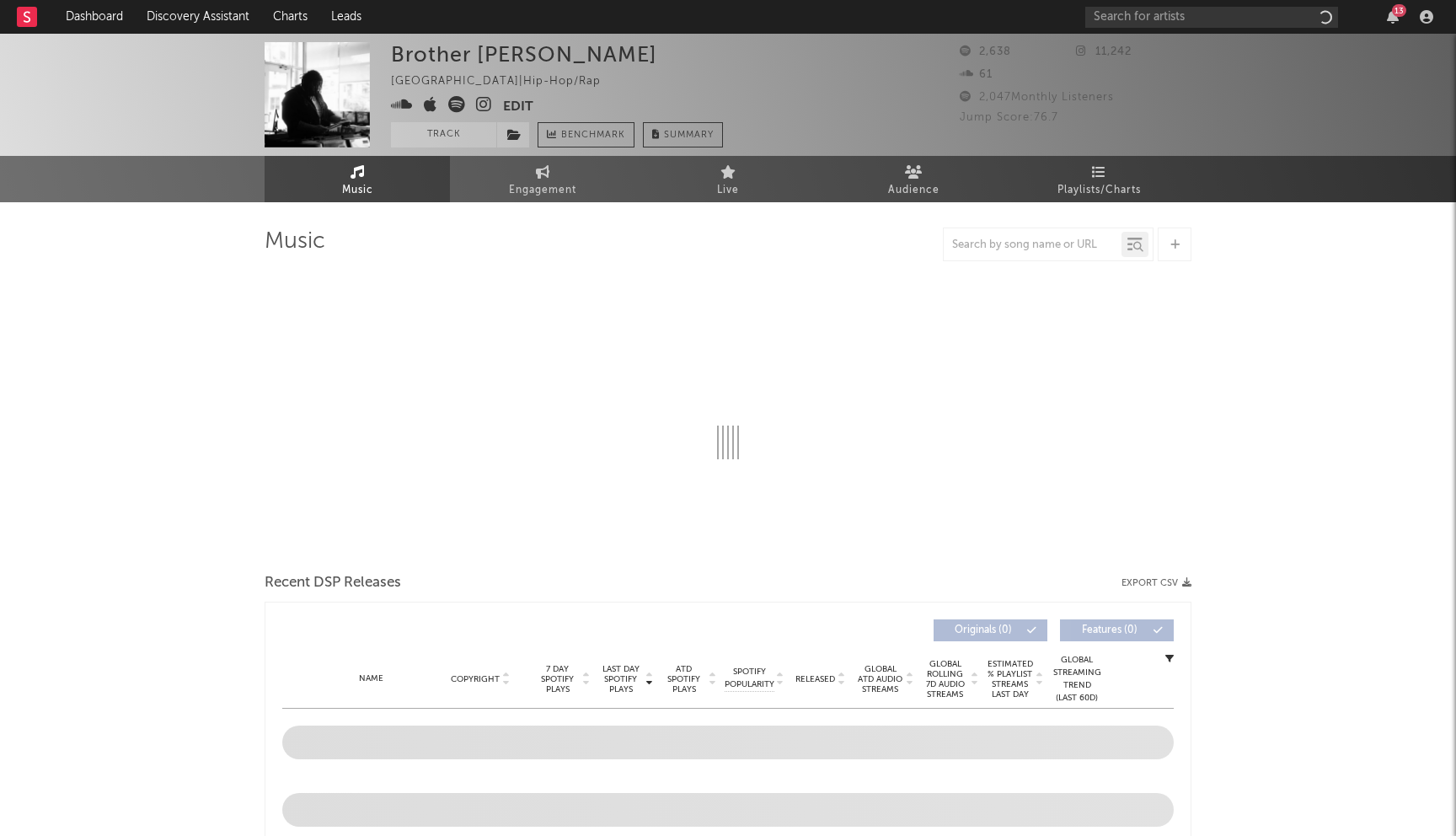
select select "1w"
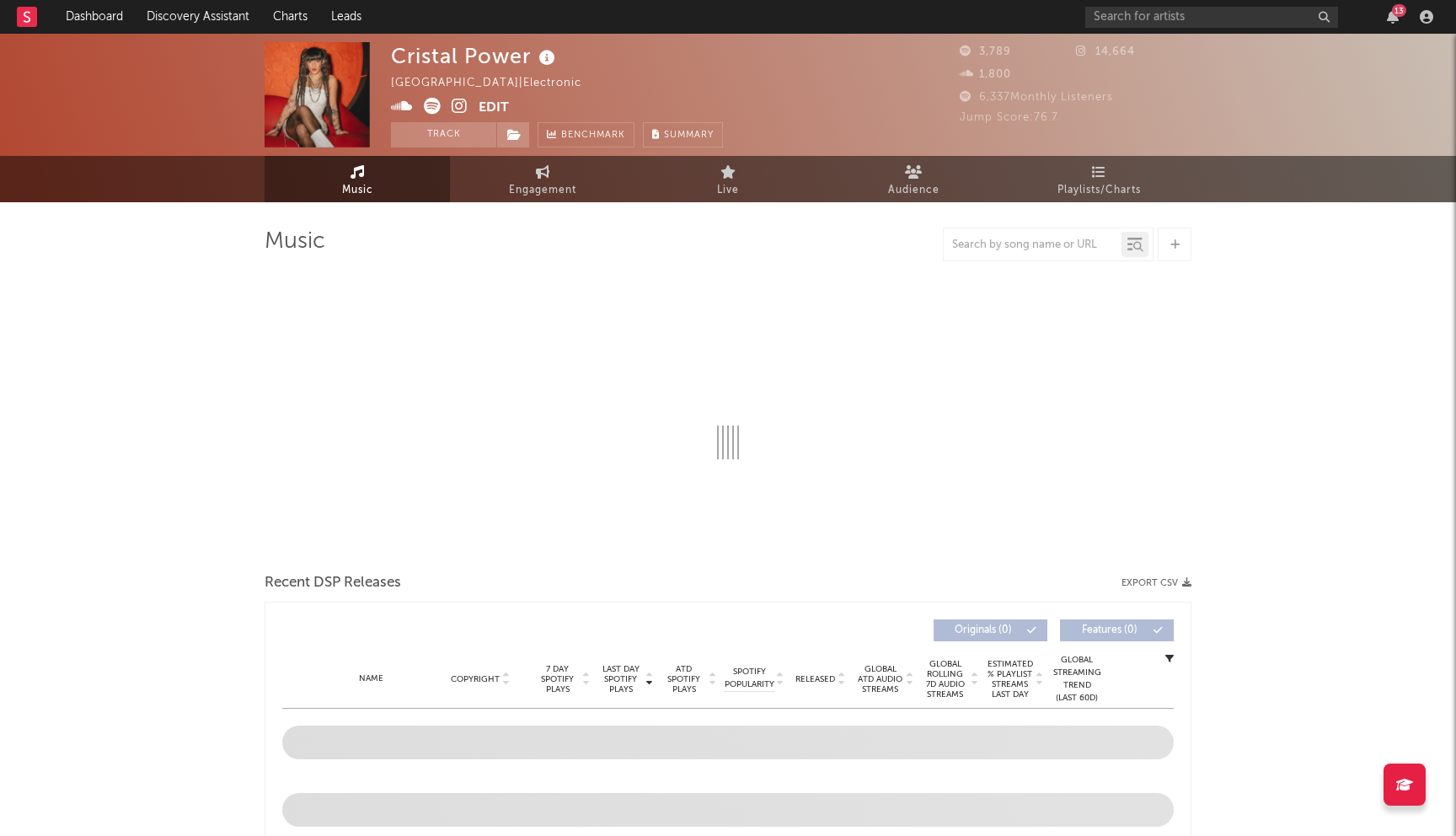
select select "1w"
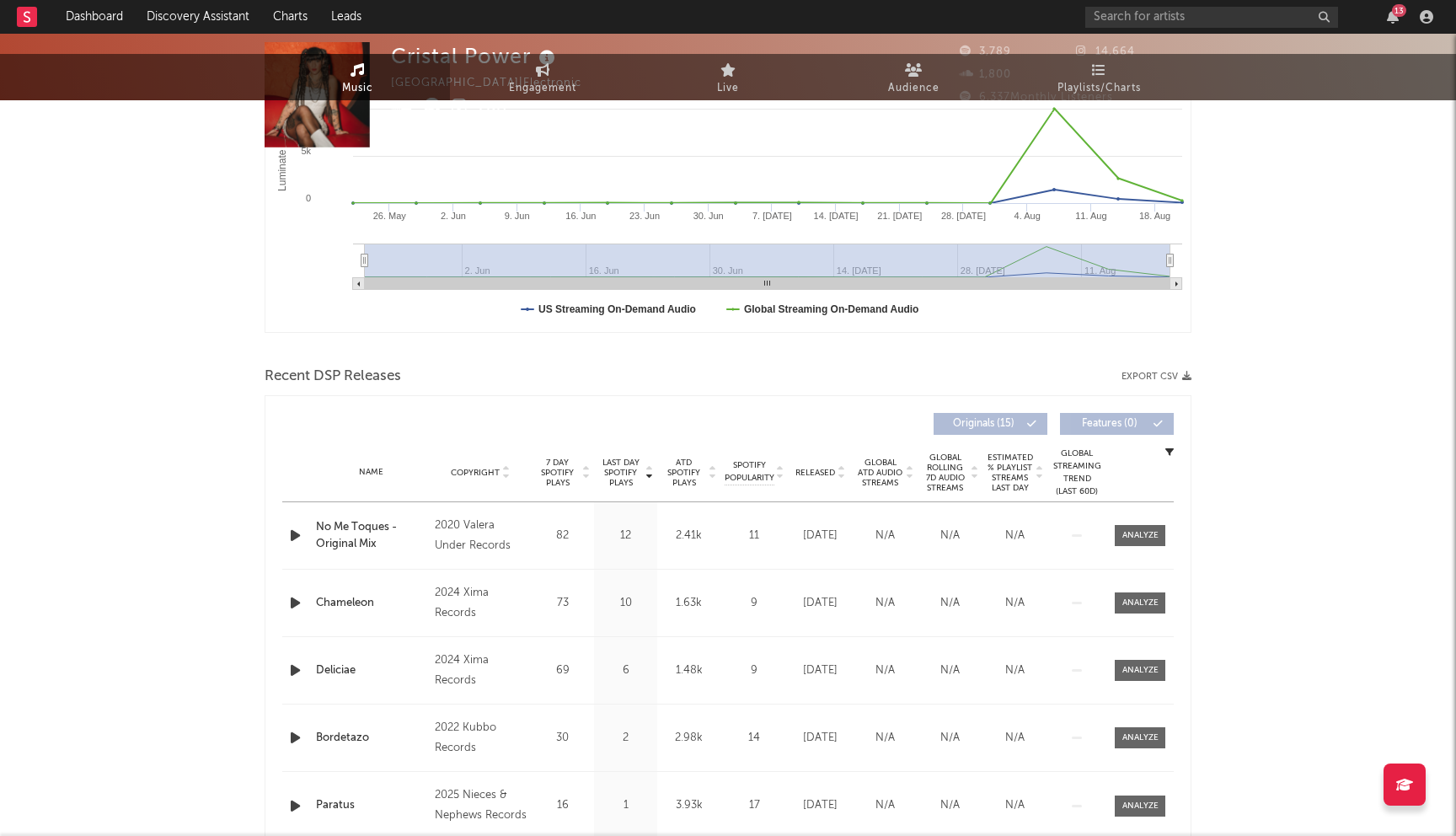
scroll to position [405, 0]
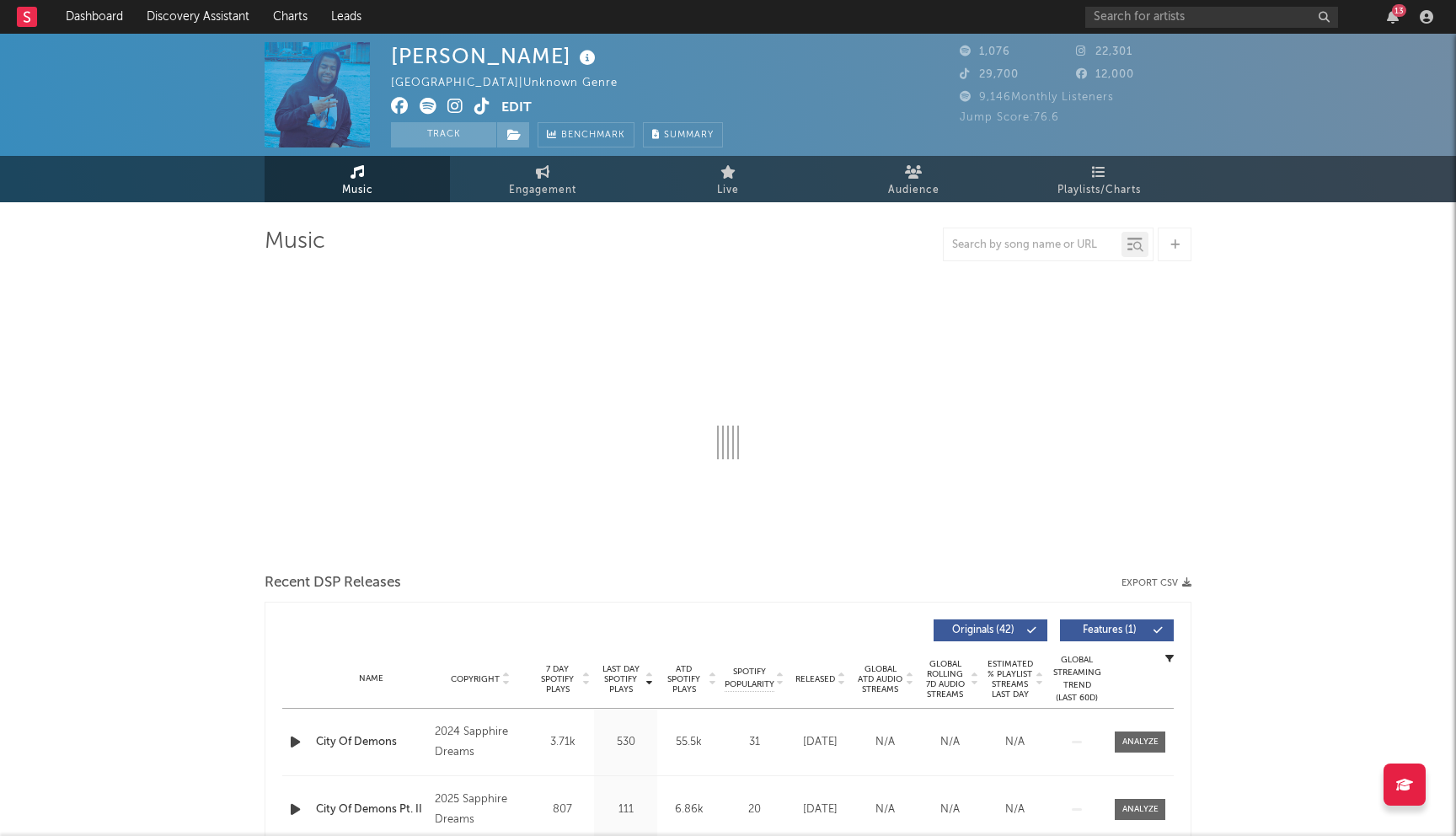
select select "1w"
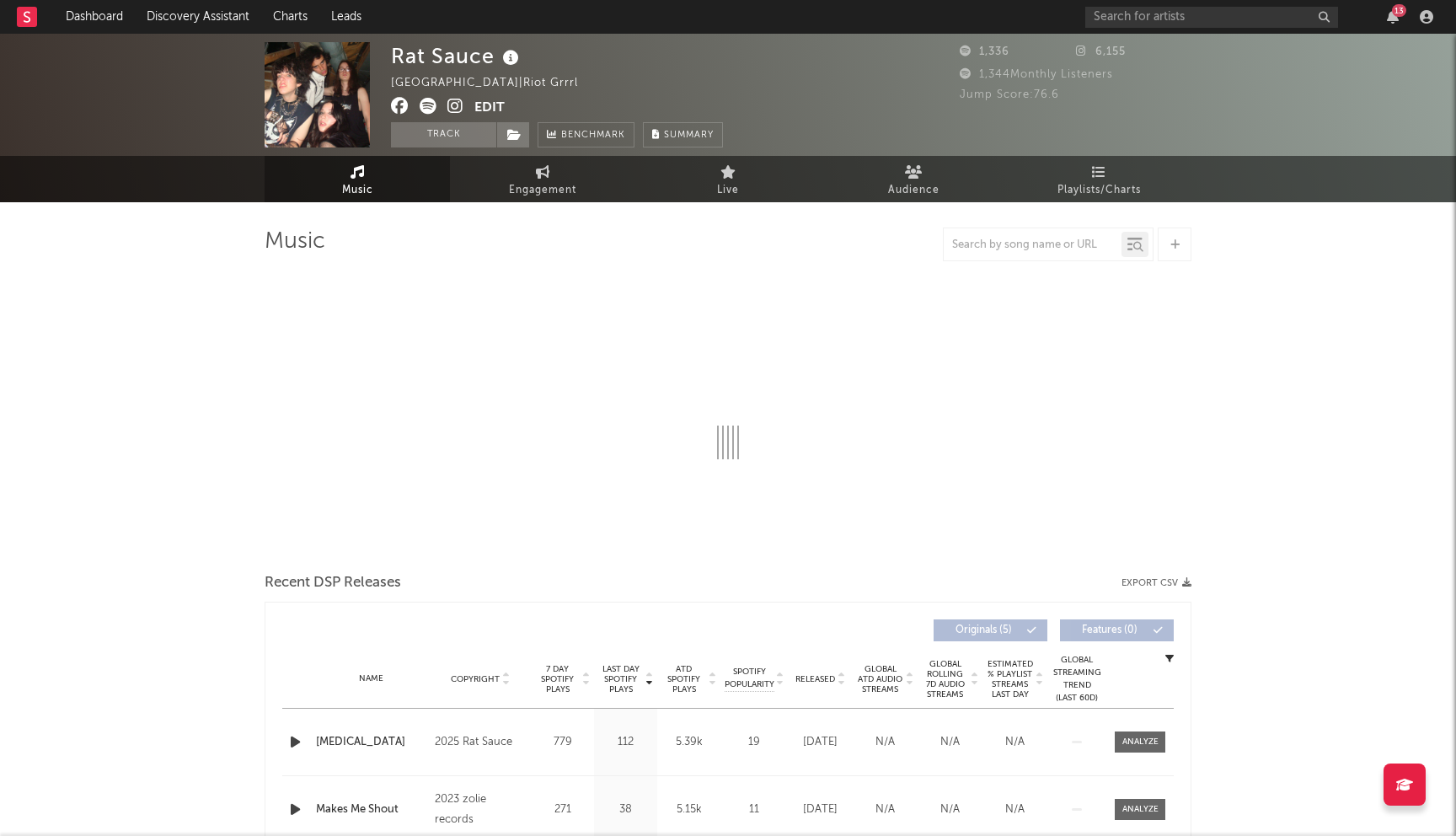
select select "1w"
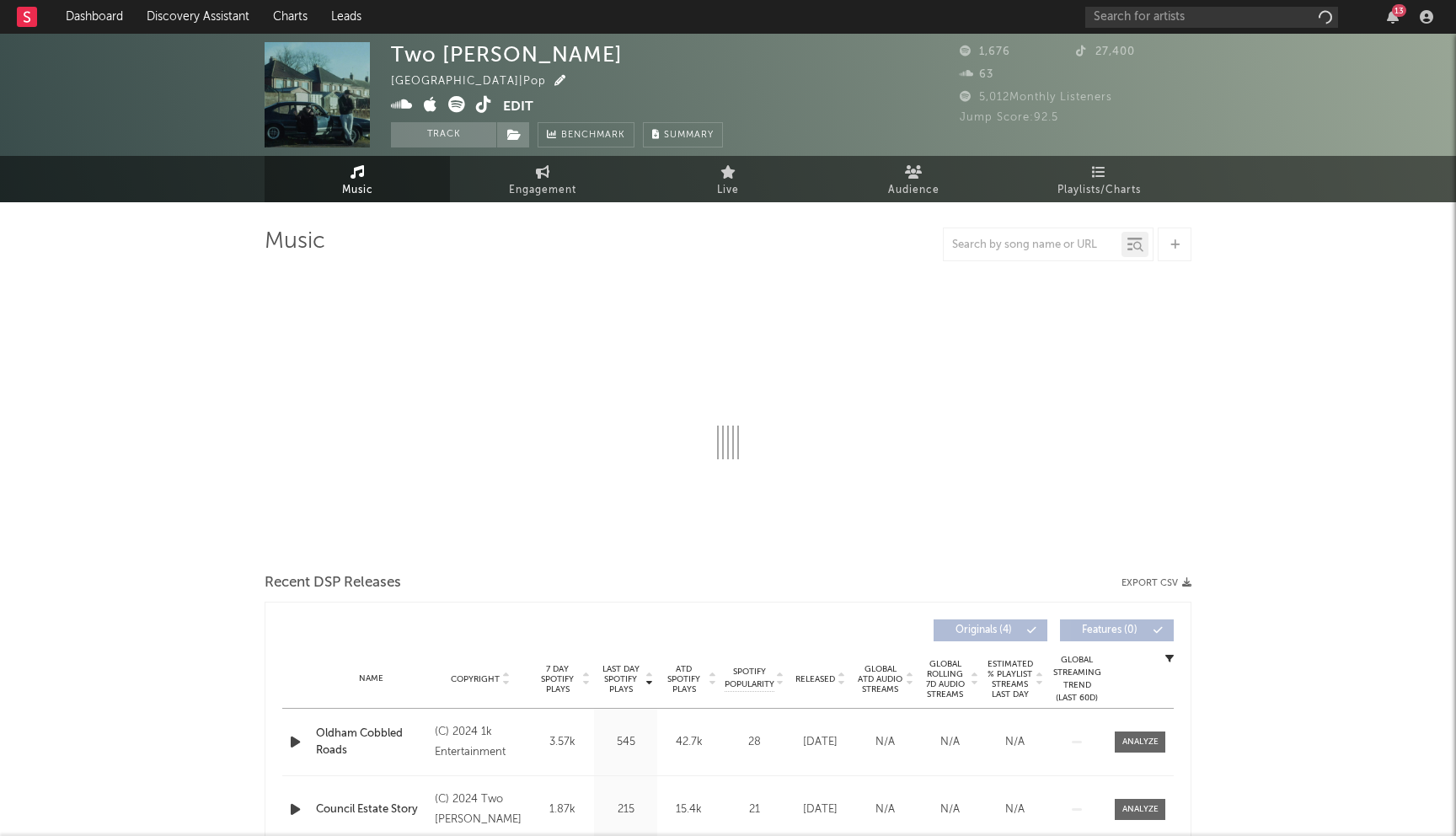
select select "1w"
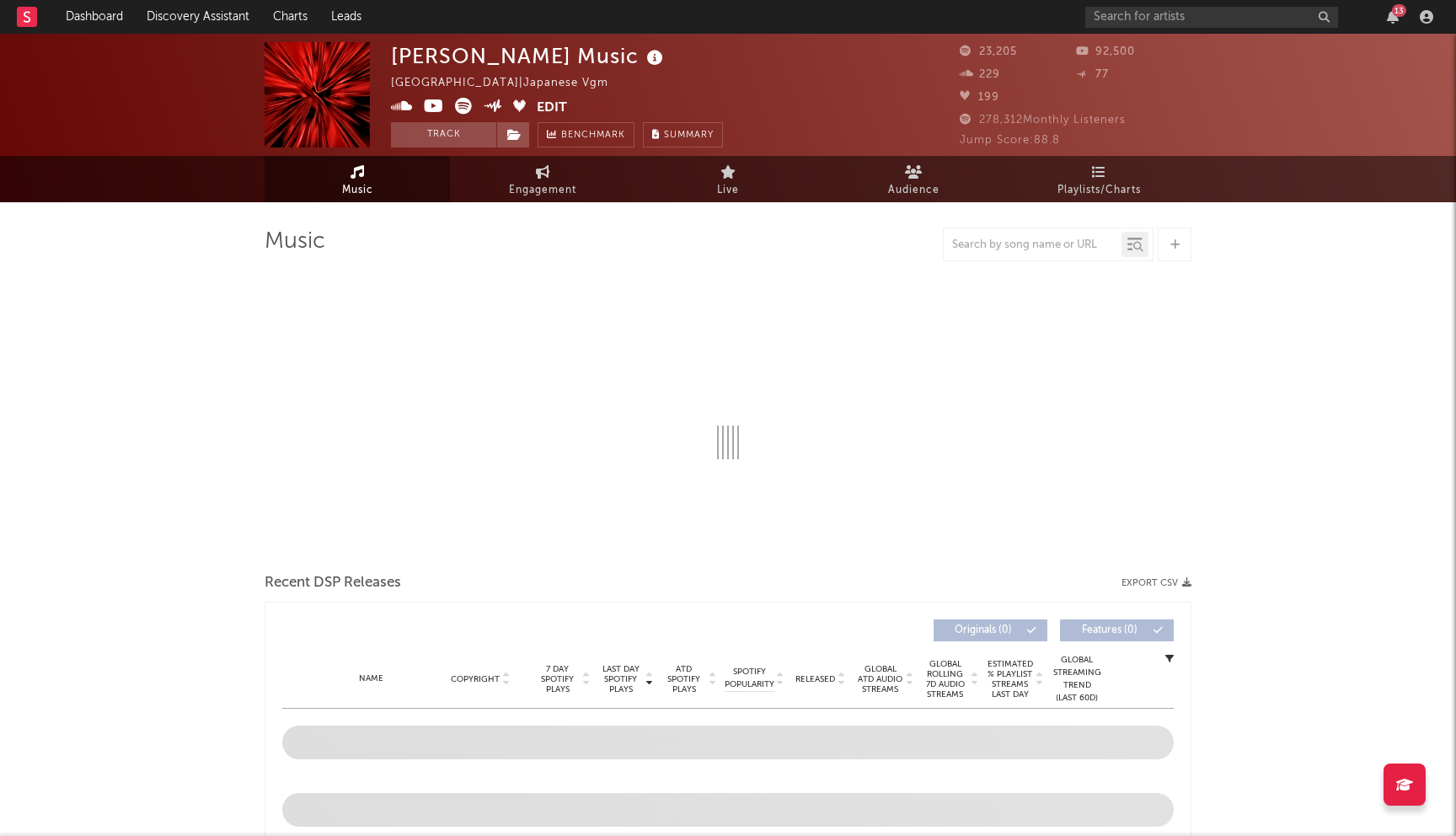
select select "6m"
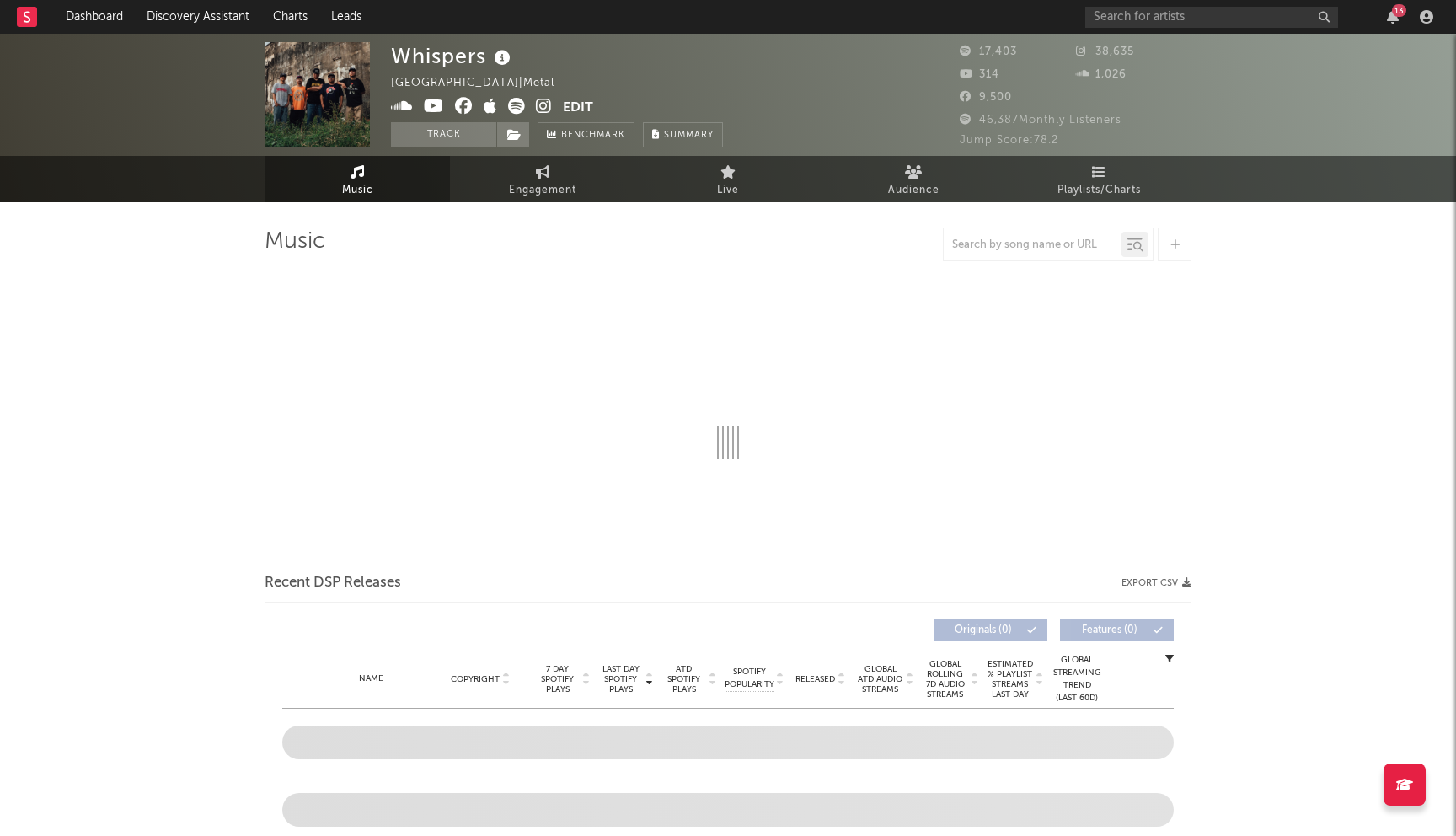
select select "6m"
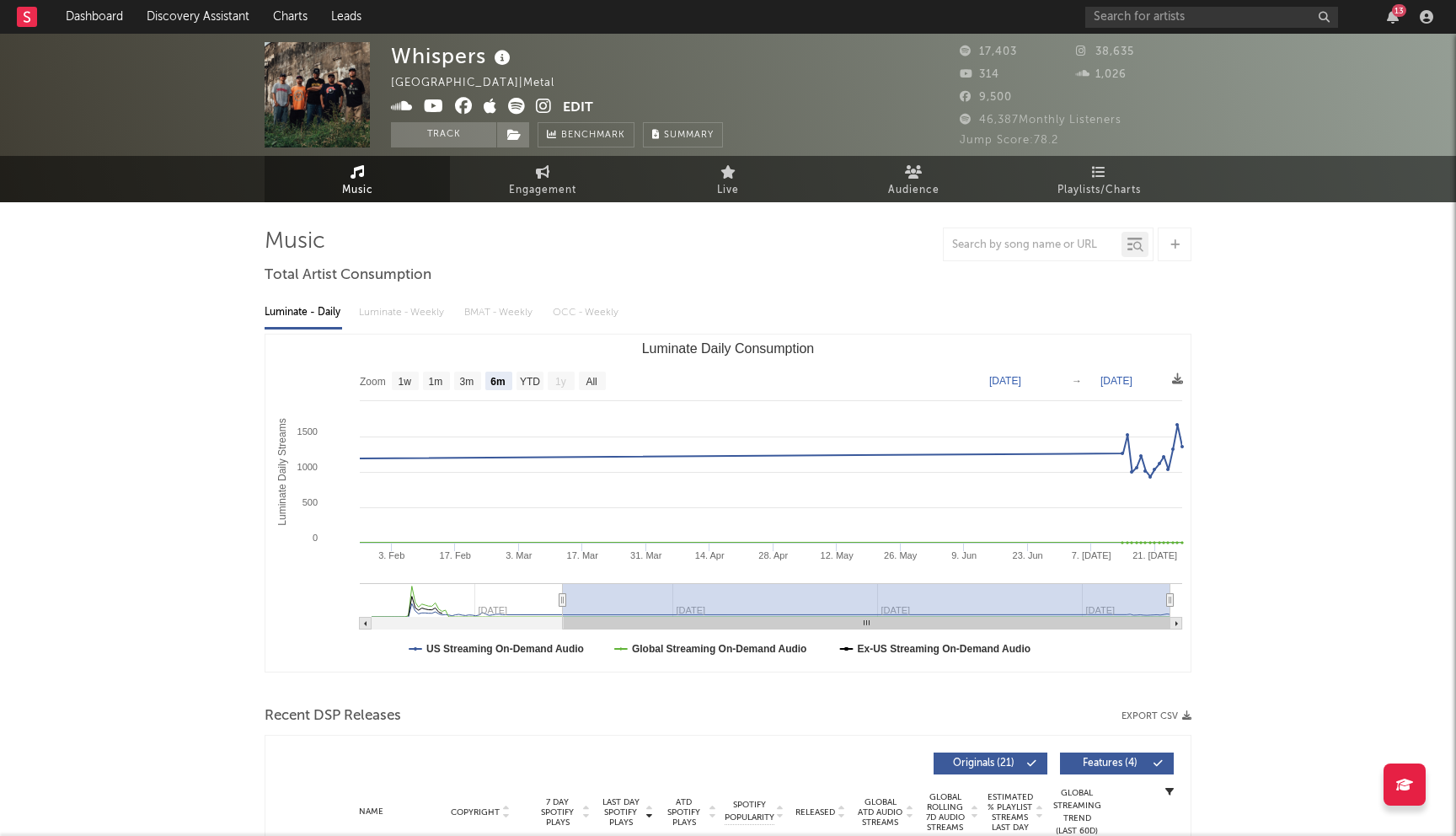
click at [465, 102] on icon at bounding box center [463, 106] width 18 height 17
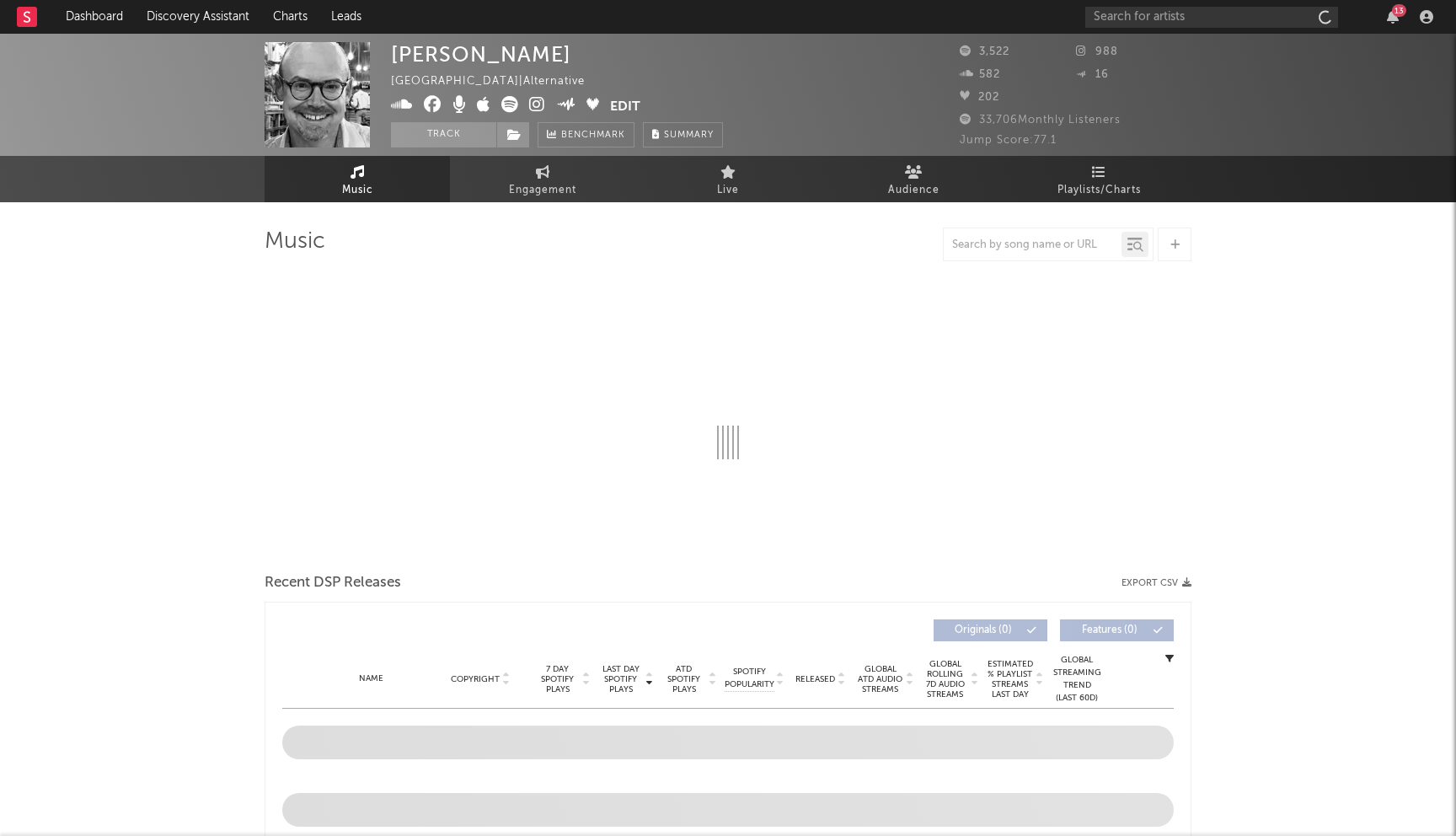
select select "6m"
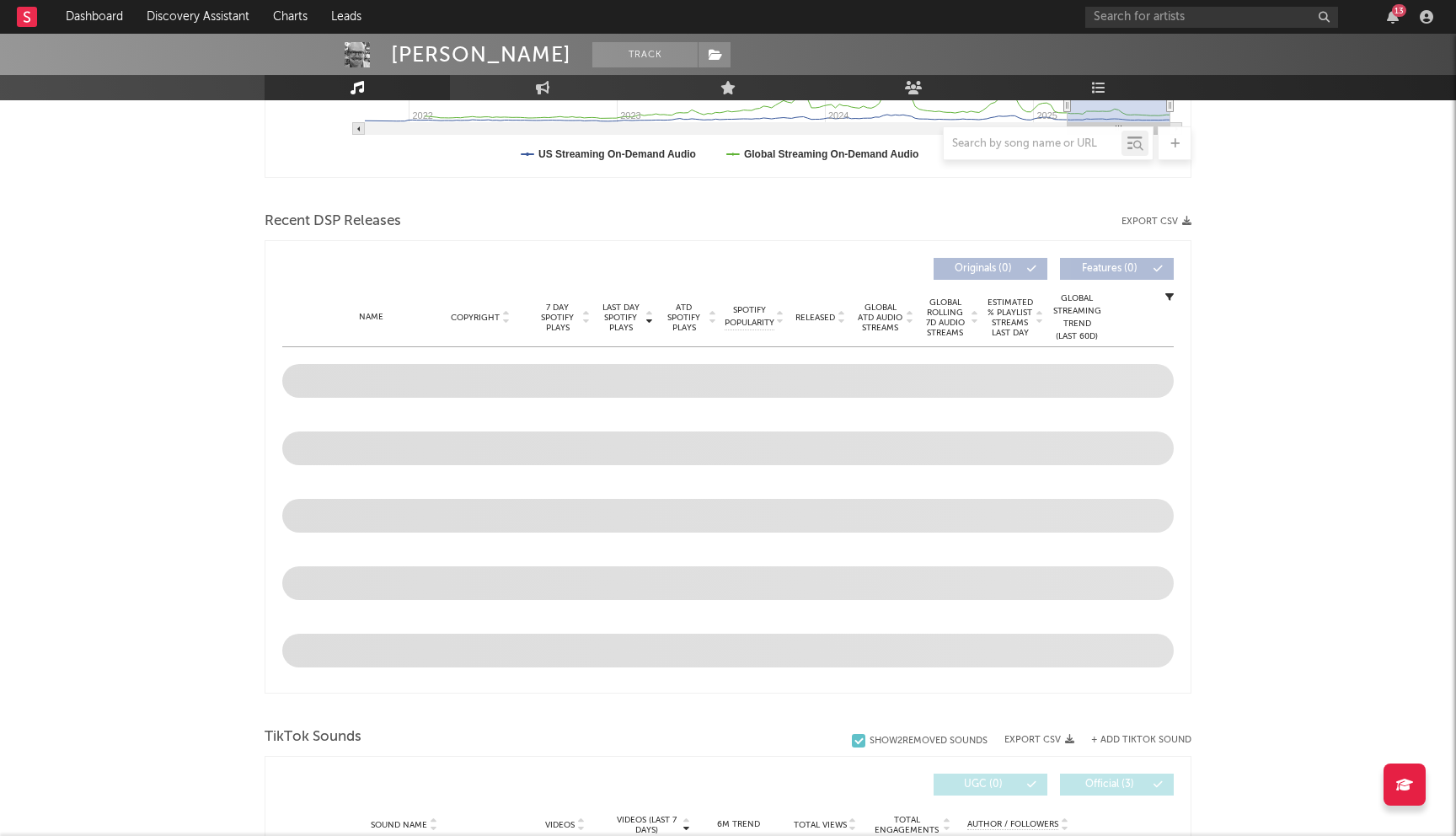
scroll to position [604, 0]
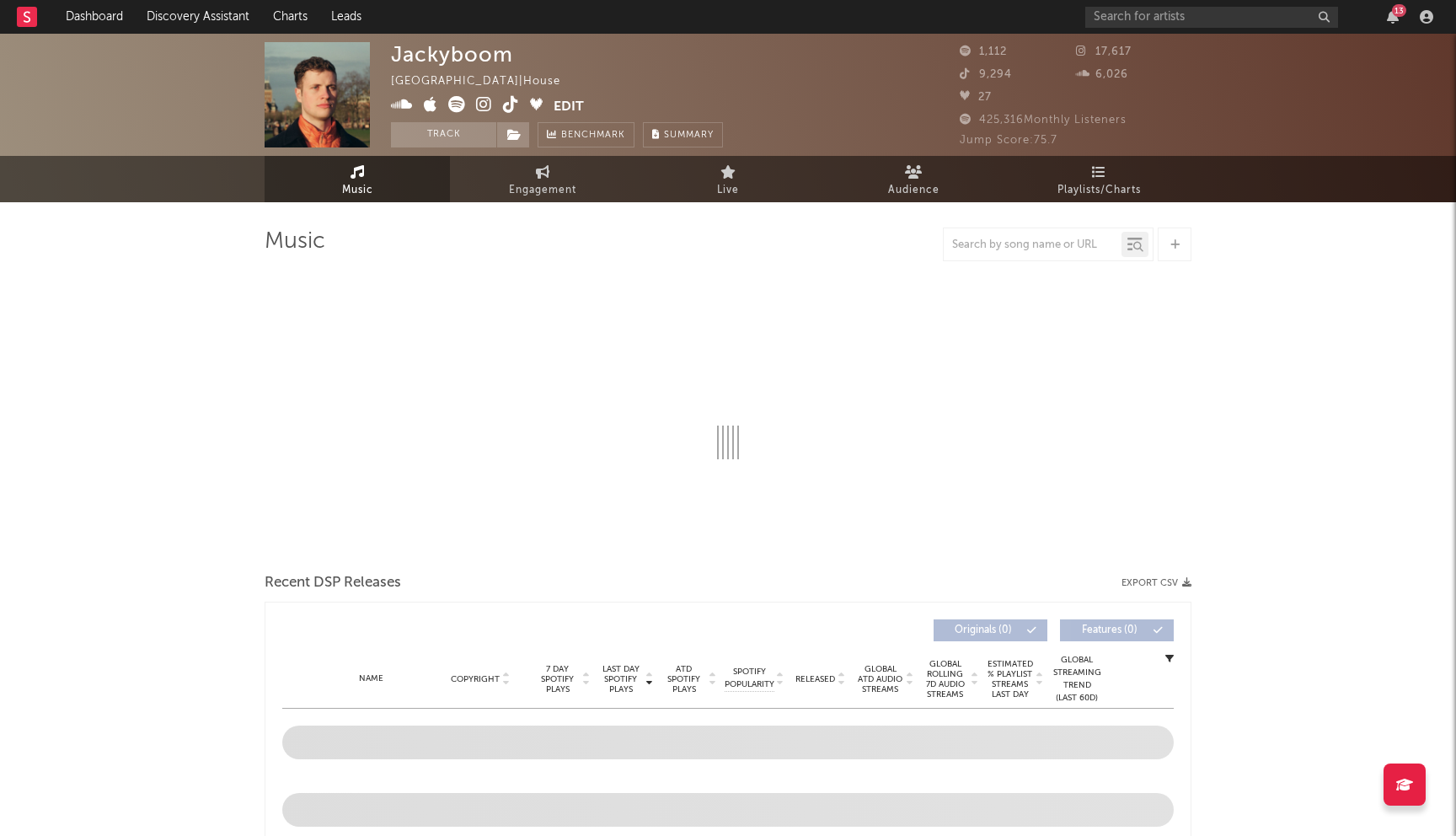
select select "1w"
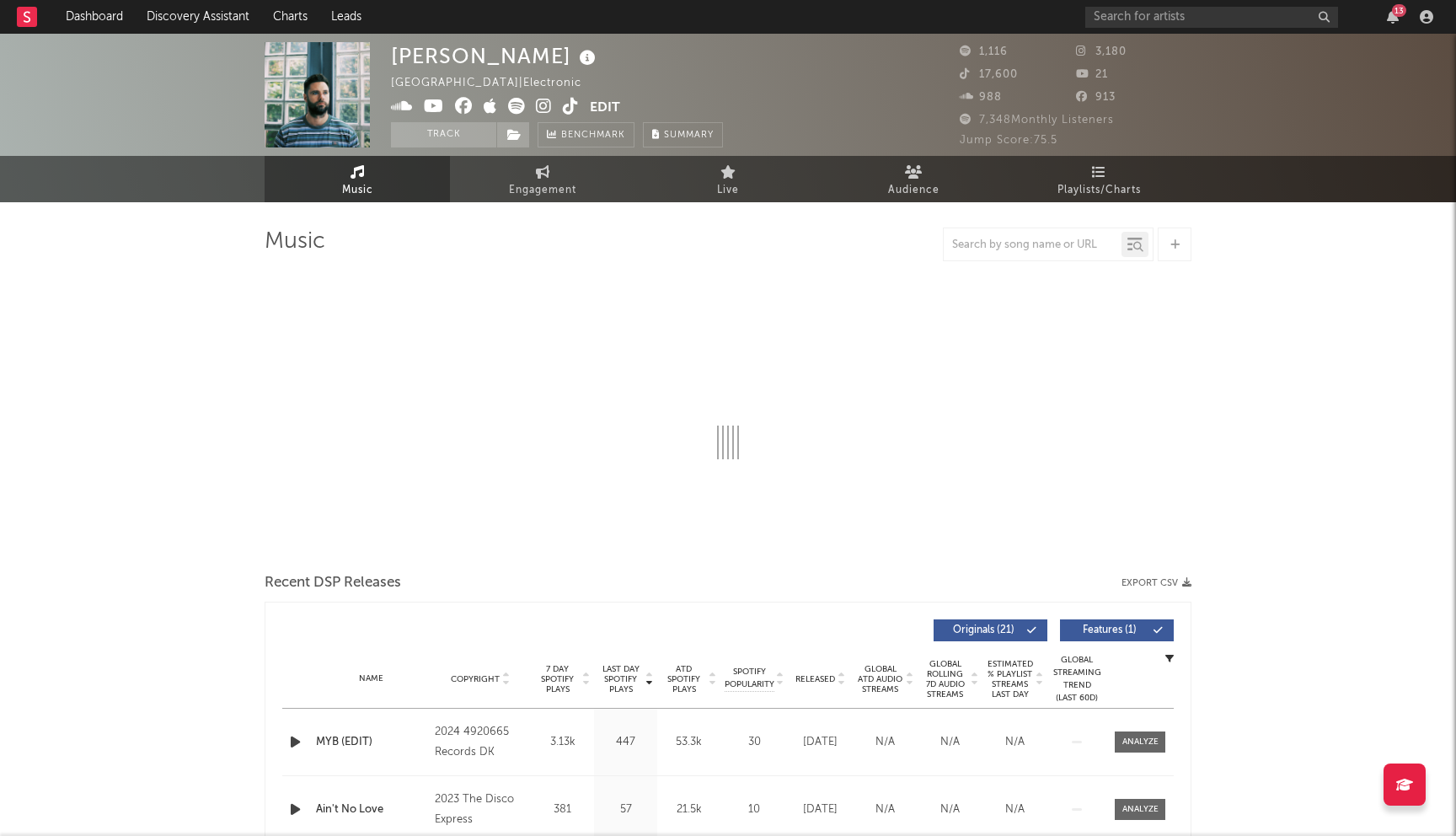
select select "6m"
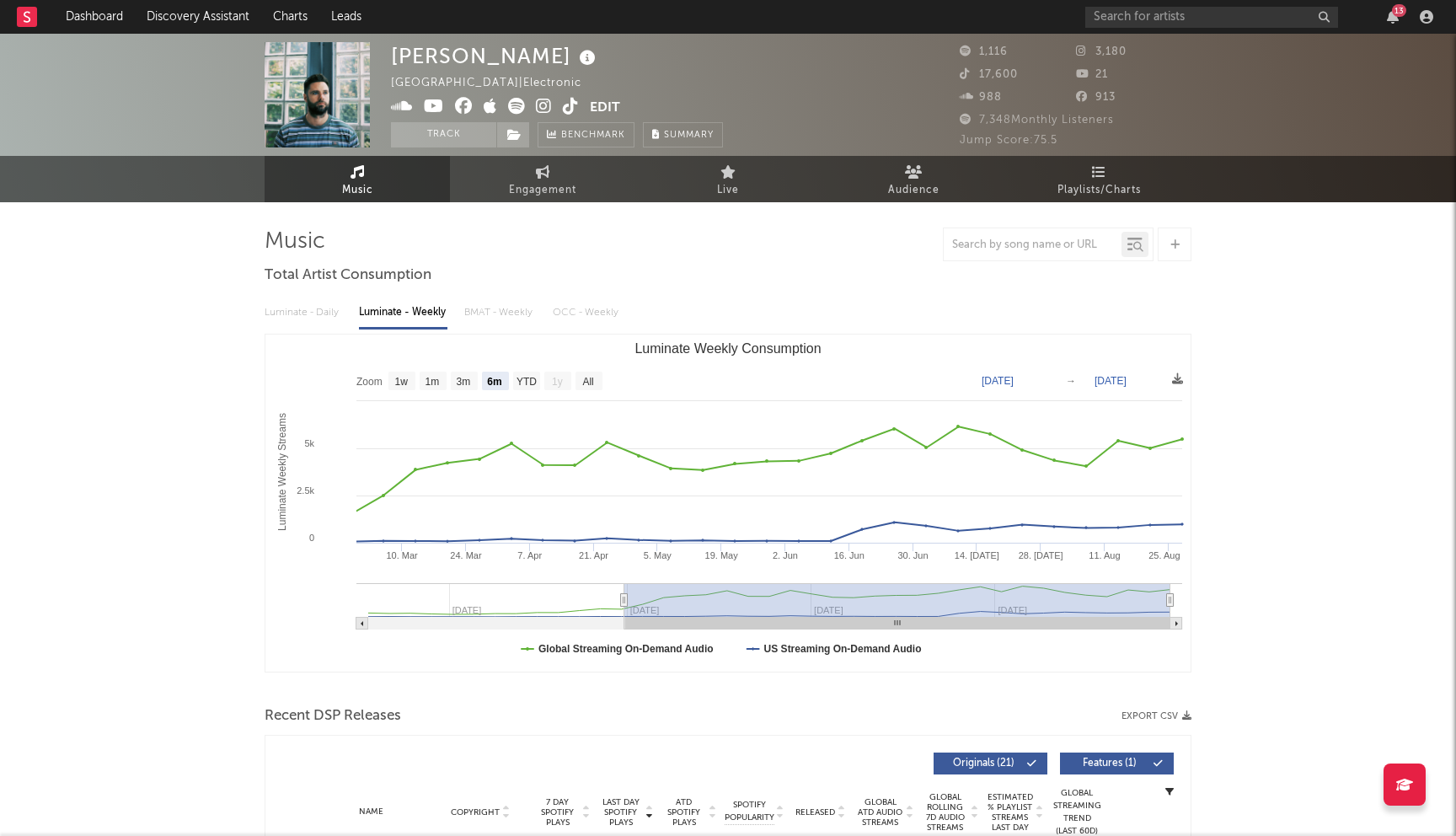
click at [464, 105] on icon at bounding box center [463, 106] width 18 height 17
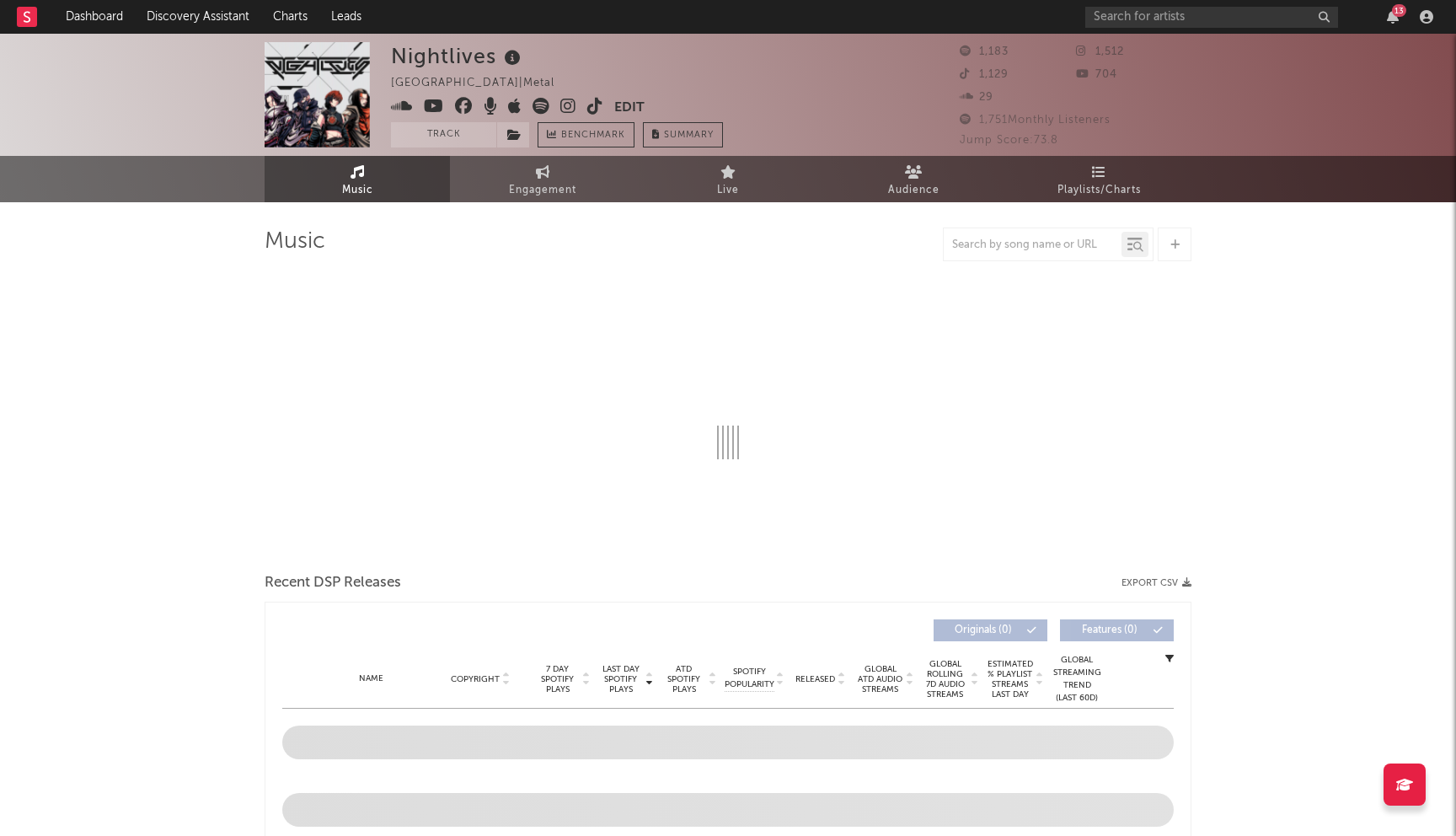
select select "1w"
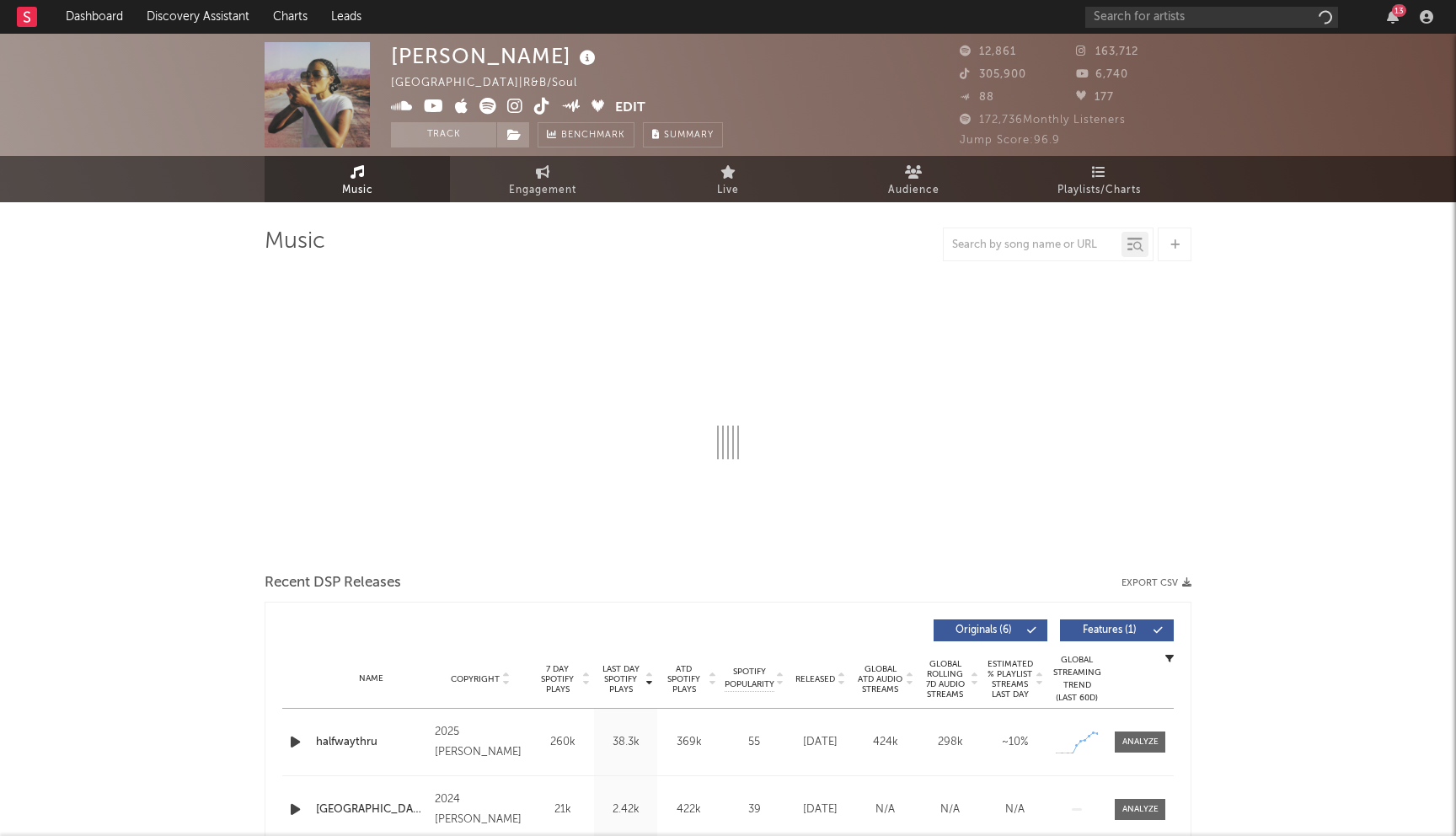
select select "6m"
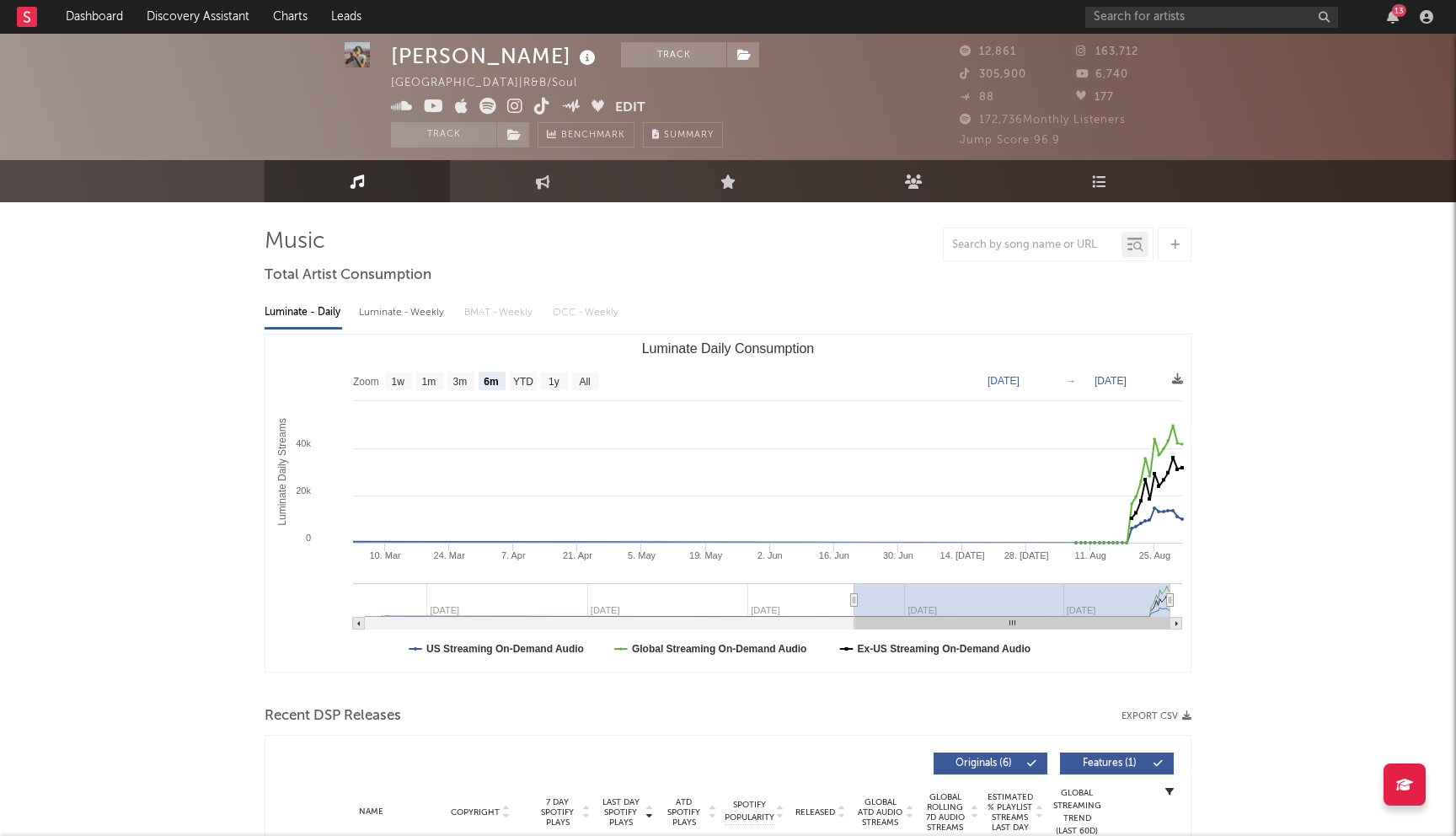
scroll to position [161, 0]
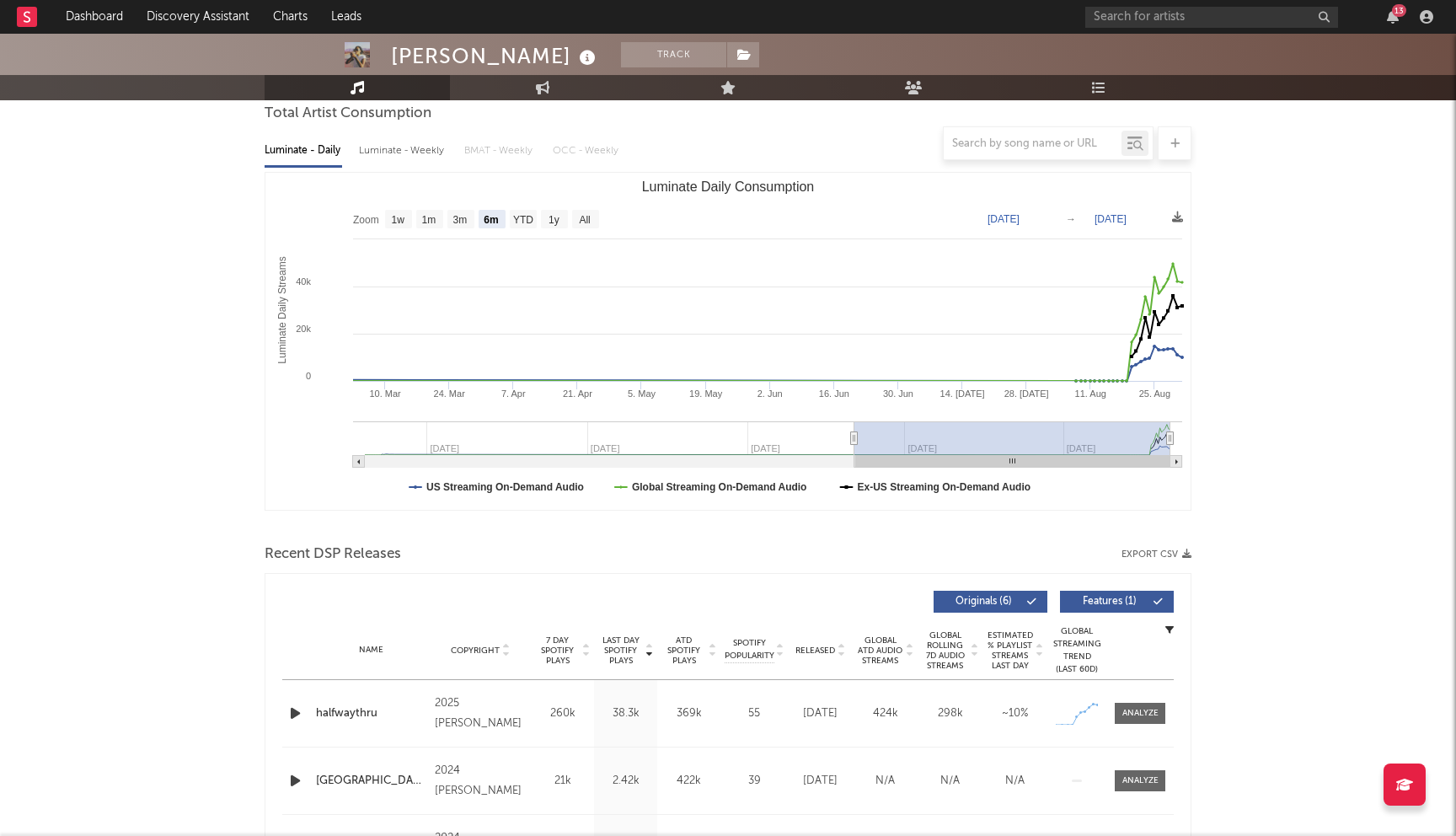
click at [293, 714] on icon "button" at bounding box center [295, 713] width 18 height 21
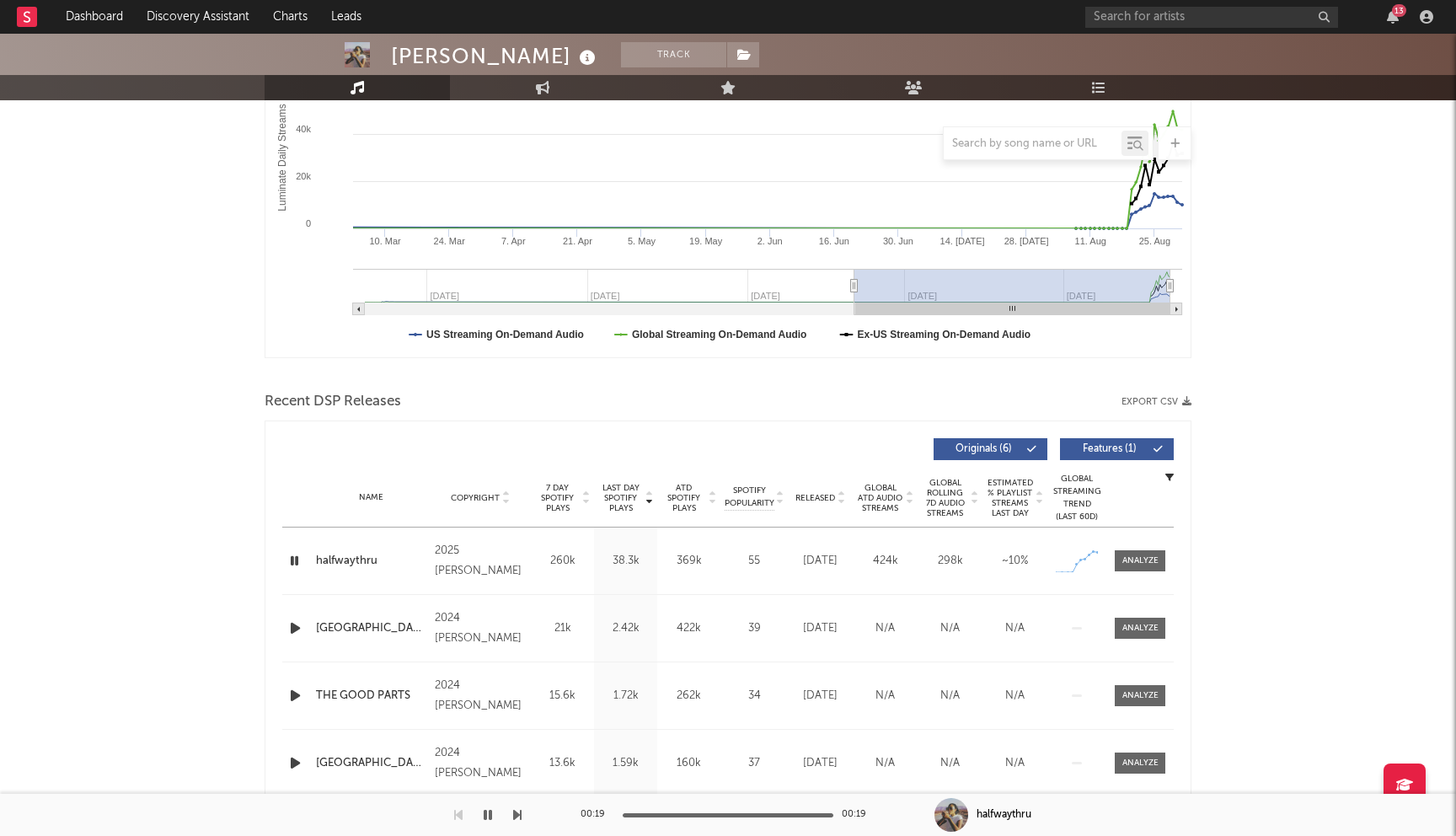
scroll to position [309, 0]
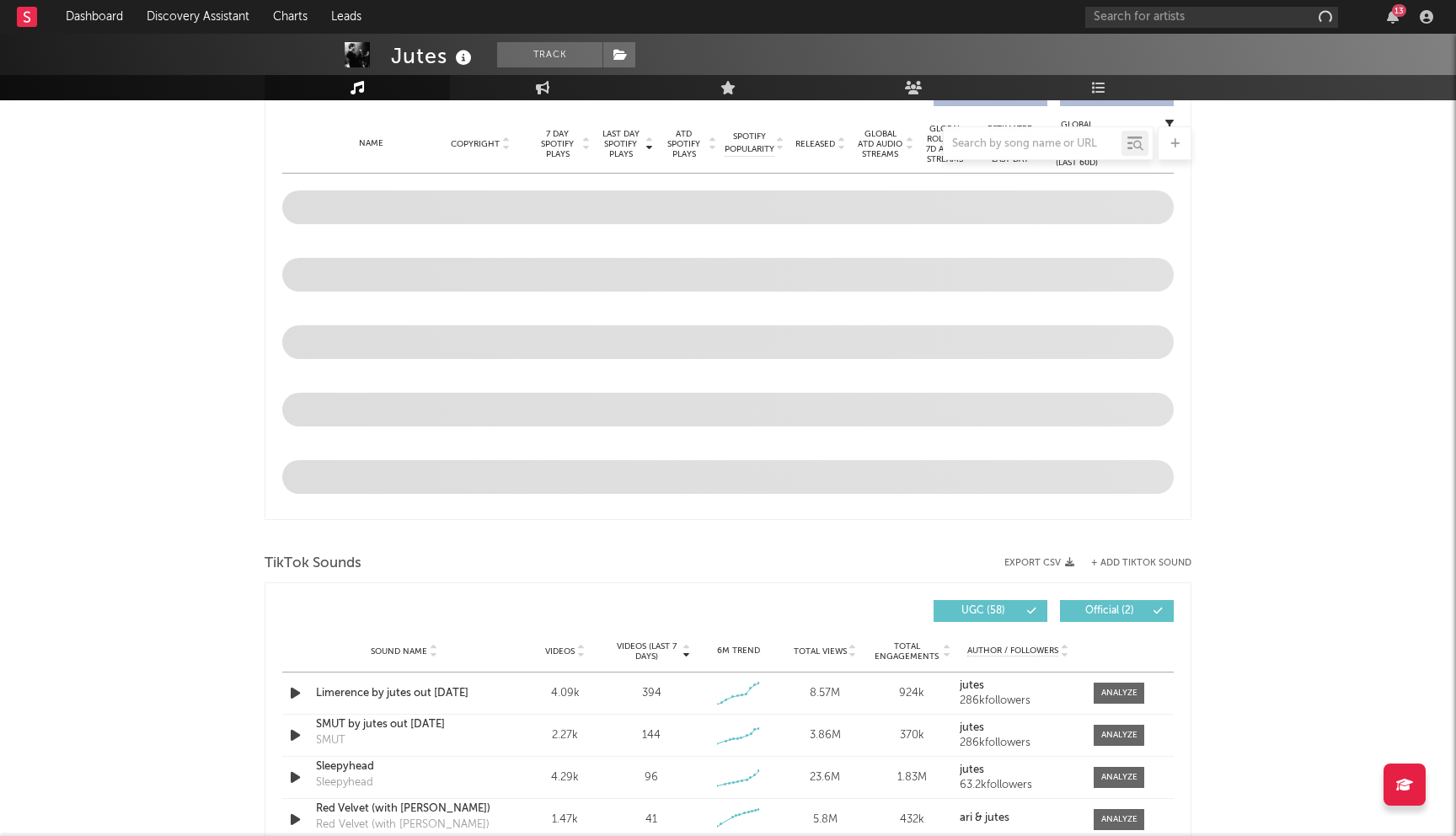
select select "6m"
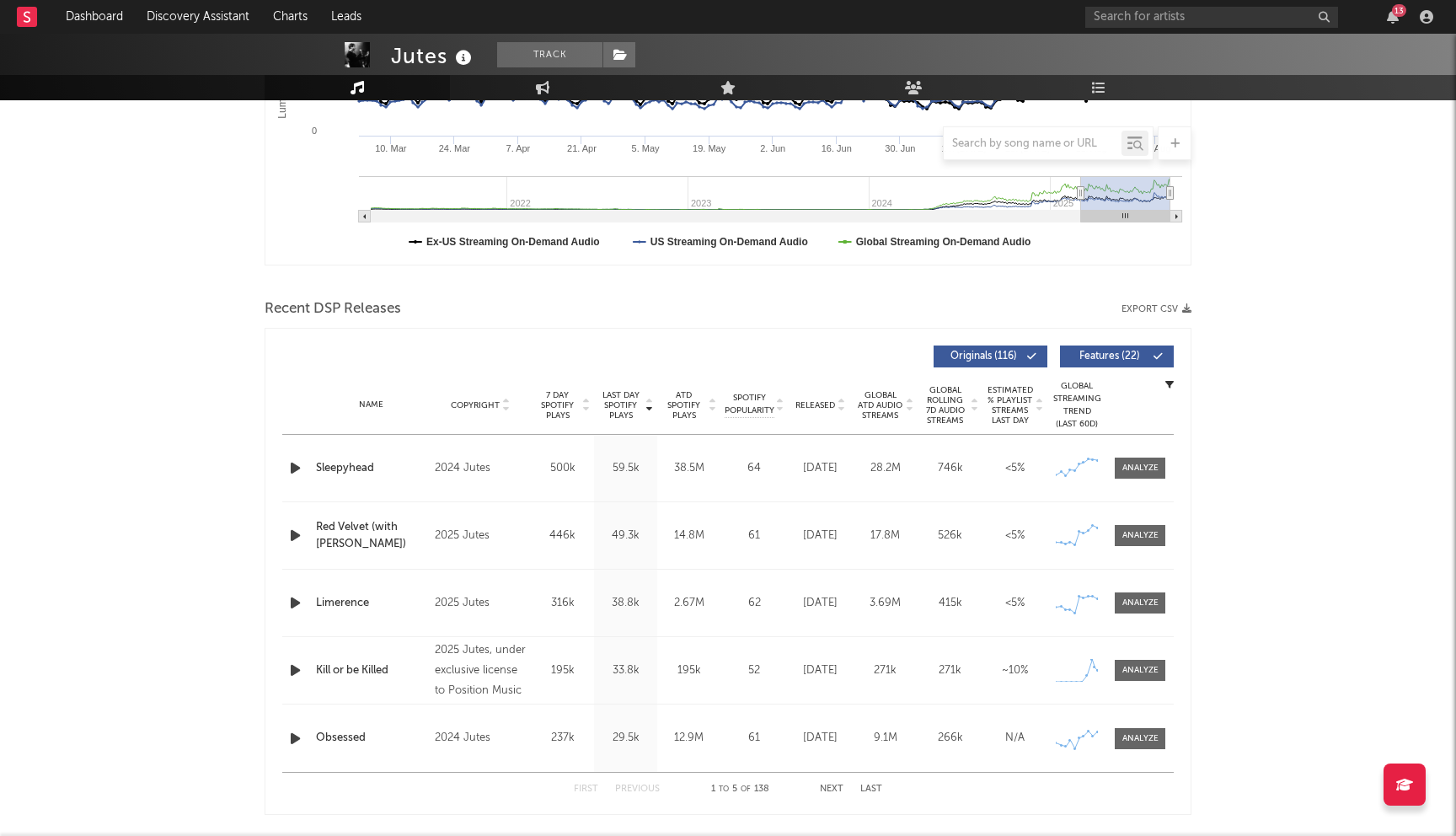
scroll to position [545, 0]
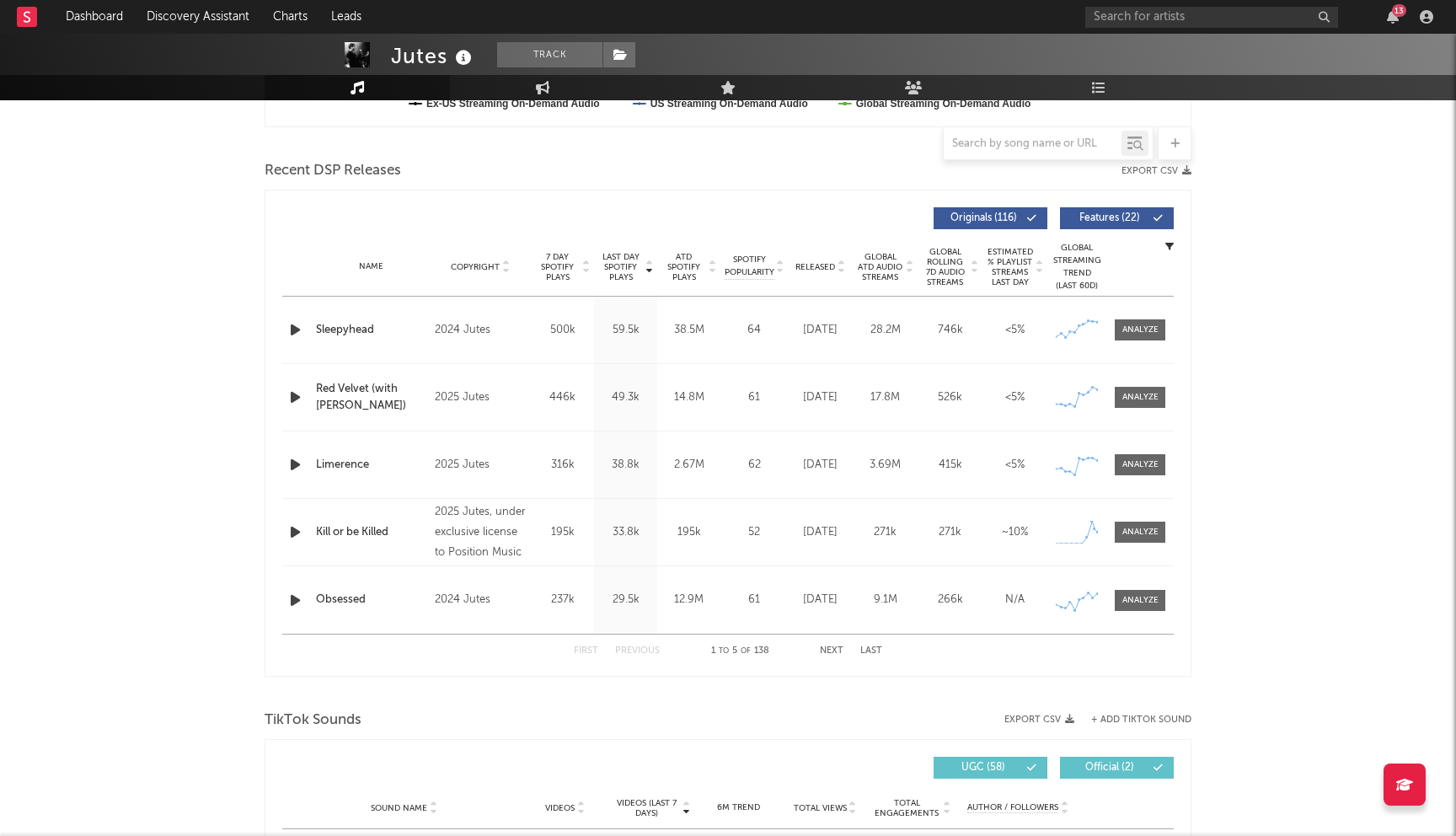
click at [835, 648] on button "Next" at bounding box center [831, 651] width 23 height 9
click at [651, 654] on button "Previous" at bounding box center [637, 651] width 45 height 9
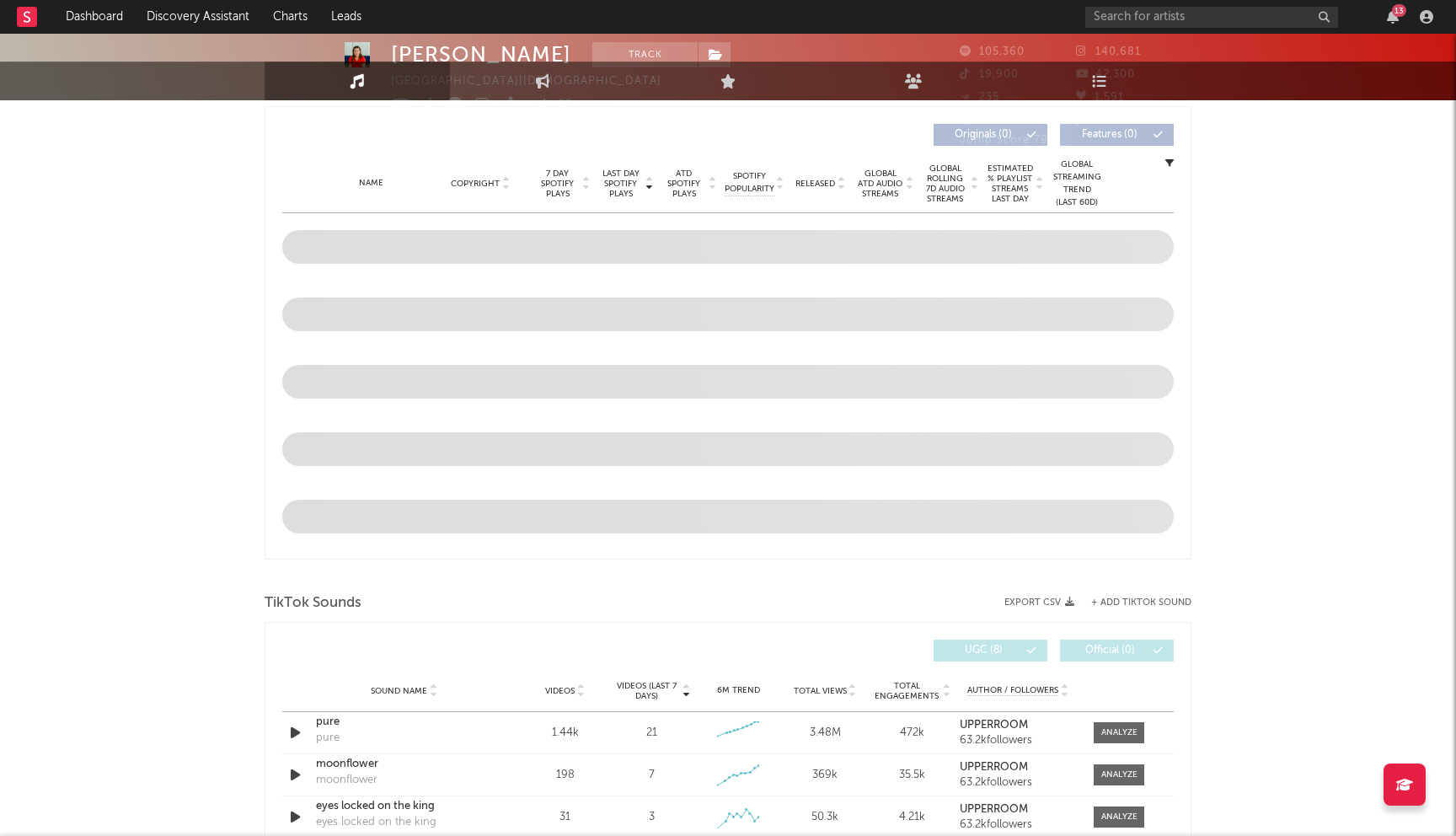
select select "6m"
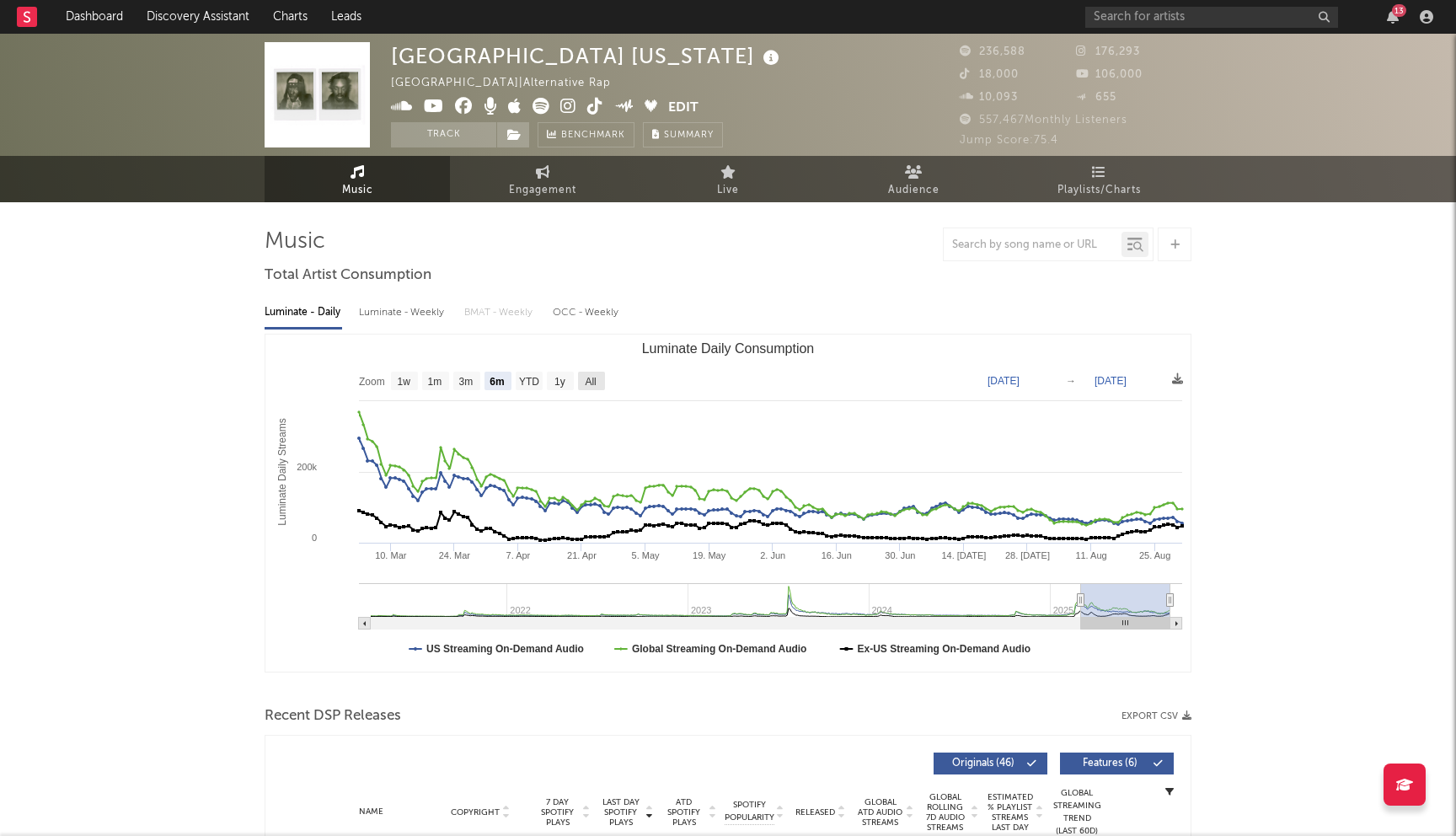
click at [586, 377] on text "All" at bounding box center [590, 381] width 11 height 12
select select "All"
type input "2021-03-31"
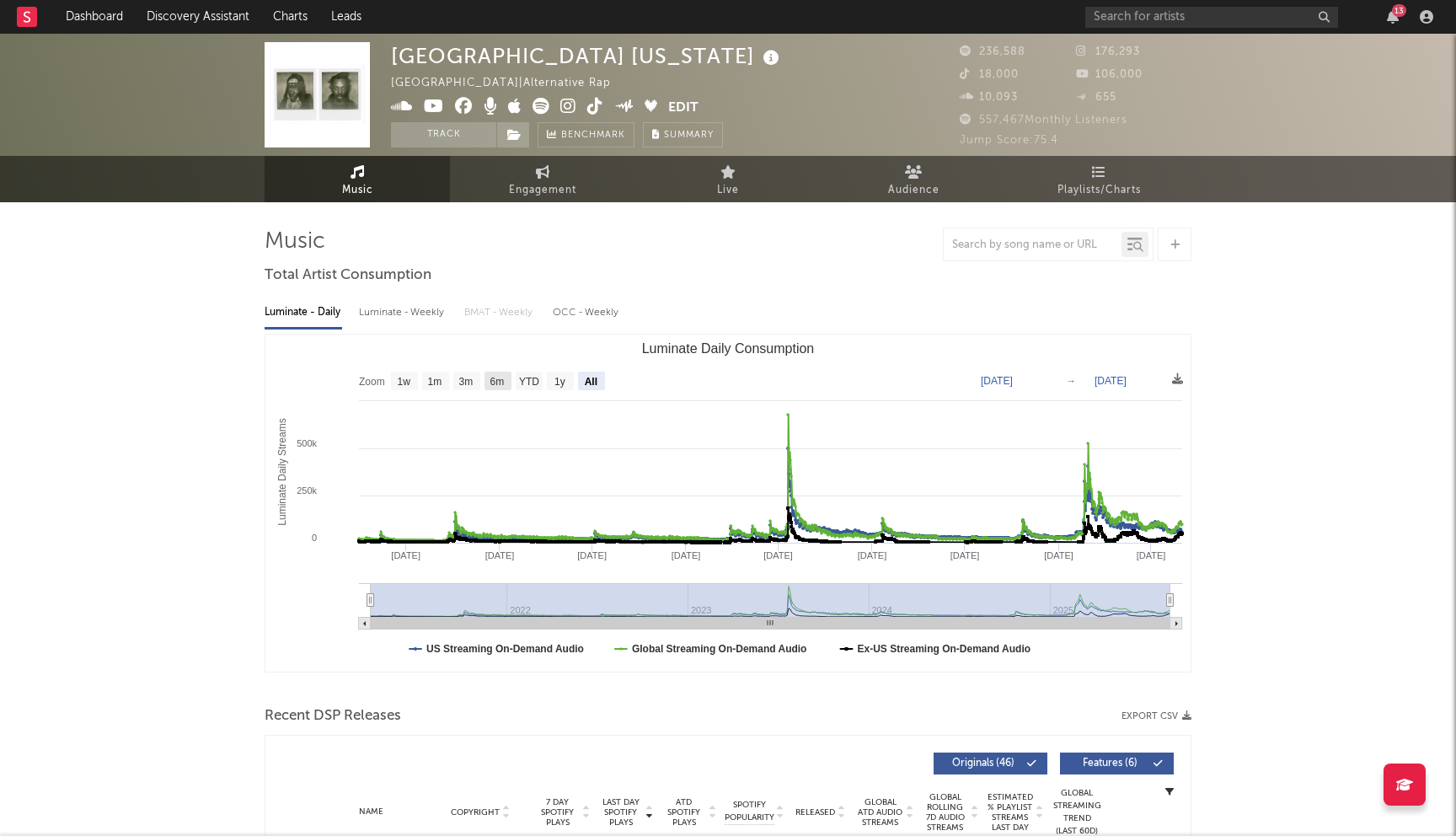
click at [491, 384] on text "6m" at bounding box center [497, 381] width 14 height 12
select select "6m"
type input "[DATE]"
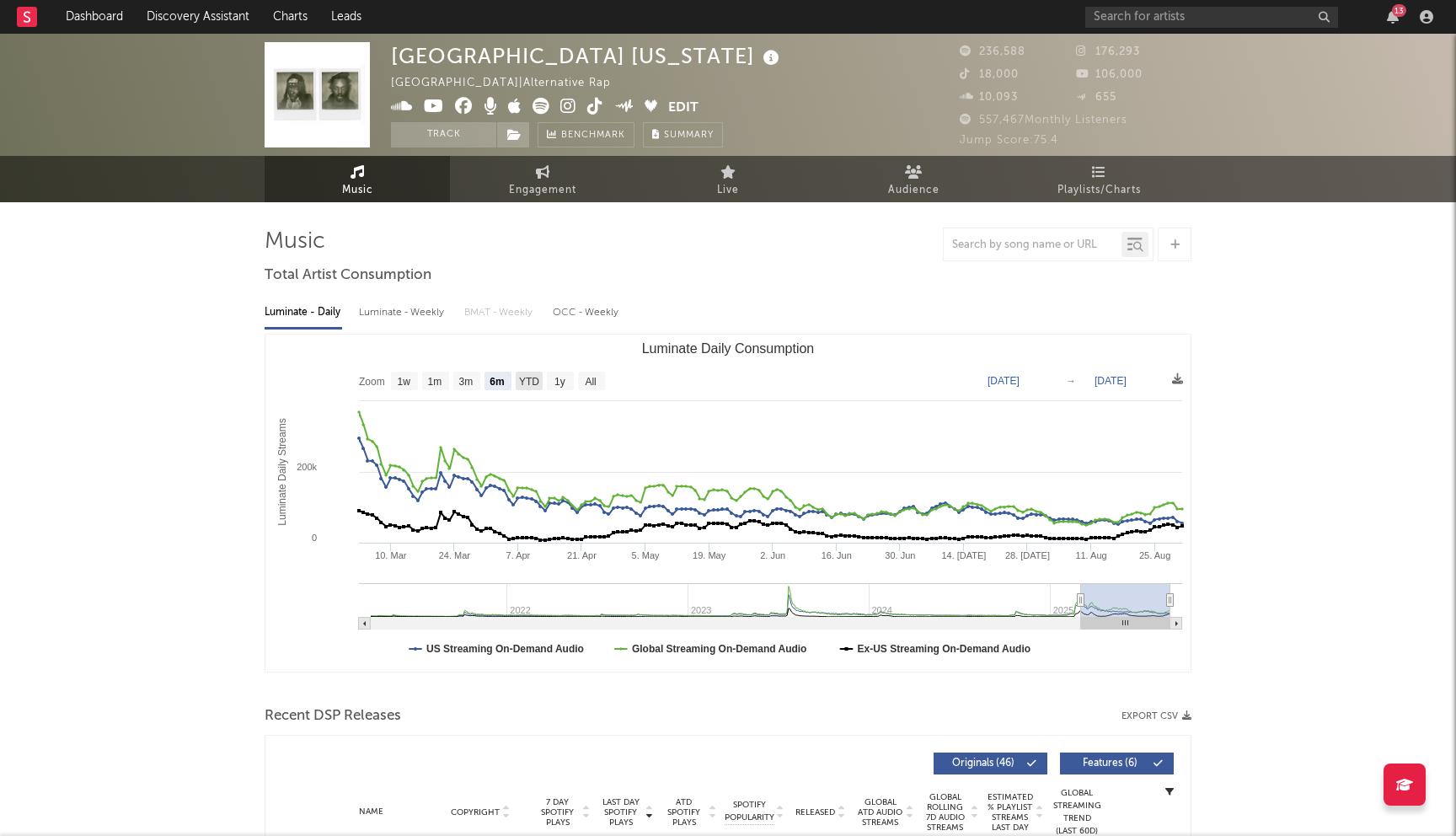
click at [527, 384] on text "YTD" at bounding box center [529, 381] width 21 height 12
select select "YTD"
type input "2025-01-01"
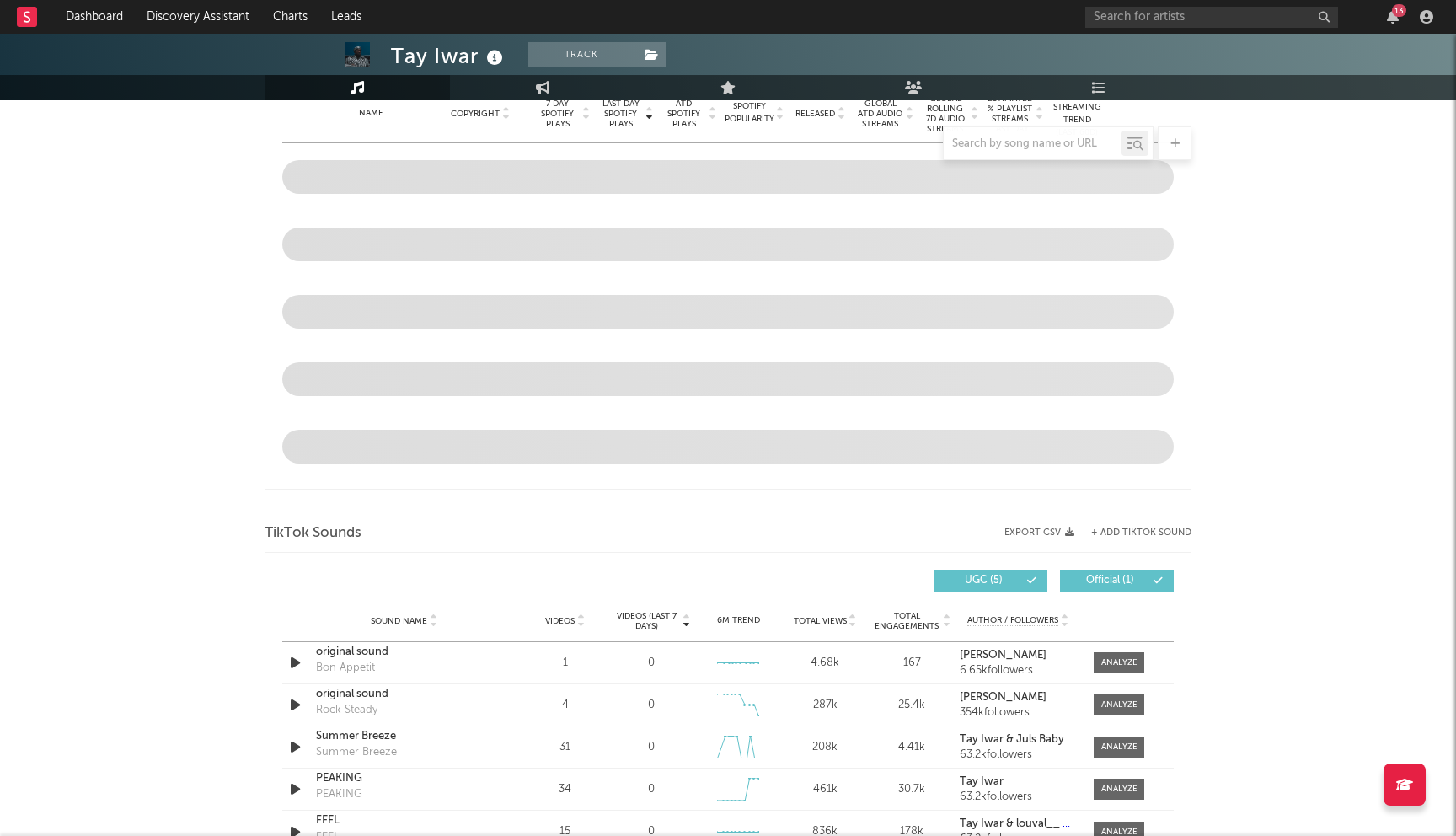
select select "6m"
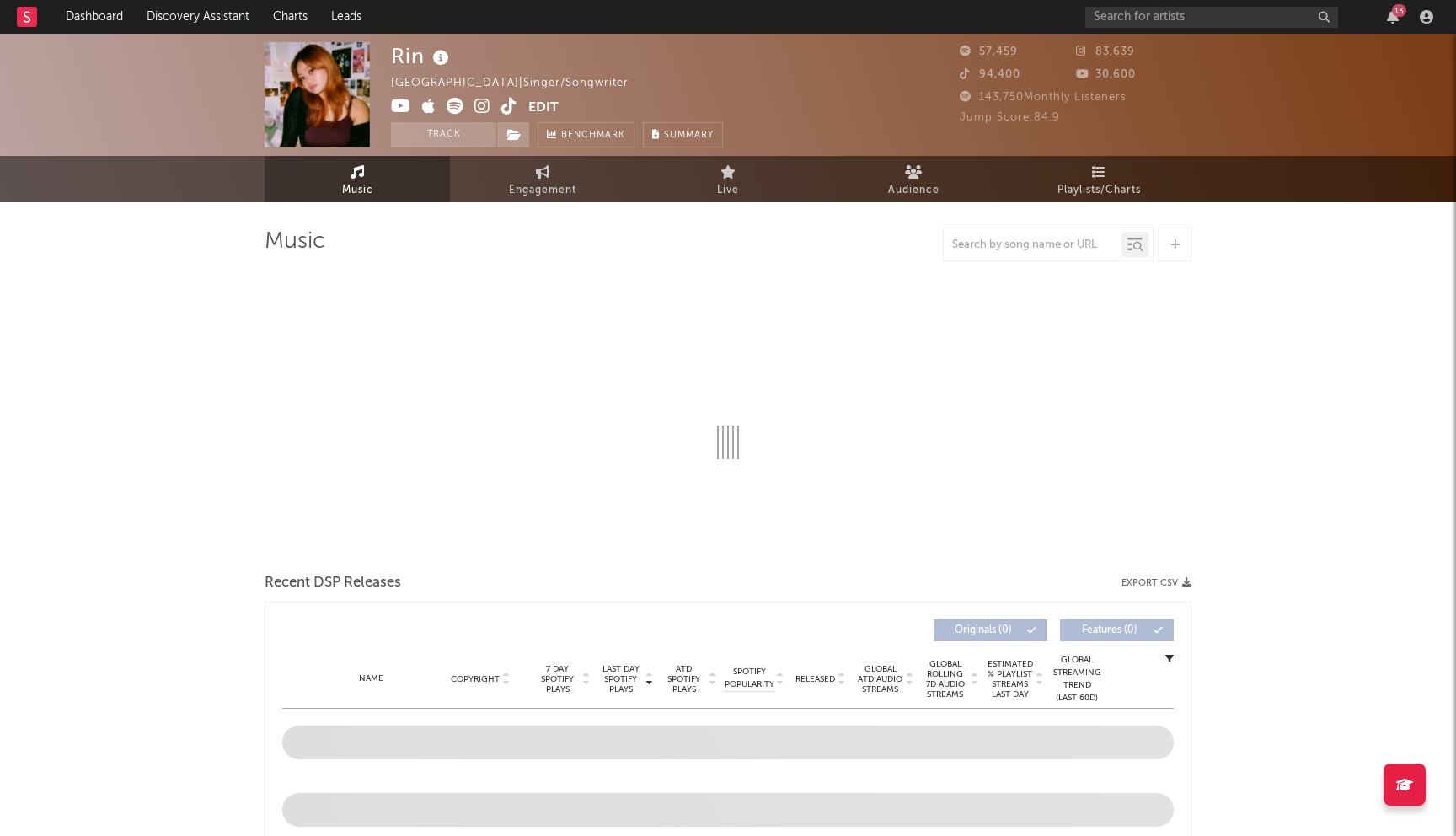
select select "6m"
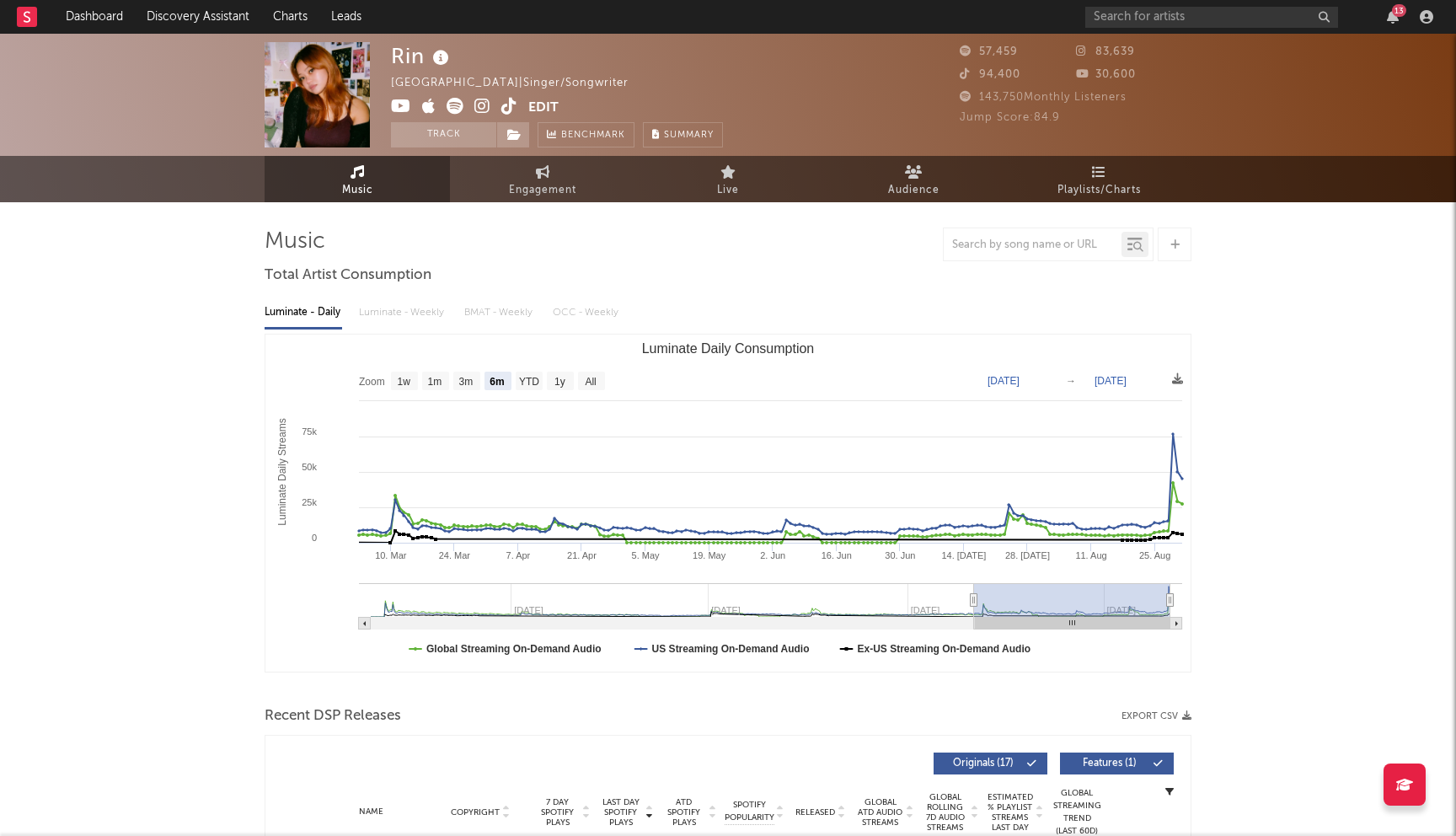
click at [485, 101] on icon at bounding box center [482, 106] width 16 height 17
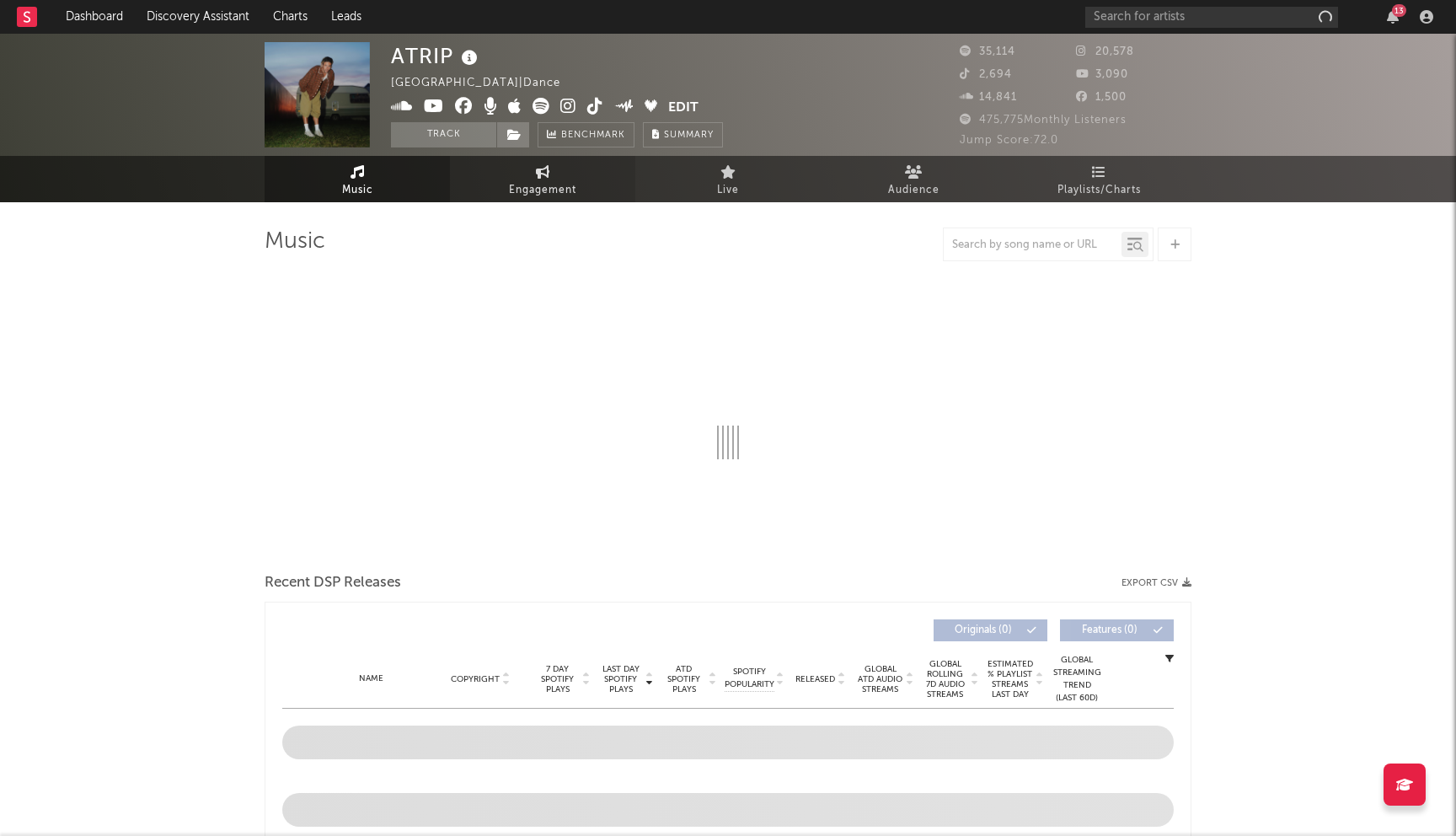
select select "6m"
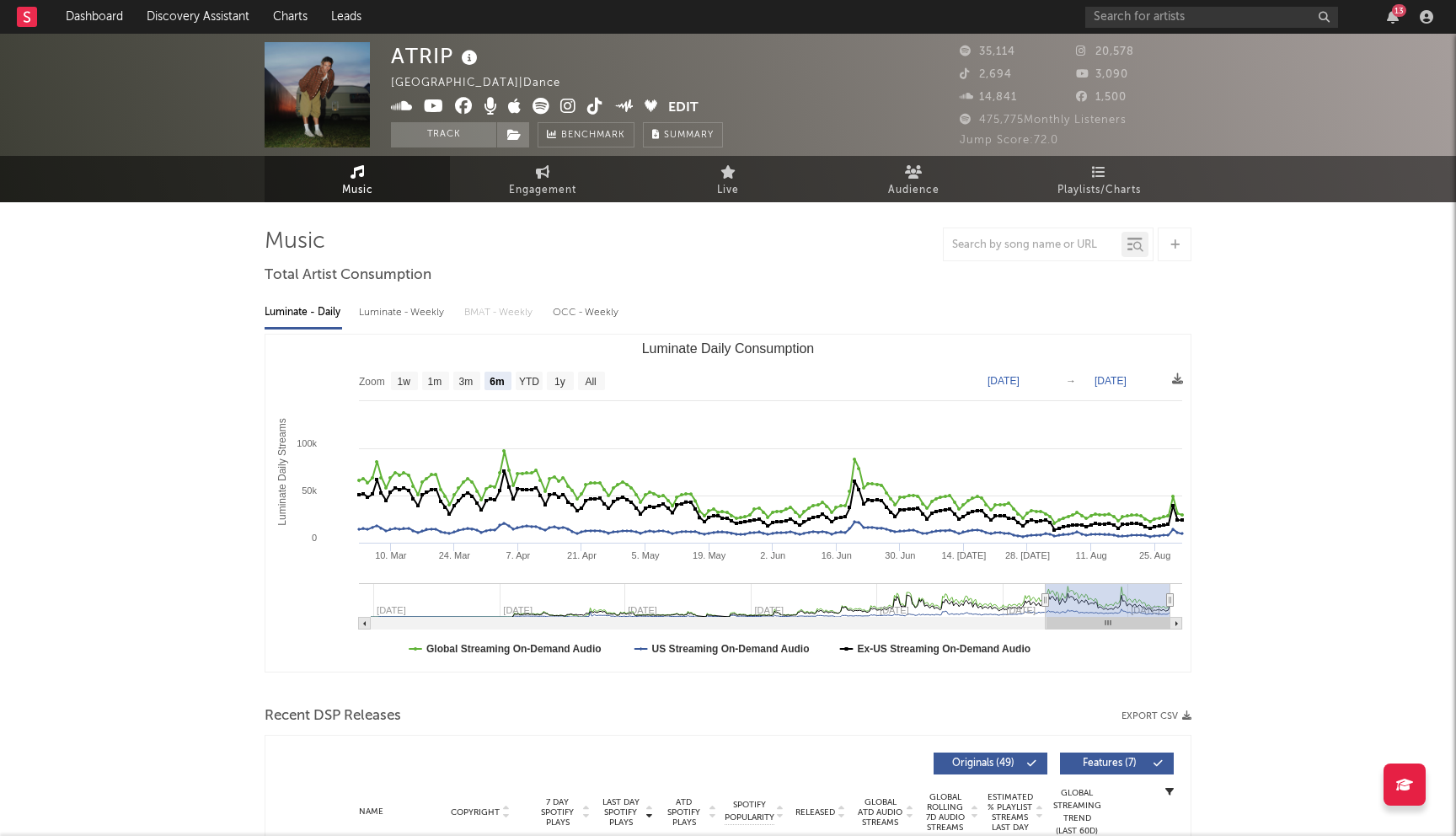
click at [462, 105] on icon at bounding box center [463, 106] width 18 height 17
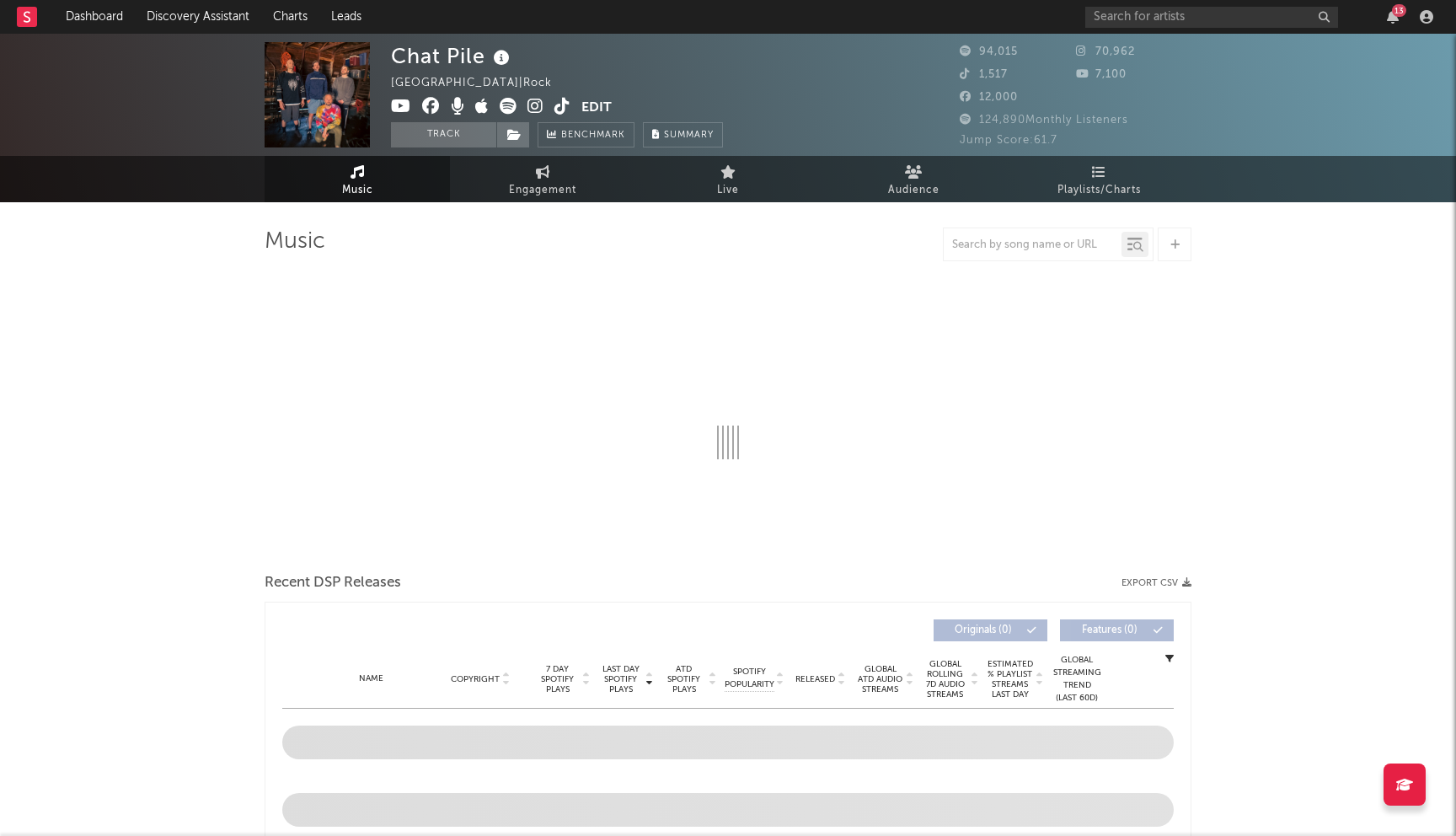
select select "6m"
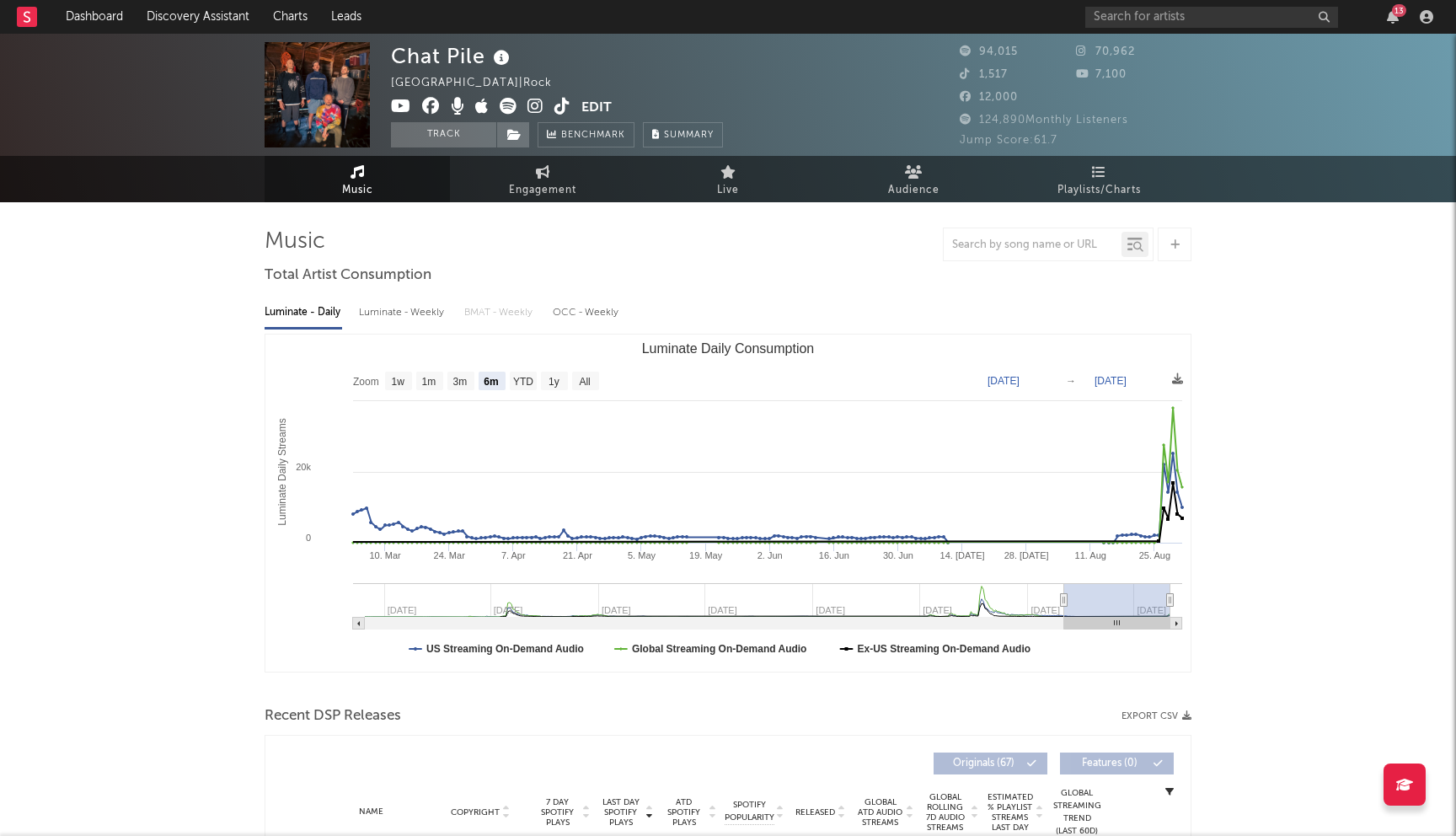
click at [433, 109] on icon at bounding box center [431, 106] width 18 height 17
click at [215, 25] on link "Discovery Assistant" at bounding box center [198, 17] width 127 height 34
